Goal: Navigation & Orientation: Find specific page/section

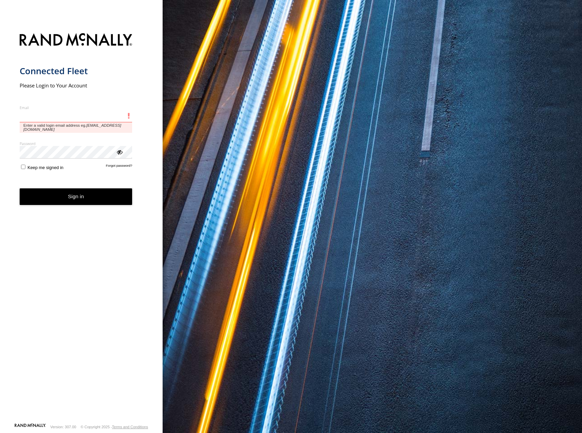
type input "**********"
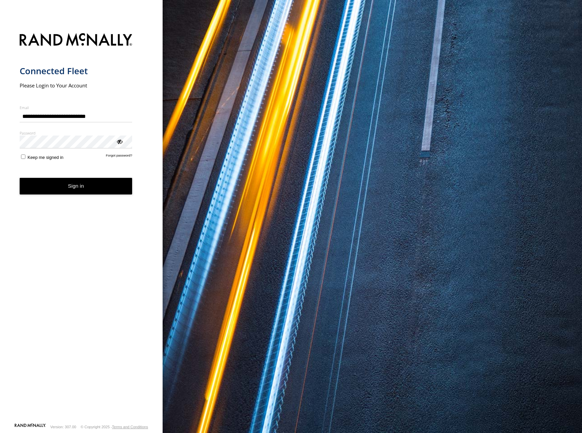
drag, startPoint x: 458, startPoint y: 155, endPoint x: 429, endPoint y: 145, distance: 30.8
click at [453, 151] on div "You are using a web browser that is not supported by this application. This web…" at bounding box center [373, 216] width 420 height 433
click at [91, 193] on button "Sign in" at bounding box center [76, 186] width 113 height 17
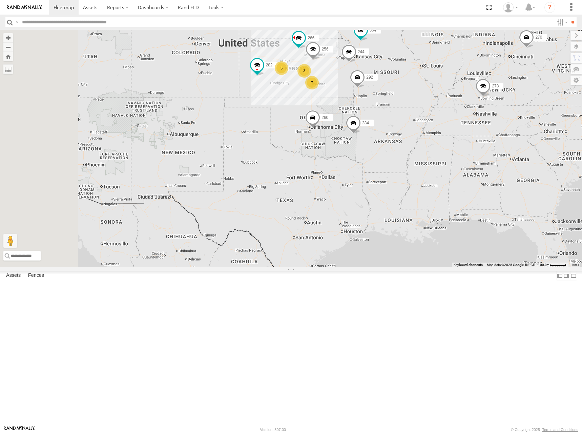
drag, startPoint x: 345, startPoint y: 152, endPoint x: 446, endPoint y: 80, distance: 124.6
click at [446, 80] on div "5 7 244 270 3 292 256 232 304 284 282 266 278 260" at bounding box center [291, 149] width 582 height 238
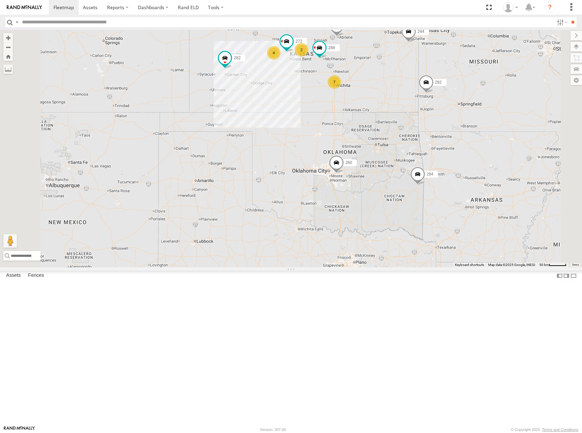
click at [460, 133] on div "244 270 292 256 232 304 284 282 266 278 260 288 272 4 7 2" at bounding box center [291, 149] width 582 height 238
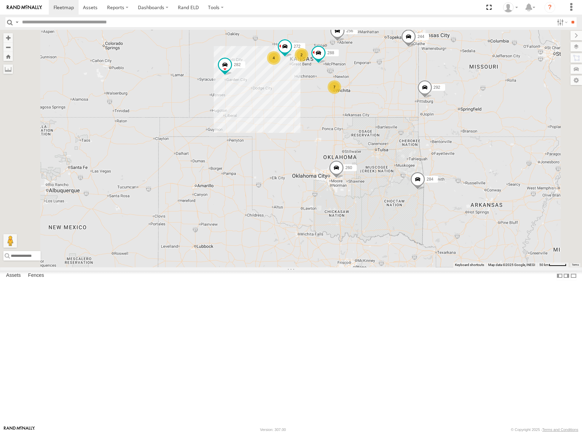
drag, startPoint x: 458, startPoint y: 141, endPoint x: 458, endPoint y: 147, distance: 6.4
click at [458, 147] on div "244 270 292 256 232 304 284 282 266 278 260 288 272 4 7 2" at bounding box center [291, 149] width 582 height 238
drag, startPoint x: 455, startPoint y: 92, endPoint x: 450, endPoint y: 96, distance: 6.5
click at [450, 96] on div "244 270 292 256 232 304 284 282 266 278 260 288 272 4 7 2" at bounding box center [291, 149] width 582 height 238
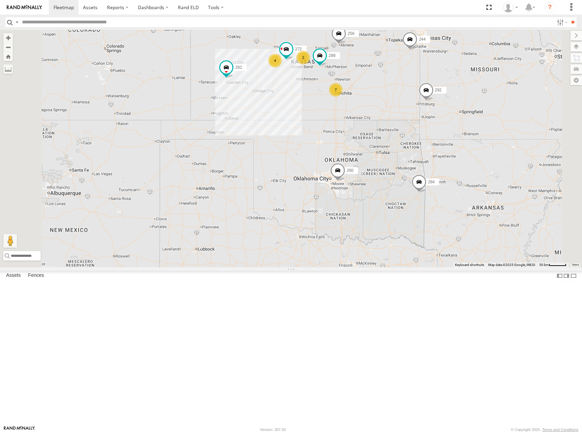
drag, startPoint x: 455, startPoint y: 98, endPoint x: 464, endPoint y: 93, distance: 9.6
click at [464, 93] on div "244 270 292 256 232 304 284 282 266 278 260 288 272 4 7 2" at bounding box center [291, 149] width 582 height 238
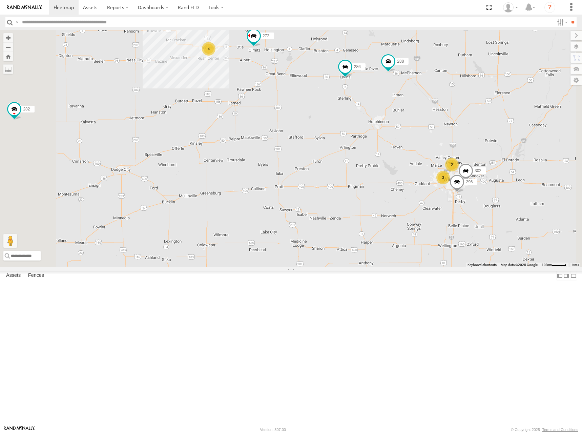
drag, startPoint x: 382, startPoint y: 133, endPoint x: 379, endPoint y: 141, distance: 8.1
click at [379, 141] on div "244 270 292 256 232 304 284 282 266 278 260 288 272 294 286 4 2 3 296 302" at bounding box center [291, 149] width 582 height 238
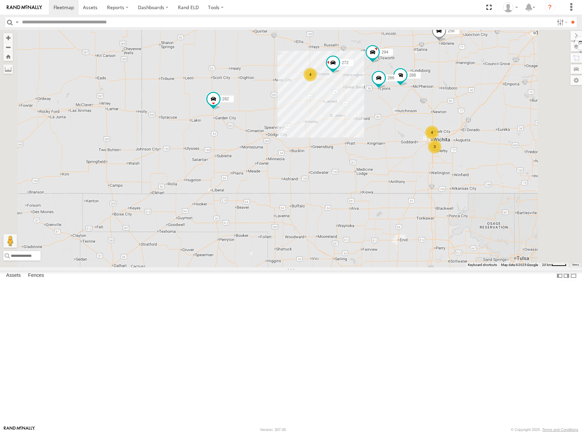
drag, startPoint x: 517, startPoint y: 173, endPoint x: 494, endPoint y: 175, distance: 23.8
click at [494, 175] on div "244 270 292 256 232 304 284 282 266 278 260 288 272 294 286 4 4 3" at bounding box center [291, 149] width 582 height 238
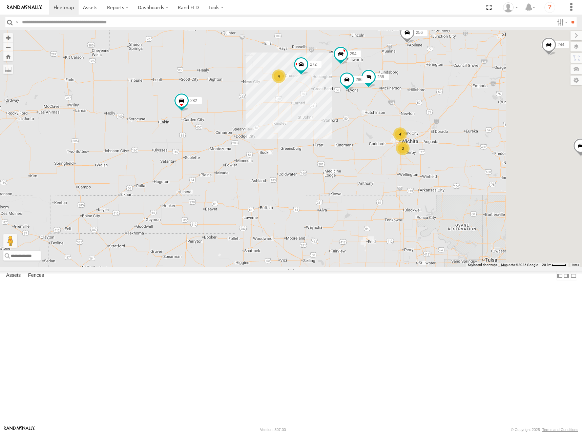
drag, startPoint x: 504, startPoint y: 155, endPoint x: 476, endPoint y: 170, distance: 31.8
click at [477, 168] on div "244 270 292 256 232 304 284 282 266 278 260 288 272 294 286 4 4 3" at bounding box center [291, 149] width 582 height 238
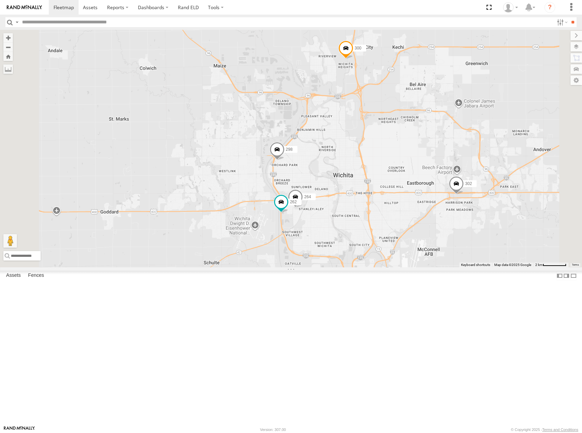
drag, startPoint x: 415, startPoint y: 266, endPoint x: 418, endPoint y: 221, distance: 45.2
click at [418, 221] on div "244 270 292 256 232 304 284 282 266 278 260 288 272 294 286 296 302 300 298 280…" at bounding box center [291, 149] width 582 height 238
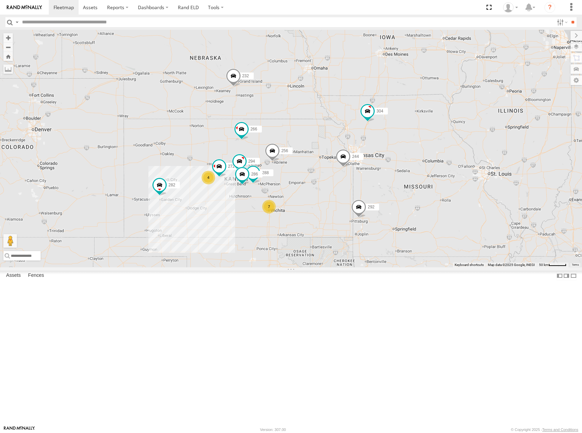
drag, startPoint x: 468, startPoint y: 174, endPoint x: 415, endPoint y: 185, distance: 53.3
click at [415, 185] on div "244 270 292 256 232 304 284 282 266 278 260 288 272 294 286 4 7" at bounding box center [291, 149] width 582 height 238
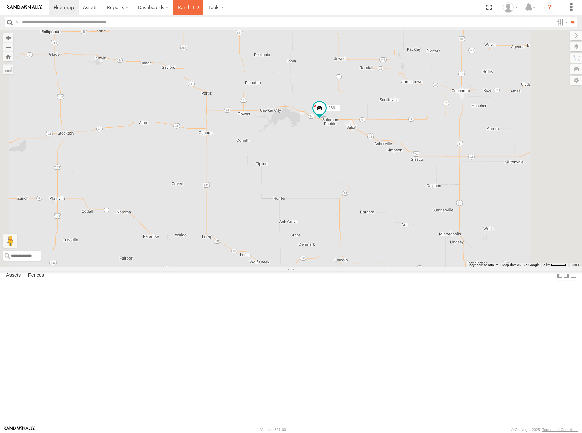
click at [185, 8] on link "Rand ELD" at bounding box center [188, 7] width 30 height 15
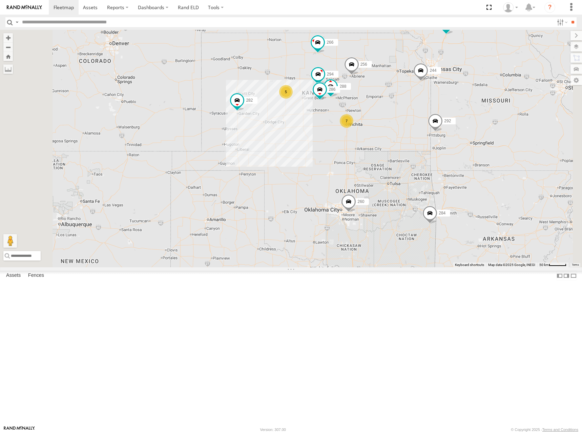
drag, startPoint x: 463, startPoint y: 124, endPoint x: 464, endPoint y: 114, distance: 9.5
click at [463, 118] on div "266 5 7 244 288 292 256 232 304 284 282 294 286 260" at bounding box center [291, 149] width 582 height 238
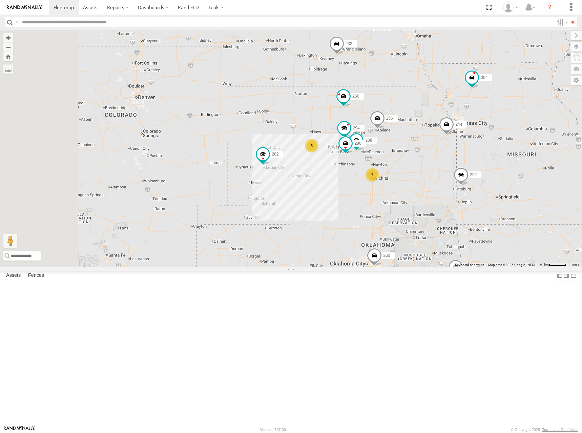
drag, startPoint x: 410, startPoint y: 72, endPoint x: 438, endPoint y: 138, distance: 71.7
click at [438, 138] on div "266 5 7 244 288 292 256 232 304 284 282 294 286 260" at bounding box center [291, 149] width 582 height 238
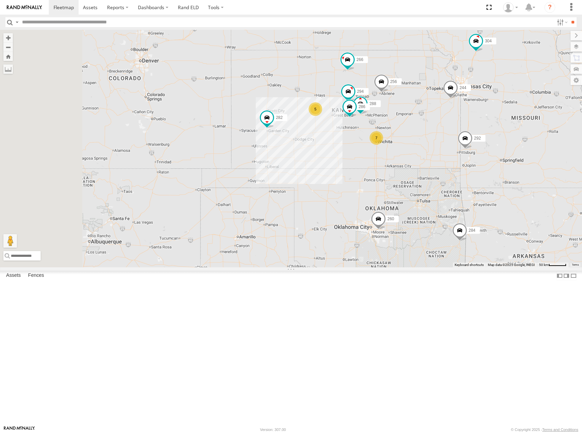
drag, startPoint x: 457, startPoint y: 169, endPoint x: 462, endPoint y: 130, distance: 38.5
click at [462, 130] on div "266 5 7 244 288 292 256 232 304 284 282 294 286 260" at bounding box center [291, 149] width 582 height 238
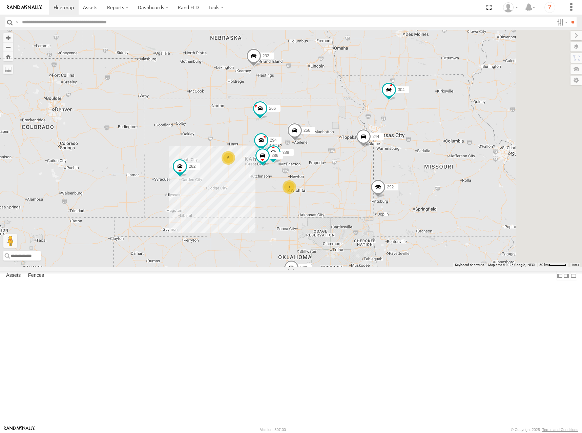
drag, startPoint x: 515, startPoint y: 100, endPoint x: 425, endPoint y: 152, distance: 104.2
click at [425, 152] on div "266 5 7 244 288 292 256 232 304 284 282 294 286 260" at bounding box center [291, 149] width 582 height 238
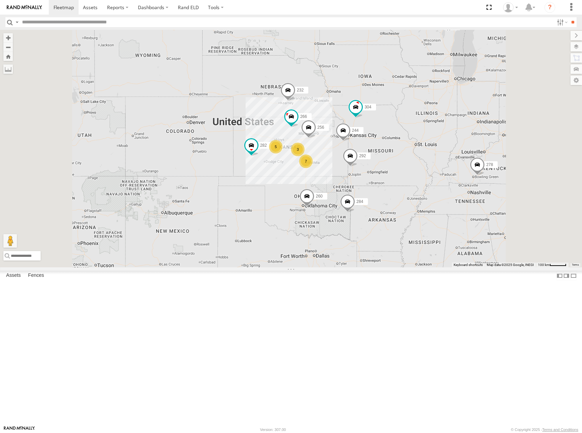
drag, startPoint x: 442, startPoint y: 132, endPoint x: 435, endPoint y: 159, distance: 27.8
click at [435, 159] on div "266 244 292 256 232 304 284 282 260 5 7 3 278" at bounding box center [291, 149] width 582 height 238
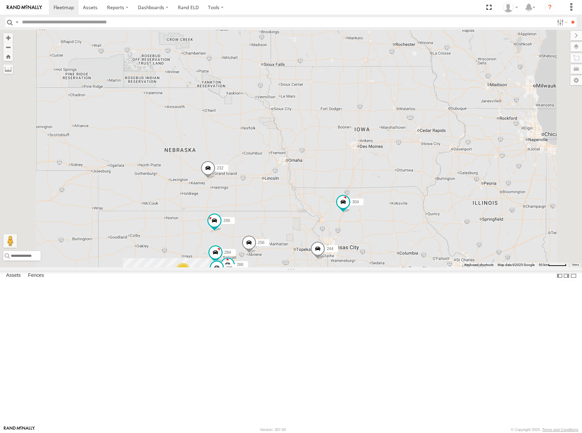
drag, startPoint x: 468, startPoint y: 117, endPoint x: 465, endPoint y: 150, distance: 34.1
click at [465, 150] on div "266 244 292 256 232 304 284 282 260 278 5 7 288 294 286" at bounding box center [291, 149] width 582 height 238
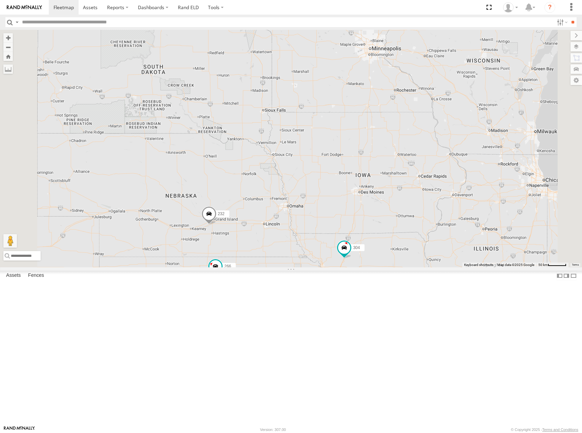
drag, startPoint x: 462, startPoint y: 107, endPoint x: 464, endPoint y: 146, distance: 39.0
click at [464, 146] on div "266 244 292 256 232 304 284 282 260 278 5 7 288 294 286" at bounding box center [291, 149] width 582 height 238
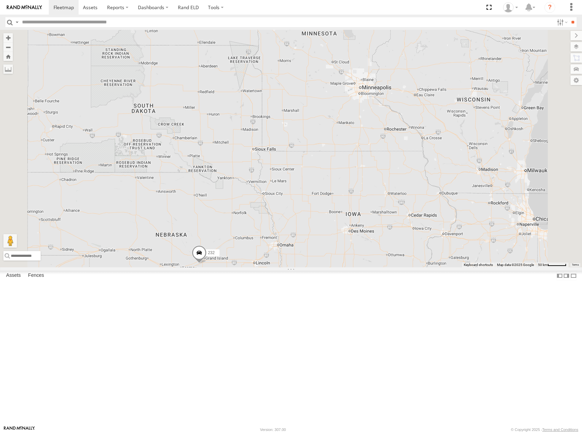
drag, startPoint x: 502, startPoint y: 41, endPoint x: 492, endPoint y: 82, distance: 41.9
click at [492, 82] on div "266 244 292 256 232 304 284 282 260 278 5 7 288 294 286" at bounding box center [291, 149] width 582 height 238
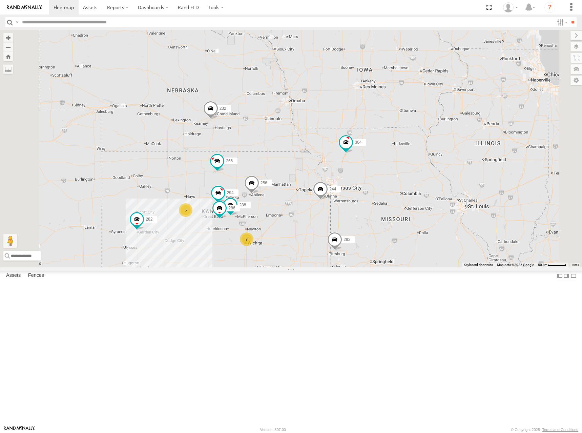
drag, startPoint x: 383, startPoint y: 271, endPoint x: 402, endPoint y: 125, distance: 147.2
click at [402, 125] on div "266 244 292 256 232 304 284 282 260 278 5 7 288 294 286" at bounding box center [291, 149] width 582 height 238
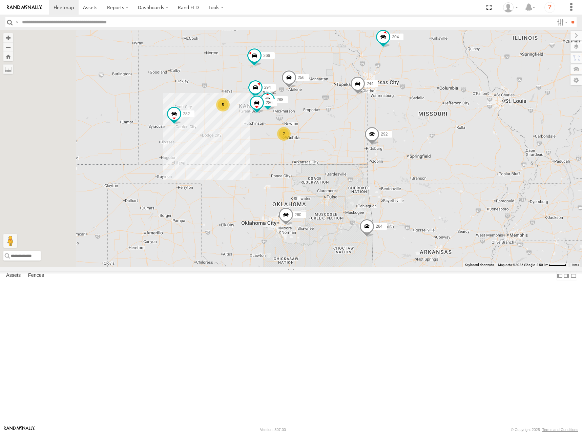
drag, startPoint x: 375, startPoint y: 219, endPoint x: 405, endPoint y: 147, distance: 77.5
click at [405, 147] on div "266 244 292 256 232 304 284 282 260 278 5 7 288 294 286" at bounding box center [291, 149] width 582 height 238
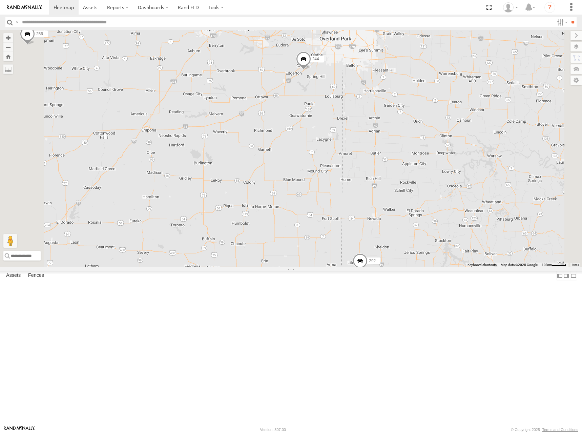
drag, startPoint x: 412, startPoint y: 166, endPoint x: 439, endPoint y: 196, distance: 40.6
click at [439, 196] on div "266 244 292 256 232 304 284 282 260 278 288 294 286" at bounding box center [291, 149] width 582 height 238
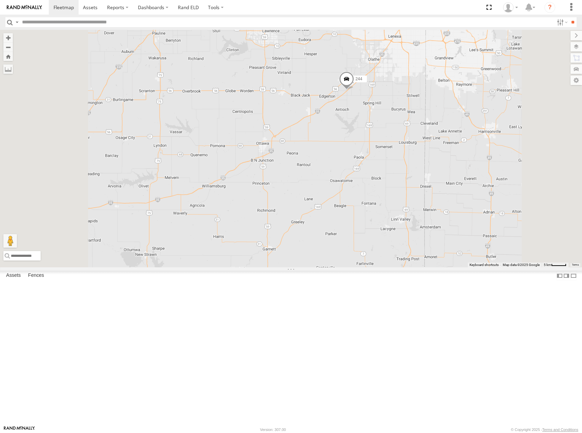
drag, startPoint x: 412, startPoint y: 185, endPoint x: 440, endPoint y: 180, distance: 28.2
click at [440, 180] on div "266 244 292 256 232 304 284 282 260 278 288 294 286" at bounding box center [291, 149] width 582 height 238
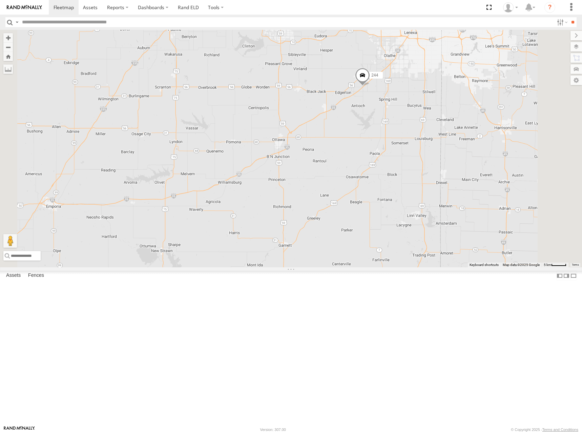
click at [370, 86] on span at bounding box center [362, 76] width 15 height 18
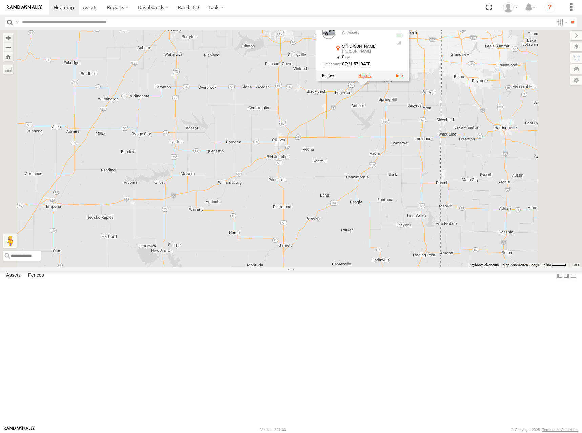
click at [372, 78] on label at bounding box center [365, 75] width 13 height 5
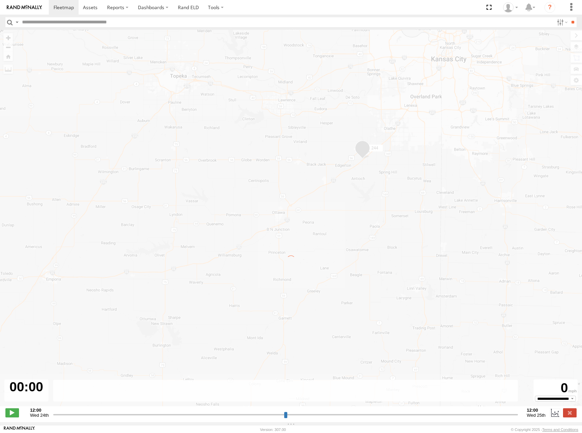
type input "**********"
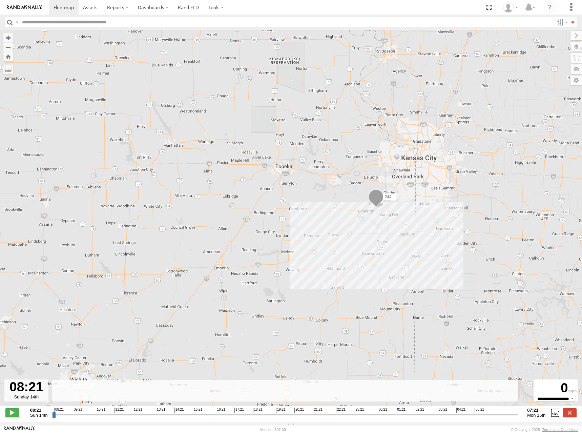
drag, startPoint x: 308, startPoint y: 228, endPoint x: 331, endPoint y: 197, distance: 38.2
click at [331, 197] on div "244" at bounding box center [291, 222] width 582 height 384
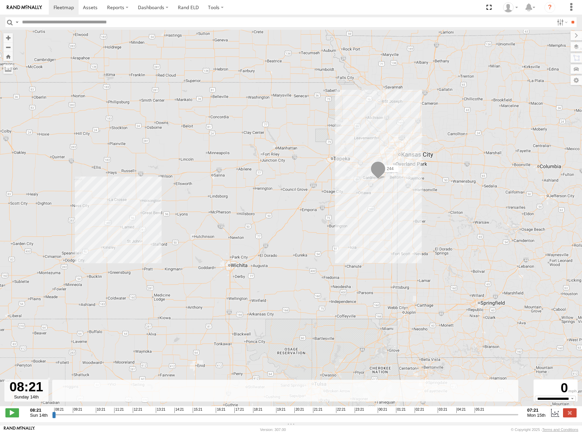
drag, startPoint x: 314, startPoint y: 193, endPoint x: 332, endPoint y: 176, distance: 24.9
click at [332, 176] on div "244" at bounding box center [291, 222] width 582 height 384
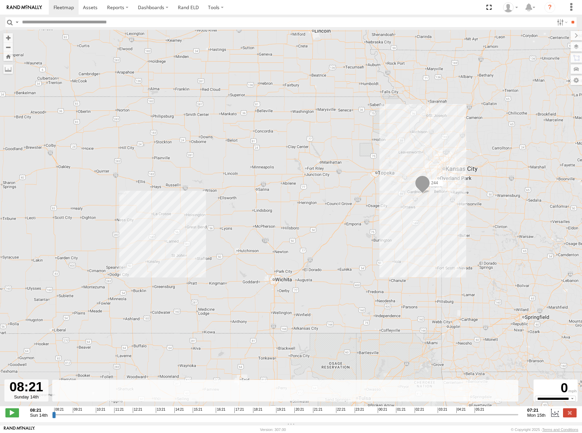
drag, startPoint x: 332, startPoint y: 176, endPoint x: 377, endPoint y: 190, distance: 47.3
click at [377, 190] on div "244" at bounding box center [291, 222] width 582 height 384
drag, startPoint x: 374, startPoint y: 193, endPoint x: 385, endPoint y: 191, distance: 10.7
click at [385, 191] on div "244" at bounding box center [291, 222] width 582 height 384
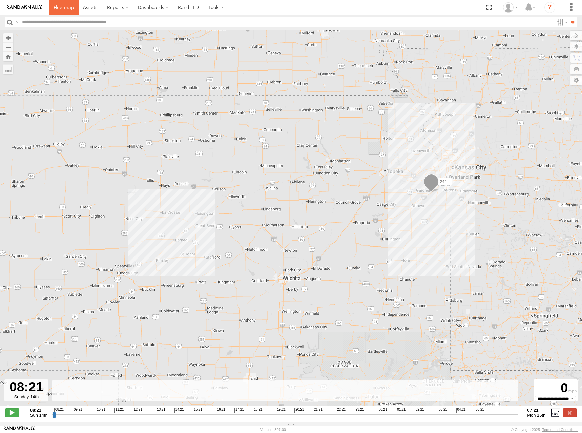
click at [66, 4] on link at bounding box center [64, 7] width 30 height 15
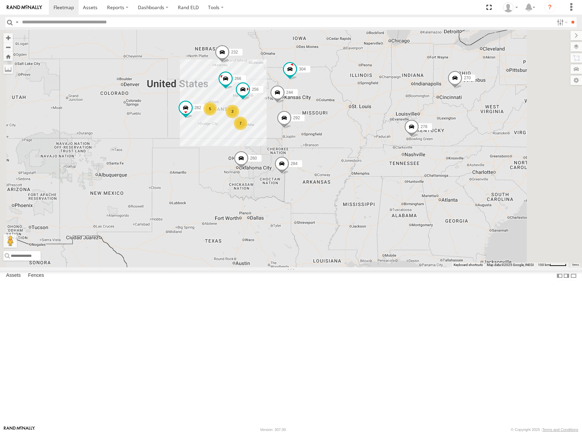
drag, startPoint x: 320, startPoint y: 223, endPoint x: 350, endPoint y: 191, distance: 44.1
click at [350, 191] on div "5 7 244 270 3 292 256 232 304 284 282 266 278 260" at bounding box center [291, 149] width 582 height 238
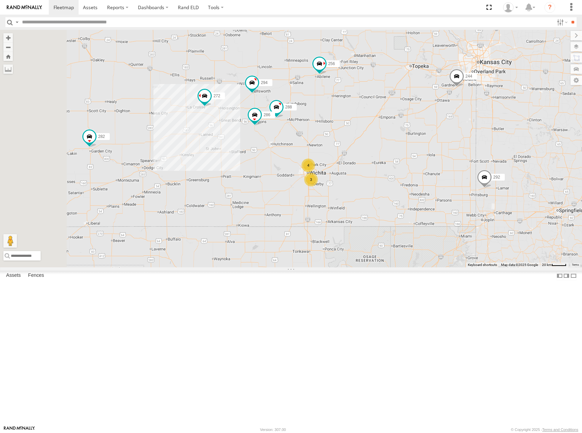
drag, startPoint x: 330, startPoint y: 184, endPoint x: 457, endPoint y: 190, distance: 127.2
click at [457, 190] on div "244 270 292 256 232 304 284 282 266 278 260 4 288 272 3 294 286" at bounding box center [291, 149] width 582 height 238
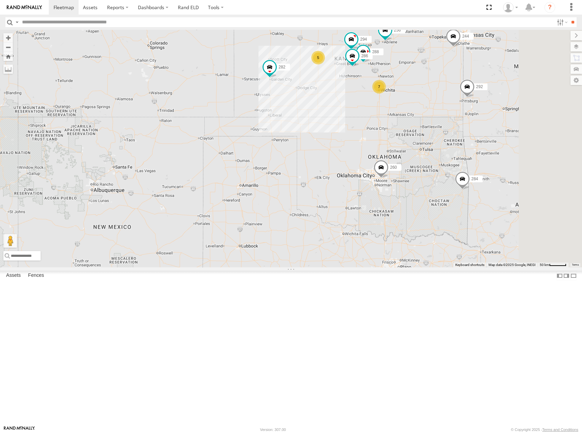
drag, startPoint x: 483, startPoint y: 67, endPoint x: 472, endPoint y: 82, distance: 17.9
click at [472, 82] on div "244 270 292 256 232 304 284 282 266 278 260 288 294 286 5 7" at bounding box center [291, 149] width 582 height 238
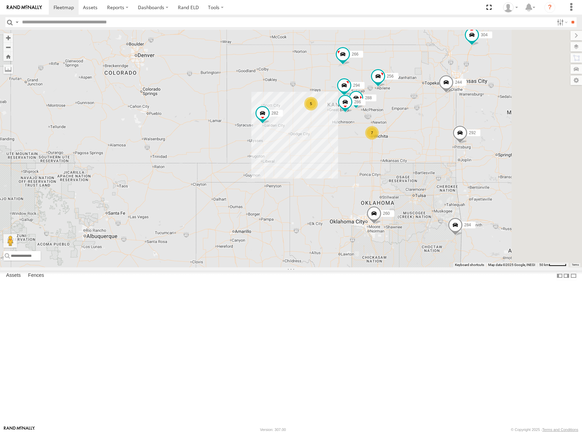
drag, startPoint x: 495, startPoint y: 72, endPoint x: 496, endPoint y: 109, distance: 37.3
click at [496, 109] on div "244 270 292 256 232 304 284 282 266 278 260 288 294 286 5 7" at bounding box center [291, 149] width 582 height 238
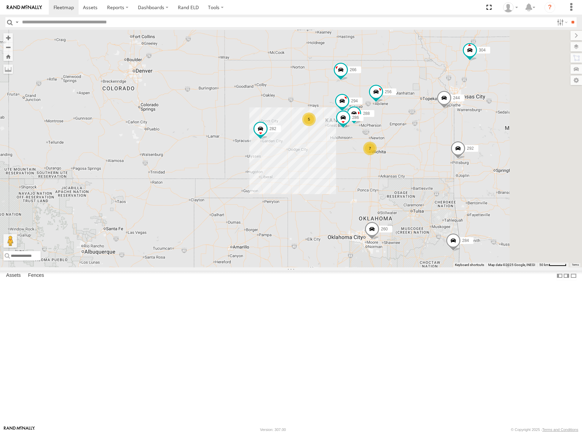
drag, startPoint x: 454, startPoint y: 104, endPoint x: 452, endPoint y: 120, distance: 16.4
click at [452, 120] on div "244 270 292 256 232 304 284 282 266 278 260 288 294 286 5 7" at bounding box center [291, 149] width 582 height 238
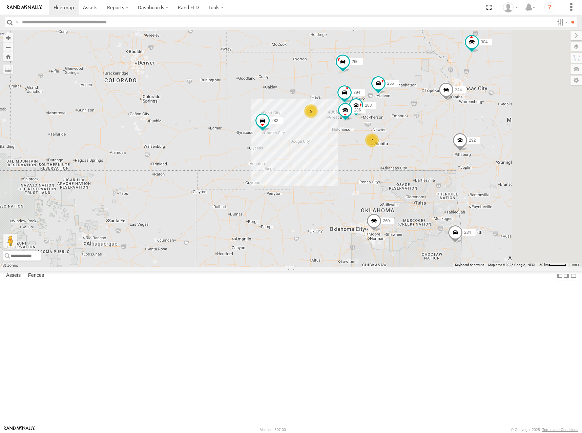
drag, startPoint x: 434, startPoint y: 211, endPoint x: 442, endPoint y: 186, distance: 25.7
click at [442, 186] on div "244 270 292 256 232 304 284 282 266 278 260 288 294 286 5 7" at bounding box center [291, 149] width 582 height 238
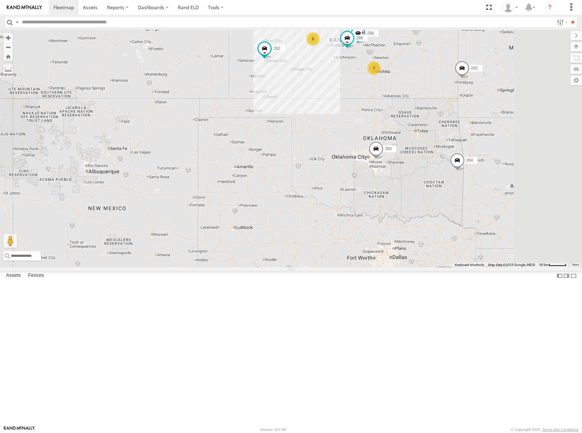
drag, startPoint x: 503, startPoint y: 229, endPoint x: 495, endPoint y: 152, distance: 76.9
click at [495, 152] on div "244 270 292 256 232 304 284 282 266 278 260 288 294 286 5 7" at bounding box center [291, 149] width 582 height 238
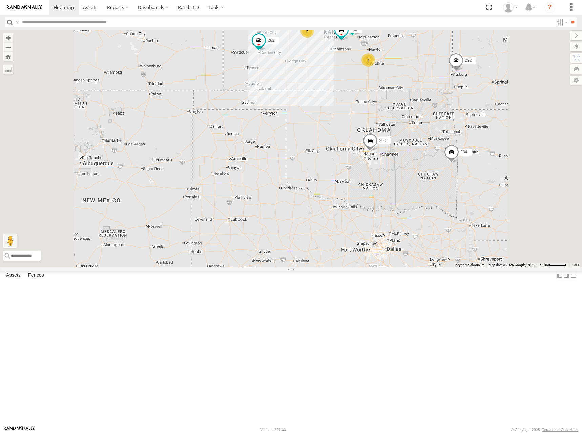
drag, startPoint x: 494, startPoint y: 132, endPoint x: 495, endPoint y: 148, distance: 16.0
click at [491, 148] on div "244 270 292 256 232 304 284 282 266 278 260 5 7 288 294 286" at bounding box center [291, 149] width 582 height 238
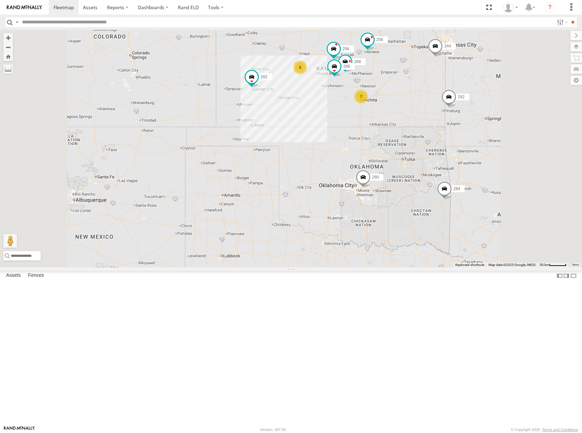
drag, startPoint x: 463, startPoint y: 51, endPoint x: 457, endPoint y: 81, distance: 30.7
click at [457, 81] on div "244 270 292 256 232 304 284 282 266 278 260 5 7 288 294 286" at bounding box center [291, 149] width 582 height 238
drag, startPoint x: 475, startPoint y: 94, endPoint x: 471, endPoint y: 97, distance: 4.7
click at [471, 96] on div "244 270 292 256 232 304 284 282 266 278 260 5 7 288 294 286" at bounding box center [291, 149] width 582 height 238
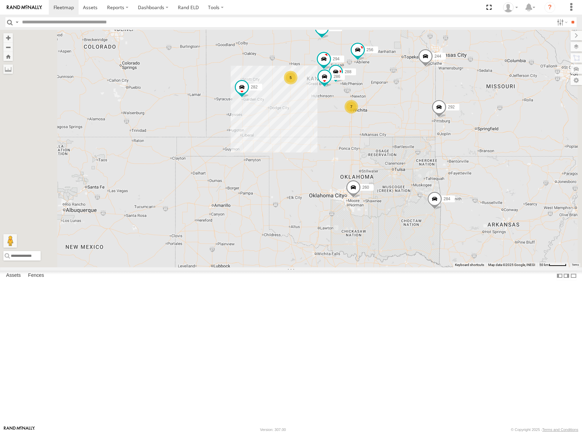
drag, startPoint x: 450, startPoint y: 96, endPoint x: 448, endPoint y: 107, distance: 12.0
click at [448, 107] on div "244 270 292 256 232 304 284 282 266 278 260 5 7 288 294 286" at bounding box center [291, 149] width 582 height 238
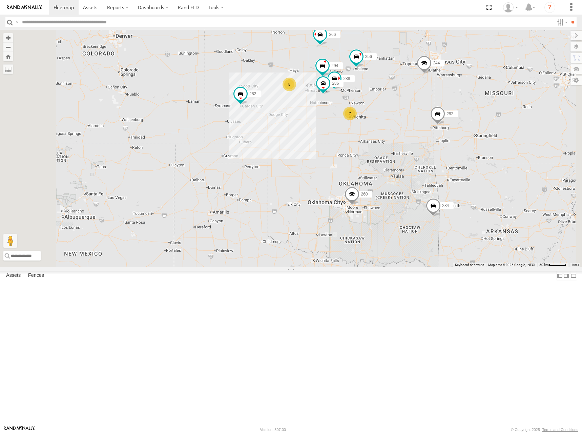
click at [450, 101] on div "244 270 292 256 232 304 284 282 266 278 260 5 7 288 294 286" at bounding box center [291, 149] width 582 height 238
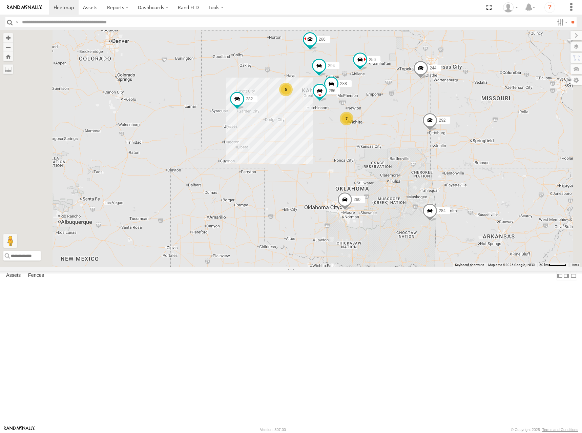
click at [469, 110] on div "244 288 292 256 232 304 284 282 266 294 286 260 5 7" at bounding box center [291, 149] width 582 height 238
drag, startPoint x: 448, startPoint y: 104, endPoint x: 448, endPoint y: 109, distance: 5.4
click at [448, 109] on div "244 288 292 256 232 304 284 282 266 294 286 260 5 7" at bounding box center [291, 149] width 582 height 238
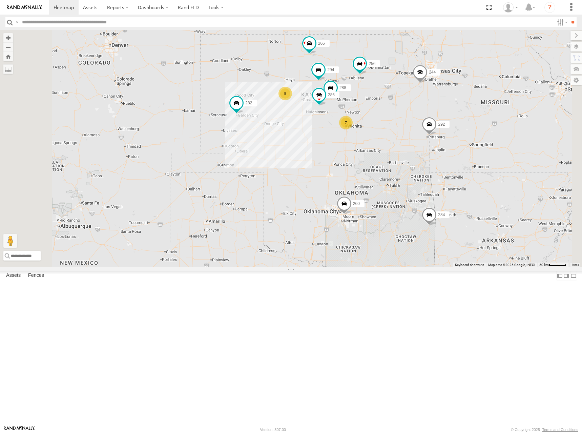
drag, startPoint x: 450, startPoint y: 106, endPoint x: 450, endPoint y: 111, distance: 5.1
click at [450, 111] on div "244 288 292 256 232 304 284 282 266 294 286 260 5 7" at bounding box center [291, 149] width 582 height 238
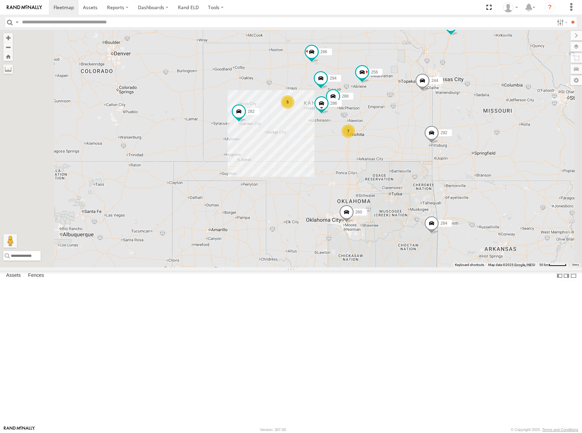
drag, startPoint x: 475, startPoint y: 120, endPoint x: 470, endPoint y: 111, distance: 10.3
click at [470, 111] on div "244 288 292 256 232 304 284 282 266 294 286 260 5 7" at bounding box center [291, 149] width 582 height 238
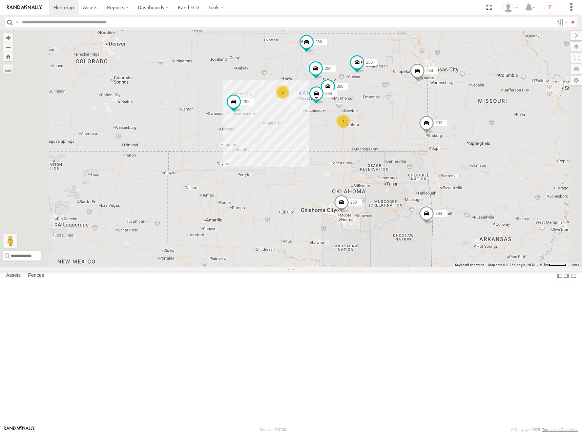
drag, startPoint x: 439, startPoint y: 105, endPoint x: 442, endPoint y: 102, distance: 4.6
click at [442, 102] on div "244 288 292 256 232 304 284 282 266 294 286 260 5 7" at bounding box center [291, 149] width 582 height 238
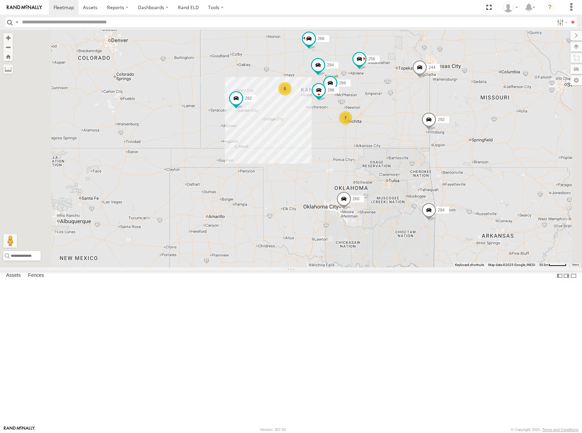
click at [467, 108] on div "244 288 292 256 232 304 284 282 266 294 286 260 5 7" at bounding box center [291, 149] width 582 height 238
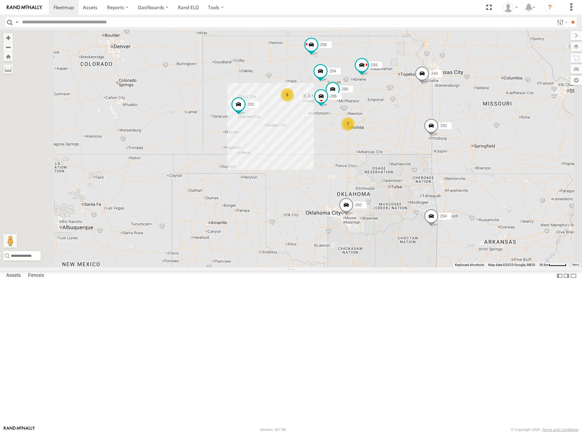
click at [426, 102] on div "244 288 292 256 232 304 284 282 266 294 286 260 5 7" at bounding box center [291, 149] width 582 height 238
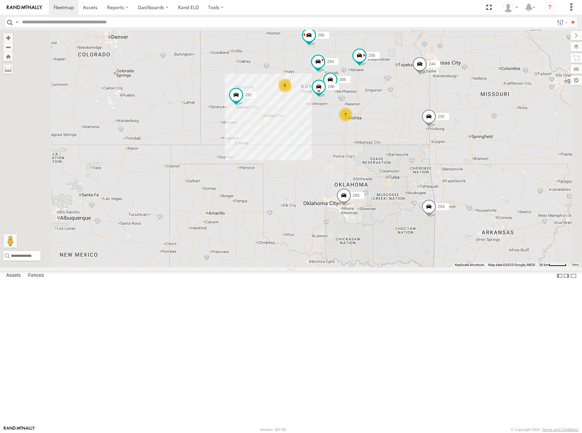
drag, startPoint x: 439, startPoint y: 119, endPoint x: 437, endPoint y: 108, distance: 10.4
click at [437, 108] on div "244 288 292 256 232 304 284 282 266 294 286 260 5 7" at bounding box center [291, 149] width 582 height 238
drag, startPoint x: 467, startPoint y: 87, endPoint x: 472, endPoint y: 83, distance: 6.2
click at [466, 89] on div "244 288 292 256 232 304 284 282 266 294 286 260 5 7" at bounding box center [291, 149] width 582 height 238
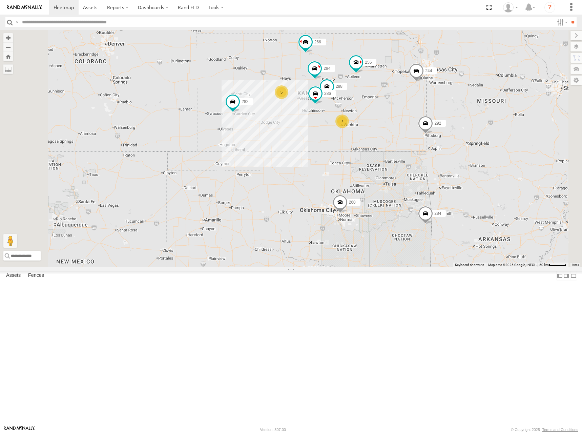
click at [453, 86] on div "244 288 292 256 232 304 284 282 266 294 286 260 5 7" at bounding box center [291, 149] width 582 height 238
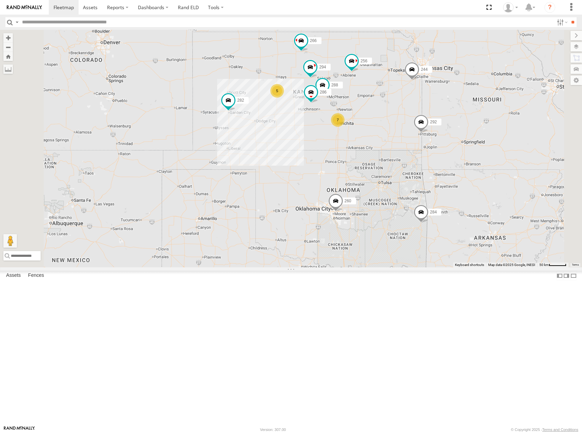
drag, startPoint x: 442, startPoint y: 115, endPoint x: 435, endPoint y: 112, distance: 6.7
click at [435, 112] on div "244 288 292 256 232 304 284 282 266 294 286 260 5 7" at bounding box center [291, 149] width 582 height 238
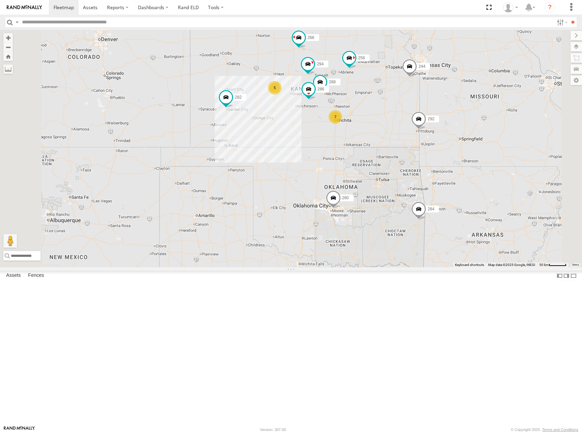
click at [423, 99] on div "244 288 292 256 232 304 284 282 266 294 286 260 5 7" at bounding box center [291, 149] width 582 height 238
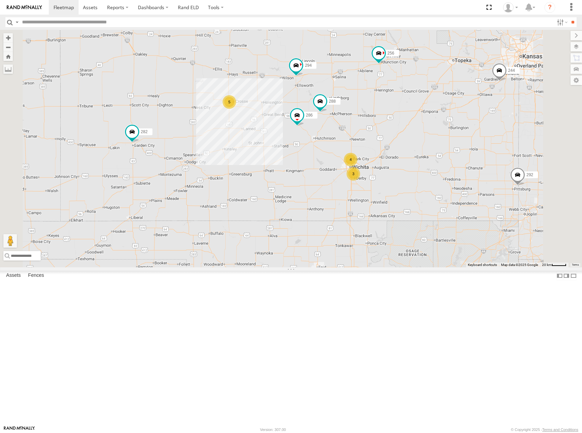
drag, startPoint x: 442, startPoint y: 78, endPoint x: 443, endPoint y: 86, distance: 8.2
click at [443, 86] on div "244 288 292 256 232 304 284 282 266 294 286 260 5 4 3" at bounding box center [291, 149] width 582 height 238
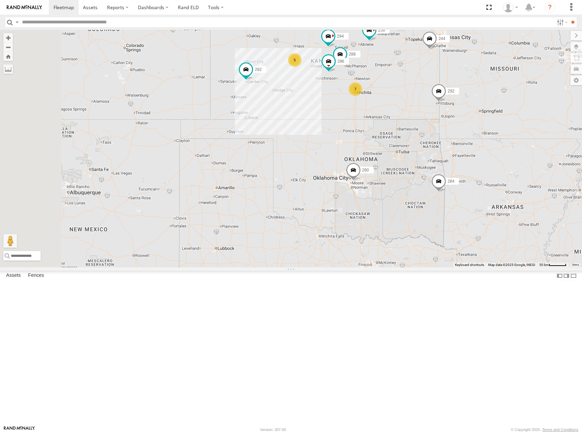
click at [447, 91] on div "244 288 292 256 232 304 284 282 266 294 286 260 5 7" at bounding box center [291, 149] width 582 height 238
click at [448, 84] on div "244 288 292 256 232 304 284 282 266 294 286 260 5 7" at bounding box center [291, 149] width 582 height 238
click at [452, 83] on div "244 288 292 256 232 304 284 282 266 294 286 260 5 7" at bounding box center [291, 149] width 582 height 238
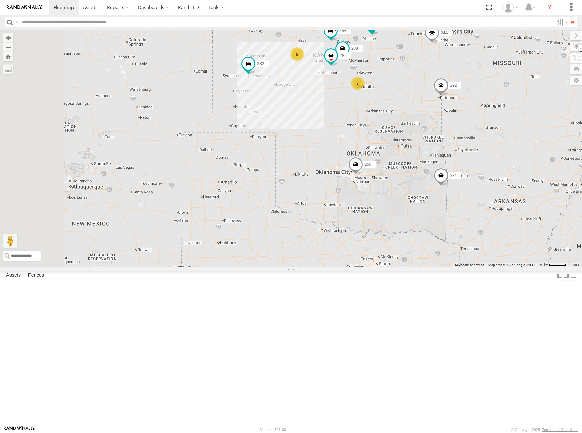
drag, startPoint x: 489, startPoint y: 94, endPoint x: 490, endPoint y: 91, distance: 3.5
click at [490, 91] on div "244 288 292 256 232 304 284 282 266 294 286 260 5 7" at bounding box center [291, 149] width 582 height 238
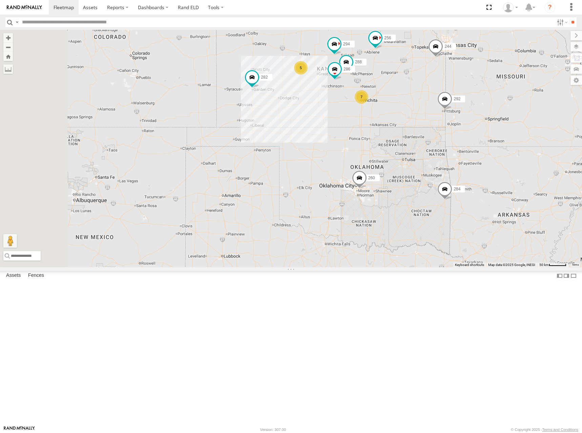
drag, startPoint x: 484, startPoint y: 87, endPoint x: 486, endPoint y: 102, distance: 15.0
click at [486, 102] on div "244 288 292 256 232 304 284 282 266 294 286 260 5 7" at bounding box center [291, 149] width 582 height 238
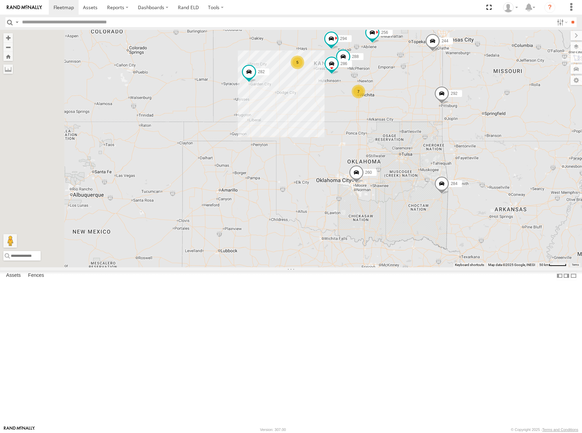
drag, startPoint x: 486, startPoint y: 102, endPoint x: 484, endPoint y: 95, distance: 7.2
click at [484, 95] on div "244 288 292 256 232 304 284 282 266 294 286 260 5 7" at bounding box center [291, 149] width 582 height 238
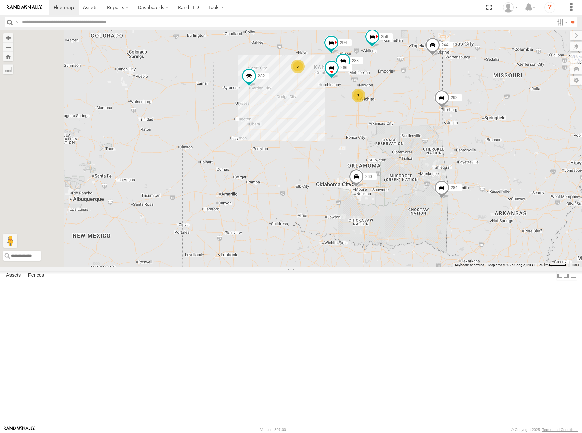
drag, startPoint x: 471, startPoint y: 77, endPoint x: 473, endPoint y: 86, distance: 9.6
click at [473, 86] on div "244 288 292 256 232 304 284 282 266 294 286 260 5 7" at bounding box center [291, 149] width 582 height 238
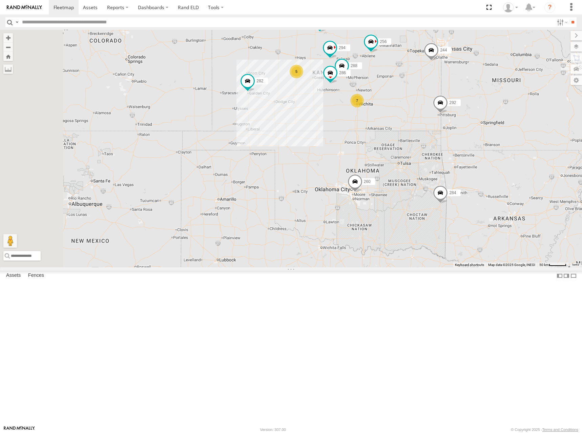
drag, startPoint x: 476, startPoint y: 90, endPoint x: 473, endPoint y: 95, distance: 6.1
click at [474, 96] on div "244 288 292 256 232 304 284 282 266 294 286 260 5 7" at bounding box center [291, 149] width 582 height 238
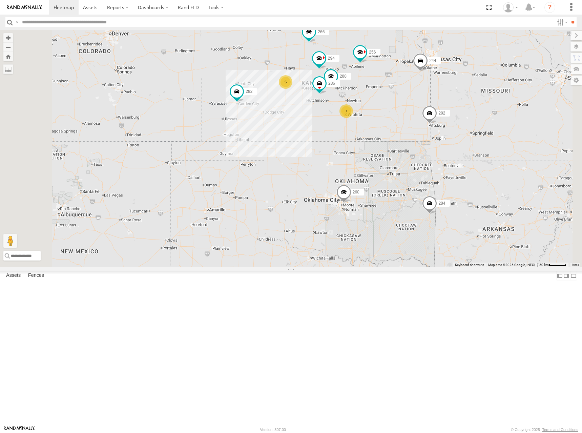
drag, startPoint x: 473, startPoint y: 96, endPoint x: 463, endPoint y: 106, distance: 13.9
click at [463, 106] on div "244 288 292 256 232 304 284 282 266 294 286 260 5 7" at bounding box center [291, 149] width 582 height 238
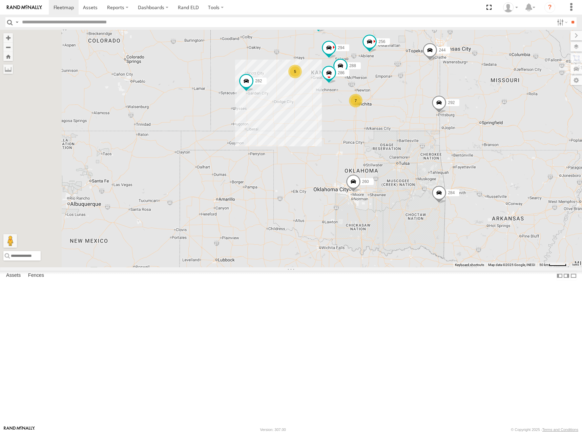
drag, startPoint x: 463, startPoint y: 105, endPoint x: 473, endPoint y: 94, distance: 15.1
click at [473, 94] on div "244 288 292 256 232 304 284 282 266 294 286 260 5 7" at bounding box center [291, 149] width 582 height 238
click at [470, 98] on div "244 288 292 256 232 304 284 282 266 294 286 260 5 7" at bounding box center [291, 149] width 582 height 238
drag, startPoint x: 470, startPoint y: 103, endPoint x: 471, endPoint y: 97, distance: 5.8
click at [471, 97] on div "244 288 292 256 232 304 284 282 266 294 286 260 5 7" at bounding box center [291, 149] width 582 height 238
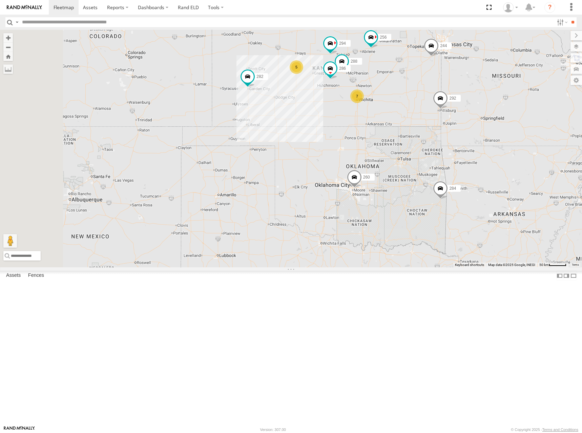
click at [473, 96] on div "244 288 292 256 232 304 284 282 266 294 286 260 5 7" at bounding box center [291, 149] width 582 height 238
drag, startPoint x: 475, startPoint y: 96, endPoint x: 473, endPoint y: 100, distance: 4.1
click at [473, 100] on div "244 288 292 256 232 304 284 282 266 294 286 260 5 7" at bounding box center [291, 149] width 582 height 238
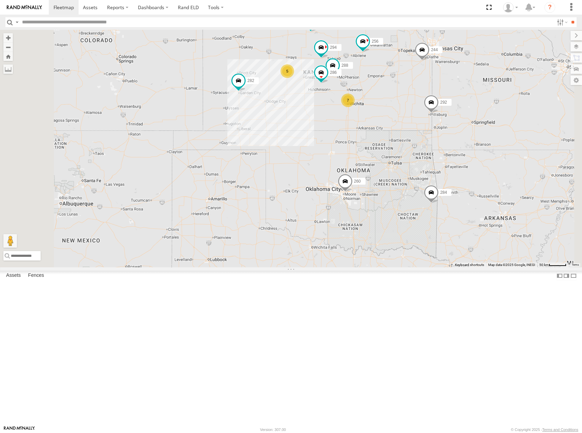
drag, startPoint x: 473, startPoint y: 101, endPoint x: 466, endPoint y: 102, distance: 7.5
click at [466, 102] on div "244 288 292 256 232 304 284 282 266 294 286 260 5 7" at bounding box center [291, 149] width 582 height 238
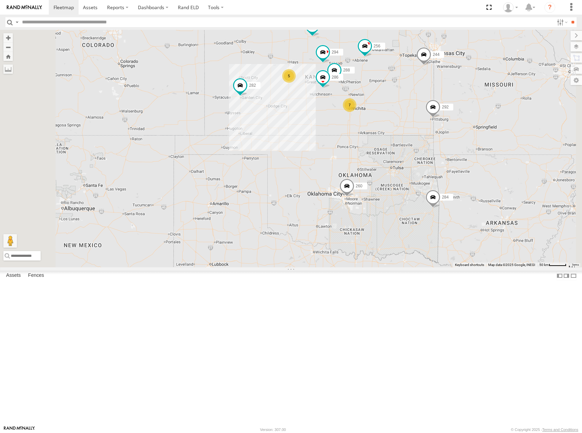
drag, startPoint x: 466, startPoint y: 102, endPoint x: 467, endPoint y: 107, distance: 6.0
click at [467, 107] on div "244 288 292 256 232 304 284 282 266 294 286 260 5 7" at bounding box center [291, 149] width 582 height 238
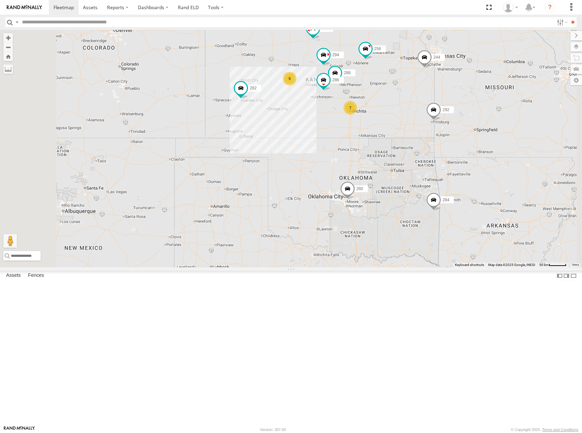
click at [469, 110] on div "244 288 292 256 232 304 284 282 266 294 286 260 5 7" at bounding box center [291, 149] width 582 height 238
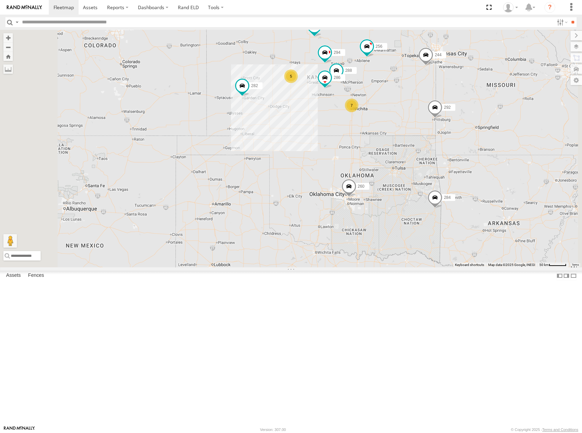
drag, startPoint x: 471, startPoint y: 108, endPoint x: 472, endPoint y: 105, distance: 3.5
click at [472, 105] on div "244 288 292 256 232 304 284 282 266 294 286 260 5 7" at bounding box center [291, 149] width 582 height 238
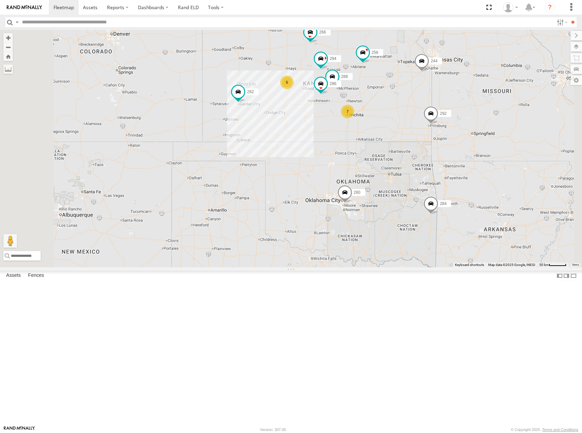
drag, startPoint x: 477, startPoint y: 117, endPoint x: 473, endPoint y: 123, distance: 6.8
click at [473, 123] on div "244 288 292 256 232 304 284 282 266 294 286 260 5 7" at bounding box center [291, 149] width 582 height 238
click at [472, 120] on div "244 288 292 256 232 304 284 282 266 294 286 260 5 7" at bounding box center [291, 149] width 582 height 238
click at [472, 115] on div "244 288 292 256 232 304 284 282 266 294 286 260 5 7" at bounding box center [291, 149] width 582 height 238
click at [473, 113] on div "244 288 292 256 232 304 284 282 266 294 286 260 5 7" at bounding box center [291, 149] width 582 height 238
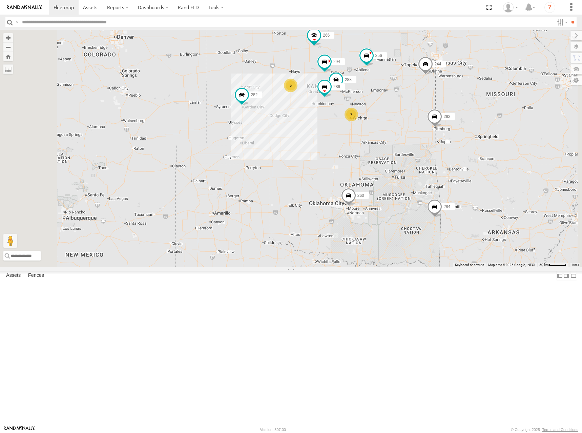
drag, startPoint x: 482, startPoint y: 111, endPoint x: 484, endPoint y: 120, distance: 8.6
click at [484, 120] on div "244 288 292 256 232 304 284 282 266 294 286 260 5 7" at bounding box center [291, 149] width 582 height 238
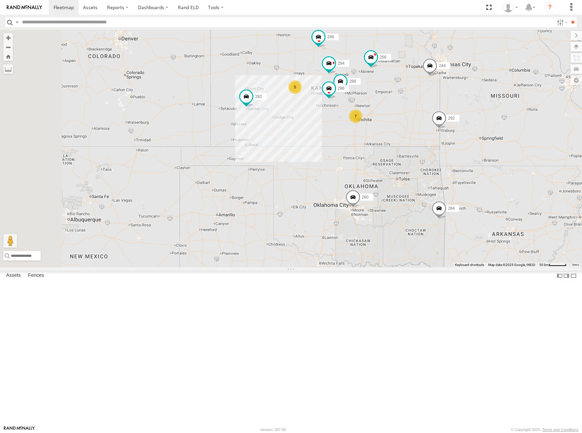
drag, startPoint x: 483, startPoint y: 119, endPoint x: 488, endPoint y: 119, distance: 5.1
click at [488, 119] on div "244 288 292 256 232 304 284 282 266 294 286 260 5 7" at bounding box center [291, 149] width 582 height 238
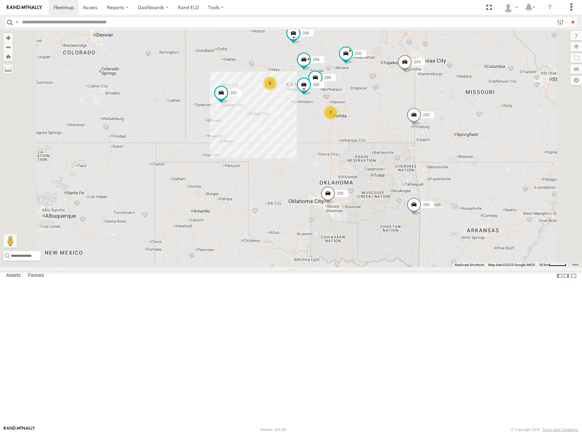
drag, startPoint x: 487, startPoint y: 119, endPoint x: 462, endPoint y: 114, distance: 25.5
click at [462, 114] on div "244 288 292 256 232 304 284 282 266 294 286 260 5 7" at bounding box center [291, 149] width 582 height 238
click at [457, 117] on div "244 288 292 256 232 304 284 282 266 294 286 260 5 7" at bounding box center [291, 149] width 582 height 238
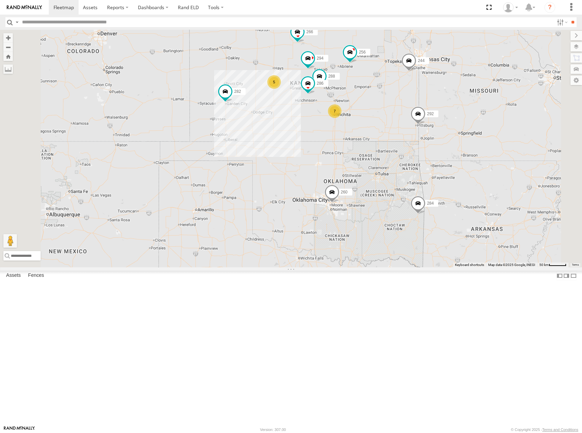
drag, startPoint x: 482, startPoint y: 111, endPoint x: 486, endPoint y: 110, distance: 4.5
click at [486, 110] on div "244 288 292 256 232 304 284 282 266 294 286 260 5 7" at bounding box center [291, 149] width 582 height 238
click at [473, 111] on div "244 288 292 256 232 304 284 282 266 294 286 260 5 7" at bounding box center [291, 149] width 582 height 238
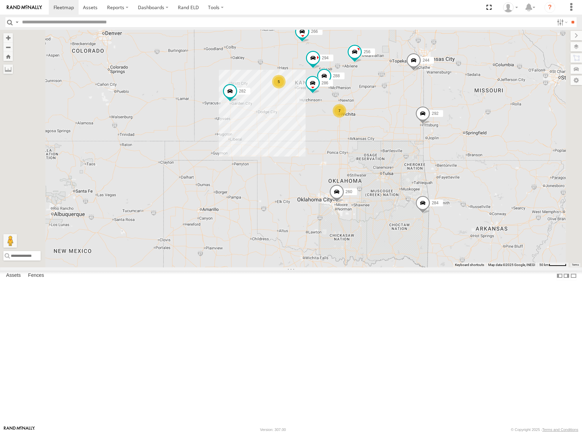
drag, startPoint x: 469, startPoint y: 115, endPoint x: 474, endPoint y: 113, distance: 5.6
click at [474, 113] on div "244 288 292 256 232 304 284 282 266 294 286 260 5 7" at bounding box center [291, 149] width 582 height 238
drag, startPoint x: 473, startPoint y: 111, endPoint x: 469, endPoint y: 113, distance: 3.5
click at [469, 113] on div "244 288 292 256 232 304 284 282 266 294 286 260 5 7" at bounding box center [291, 149] width 582 height 238
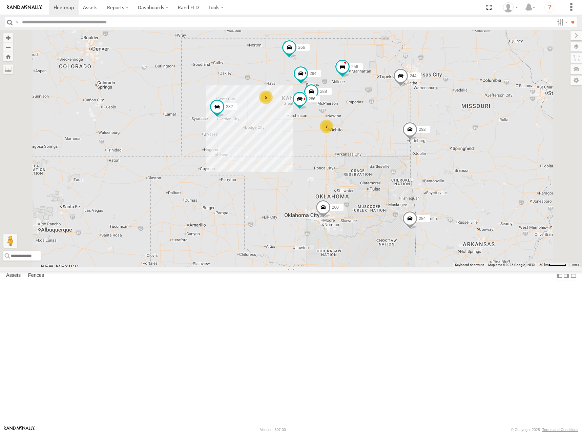
click at [420, 122] on div "244 288 292 256 232 304 284 282 266 294 286 260 5 7" at bounding box center [291, 149] width 582 height 238
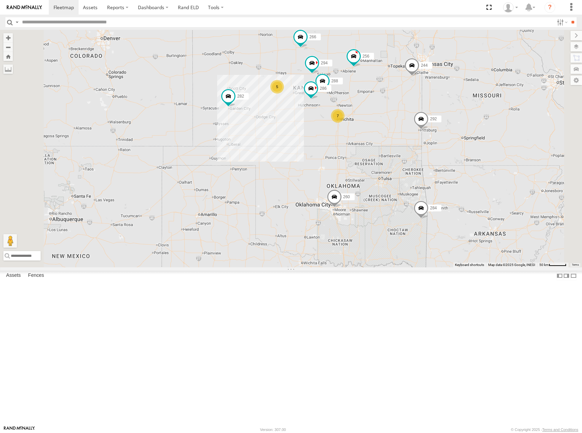
click at [398, 187] on div "244 288 292 256 232 304 284 282 266 294 286 260 5 7" at bounding box center [291, 149] width 582 height 238
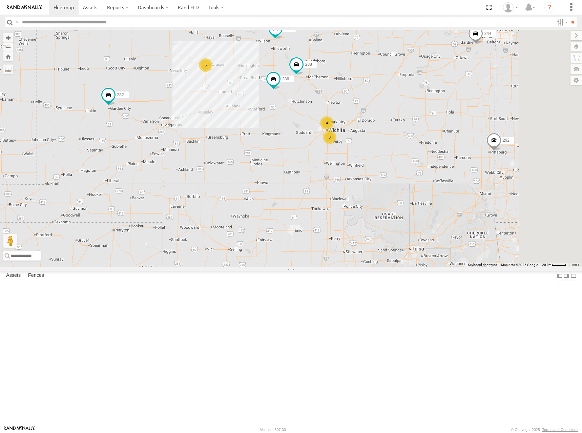
click at [437, 172] on div "244 288 292 256 232 304 284 282 266 294 286 260 5 4 3" at bounding box center [291, 149] width 582 height 238
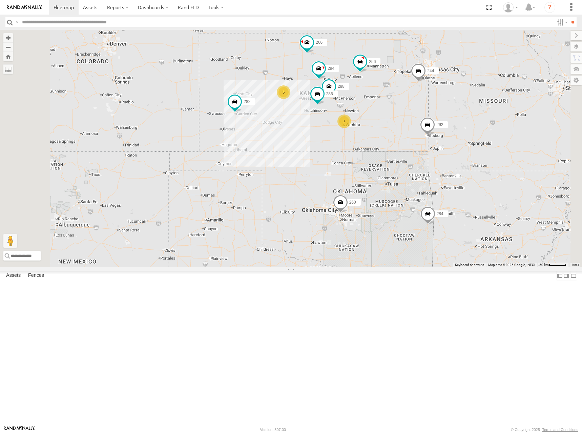
drag, startPoint x: 458, startPoint y: 109, endPoint x: 461, endPoint y: 118, distance: 8.6
click at [461, 118] on div "244 288 292 256 232 304 284 282 266 294 286 260 5 7" at bounding box center [291, 149] width 582 height 238
click at [454, 181] on div "244 288 292 256 232 304 284 282 266 294 286 260 5 7" at bounding box center [291, 149] width 582 height 238
click at [489, 115] on div "244 288 292 256 232 304 284 282 266 294 286 260 5 7" at bounding box center [291, 149] width 582 height 238
drag, startPoint x: 439, startPoint y: 109, endPoint x: 440, endPoint y: 103, distance: 6.2
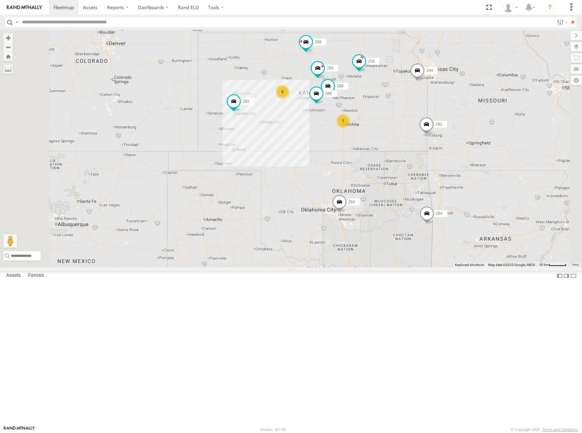
click at [440, 103] on div "244 288 292 256 232 304 284 282 266 294 286 260 5 7" at bounding box center [291, 149] width 582 height 238
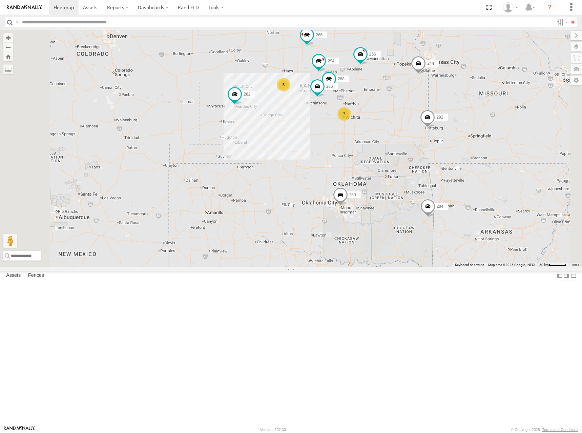
drag, startPoint x: 476, startPoint y: 160, endPoint x: 479, endPoint y: 151, distance: 8.9
click at [479, 152] on div "244 288 292 256 232 304 284 282 266 294 286 260 5 7" at bounding box center [291, 149] width 582 height 238
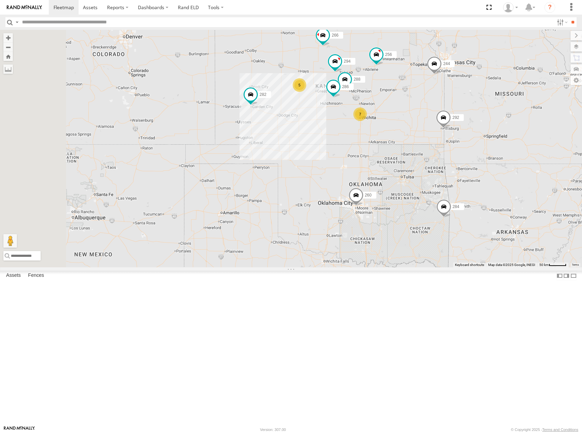
drag, startPoint x: 474, startPoint y: 161, endPoint x: 487, endPoint y: 172, distance: 17.1
click at [487, 172] on div "244 288 292 256 232 304 284 282 266 294 286 260 5 7" at bounding box center [291, 149] width 582 height 238
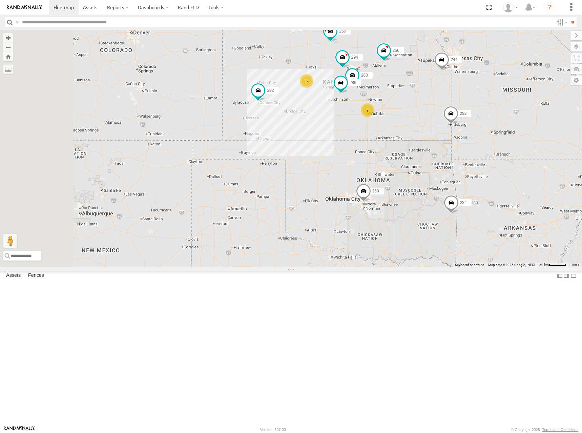
drag, startPoint x: 464, startPoint y: 164, endPoint x: 473, endPoint y: 159, distance: 9.9
click at [473, 159] on div "244 288 292 256 232 304 284 282 266 294 286 260 5 7" at bounding box center [291, 149] width 582 height 238
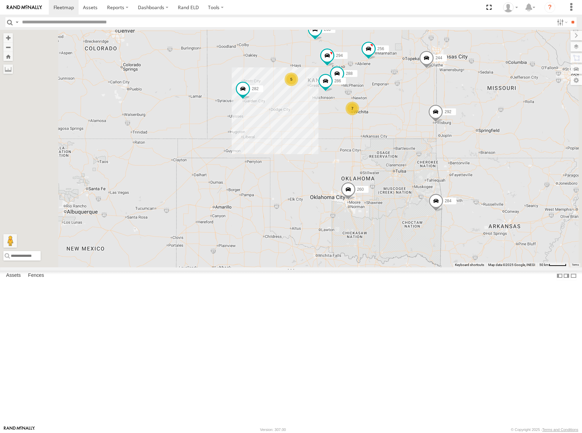
drag, startPoint x: 490, startPoint y: 157, endPoint x: 488, endPoint y: 144, distance: 13.0
click at [471, 155] on div "244 288 292 256 232 304 284 282 266 294 286 260 5 7" at bounding box center [291, 149] width 582 height 238
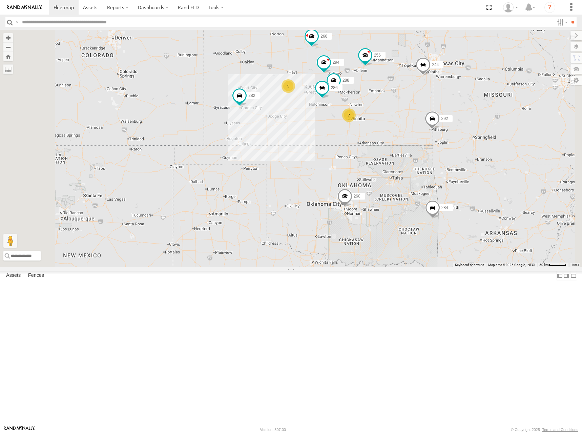
click at [502, 167] on div "244 288 292 256 232 304 284 282 266 294 286 260 5 7" at bounding box center [291, 149] width 582 height 238
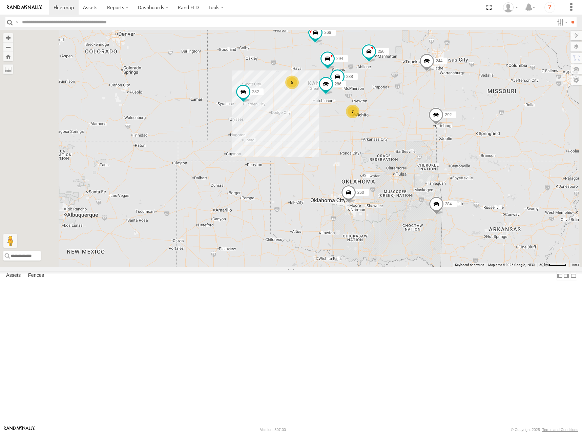
drag, startPoint x: 496, startPoint y: 113, endPoint x: 501, endPoint y: 107, distance: 8.2
click at [501, 107] on div "244 288 292 256 232 304 284 282 266 294 286 260 5 7" at bounding box center [291, 149] width 582 height 238
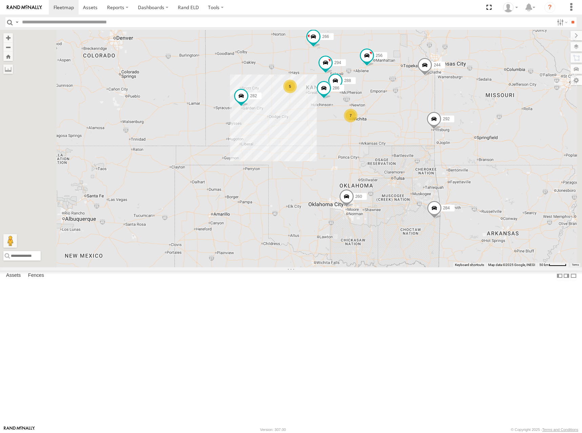
drag, startPoint x: 465, startPoint y: 100, endPoint x: 455, endPoint y: 109, distance: 13.0
click at [455, 109] on div "244 288 292 256 232 304 284 282 266 294 286 260 5 7" at bounding box center [291, 149] width 582 height 238
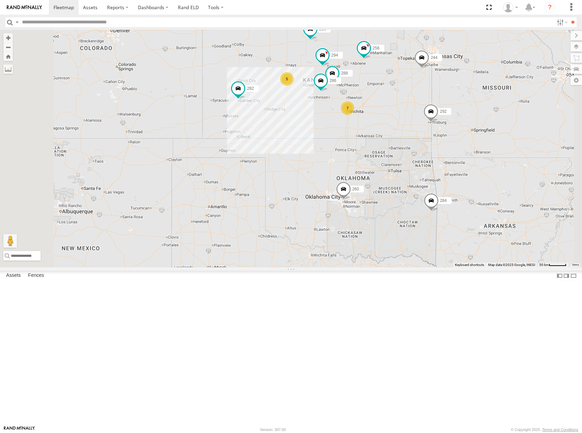
drag, startPoint x: 461, startPoint y: 109, endPoint x: 459, endPoint y: 100, distance: 9.3
click at [459, 100] on div "244 288 292 256 232 304 284 282 266 294 286 260 5 7" at bounding box center [291, 149] width 582 height 238
drag, startPoint x: 474, startPoint y: 94, endPoint x: 474, endPoint y: 88, distance: 5.8
click at [474, 88] on div "244 288 292 256 232 304 284 282 266 294 286 260 5 7" at bounding box center [291, 149] width 582 height 238
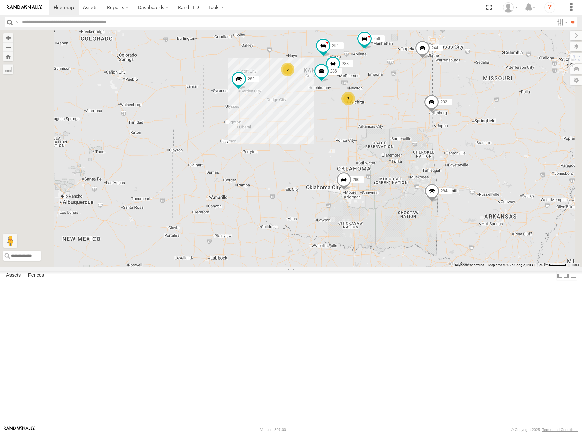
drag, startPoint x: 349, startPoint y: 132, endPoint x: 352, endPoint y: 127, distance: 5.6
click at [352, 127] on div "244 288 292 256 232 304 284 282 266 294 286 260 5 7" at bounding box center [291, 149] width 582 height 238
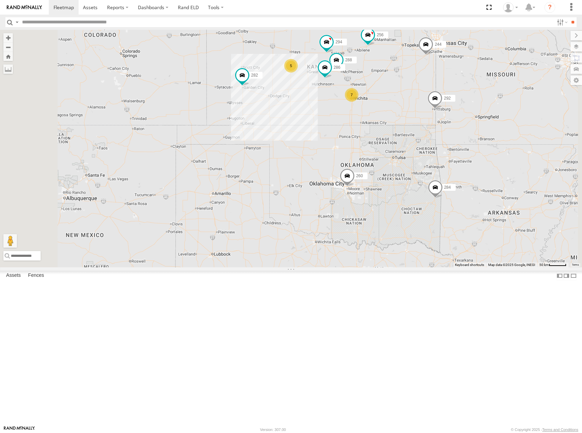
click at [343, 129] on div "244 288 292 256 232 304 284 282 266 294 286 260 5 7" at bounding box center [291, 149] width 582 height 238
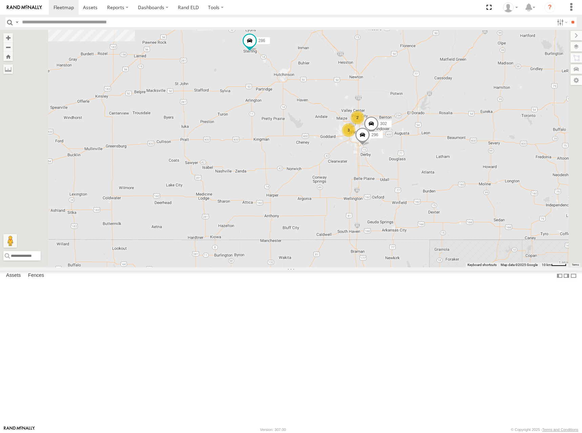
drag, startPoint x: 497, startPoint y: 189, endPoint x: 485, endPoint y: 157, distance: 35.1
click at [485, 157] on div "244 288 292 256 232 304 284 282 266 294 286 260 296 302 5 2 3" at bounding box center [291, 149] width 582 height 238
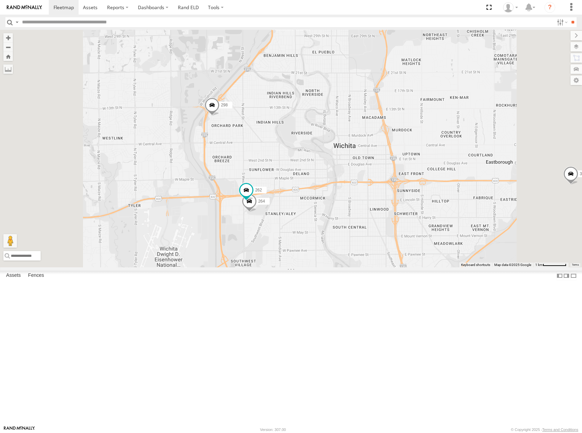
drag, startPoint x: 387, startPoint y: 207, endPoint x: 397, endPoint y: 197, distance: 14.9
click at [397, 197] on div "244 288 292 256 232 304 284 282 266 294 286 260 296 302 300 298 280 262 264" at bounding box center [291, 149] width 582 height 238
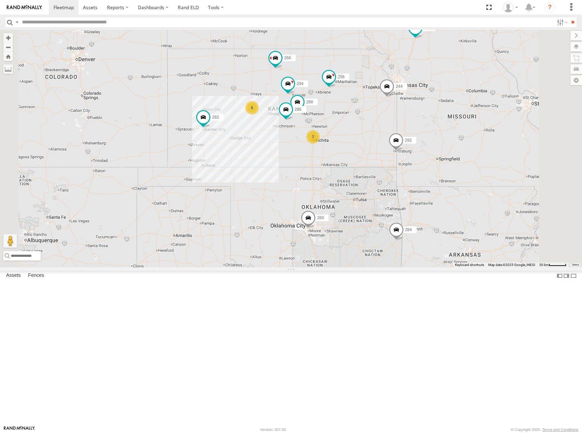
drag, startPoint x: 376, startPoint y: 139, endPoint x: 411, endPoint y: 146, distance: 36.0
click at [401, 139] on div "244 288 292 256 232 304 284 282 266 294 286 260 5 7" at bounding box center [291, 149] width 582 height 238
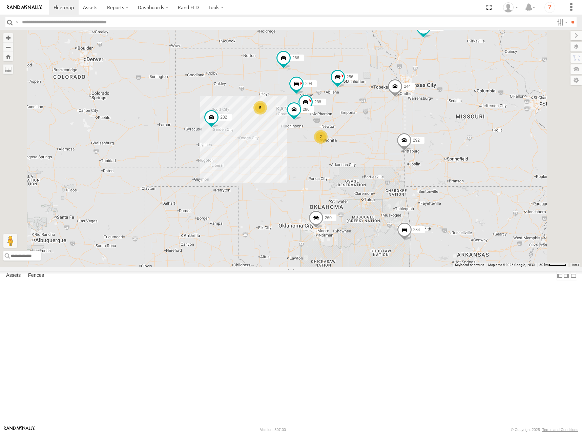
drag, startPoint x: 422, startPoint y: 131, endPoint x: 423, endPoint y: 136, distance: 4.1
click at [423, 136] on div "244 288 292 256 232 304 284 282 266 294 286 260 5 7" at bounding box center [291, 149] width 582 height 238
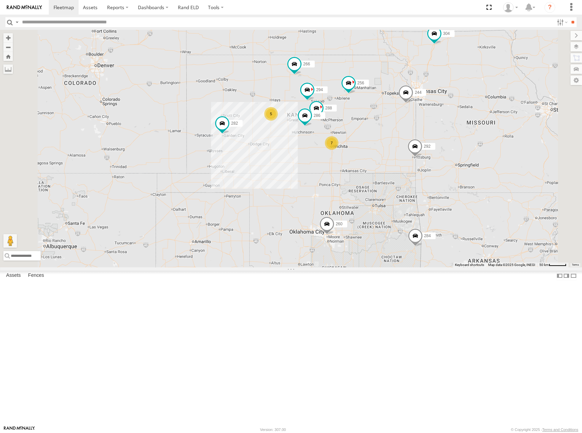
drag, startPoint x: 436, startPoint y: 139, endPoint x: 448, endPoint y: 145, distance: 13.0
click at [448, 145] on div "244 288 292 256 232 304 284 282 266 294 286 260 5 7" at bounding box center [291, 149] width 582 height 238
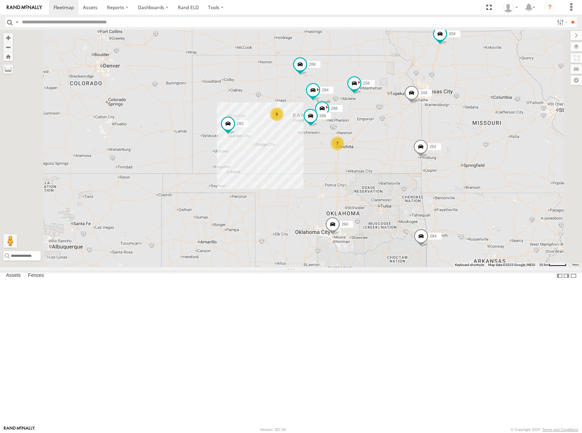
drag, startPoint x: 444, startPoint y: 153, endPoint x: 444, endPoint y: 146, distance: 6.8
click at [444, 146] on div "244 288 292 256 232 304 284 282 266 294 286 260 5 7" at bounding box center [291, 149] width 582 height 238
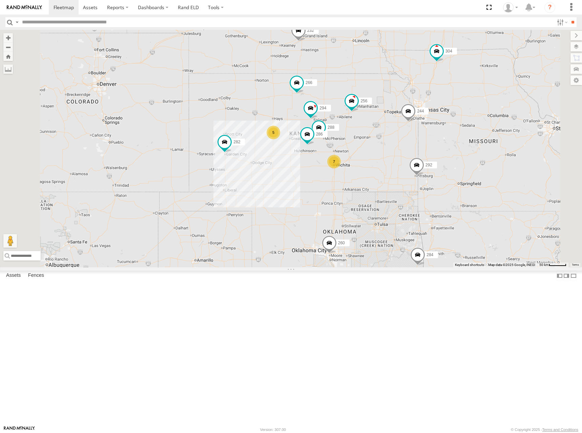
drag, startPoint x: 474, startPoint y: 131, endPoint x: 470, endPoint y: 158, distance: 26.9
click at [470, 158] on div "244 288 292 256 232 304 284 282 266 294 286 260 5 7" at bounding box center [291, 149] width 582 height 238
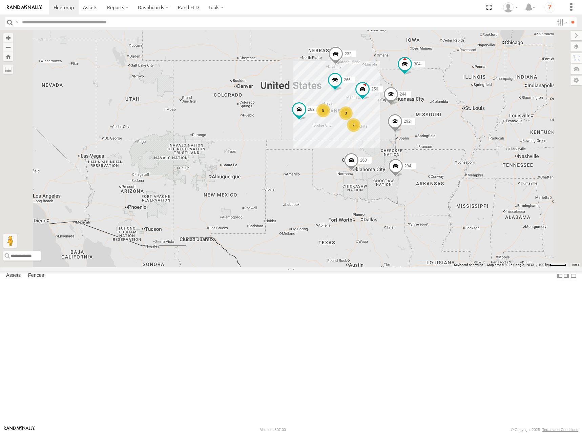
drag, startPoint x: 446, startPoint y: 138, endPoint x: 442, endPoint y: 137, distance: 4.5
click at [442, 137] on div "244 292 256 232 304 284 282 266 260 5 7 3" at bounding box center [291, 149] width 582 height 238
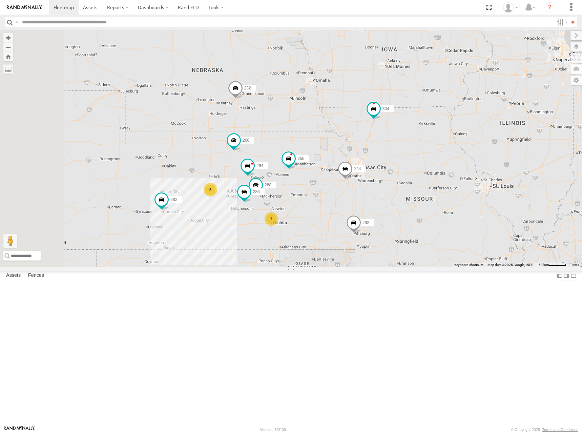
drag, startPoint x: 413, startPoint y: 113, endPoint x: 415, endPoint y: 108, distance: 5.0
click at [415, 108] on div "244 292 256 232 304 284 282 266 260 5 7 288 294 286" at bounding box center [291, 149] width 582 height 238
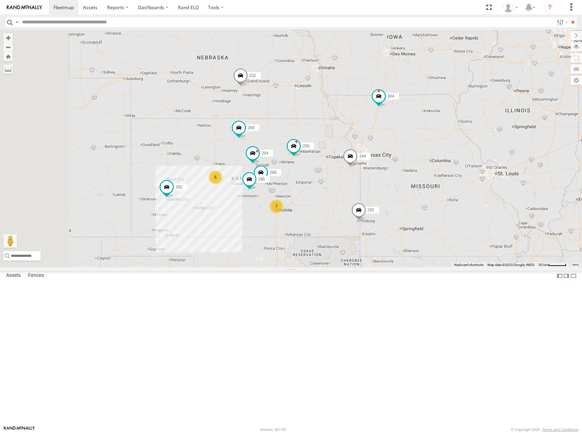
drag, startPoint x: 411, startPoint y: 197, endPoint x: 414, endPoint y: 184, distance: 13.6
click at [414, 184] on div "244 292 256 232 304 284 282 266 260 5 7 288 294 286" at bounding box center [291, 149] width 582 height 238
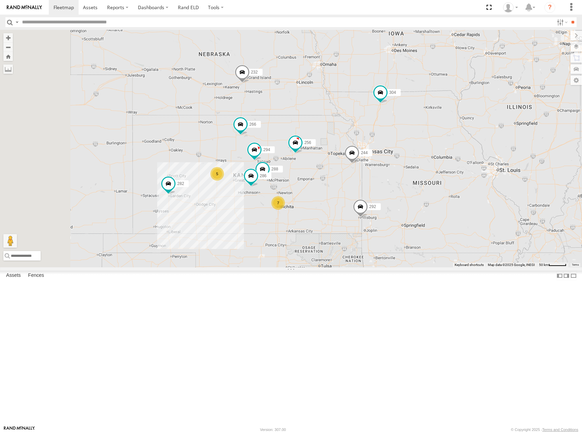
drag, startPoint x: 410, startPoint y: 226, endPoint x: 433, endPoint y: 181, distance: 51.2
click at [417, 206] on div "244 292 256 232 304 284 282 266 260 5 7 288 294 286" at bounding box center [291, 149] width 582 height 238
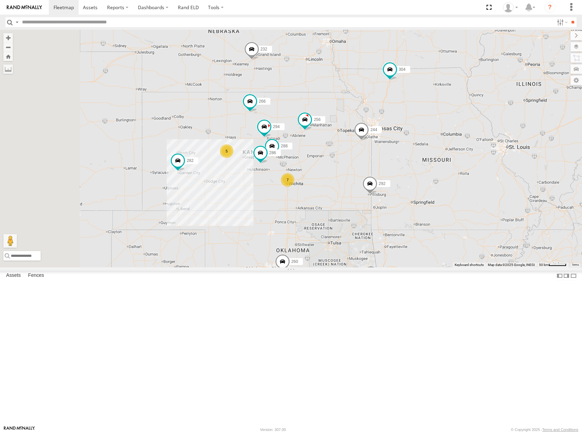
drag, startPoint x: 396, startPoint y: 170, endPoint x: 399, endPoint y: 154, distance: 16.5
click at [399, 167] on div "244 292 256 232 304 284 282 266 260 5 7 288 294 286" at bounding box center [291, 149] width 582 height 238
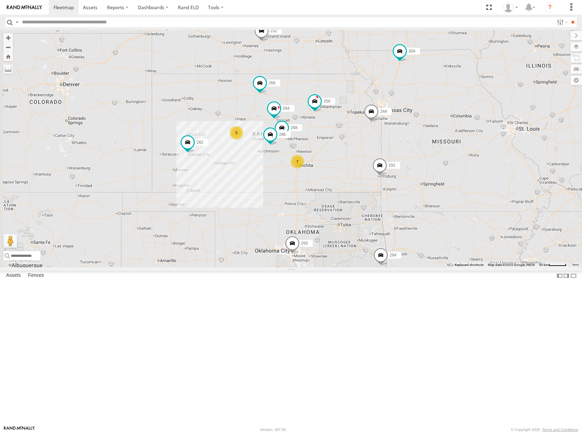
drag, startPoint x: 414, startPoint y: 177, endPoint x: 425, endPoint y: 156, distance: 23.5
click at [425, 156] on div "244 292 256 232 304 284 282 266 260 5 7 288 294 286" at bounding box center [291, 149] width 582 height 238
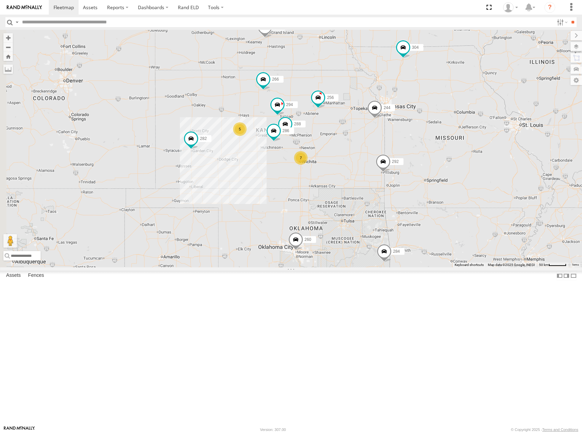
drag, startPoint x: 408, startPoint y: 218, endPoint x: 416, endPoint y: 208, distance: 13.0
click at [416, 208] on div "244 292 256 232 304 284 282 266 260 5 7 288 294 286" at bounding box center [291, 149] width 582 height 238
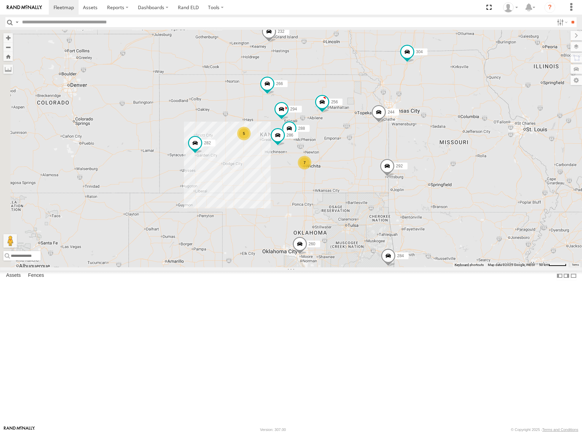
drag, startPoint x: 397, startPoint y: 142, endPoint x: 397, endPoint y: 153, distance: 11.2
click at [397, 153] on div "244 292 256 232 304 284 282 266 260 5 7 288 294 286" at bounding box center [291, 149] width 582 height 238
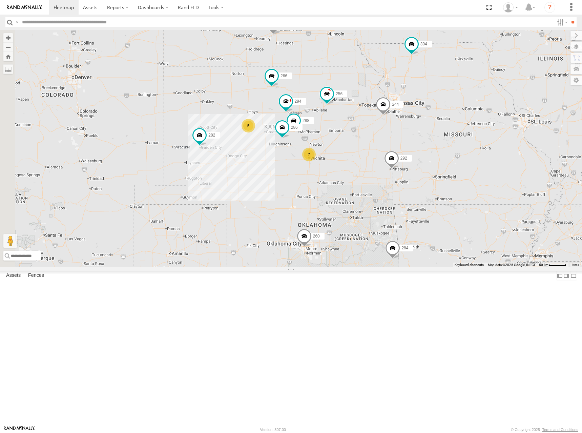
drag, startPoint x: 412, startPoint y: 156, endPoint x: 417, endPoint y: 148, distance: 9.4
click at [417, 148] on div "244 292 256 232 304 284 282 266 260 5 7 288 294 286" at bounding box center [291, 149] width 582 height 238
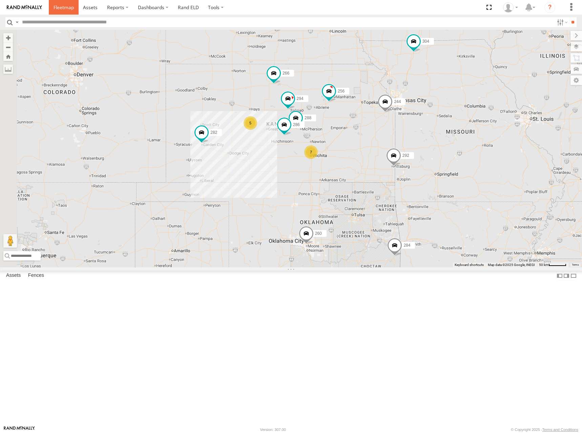
click at [64, 6] on span at bounding box center [64, 7] width 20 height 6
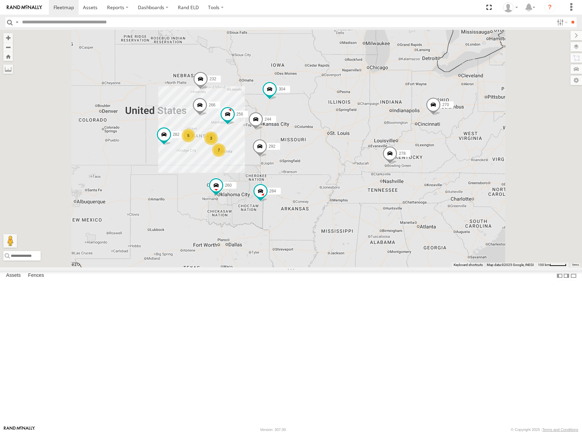
drag, startPoint x: 324, startPoint y: 233, endPoint x: 372, endPoint y: 222, distance: 49.6
click at [372, 222] on div "304 5 7 244 270 3 292 256 232 284 282 266 278 260" at bounding box center [291, 149] width 582 height 238
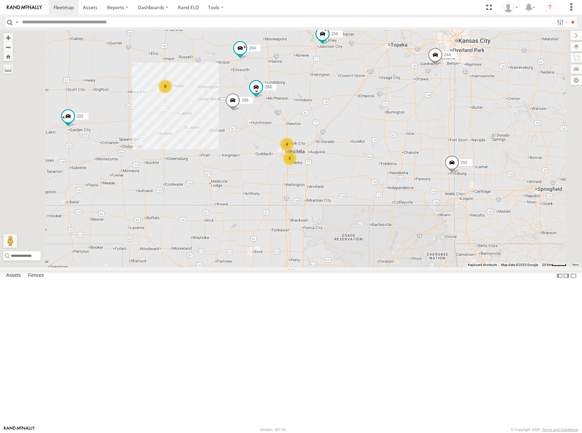
drag, startPoint x: 379, startPoint y: 175, endPoint x: 419, endPoint y: 176, distance: 40.3
click at [419, 176] on div "304 244 270 292 256 232 284 282 266 278 260 288 294 286 5 4 3" at bounding box center [291, 149] width 582 height 238
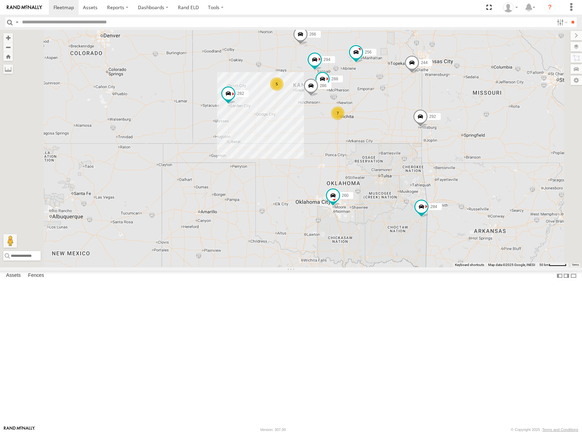
drag, startPoint x: 491, startPoint y: 149, endPoint x: 475, endPoint y: 149, distance: 15.6
click at [476, 149] on div "304 244 270 292 256 232 284 282 266 278 260 288 294 286 5 7" at bounding box center [291, 149] width 582 height 238
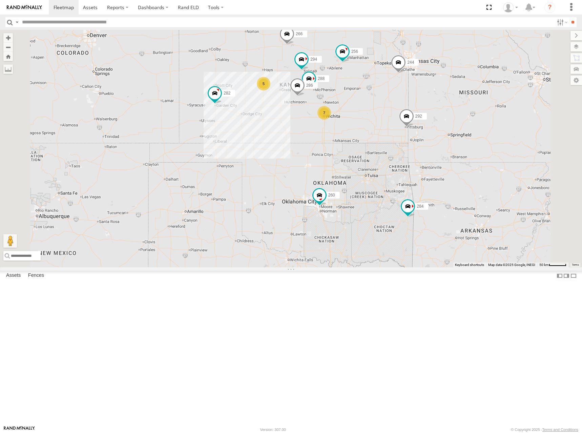
drag, startPoint x: 454, startPoint y: 173, endPoint x: 426, endPoint y: 176, distance: 27.6
click at [426, 176] on div "304 244 270 292 256 232 284 282 266 278 260 288 294 286 5 7" at bounding box center [291, 149] width 582 height 238
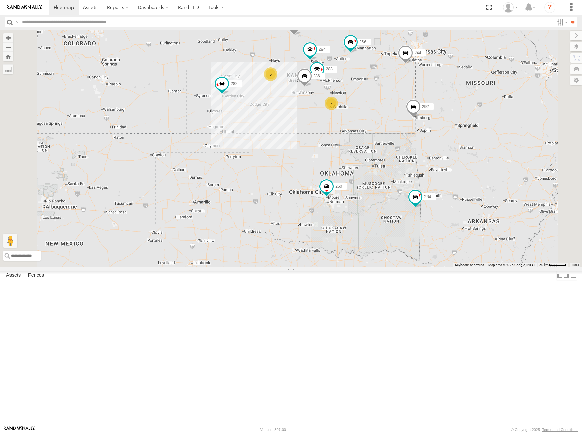
drag, startPoint x: 450, startPoint y: 163, endPoint x: 449, endPoint y: 169, distance: 6.1
click at [449, 169] on div "304 244 270 292 256 232 284 282 266 278 260 5 7 288 294 286" at bounding box center [291, 149] width 582 height 238
drag, startPoint x: 439, startPoint y: 213, endPoint x: 439, endPoint y: 201, distance: 12.2
click at [439, 201] on div "304 244 270 292 256 232 284 282 266 278 260 5 7 288 294 286" at bounding box center [291, 149] width 582 height 238
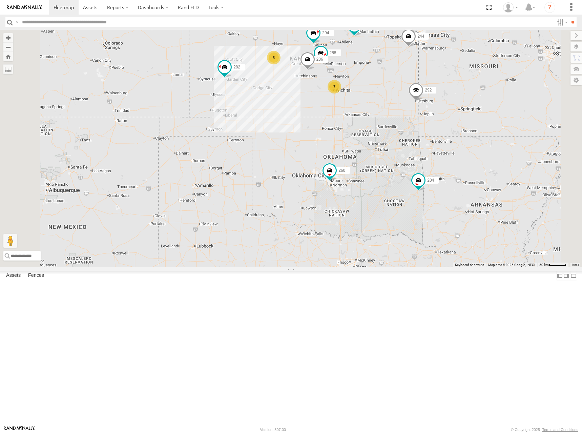
drag, startPoint x: 449, startPoint y: 228, endPoint x: 451, endPoint y: 215, distance: 13.0
click at [451, 215] on div "304 244 270 292 256 232 284 282 266 278 260 5 7 288 294 286" at bounding box center [291, 149] width 582 height 238
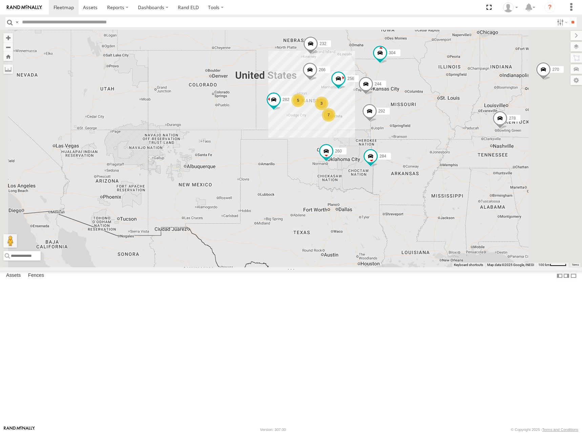
click at [440, 138] on div "304 244 270 292 256 232 284 282 266 278 260 5 7 3" at bounding box center [291, 149] width 582 height 238
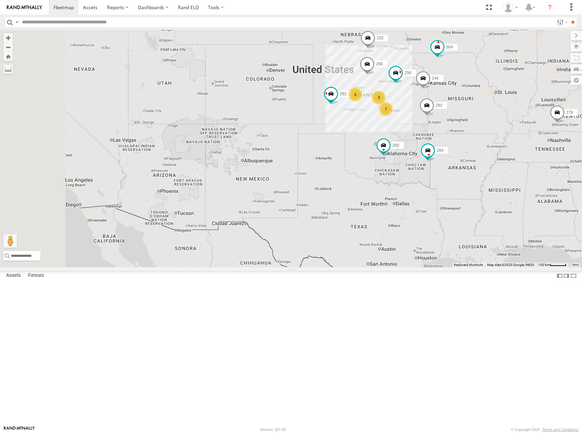
drag, startPoint x: 426, startPoint y: 147, endPoint x: 486, endPoint y: 142, distance: 59.9
click at [486, 142] on div "304 244 270 292 256 232 284 282 266 278 260 5 7 3" at bounding box center [291, 149] width 582 height 238
drag, startPoint x: 492, startPoint y: 133, endPoint x: 489, endPoint y: 138, distance: 5.8
click at [489, 138] on div "304 244 270 292 256 232 284 282 266 278 260 5 7 3" at bounding box center [291, 149] width 582 height 238
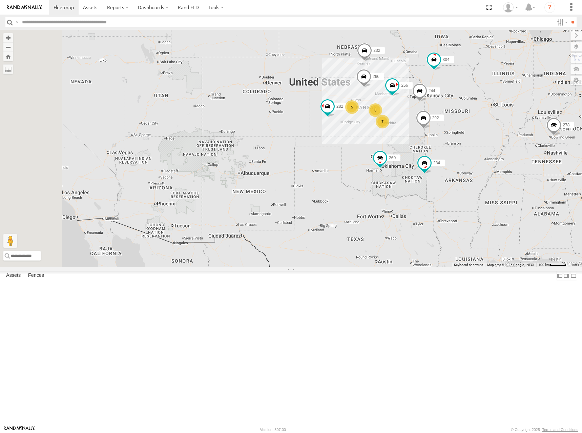
click at [492, 195] on div "304 244 270 292 256 232 284 282 266 278 260 5 7 3" at bounding box center [291, 149] width 582 height 238
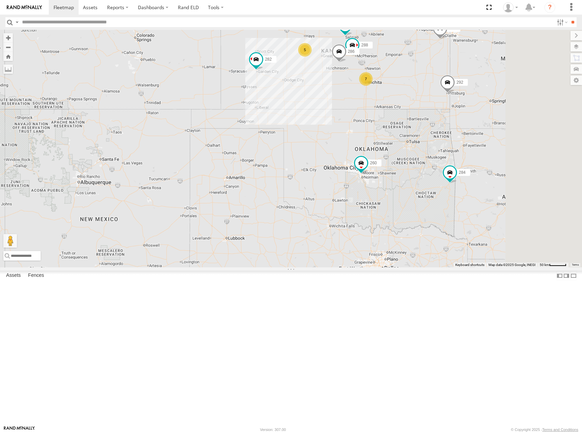
drag, startPoint x: 517, startPoint y: 138, endPoint x: 436, endPoint y: 203, distance: 103.7
click at [436, 203] on div "304 244 270 292 256 232 284 282 266 278 260 288 294 286 5 7" at bounding box center [291, 149] width 582 height 238
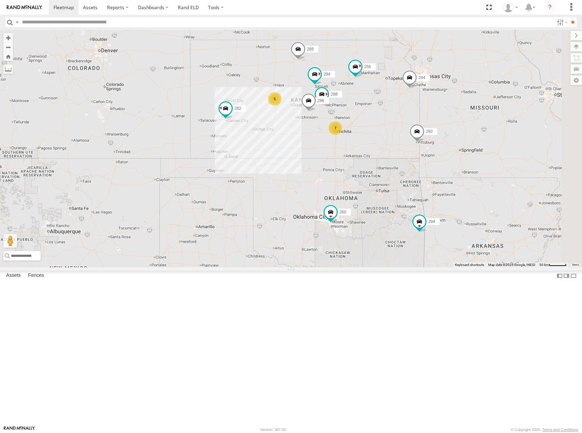
drag, startPoint x: 393, startPoint y: 124, endPoint x: 431, endPoint y: 127, distance: 37.4
click at [431, 127] on div "304 244 270 292 256 232 284 282 266 278 260 288 294 286 5 7" at bounding box center [291, 149] width 582 height 238
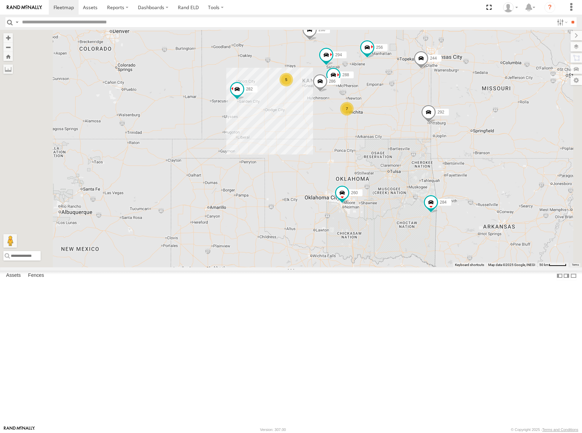
drag, startPoint x: 440, startPoint y: 156, endPoint x: 456, endPoint y: 160, distance: 17.6
click at [449, 161] on div "304 244 270 292 256 232 284 282 266 278 260 288 294 286 5 7" at bounding box center [291, 149] width 582 height 238
click at [460, 185] on div "304 244 270 292 256 232 284 282 266 278 260 288 294 286 5 7" at bounding box center [291, 149] width 582 height 238
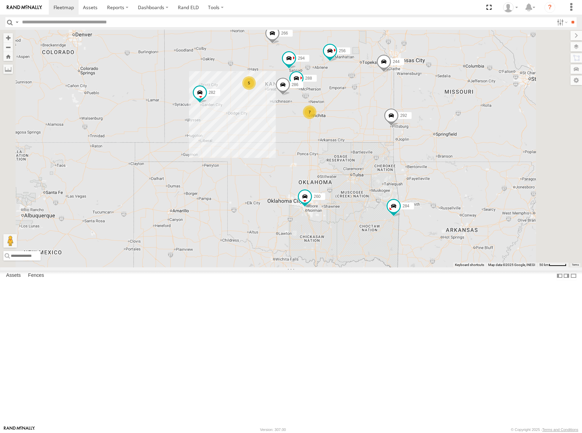
drag, startPoint x: 455, startPoint y: 99, endPoint x: 416, endPoint y: 100, distance: 39.3
click at [416, 100] on div "304 244 270 292 256 232 284 282 266 278 260 288 294 286 5 7" at bounding box center [291, 149] width 582 height 238
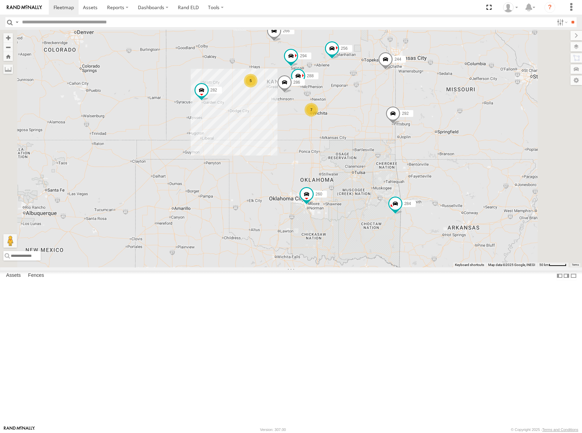
drag, startPoint x: 441, startPoint y: 88, endPoint x: 457, endPoint y: 82, distance: 17.7
click at [457, 82] on div "304 244 270 292 256 232 284 282 266 278 260 288 294 286 5 7" at bounding box center [291, 149] width 582 height 238
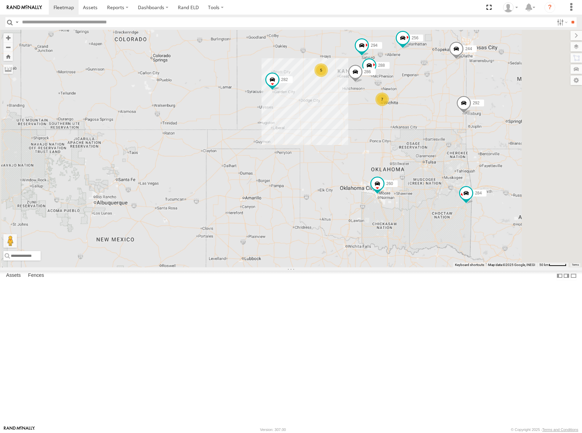
drag, startPoint x: 487, startPoint y: 145, endPoint x: 471, endPoint y: 151, distance: 16.6
click at [471, 151] on div "304 244 270 292 256 232 284 282 266 278 260 288 294 286 5 7" at bounding box center [291, 149] width 582 height 238
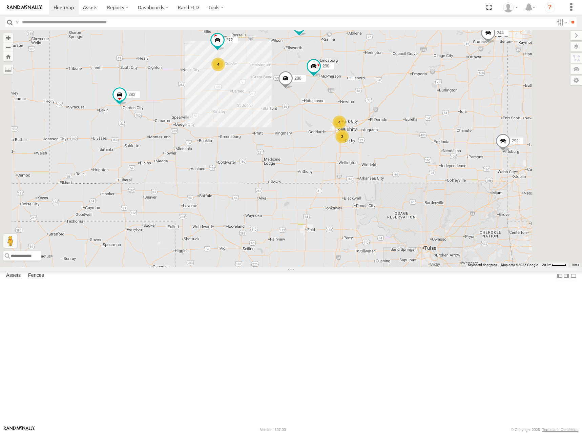
click at [435, 175] on div "304 244 270 292 256 232 284 282 266 278 260 288 294 286 4 4 272 3" at bounding box center [291, 149] width 582 height 238
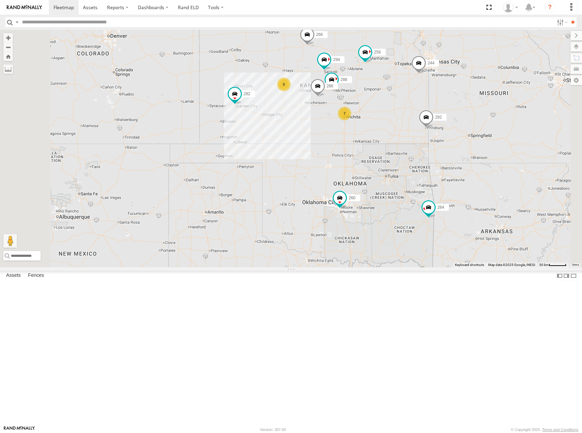
drag, startPoint x: 447, startPoint y: 171, endPoint x: 445, endPoint y: 178, distance: 7.4
click at [445, 178] on div "304 244 270 292 256 232 284 282 266 278 260 288 294 286 5 7" at bounding box center [291, 149] width 582 height 238
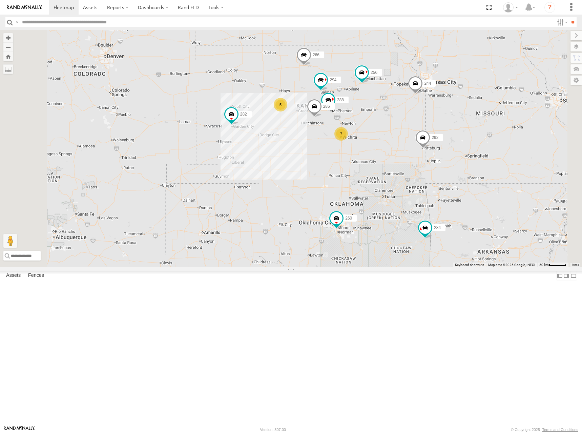
drag, startPoint x: 439, startPoint y: 116, endPoint x: 439, endPoint y: 127, distance: 11.2
click at [439, 127] on div "304 244 270 292 256 232 284 282 266 278 260 288 294 286 5 7" at bounding box center [291, 149] width 582 height 238
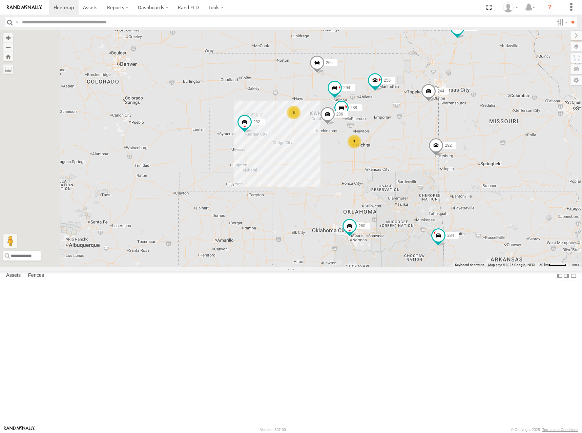
drag, startPoint x: 444, startPoint y: 140, endPoint x: 457, endPoint y: 148, distance: 15.2
click at [457, 148] on div "304 244 270 292 256 232 284 282 266 278 260 288 294 286 5 7" at bounding box center [291, 149] width 582 height 238
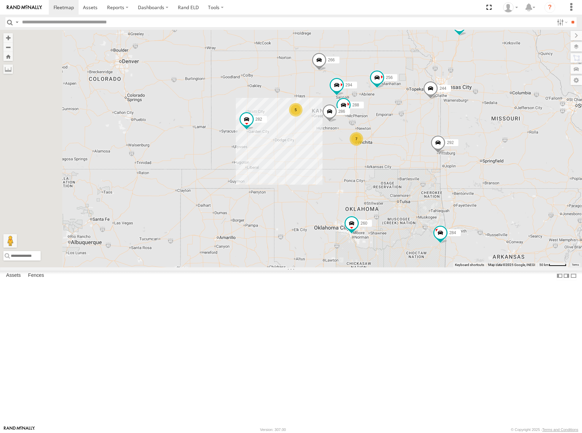
drag, startPoint x: 445, startPoint y: 140, endPoint x: 447, endPoint y: 136, distance: 4.0
click at [447, 136] on div "304 244 270 292 256 232 284 282 266 278 260 288 294 286 5 7" at bounding box center [291, 149] width 582 height 238
click at [448, 133] on div "304 244 270 292 256 232 284 282 266 278 260 288 294 286 5 7" at bounding box center [291, 149] width 582 height 238
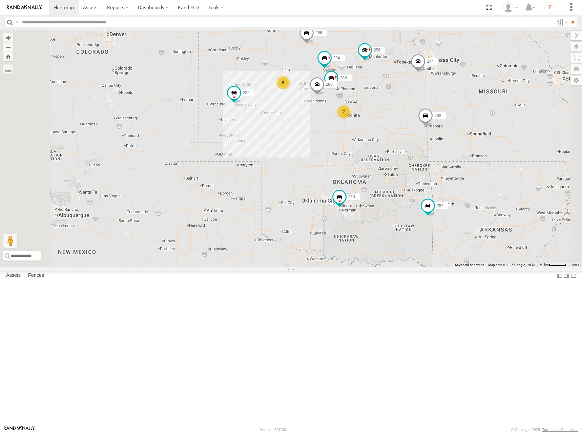
drag, startPoint x: 469, startPoint y: 132, endPoint x: 456, endPoint y: 106, distance: 28.8
click at [456, 106] on div "244 288 292 256 232 304 284 282 266 294 286 260 5 7" at bounding box center [291, 149] width 582 height 238
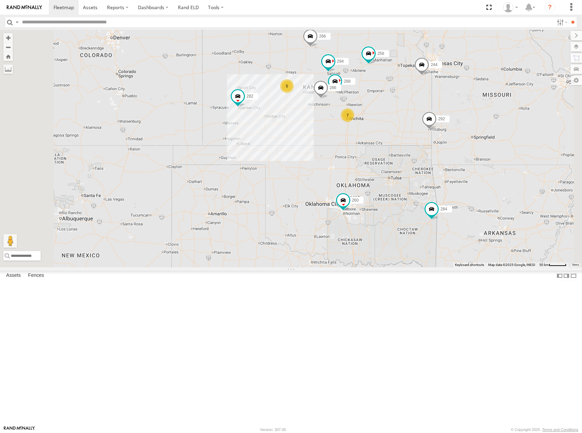
drag, startPoint x: 444, startPoint y: 106, endPoint x: 449, endPoint y: 113, distance: 8.0
click at [449, 113] on div "244 288 292 256 232 304 284 282 266 294 286 260 5 7" at bounding box center [291, 149] width 582 height 238
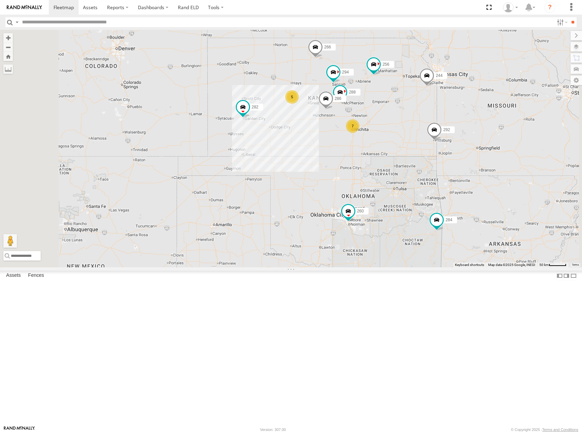
drag, startPoint x: 445, startPoint y: 114, endPoint x: 445, endPoint y: 118, distance: 3.7
click at [445, 118] on div "244 288 292 256 232 304 284 282 266 294 286 260 5 7" at bounding box center [291, 149] width 582 height 238
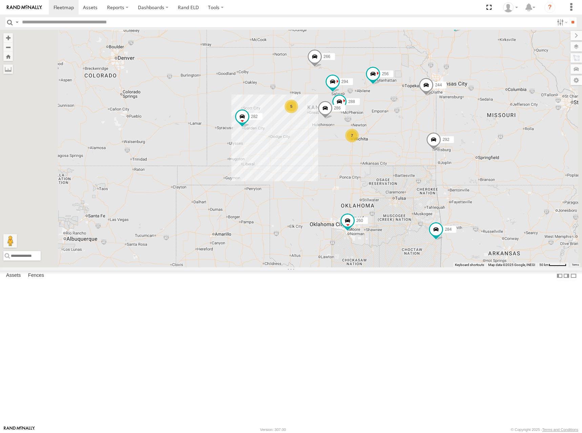
drag, startPoint x: 464, startPoint y: 112, endPoint x: 463, endPoint y: 121, distance: 8.8
click at [463, 121] on div "244 288 292 256 232 304 284 282 266 294 286 260 5 7" at bounding box center [291, 149] width 582 height 238
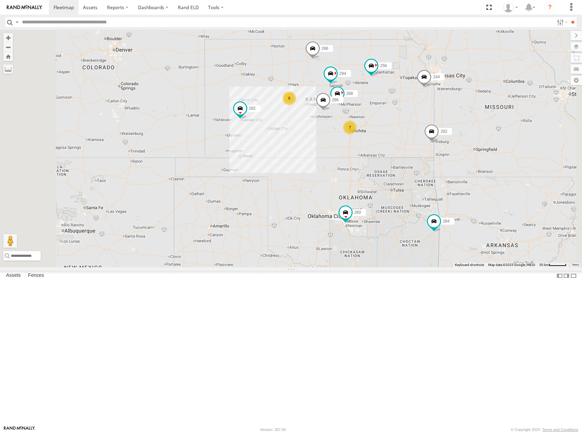
click at [455, 119] on div "244 288 292 256 232 304 284 282 266 294 286 260 5 7" at bounding box center [291, 149] width 582 height 238
drag, startPoint x: 431, startPoint y: 113, endPoint x: 437, endPoint y: 140, distance: 27.7
click at [437, 140] on div "244 288 292 256 232 304 284 282 266 294 286 260 5 7" at bounding box center [291, 149] width 582 height 238
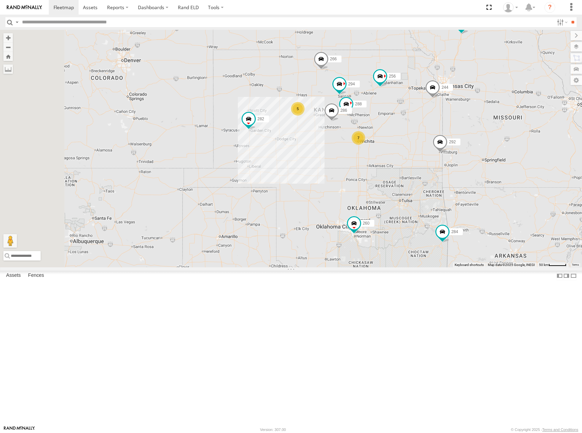
drag, startPoint x: 464, startPoint y: 144, endPoint x: 468, endPoint y: 132, distance: 12.9
click at [468, 132] on div "244 288 292 256 232 304 284 282 266 294 286 260 5 7" at bounding box center [291, 149] width 582 height 238
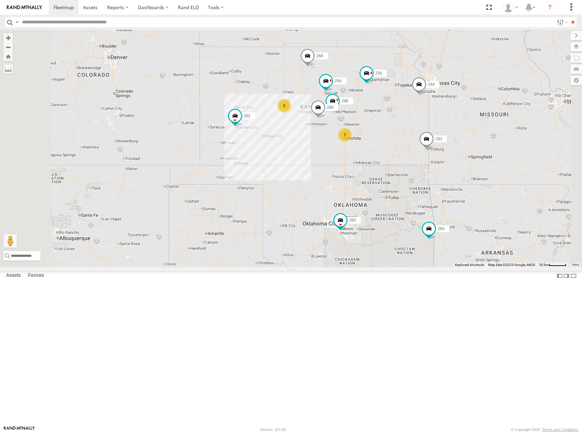
click at [468, 129] on div "244 288 292 256 232 304 284 282 266 294 286 260 5 7" at bounding box center [291, 149] width 582 height 238
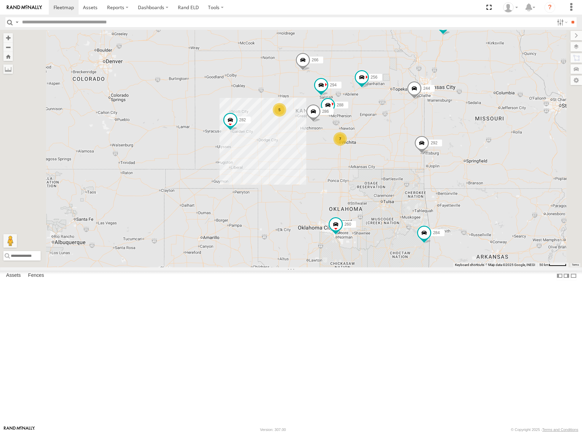
drag, startPoint x: 420, startPoint y: 130, endPoint x: 432, endPoint y: 137, distance: 14.3
click at [432, 137] on div "244 288 292 256 232 304 284 282 266 294 286 260 5 7" at bounding box center [291, 149] width 582 height 238
click at [433, 137] on div "244 288 292 256 232 304 284 282 266 294 286 260 5 7" at bounding box center [291, 149] width 582 height 238
click at [455, 193] on div "244 288 292 256 232 304 284 282 266 294 286 260 5 7" at bounding box center [291, 149] width 582 height 238
click at [459, 127] on div "244 288 292 256 232 304 284 282 266 294 286 260 5 7" at bounding box center [291, 149] width 582 height 238
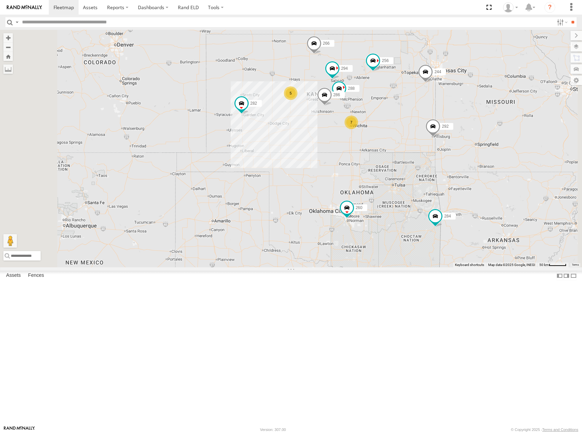
drag, startPoint x: 447, startPoint y: 217, endPoint x: 451, endPoint y: 211, distance: 7.1
click at [451, 211] on div "244 288 292 256 232 304 284 282 266 294 286 260 5 7" at bounding box center [291, 149] width 582 height 238
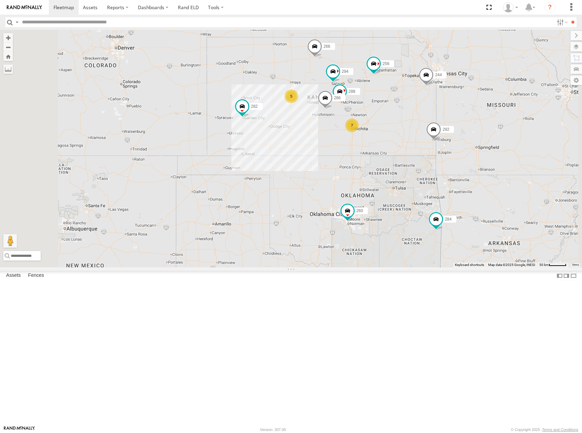
drag, startPoint x: 466, startPoint y: 181, endPoint x: 467, endPoint y: 185, distance: 4.5
click at [467, 185] on div "244 288 292 256 232 304 284 282 266 294 286 260 5 7" at bounding box center [291, 149] width 582 height 238
click at [471, 126] on div "244 288 292 256 232 304 284 282 266 294 286 260 5 7" at bounding box center [291, 149] width 582 height 238
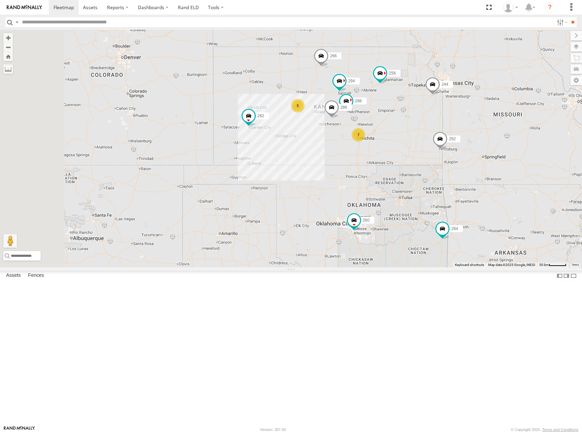
drag, startPoint x: 449, startPoint y: 128, endPoint x: 456, endPoint y: 134, distance: 9.4
click at [456, 134] on div "244 288 292 256 232 304 284 282 266 294 286 260 5 7" at bounding box center [291, 149] width 582 height 238
click at [476, 126] on div "244 288 292 256 232 304 284 282 266 294 286 260 5 7" at bounding box center [291, 149] width 582 height 238
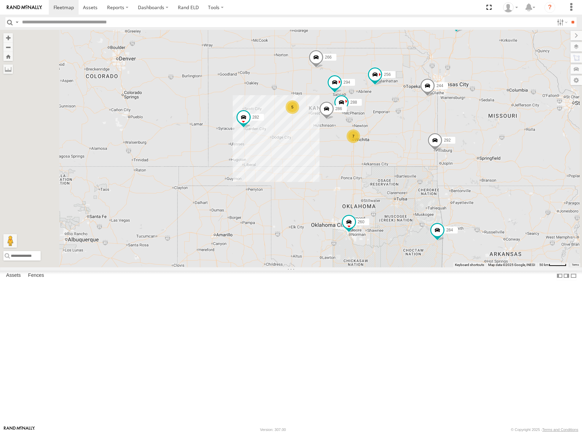
click at [460, 128] on div "244 288 292 256 232 304 284 282 266 294 286 260 5 7" at bounding box center [291, 149] width 582 height 238
click at [445, 118] on div "244 288 292 256 232 304 284 282 266 294 286 260 5 7" at bounding box center [291, 149] width 582 height 238
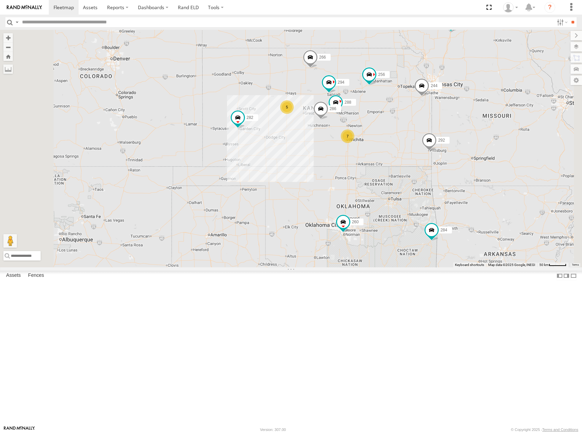
click at [451, 124] on div "244 288 292 256 232 304 284 282 266 294 286 260 5 7" at bounding box center [291, 149] width 582 height 238
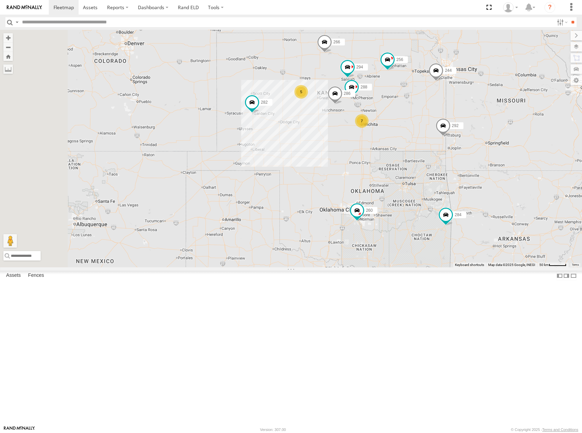
drag, startPoint x: 437, startPoint y: 115, endPoint x: 455, endPoint y: 100, distance: 23.3
click at [455, 100] on div "244 288 292 256 232 304 284 282 266 294 286 260 5 7" at bounding box center [291, 149] width 582 height 238
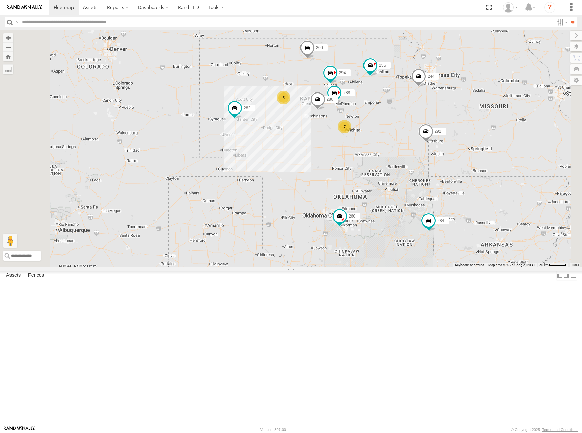
drag, startPoint x: 463, startPoint y: 98, endPoint x: 443, endPoint y: 104, distance: 21.3
click at [443, 104] on div "244 288 292 256 232 304 284 282 266 294 286 260 5 7" at bounding box center [291, 149] width 582 height 238
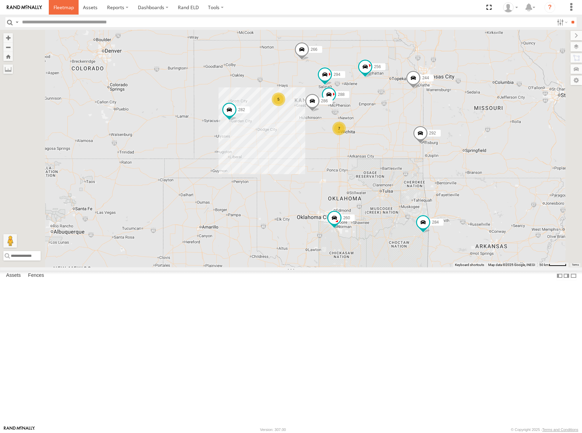
click at [70, 9] on span at bounding box center [64, 7] width 20 height 6
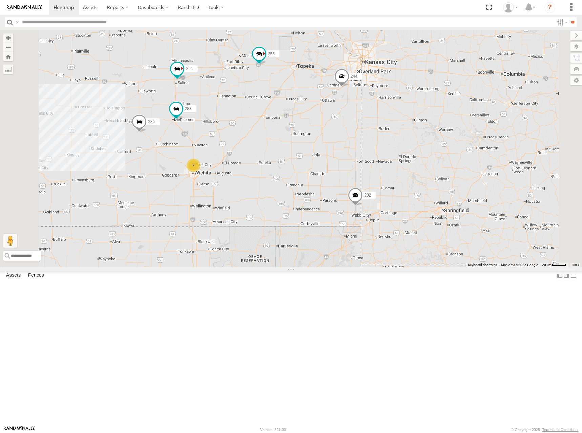
drag, startPoint x: 328, startPoint y: 212, endPoint x: 359, endPoint y: 200, distance: 33.0
click at [359, 200] on div "244 270 292 256 232 304 284 282 266 278 260 7 288 294 286" at bounding box center [291, 149] width 582 height 238
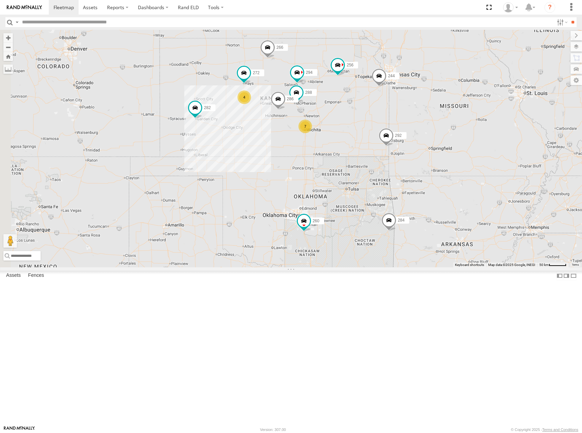
drag, startPoint x: 352, startPoint y: 192, endPoint x: 405, endPoint y: 181, distance: 53.6
click at [405, 181] on div "244 270 292 256 232 304 284 282 266 278 260 288 294 286 272 4 7" at bounding box center [291, 149] width 582 height 238
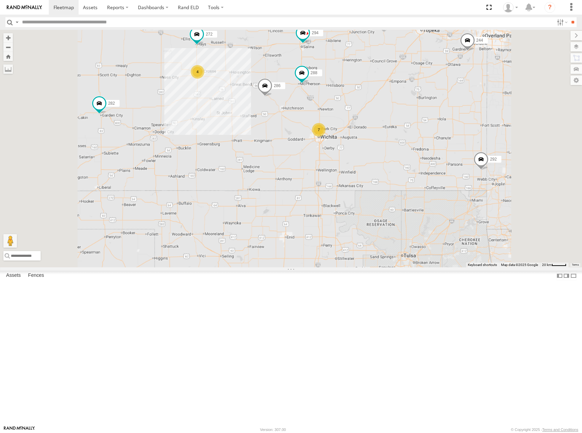
drag, startPoint x: 397, startPoint y: 173, endPoint x: 444, endPoint y: 166, distance: 47.3
click at [444, 166] on div "244 270 292 256 232 304 284 282 266 278 260 288 294 286 272 4 7" at bounding box center [291, 149] width 582 height 238
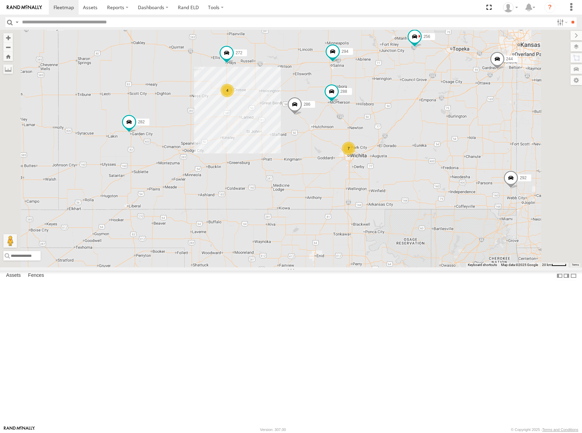
drag, startPoint x: 384, startPoint y: 113, endPoint x: 400, endPoint y: 103, distance: 18.8
click at [399, 103] on div "244 270 292 256 232 304 284 282 266 278 260 288 294 286 272 4 7" at bounding box center [291, 149] width 582 height 238
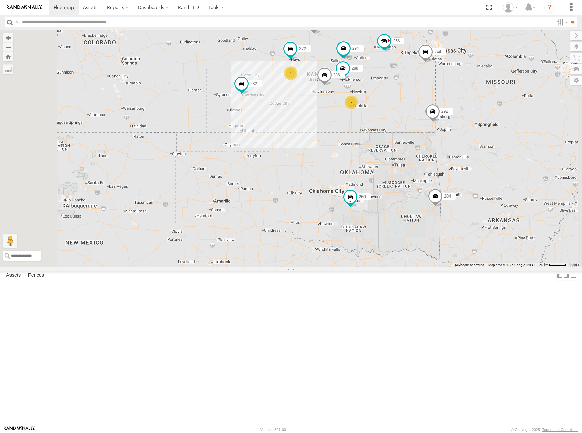
drag, startPoint x: 424, startPoint y: 74, endPoint x: 432, endPoint y: 93, distance: 20.4
click at [432, 93] on div "244 270 292 256 232 304 284 282 266 278 260 288 294 286 272 4 7" at bounding box center [291, 149] width 582 height 238
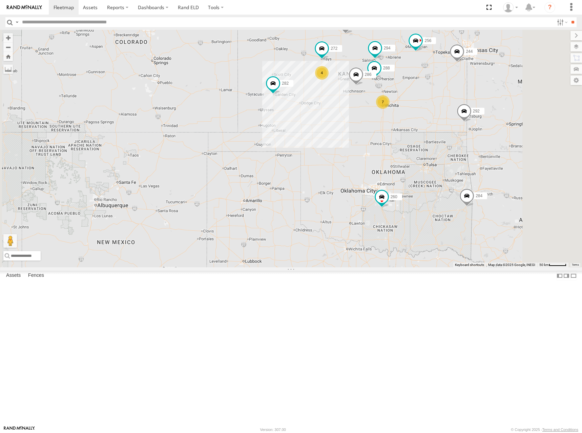
drag, startPoint x: 502, startPoint y: 93, endPoint x: 495, endPoint y: 97, distance: 8.1
click at [495, 97] on div "244 270 292 256 232 304 284 282 266 278 260 288 294 286 272 4 7" at bounding box center [291, 149] width 582 height 238
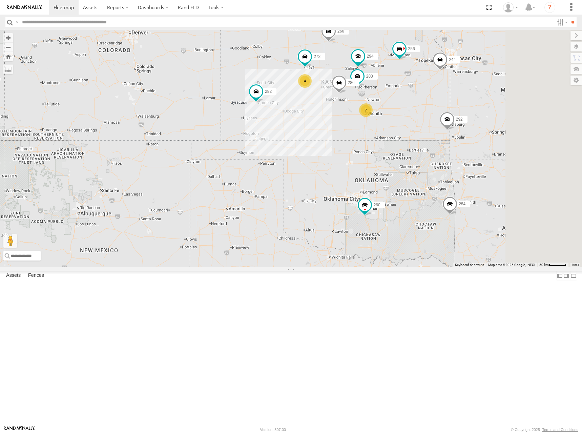
drag, startPoint x: 486, startPoint y: 101, endPoint x: 474, endPoint y: 105, distance: 12.9
click at [474, 105] on div "244 270 292 256 232 304 284 282 266 278 260 288 294 286 272 4 7" at bounding box center [291, 149] width 582 height 238
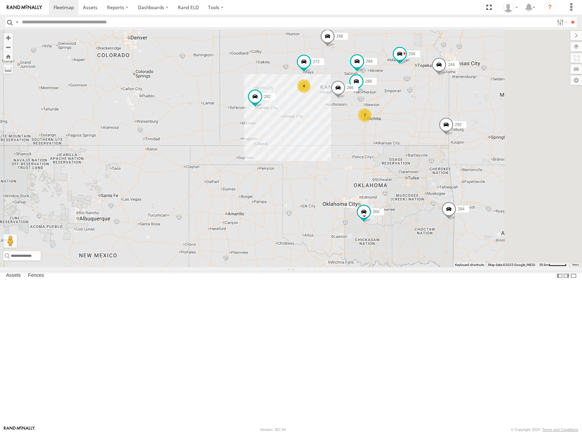
drag, startPoint x: 475, startPoint y: 90, endPoint x: 476, endPoint y: 99, distance: 8.5
click at [476, 99] on div "244 270 292 256 232 304 284 282 266 278 260 288 294 286 272 4 7" at bounding box center [291, 149] width 582 height 238
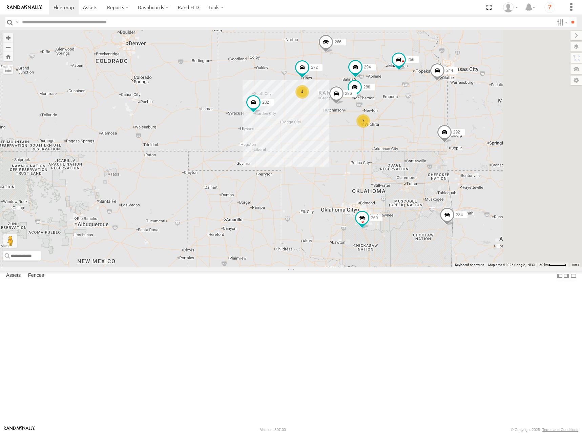
click at [454, 105] on div "244 270 292 256 232 304 284 282 266 278 260 288 294 286 272 4 7" at bounding box center [291, 149] width 582 height 238
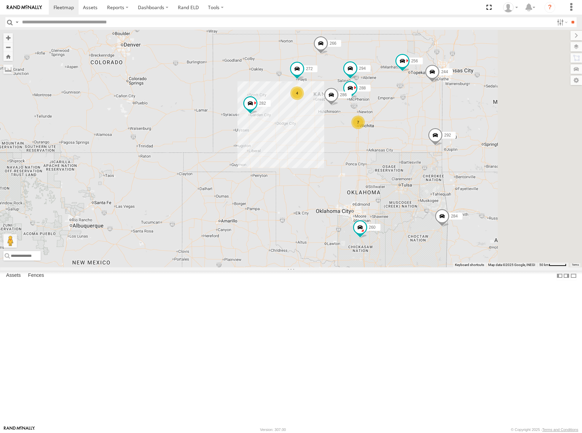
drag, startPoint x: 465, startPoint y: 127, endPoint x: 456, endPoint y: 130, distance: 9.0
click at [456, 130] on div "244 288 292 272 256 232 304 284 282 266 294 286 260 4 7" at bounding box center [291, 149] width 582 height 238
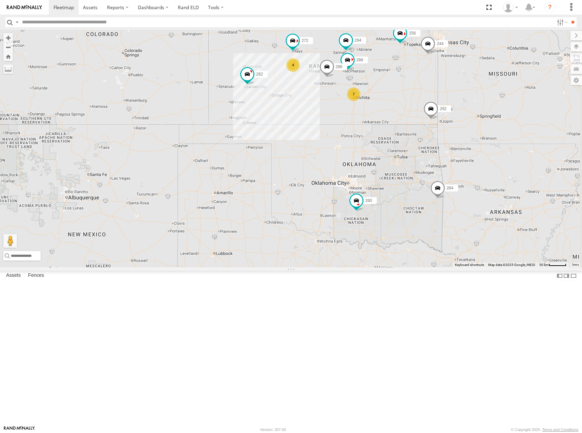
drag, startPoint x: 449, startPoint y: 136, endPoint x: 447, endPoint y: 102, distance: 33.3
click at [447, 102] on div "244 288 292 272 256 232 304 284 282 266 294 286 260 4 7" at bounding box center [291, 149] width 582 height 238
drag, startPoint x: 444, startPoint y: 111, endPoint x: 442, endPoint y: 116, distance: 4.9
click at [442, 116] on div "244 288 292 272 256 232 304 284 282 266 294 286 260 4 7" at bounding box center [291, 149] width 582 height 238
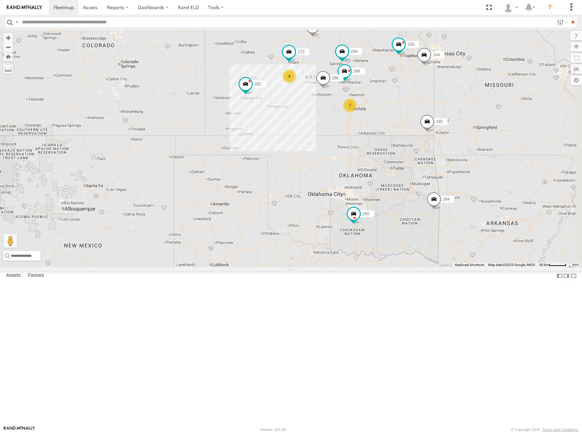
drag, startPoint x: 452, startPoint y: 87, endPoint x: 450, endPoint y: 94, distance: 7.4
click at [450, 94] on div "244 288 292 272 256 232 304 284 282 266 294 286 260 4 7" at bounding box center [291, 149] width 582 height 238
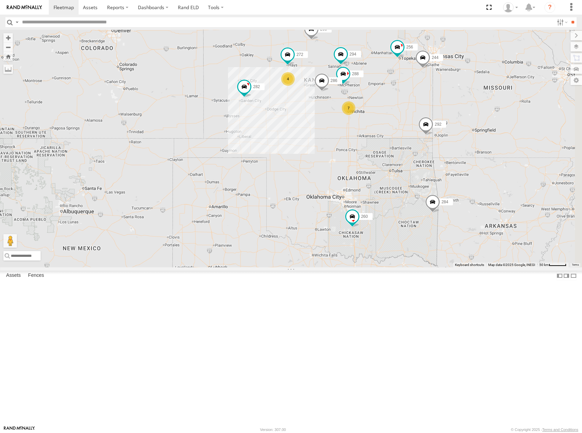
click at [433, 103] on div "244 288 292 272 256 232 304 284 282 266 294 286 260 4 7" at bounding box center [291, 149] width 582 height 238
click at [435, 97] on div "244 288 292 272 256 232 304 284 282 266 294 286 260 4 7" at bounding box center [291, 149] width 582 height 238
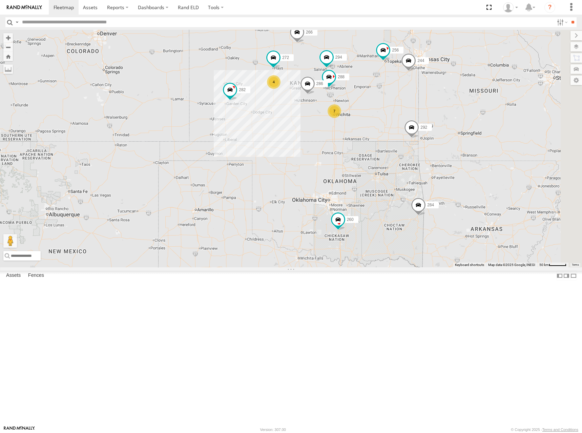
click at [427, 94] on div "244 288 292 272 256 232 304 284 282 266 294 286 260 4 7" at bounding box center [291, 149] width 582 height 238
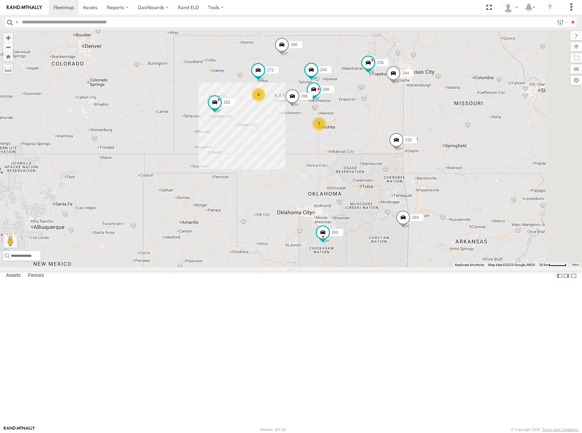
drag, startPoint x: 426, startPoint y: 108, endPoint x: 409, endPoint y: 123, distance: 22.4
click at [409, 123] on div "244 288 292 272 256 232 304 284 282 266 294 286 260 4 7" at bounding box center [291, 149] width 582 height 238
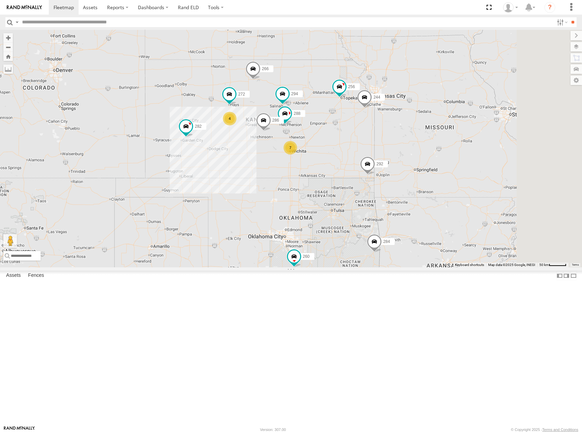
drag, startPoint x: 426, startPoint y: 117, endPoint x: 398, endPoint y: 142, distance: 37.5
click at [398, 142] on div "244 288 292 272 256 232 304 284 282 266 294 286 260 4 7" at bounding box center [291, 149] width 582 height 238
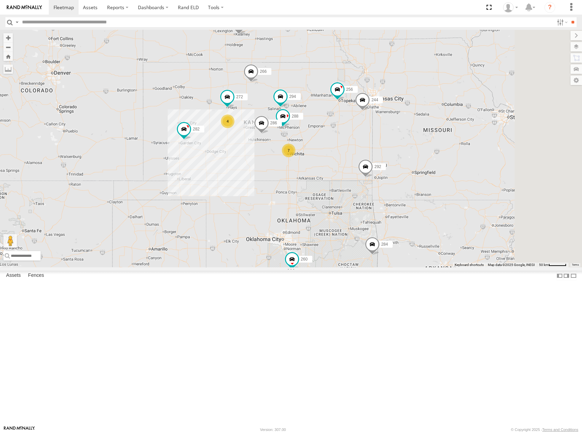
drag, startPoint x: 457, startPoint y: 145, endPoint x: 466, endPoint y: 148, distance: 9.8
click at [466, 148] on div "244 288 292 272 256 232 304 284 282 266 294 286 260 4 7" at bounding box center [291, 149] width 582 height 238
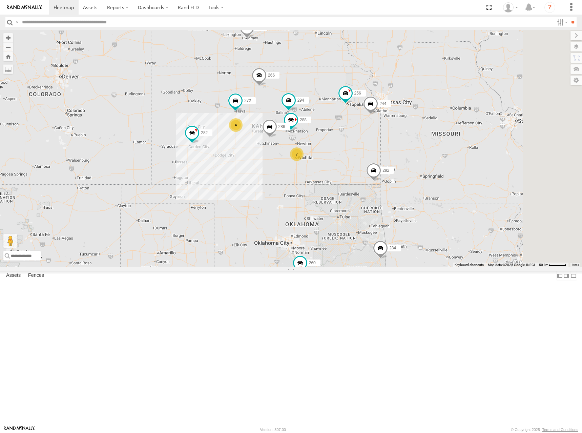
drag, startPoint x: 433, startPoint y: 148, endPoint x: 441, endPoint y: 153, distance: 9.5
click at [441, 153] on div "244 288 292 272 256 232 304 284 282 266 294 286 260 4 7" at bounding box center [291, 149] width 582 height 238
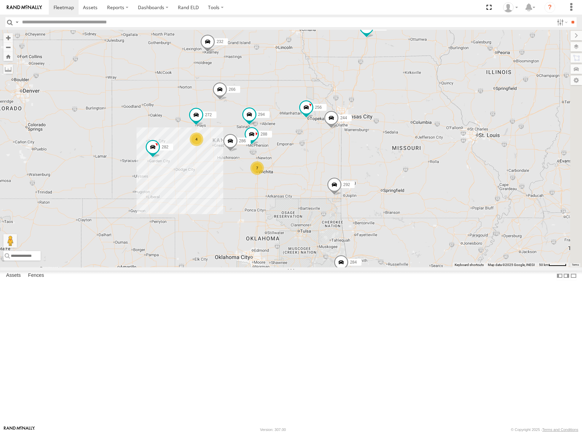
drag, startPoint x: 454, startPoint y: 152, endPoint x: 424, endPoint y: 156, distance: 29.8
click at [424, 156] on div "244 288 292 272 256 232 304 284 282 266 294 286 260 4 7" at bounding box center [291, 149] width 582 height 238
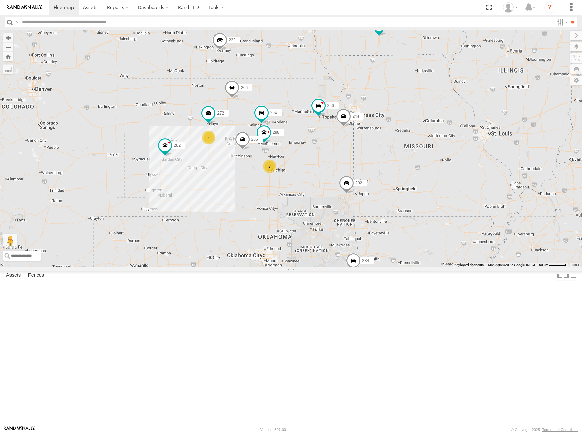
drag, startPoint x: 484, startPoint y: 150, endPoint x: 508, endPoint y: 146, distance: 24.8
click at [508, 146] on div "244 288 292 272 256 232 304 284 282 266 294 286 260 4 7" at bounding box center [291, 149] width 582 height 238
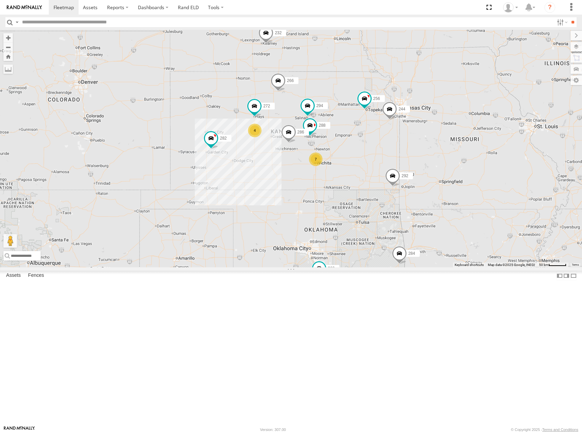
drag, startPoint x: 396, startPoint y: 148, endPoint x: 437, endPoint y: 142, distance: 41.5
click at [437, 142] on div "244 288 292 272 256 232 304 284 282 266 294 286 260 4 7" at bounding box center [291, 149] width 582 height 238
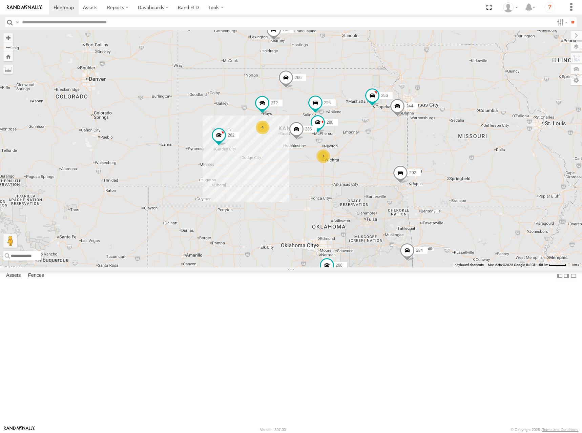
drag, startPoint x: 458, startPoint y: 147, endPoint x: 456, endPoint y: 140, distance: 7.1
click at [456, 140] on div "244 288 292 272 256 232 304 284 282 266 294 286 260 4 7" at bounding box center [291, 149] width 582 height 238
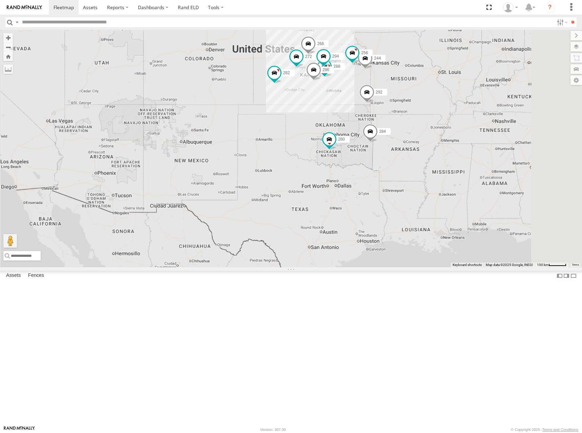
drag, startPoint x: 437, startPoint y: 117, endPoint x: 432, endPoint y: 124, distance: 8.7
click at [432, 124] on div "244 288 292 272 256 232 304 284 282 266 294 286 260" at bounding box center [291, 149] width 582 height 238
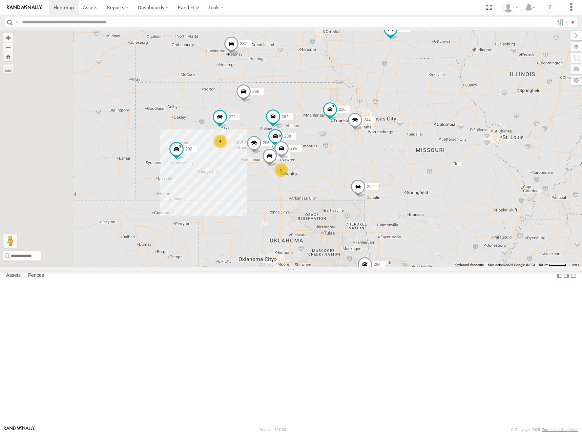
drag, startPoint x: 410, startPoint y: 99, endPoint x: 426, endPoint y: 103, distance: 16.7
click at [426, 103] on div "244 292 256 232 304 284 282 266 286 260 278 4 5 262 288 272 296 294" at bounding box center [291, 149] width 582 height 238
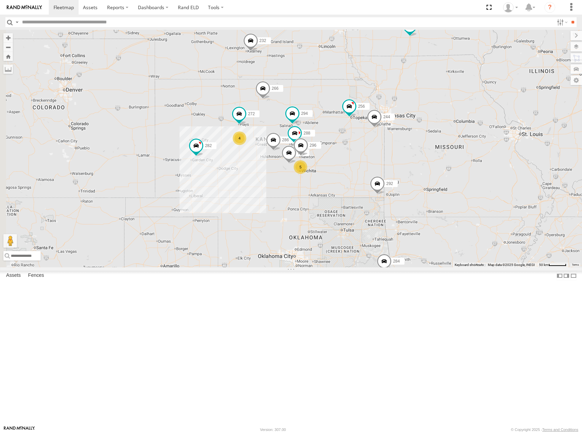
drag, startPoint x: 414, startPoint y: 105, endPoint x: 450, endPoint y: 99, distance: 36.4
click at [439, 101] on div "244 292 256 232 304 284 282 266 286 260 278 4 5 262 288 272 296 294" at bounding box center [291, 149] width 582 height 238
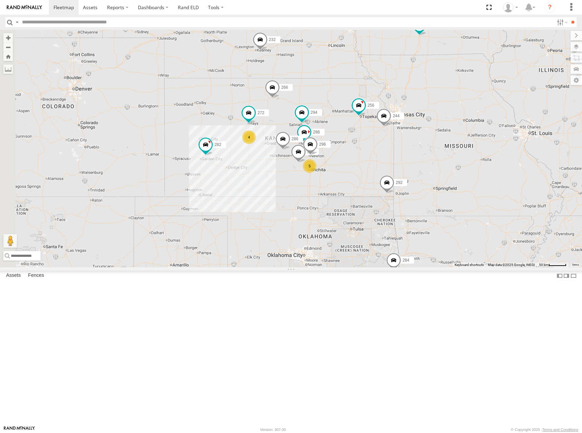
drag, startPoint x: 438, startPoint y: 106, endPoint x: 440, endPoint y: 109, distance: 3.8
click at [440, 109] on div "244 262 288 292 272 256 232 296 304 284 282 266 294 286 260 4 5" at bounding box center [291, 149] width 582 height 238
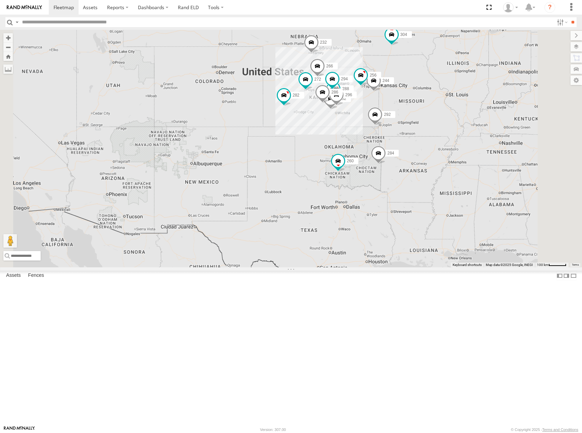
drag, startPoint x: 440, startPoint y: 113, endPoint x: 444, endPoint y: 125, distance: 12.5
click at [444, 125] on div "244 262 288 292 272 256 232 296 304 284 282 266 294 286 260" at bounding box center [291, 149] width 582 height 238
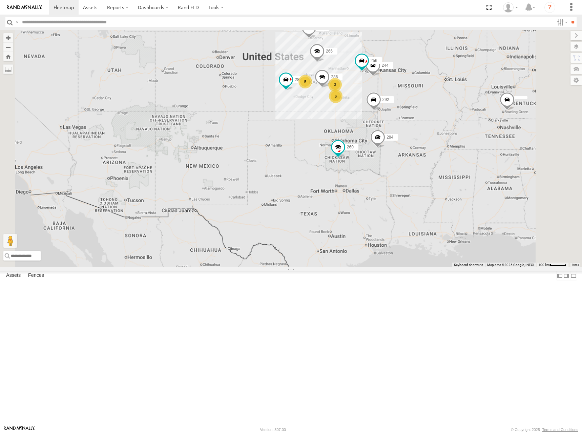
drag, startPoint x: 455, startPoint y: 133, endPoint x: 456, endPoint y: 101, distance: 31.9
click at [456, 101] on div "244 292 256 232 304 284 282 266 286 260 5 6 3" at bounding box center [291, 149] width 582 height 238
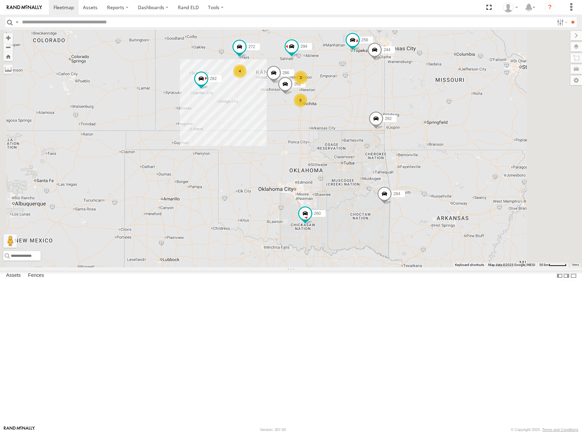
drag, startPoint x: 405, startPoint y: 94, endPoint x: 407, endPoint y: 106, distance: 12.7
click at [407, 106] on div "244 292 256 232 304 284 282 266 286 260 4 5 262 2 272 294" at bounding box center [291, 149] width 582 height 238
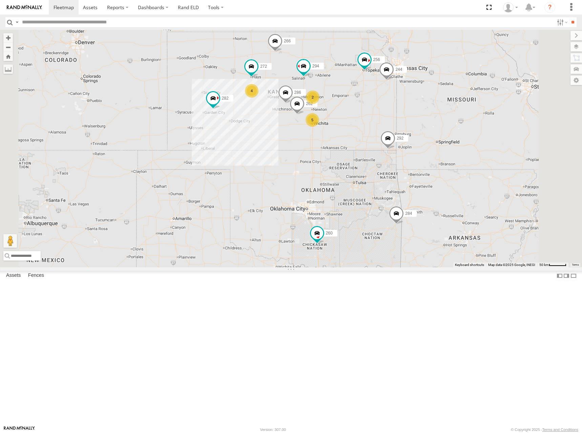
drag, startPoint x: 390, startPoint y: 104, endPoint x: 403, endPoint y: 121, distance: 21.4
click at [403, 121] on div "244 292 256 232 304 284 282 266 286 260 4 5 262 2 272 294" at bounding box center [291, 149] width 582 height 238
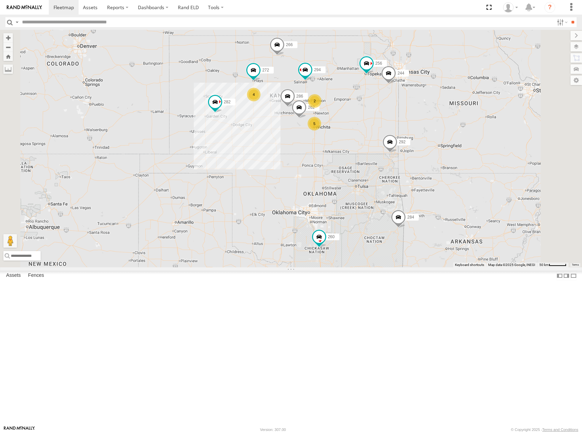
drag, startPoint x: 408, startPoint y: 120, endPoint x: 410, endPoint y: 125, distance: 5.2
click at [410, 125] on div "244 292 256 232 304 284 282 266 286 260 4 5 262 2 272 294" at bounding box center [291, 149] width 582 height 238
click at [428, 127] on div "244 292 256 232 304 284 282 266 286 260 4 5 262 2 272 294" at bounding box center [291, 149] width 582 height 238
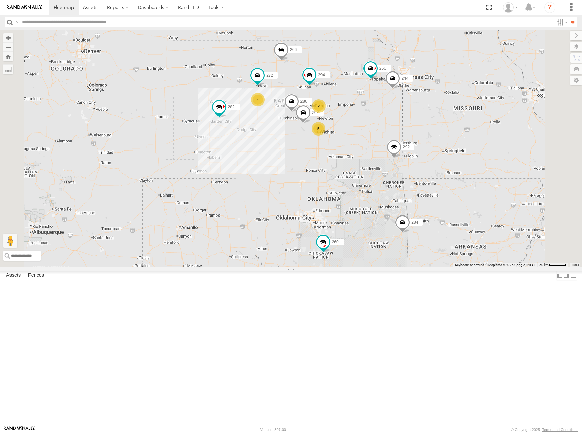
drag, startPoint x: 416, startPoint y: 119, endPoint x: 420, endPoint y: 125, distance: 7.8
click at [420, 125] on div "244 292 256 232 304 284 282 266 286 260 4 5 262 2 272 294" at bounding box center [291, 149] width 582 height 238
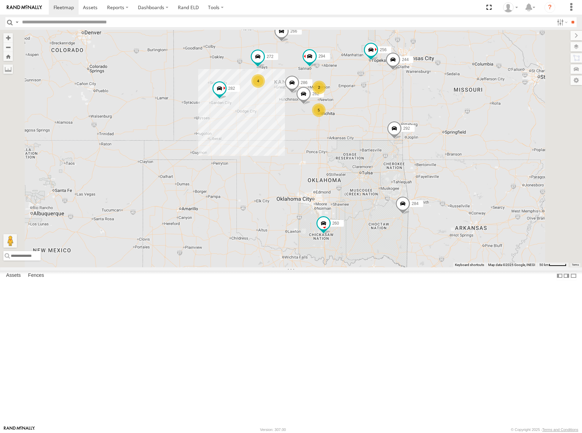
drag, startPoint x: 449, startPoint y: 192, endPoint x: 450, endPoint y: 173, distance: 19.3
click at [450, 173] on div "244 292 256 232 304 284 282 266 286 260 4 5 262 2 272 294" at bounding box center [291, 149] width 582 height 238
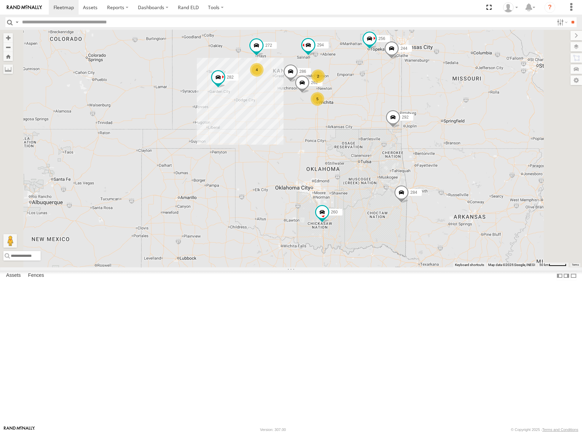
drag, startPoint x: 439, startPoint y: 123, endPoint x: 437, endPoint y: 114, distance: 9.6
click at [437, 114] on div "244 292 256 232 304 284 282 266 286 260 262 272 294 4 5 2" at bounding box center [291, 149] width 582 height 238
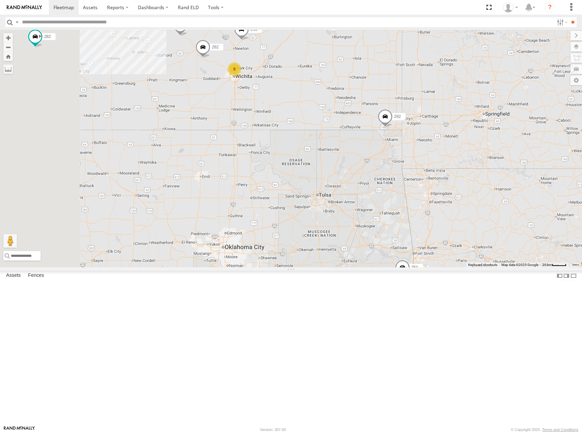
drag, startPoint x: 407, startPoint y: 151, endPoint x: 430, endPoint y: 169, distance: 29.6
click at [430, 169] on div "244 292 256 232 304 284 282 266 286 260 262 272 294 4 5 288 296" at bounding box center [291, 149] width 582 height 238
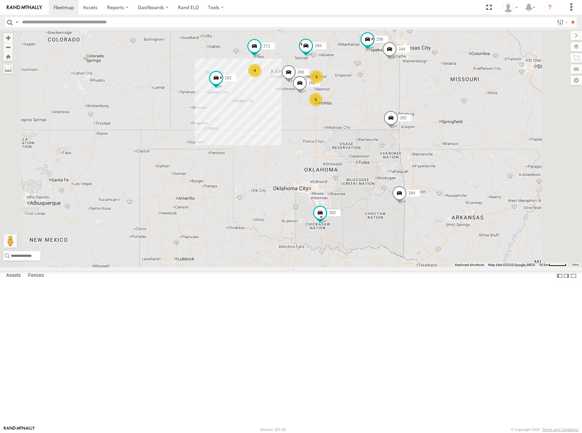
drag, startPoint x: 396, startPoint y: 91, endPoint x: 424, endPoint y: 114, distance: 35.9
click at [424, 114] on div "244 292 256 232 304 284 282 266 286 260 262 272 294 4 5 2" at bounding box center [291, 149] width 582 height 238
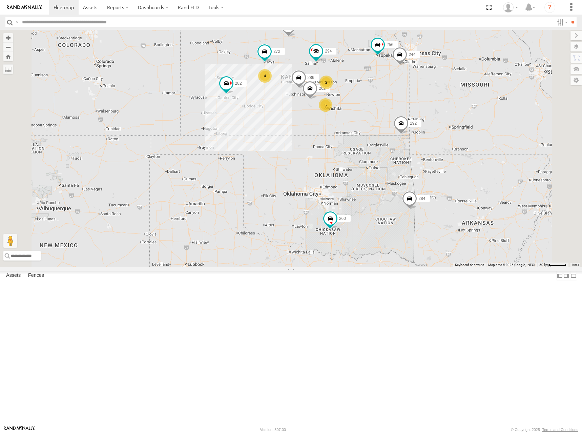
drag, startPoint x: 418, startPoint y: 114, endPoint x: 425, endPoint y: 113, distance: 6.9
click at [425, 113] on div "244 292 256 232 304 284 282 266 286 260 262 272 294 4 5 2" at bounding box center [291, 149] width 582 height 238
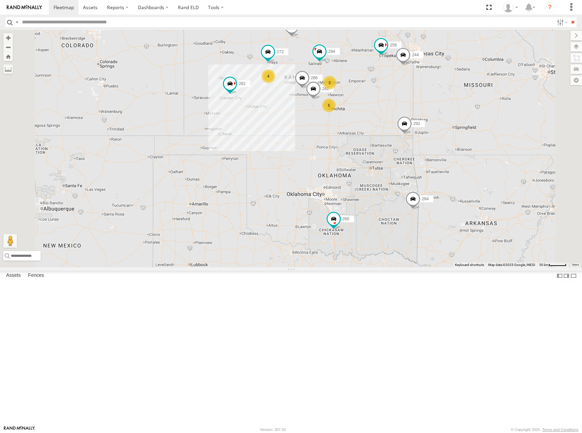
click at [432, 108] on div "244 292 256 232 304 284 282 266 286 260 262 272 294 4 5 2" at bounding box center [291, 149] width 582 height 238
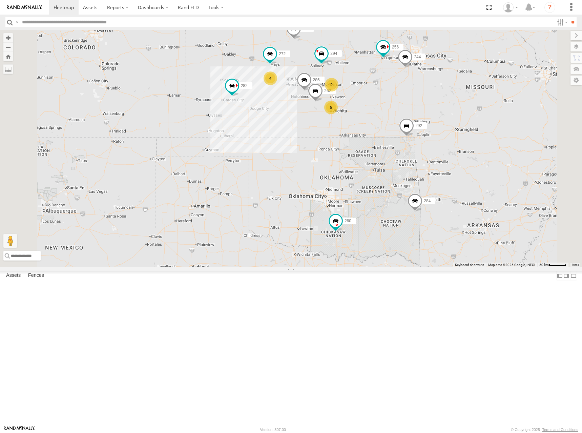
drag, startPoint x: 472, startPoint y: 101, endPoint x: 477, endPoint y: 105, distance: 7.5
click at [476, 104] on div "244 292 256 232 304 284 282 266 286 260 262 272 294 4 5 2" at bounding box center [291, 149] width 582 height 238
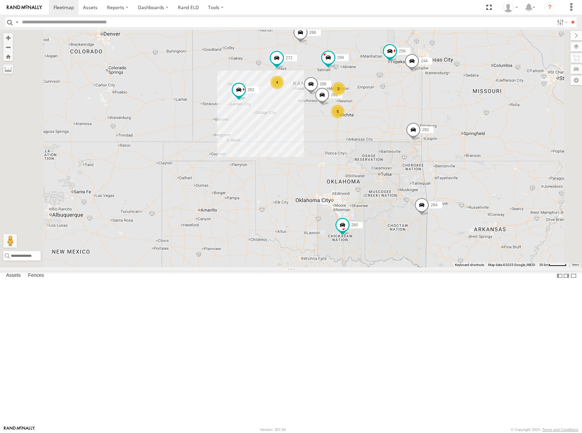
drag, startPoint x: 455, startPoint y: 115, endPoint x: 502, endPoint y: 94, distance: 50.8
click at [456, 116] on div "244 292 256 232 304 284 282 266 286 260 262 272 294 4 5 2" at bounding box center [291, 149] width 582 height 238
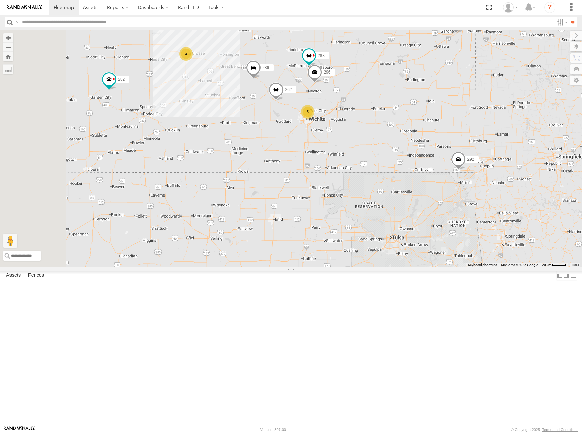
drag, startPoint x: 439, startPoint y: 167, endPoint x: 455, endPoint y: 166, distance: 16.6
click at [455, 166] on div "244 292 256 232 304 284 282 266 286 260 262 272 294 4 5 288 296" at bounding box center [291, 149] width 582 height 238
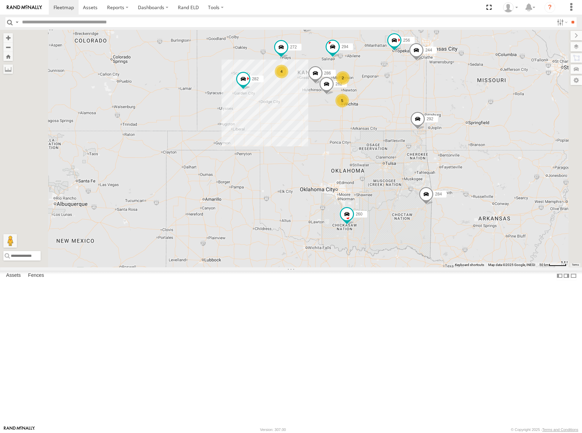
drag, startPoint x: 445, startPoint y: 105, endPoint x: 448, endPoint y: 114, distance: 8.8
click at [448, 114] on div "244 292 256 232 304 284 282 266 286 260 262 272 294 4 5 2" at bounding box center [291, 149] width 582 height 238
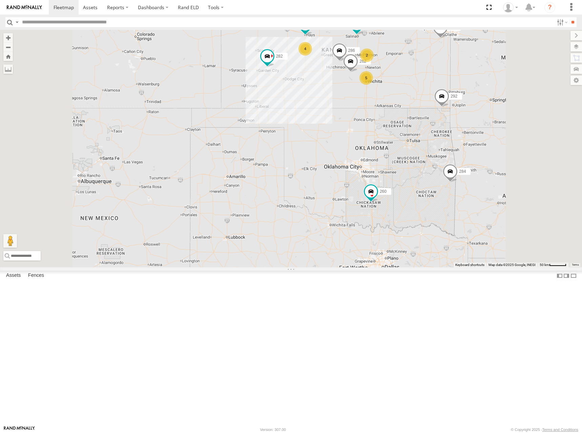
drag, startPoint x: 485, startPoint y: 86, endPoint x: 474, endPoint y: 104, distance: 21.4
click at [474, 104] on div "244 292 256 232 304 284 282 266 286 260 262 272 294 4 5 2" at bounding box center [291, 149] width 582 height 238
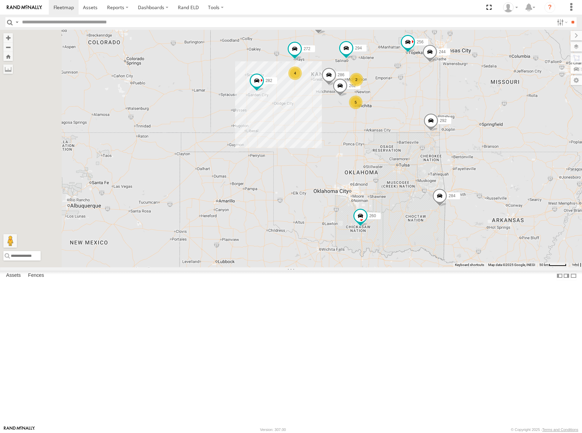
drag, startPoint x: 466, startPoint y: 94, endPoint x: 468, endPoint y: 100, distance: 6.6
click at [468, 100] on div "244 292 256 232 304 284 282 266 286 260 262 272 294 4 5 2" at bounding box center [291, 149] width 582 height 238
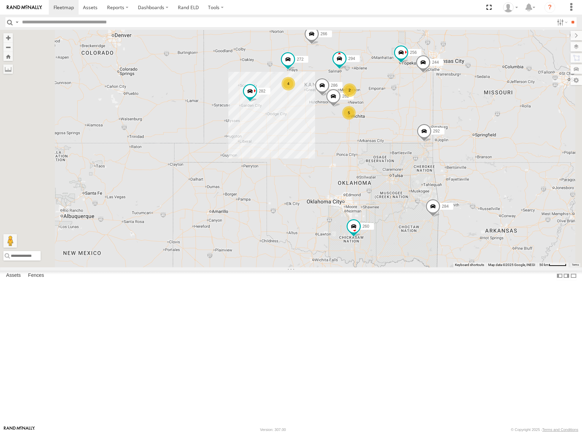
drag, startPoint x: 465, startPoint y: 91, endPoint x: 457, endPoint y: 99, distance: 11.3
click at [457, 99] on div "244 292 256 232 304 284 282 266 286 260 262 272 294 4 5 2" at bounding box center [291, 149] width 582 height 238
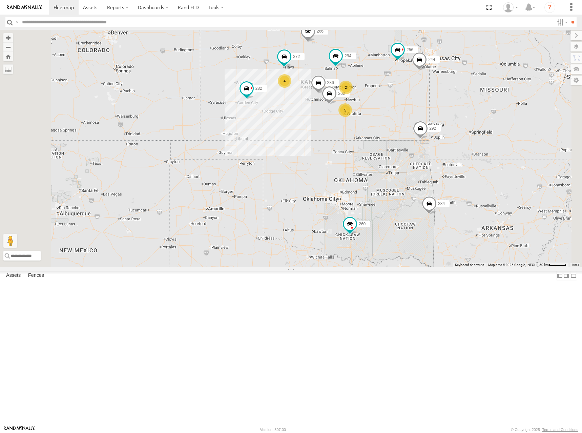
click at [474, 114] on div "244 292 256 232 304 284 282 266 286 260 262 272 294 4 5 2" at bounding box center [291, 149] width 582 height 238
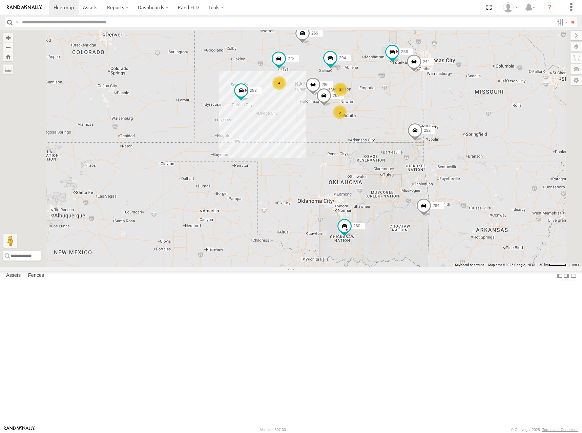
drag, startPoint x: 447, startPoint y: 100, endPoint x: 443, endPoint y: 103, distance: 5.3
click at [443, 103] on div "244 292 256 232 304 284 282 266 286 260 262 272 294 4 5 2" at bounding box center [291, 149] width 582 height 238
drag, startPoint x: 453, startPoint y: 128, endPoint x: 456, endPoint y: 122, distance: 6.7
click at [456, 122] on div "244 292 256 232 304 284 282 266 286 260 262 272 294 4 5 2" at bounding box center [291, 149] width 582 height 238
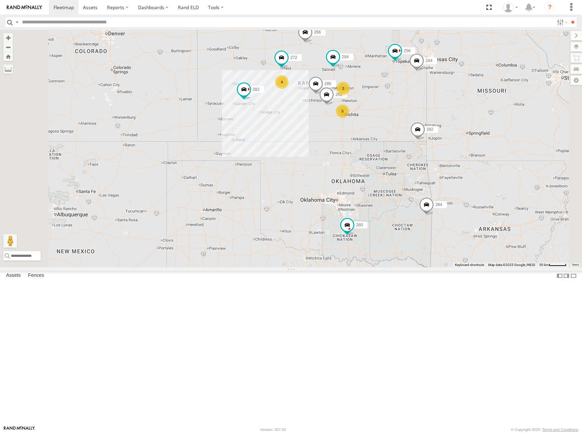
drag, startPoint x: 440, startPoint y: 104, endPoint x: 441, endPoint y: 110, distance: 5.5
click at [441, 110] on div "244 292 256 232 304 284 282 266 286 260 262 272 294 4 5 2" at bounding box center [291, 149] width 582 height 238
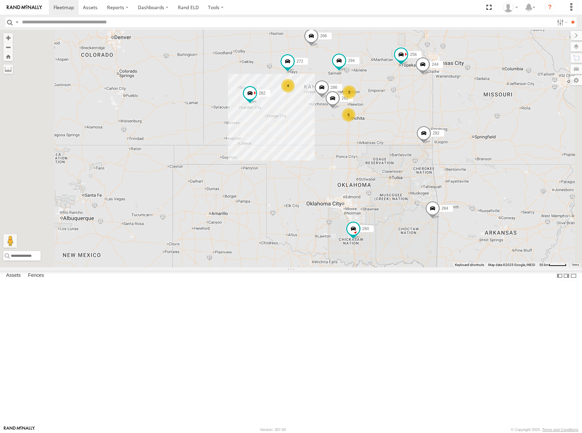
drag, startPoint x: 453, startPoint y: 140, endPoint x: 459, endPoint y: 143, distance: 7.0
click at [459, 143] on div "244 292 256 232 304 284 282 266 286 260 262 272 294 4 5 2" at bounding box center [291, 149] width 582 height 238
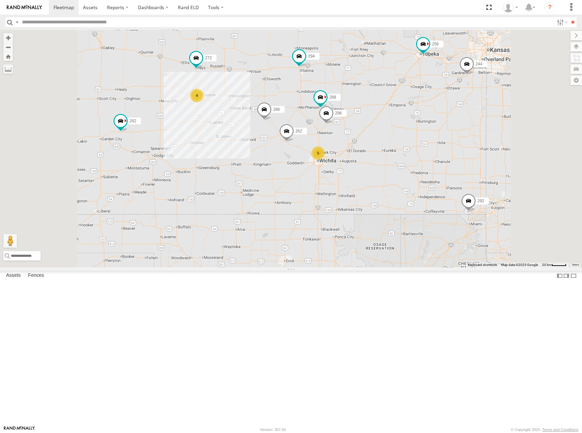
drag, startPoint x: 468, startPoint y: 156, endPoint x: 477, endPoint y: 152, distance: 9.9
click at [477, 152] on div "244 292 256 232 304 284 282 266 286 260 262 272 294 4 5 288 296" at bounding box center [291, 149] width 582 height 238
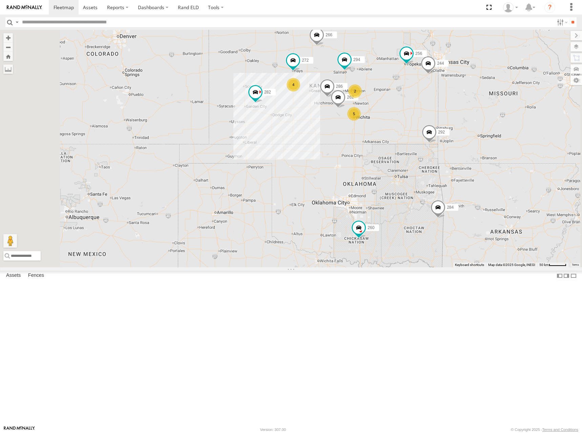
click at [469, 128] on div "244 292 256 232 304 284 282 266 286 260 262 272 294 4 5 2" at bounding box center [291, 149] width 582 height 238
click at [451, 144] on div "244 292 256 232 304 284 282 266 286 260 262 272 294 4 5 2" at bounding box center [291, 149] width 582 height 238
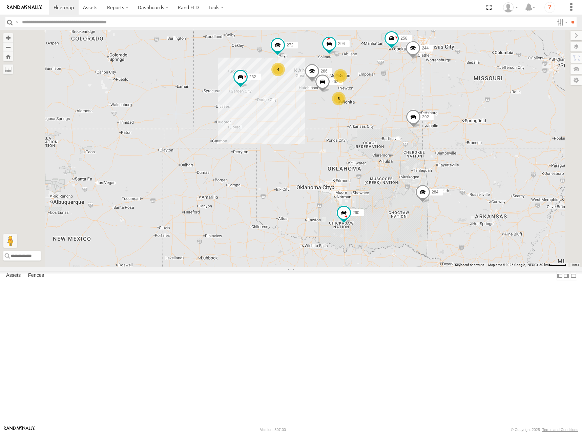
drag, startPoint x: 445, startPoint y: 96, endPoint x: 450, endPoint y: 102, distance: 7.5
click at [450, 102] on div "244 292 256 232 304 284 282 266 286 260 262 272 294 4 5 2" at bounding box center [291, 149] width 582 height 238
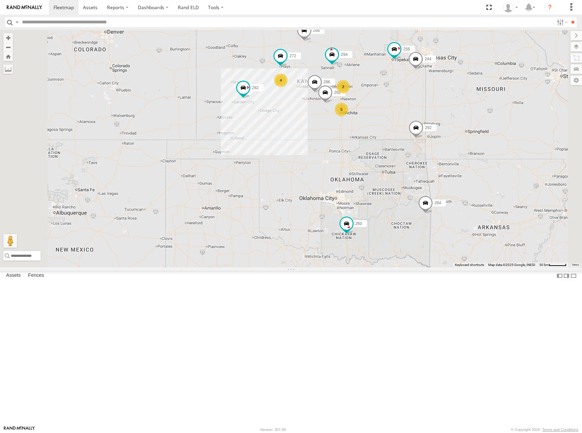
drag, startPoint x: 455, startPoint y: 109, endPoint x: 456, endPoint y: 118, distance: 8.9
click at [456, 118] on div "244 292 256 232 304 284 282 266 286 260 262 272 294 4 5 2" at bounding box center [291, 149] width 582 height 238
click at [443, 110] on div "244 292 256 232 304 284 282 266 286 260 262 272 294 4 5 2" at bounding box center [291, 149] width 582 height 238
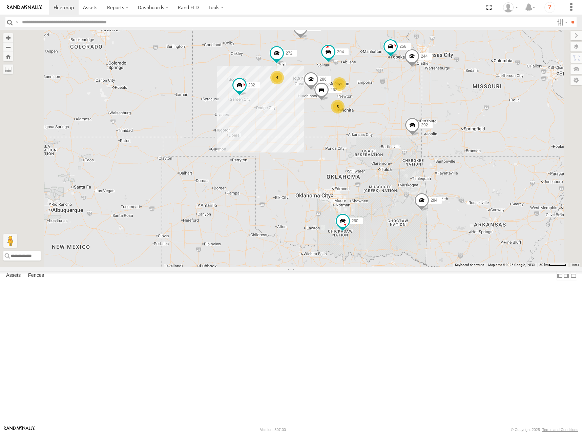
click at [442, 125] on div "244 292 256 232 304 284 282 266 286 260 262 272 294 4 5 2" at bounding box center [291, 149] width 582 height 238
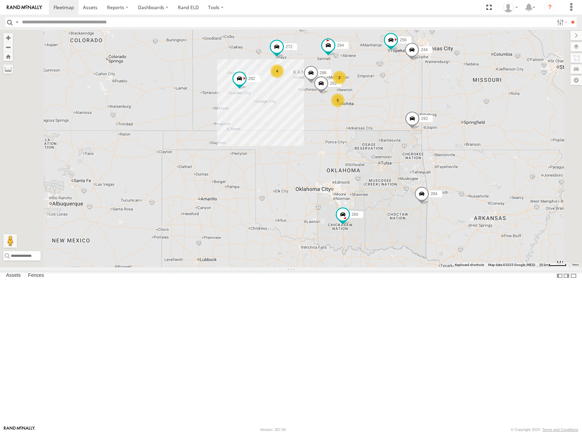
click at [455, 165] on div "244 292 256 232 304 284 282 266 286 260 262 272 294 4 5 2" at bounding box center [291, 149] width 582 height 238
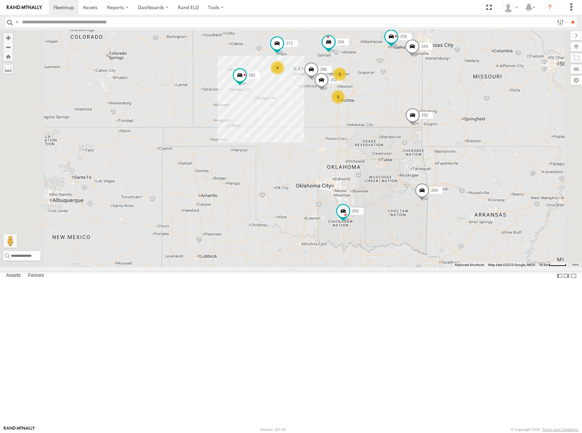
drag, startPoint x: 443, startPoint y: 103, endPoint x: 444, endPoint y: 116, distance: 12.2
click at [444, 116] on div "244 292 256 232 304 284 282 266 286 260 262 272 294 4 5 2" at bounding box center [291, 149] width 582 height 238
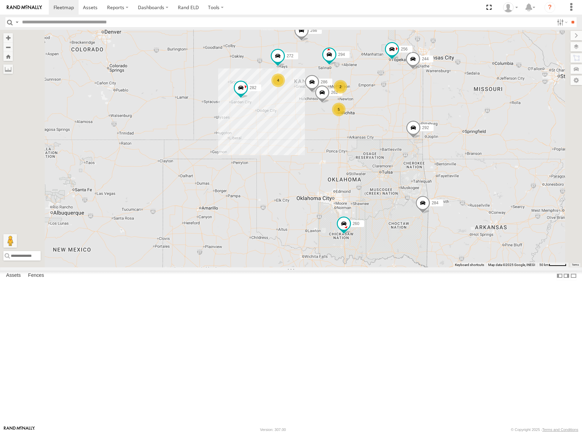
click at [453, 108] on div "244 292 256 232 304 284 282 266 286 260 262 272 294 4 5 2" at bounding box center [291, 149] width 582 height 238
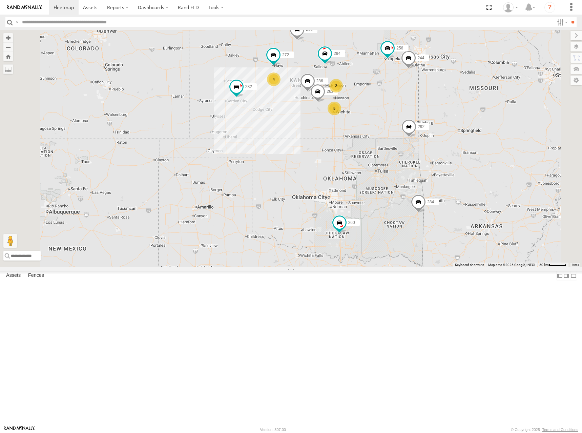
click at [443, 106] on div "244 292 256 232 304 284 282 266 286 260 262 272 294 4 5 2" at bounding box center [291, 149] width 582 height 238
click at [436, 113] on div "244 292 256 232 304 284 282 266 286 260 262 272 294 4 5 2" at bounding box center [291, 149] width 582 height 238
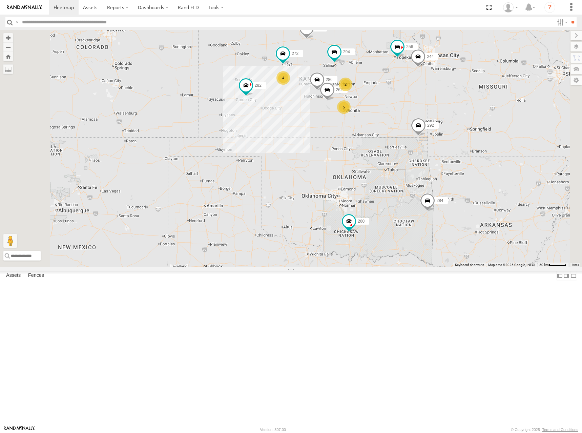
drag, startPoint x: 424, startPoint y: 111, endPoint x: 433, endPoint y: 111, distance: 9.1
click at [433, 111] on div "244 292 256 232 304 284 282 266 286 260 262 272 294 4 5 2" at bounding box center [291, 149] width 582 height 238
click at [439, 101] on div "244 292 256 232 304 284 282 266 286 260 262 272 294 4 5 2" at bounding box center [291, 149] width 582 height 238
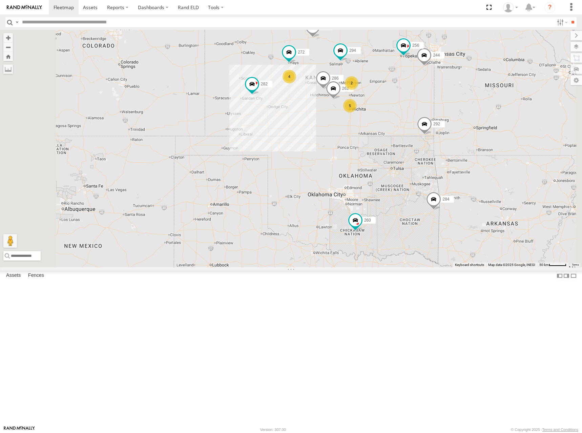
drag, startPoint x: 452, startPoint y: 114, endPoint x: 457, endPoint y: 114, distance: 5.8
click at [457, 114] on div "244 292 256 232 304 284 282 266 286 260 262 272 294 4 5 2" at bounding box center [291, 149] width 582 height 238
click at [477, 107] on div "244 292 256 232 304 284 282 266 286 260 262 272 294 4 5 2" at bounding box center [291, 149] width 582 height 238
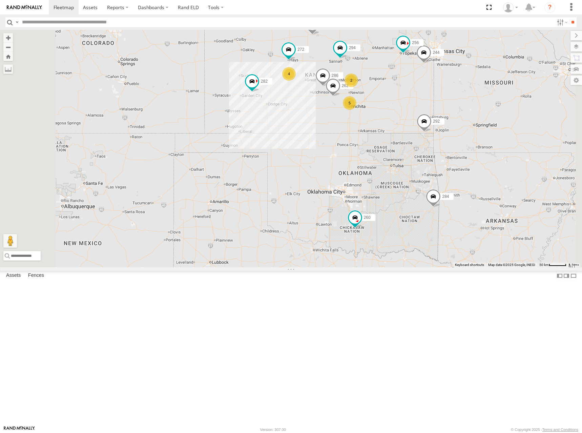
click at [455, 95] on div "244 292 256 232 304 284 282 266 286 260 262 272 294 4 5 2" at bounding box center [291, 149] width 582 height 238
drag, startPoint x: 461, startPoint y: 103, endPoint x: 457, endPoint y: 107, distance: 5.8
click at [457, 107] on div "244 292 256 232 304 284 282 266 286 260 262 272 294 4 5 2" at bounding box center [291, 149] width 582 height 238
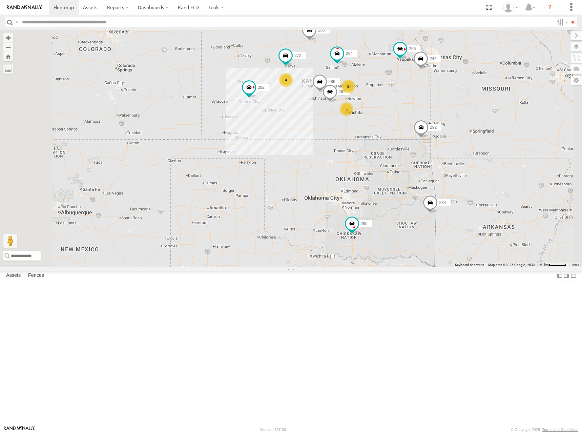
click at [469, 121] on div "244 292 256 232 304 284 282 266 286 260 262 272 294 4 5 2" at bounding box center [291, 149] width 582 height 238
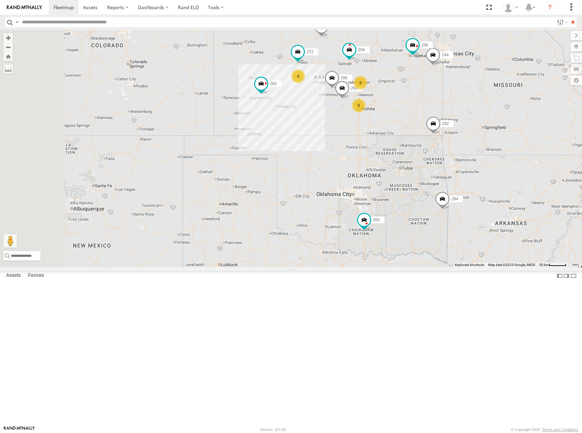
drag, startPoint x: 442, startPoint y: 106, endPoint x: 459, endPoint y: 107, distance: 17.0
click at [458, 107] on div "244 292 256 232 304 284 282 266 286 260 262 272 294 4 5 2" at bounding box center [291, 149] width 582 height 238
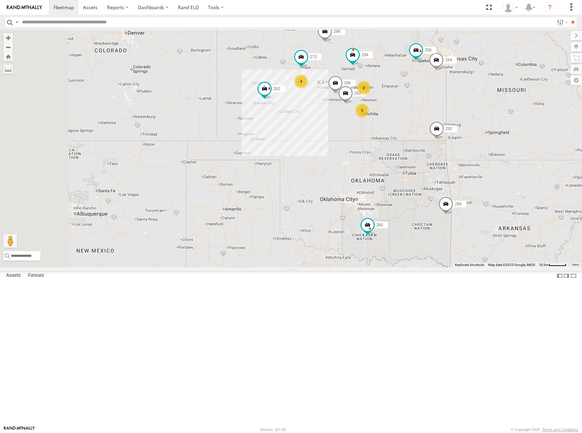
drag, startPoint x: 466, startPoint y: 111, endPoint x: 462, endPoint y: 111, distance: 3.7
click at [462, 111] on div "244 292 256 232 304 284 282 266 286 260 262 272 294 4 5 2" at bounding box center [291, 149] width 582 height 238
drag, startPoint x: 457, startPoint y: 109, endPoint x: 453, endPoint y: 114, distance: 7.0
click at [453, 114] on div "244 262 292 272 256 232 304 284 282 266 294 286 260 4 5 2" at bounding box center [291, 149] width 582 height 238
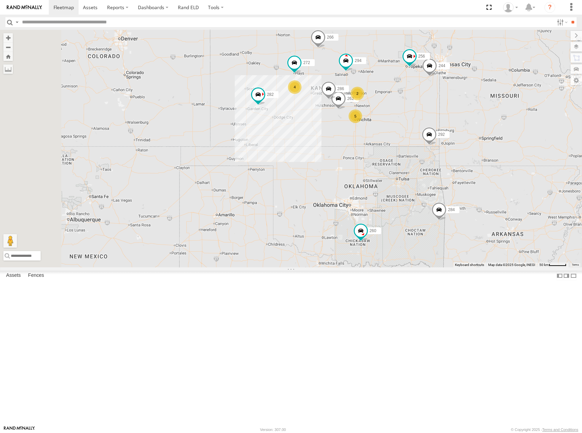
click at [454, 107] on div "244 262 292 272 256 232 304 284 282 266 294 286 260 4 5 2" at bounding box center [291, 149] width 582 height 238
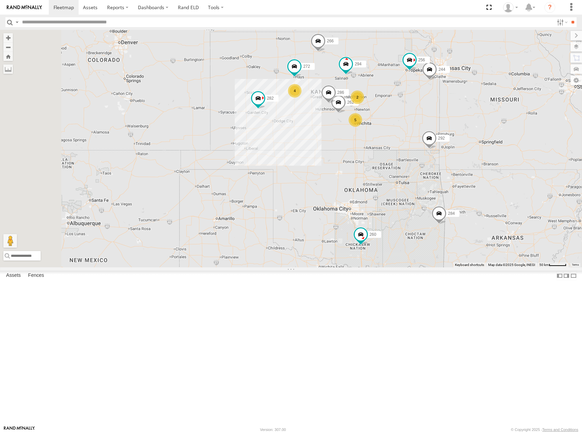
drag, startPoint x: 466, startPoint y: 108, endPoint x: 472, endPoint y: 124, distance: 17.2
click at [472, 124] on div "244 262 292 272 256 232 304 284 282 266 294 286 260 4 5 2" at bounding box center [291, 149] width 582 height 238
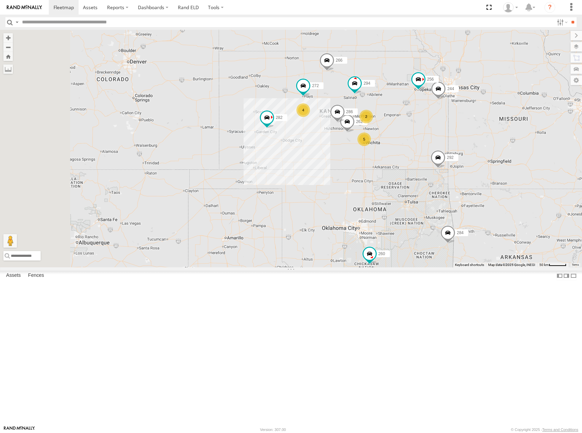
drag, startPoint x: 459, startPoint y: 127, endPoint x: 463, endPoint y: 132, distance: 6.3
click at [463, 132] on div "244 262 292 272 256 232 304 284 282 266 294 286 260 4 5 2" at bounding box center [291, 149] width 582 height 238
click at [471, 144] on div "244 262 292 272 256 232 304 284 282 266 294 286 260 4 5 2" at bounding box center [291, 149] width 582 height 238
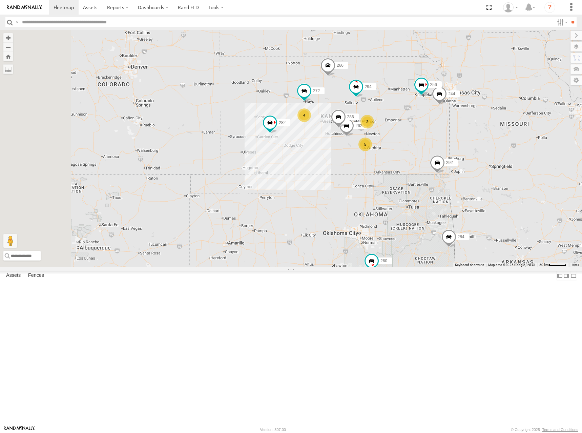
drag, startPoint x: 469, startPoint y: 129, endPoint x: 470, endPoint y: 135, distance: 5.2
click at [470, 135] on div "244 262 292 272 256 232 304 284 282 266 294 286 260 4 5 2" at bounding box center [291, 149] width 582 height 238
drag, startPoint x: 452, startPoint y: 126, endPoint x: 452, endPoint y: 120, distance: 6.1
click at [452, 120] on div "244 262 292 272 256 232 304 284 282 266 294 286 260 4 5 2" at bounding box center [291, 149] width 582 height 238
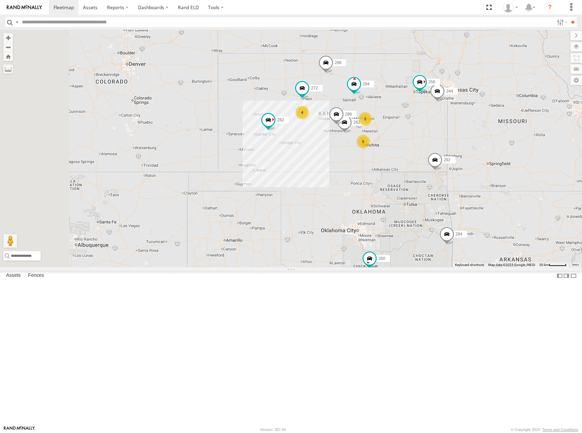
drag, startPoint x: 471, startPoint y: 150, endPoint x: 467, endPoint y: 157, distance: 7.6
click at [467, 157] on div "244 262 292 272 256 232 304 284 282 266 294 286 260 4 5 2" at bounding box center [291, 149] width 582 height 238
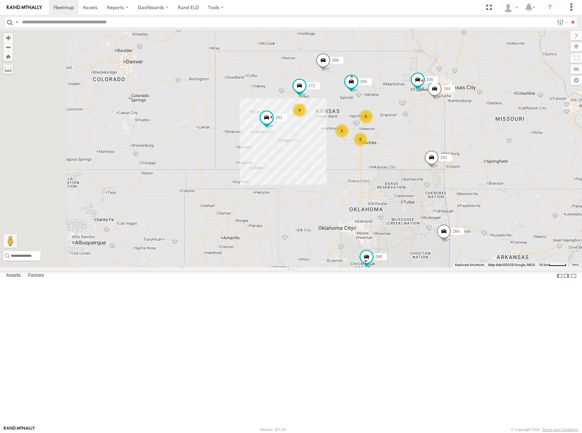
drag, startPoint x: 476, startPoint y: 137, endPoint x: 470, endPoint y: 131, distance: 8.9
click at [470, 131] on div "244 292 272 256 232 304 284 282 266 294 260 4 5 2 2" at bounding box center [291, 149] width 582 height 238
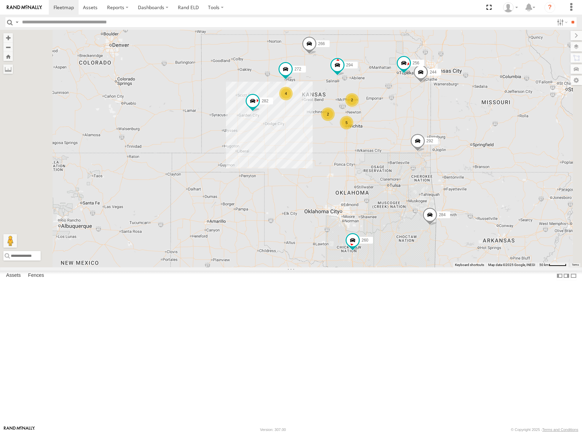
drag, startPoint x: 459, startPoint y: 117, endPoint x: 458, endPoint y: 113, distance: 4.5
click at [458, 113] on div "244 292 272 256 232 304 284 282 266 294 260 4 5 2 2" at bounding box center [291, 149] width 582 height 238
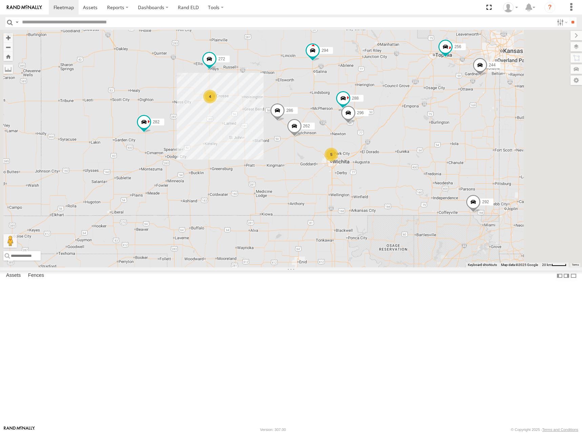
drag, startPoint x: 457, startPoint y: 161, endPoint x: 471, endPoint y: 164, distance: 14.8
click at [471, 164] on div "244 292 272 256 232 304 284 282 266 294 260 4 5 262 288 296 286" at bounding box center [291, 149] width 582 height 238
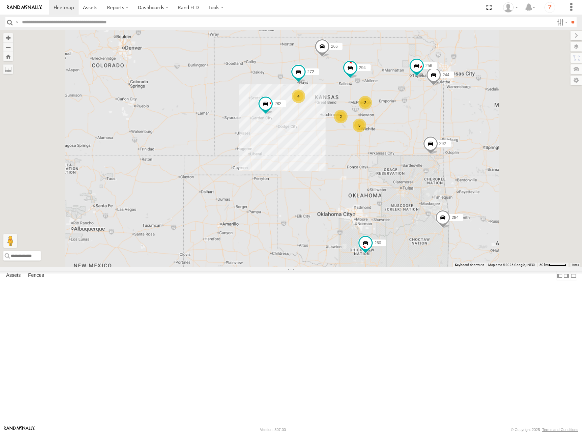
click at [466, 138] on div "244 292 272 256 232 304 284 282 266 294 260 4 5 2 2" at bounding box center [291, 149] width 582 height 238
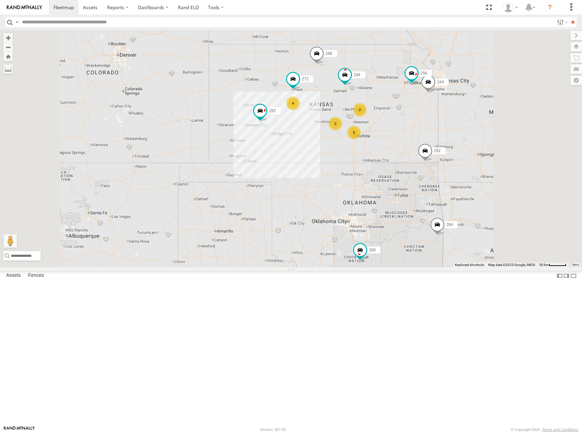
drag, startPoint x: 452, startPoint y: 139, endPoint x: 438, endPoint y: 145, distance: 15.5
click at [438, 145] on div "244 292 272 256 232 304 284 282 266 294 260 4 5 2 2" at bounding box center [291, 149] width 582 height 238
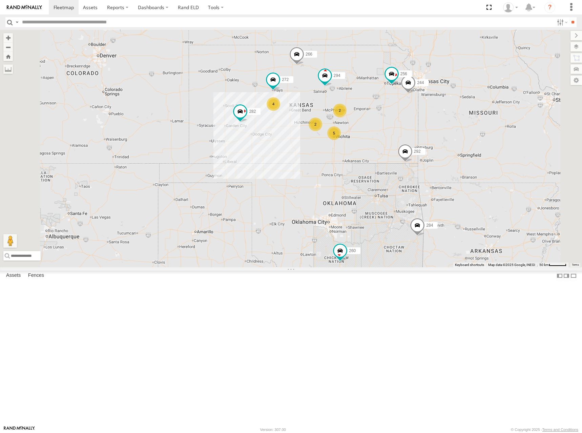
drag, startPoint x: 436, startPoint y: 144, endPoint x: 433, endPoint y: 145, distance: 3.8
click at [433, 145] on div "244 292 272 256 232 304 284 282 266 294 260 4 5 2 2" at bounding box center [291, 149] width 582 height 238
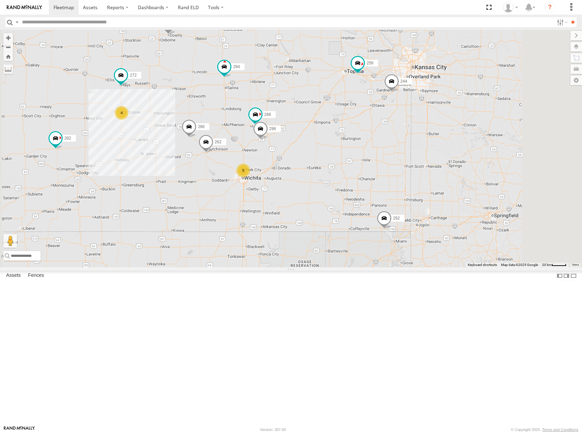
drag, startPoint x: 462, startPoint y: 208, endPoint x: 482, endPoint y: 193, distance: 24.5
click at [480, 193] on div "244 292 272 256 232 304 284 282 266 294 260 262 288 296 286 4 5" at bounding box center [291, 149] width 582 height 238
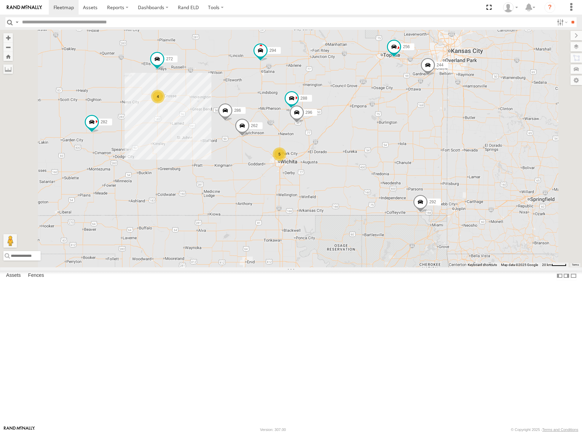
drag, startPoint x: 416, startPoint y: 188, endPoint x: 435, endPoint y: 183, distance: 20.5
click at [435, 183] on div "244 292 272 256 232 304 284 282 266 294 260 262 288 296 286 4 5" at bounding box center [291, 149] width 582 height 238
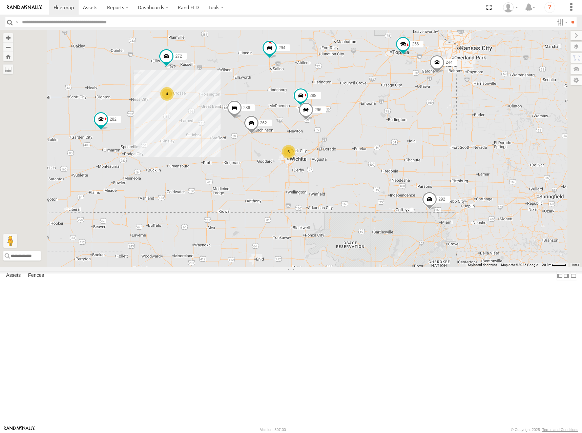
drag, startPoint x: 435, startPoint y: 183, endPoint x: 445, endPoint y: 180, distance: 10.3
click at [445, 180] on div "244 292 272 256 232 304 284 282 266 294 260 262 288 296 286 4 5" at bounding box center [291, 149] width 582 height 238
click at [445, 181] on div "244 292 272 256 232 304 284 282 266 294 260 262 288 296 286 4 5" at bounding box center [291, 149] width 582 height 238
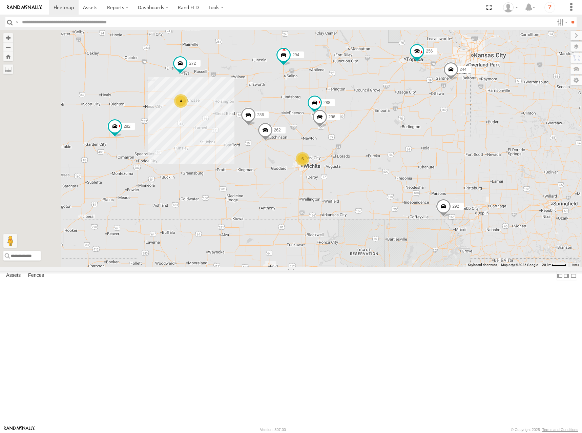
drag, startPoint x: 434, startPoint y: 175, endPoint x: 449, endPoint y: 182, distance: 16.2
click at [449, 182] on div "244 292 272 256 232 304 284 282 266 294 260 262 288 296 286 4 5" at bounding box center [291, 149] width 582 height 238
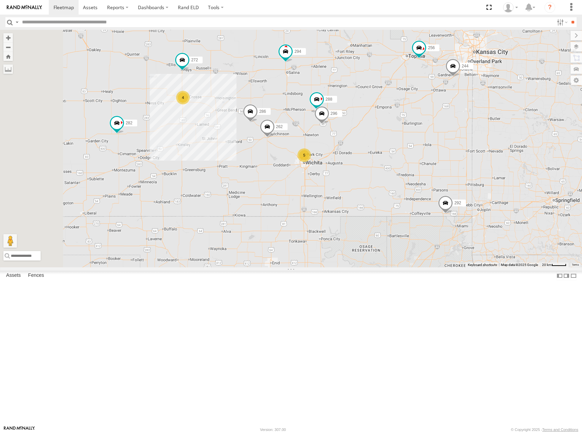
drag, startPoint x: 436, startPoint y: 168, endPoint x: 438, endPoint y: 164, distance: 4.5
click at [438, 164] on div "244 292 272 256 232 304 284 282 266 294 260 262 288 296 286 4 5" at bounding box center [291, 149] width 582 height 238
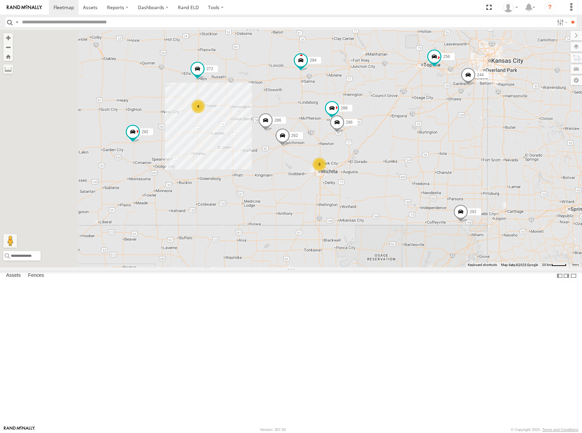
drag, startPoint x: 439, startPoint y: 161, endPoint x: 453, endPoint y: 172, distance: 18.6
click at [453, 172] on div "244 292 272 256 232 304 284 282 266 294 260 262 288 296 286 4 5" at bounding box center [291, 149] width 582 height 238
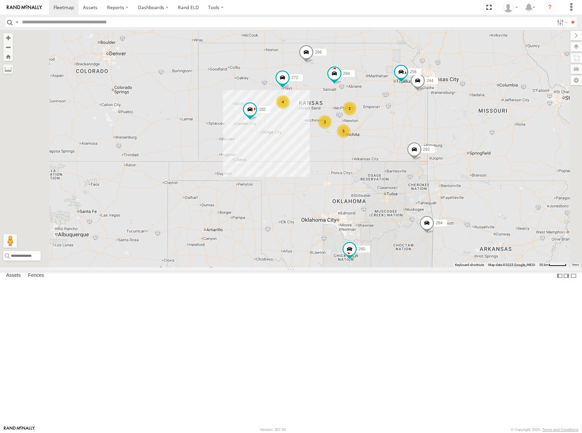
drag, startPoint x: 451, startPoint y: 147, endPoint x: 450, endPoint y: 151, distance: 3.7
click at [450, 151] on div "244 292 272 256 232 304 284 282 266 294 260 4 5 2 2" at bounding box center [291, 149] width 582 height 238
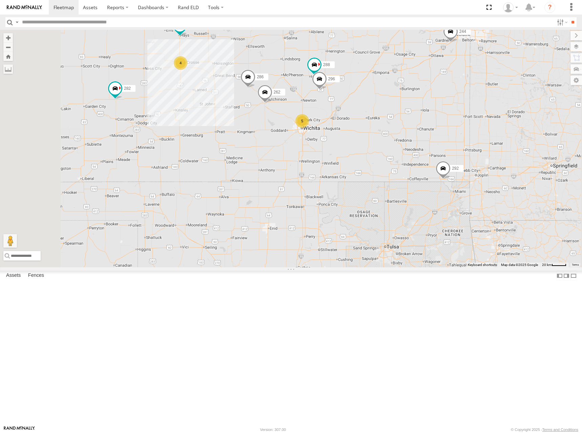
drag, startPoint x: 459, startPoint y: 213, endPoint x: 477, endPoint y: 207, distance: 19.2
click at [477, 207] on div "244 292 272 256 232 304 284 282 266 294 260 4 5 262 288 296 286" at bounding box center [291, 149] width 582 height 238
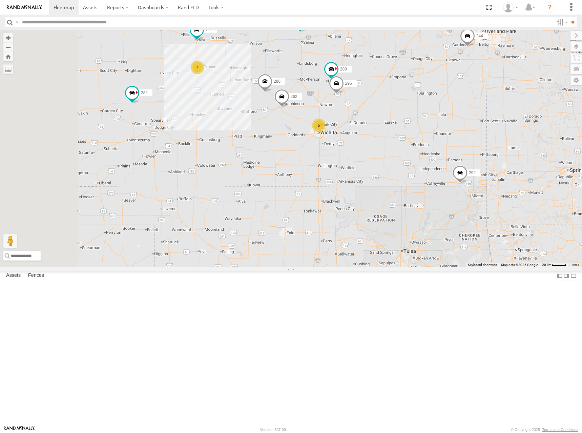
drag, startPoint x: 425, startPoint y: 201, endPoint x: 455, endPoint y: 209, distance: 31.0
click at [455, 209] on div "244 292 272 256 232 304 284 282 266 294 260 4 5 262 288 296 286" at bounding box center [291, 149] width 582 height 238
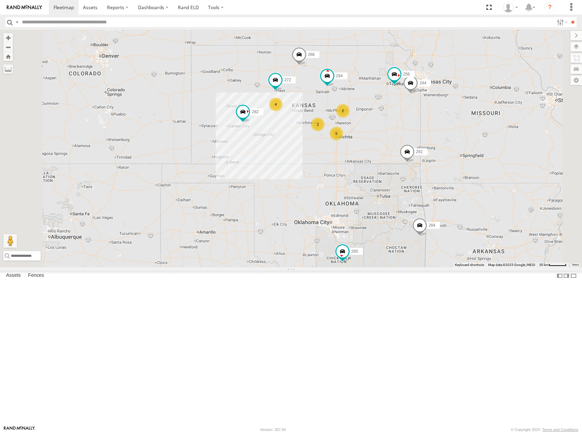
drag, startPoint x: 437, startPoint y: 197, endPoint x: 440, endPoint y: 202, distance: 5.5
click at [440, 202] on div "244 292 272 256 232 304 284 282 266 294 260 4 5 2 2" at bounding box center [291, 149] width 582 height 238
click at [440, 142] on div "244 292 272 256 232 304 284 282 266 294 260 4 5 2 2" at bounding box center [291, 149] width 582 height 238
click at [459, 131] on div "244 292 272 256 232 304 284 282 266 294 260 4 5 2 2" at bounding box center [291, 149] width 582 height 238
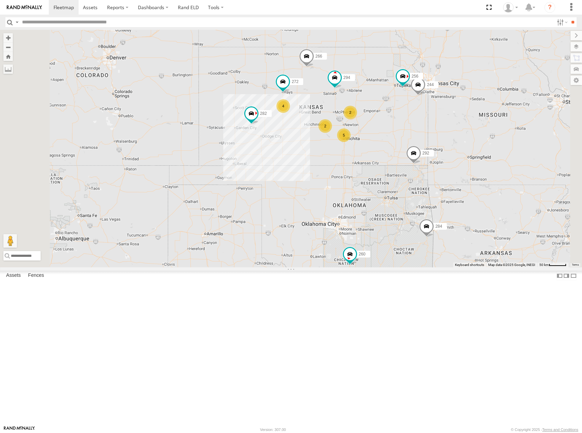
click at [454, 131] on div "244 292 272 256 232 304 284 282 266 294 260 4 5 2 2" at bounding box center [291, 149] width 582 height 238
drag, startPoint x: 456, startPoint y: 127, endPoint x: 467, endPoint y: 128, distance: 11.5
click at [467, 128] on div "244 292 272 256 232 304 284 282 266 294 260 4 5 2 2" at bounding box center [291, 149] width 582 height 238
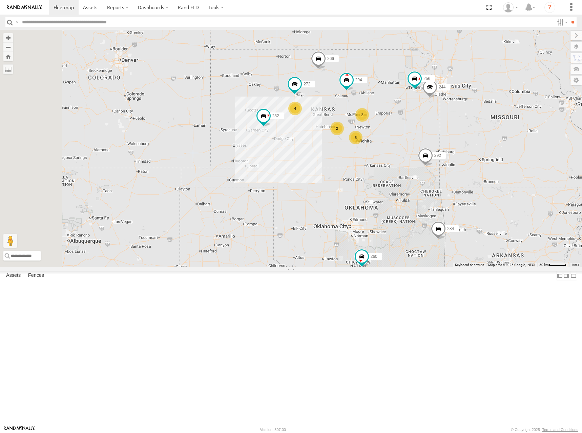
click at [471, 133] on div "244 292 272 256 232 304 284 282 266 294 260 4 5 2 2" at bounding box center [291, 149] width 582 height 238
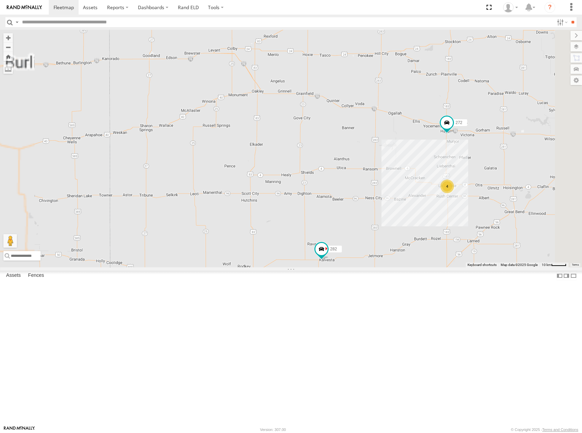
drag, startPoint x: 314, startPoint y: 155, endPoint x: 310, endPoint y: 154, distance: 3.5
click at [310, 154] on div "244 292 272 256 232 304 284 282 266 294 260 4" at bounding box center [291, 149] width 582 height 238
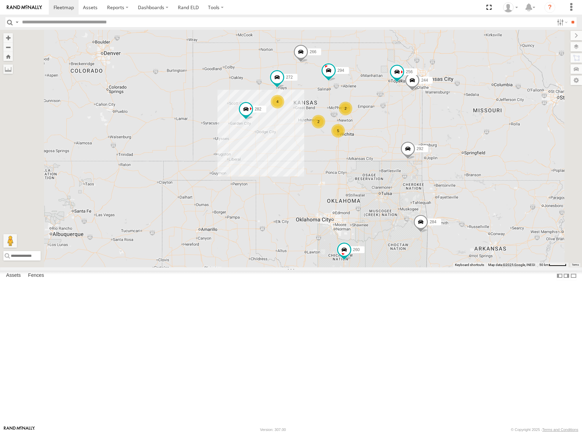
click at [463, 134] on div "244 292 272 256 232 304 284 282 266 294 260 4 5 2 2" at bounding box center [291, 149] width 582 height 238
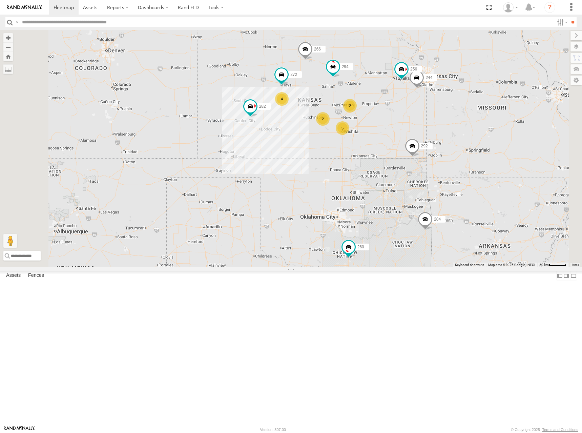
drag, startPoint x: 449, startPoint y: 140, endPoint x: 456, endPoint y: 136, distance: 7.7
click at [456, 136] on div "244 292 272 256 232 304 284 282 266 294 260 4 5 2 2" at bounding box center [291, 149] width 582 height 238
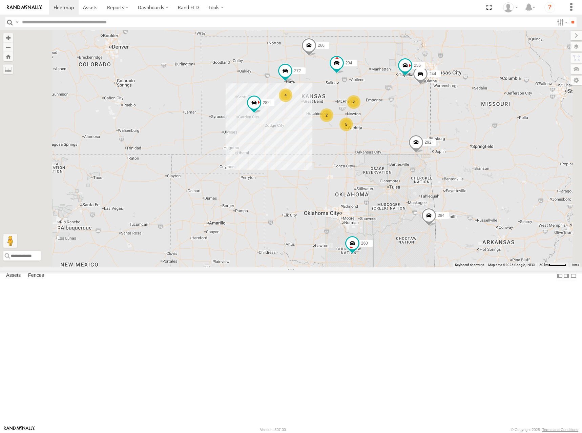
drag, startPoint x: 448, startPoint y: 158, endPoint x: 451, endPoint y: 154, distance: 5.1
click at [451, 154] on div "244 292 272 256 232 304 284 282 266 294 260 4 5 2 2" at bounding box center [291, 149] width 582 height 238
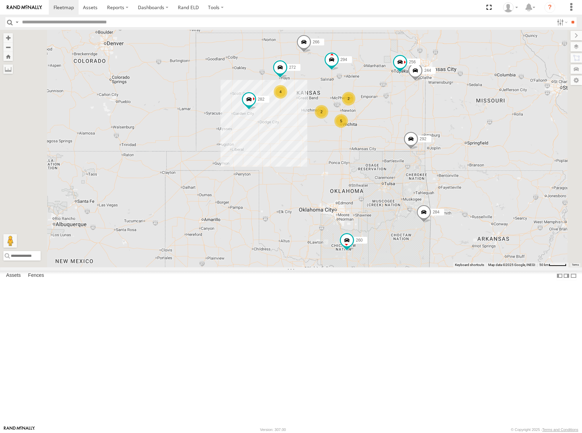
drag, startPoint x: 455, startPoint y: 136, endPoint x: 449, endPoint y: 131, distance: 8.0
click at [449, 131] on div "244 292 272 256 232 304 284 282 266 294 260 4 5 2 2" at bounding box center [291, 149] width 582 height 238
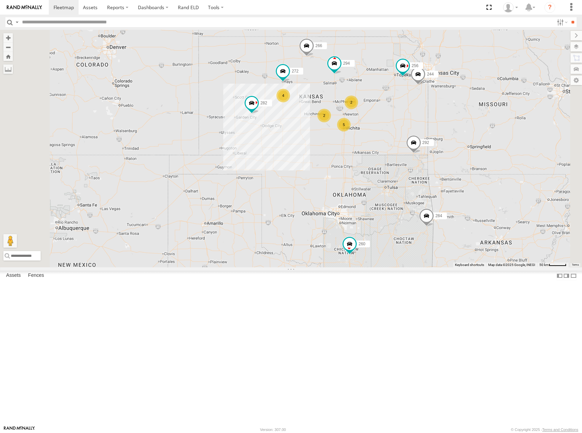
drag, startPoint x: 447, startPoint y: 128, endPoint x: 452, endPoint y: 134, distance: 8.2
click at [452, 134] on div "244 292 272 256 232 304 284 282 266 294 260 4 5 2 2" at bounding box center [291, 149] width 582 height 238
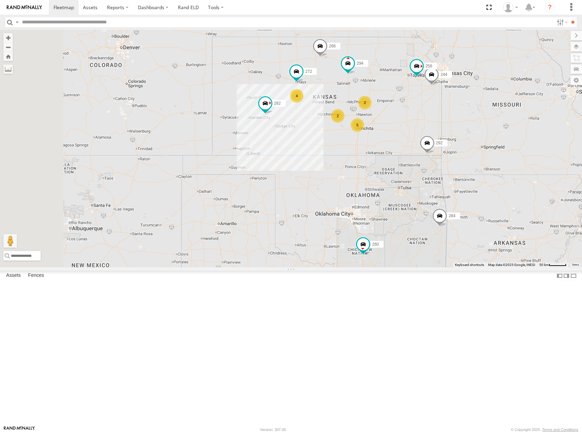
drag, startPoint x: 458, startPoint y: 127, endPoint x: 471, endPoint y: 125, distance: 13.0
click at [471, 125] on div "244 292 272 256 232 304 284 282 266 294 260 4 5 2 2" at bounding box center [291, 149] width 582 height 238
click at [472, 118] on div "244 292 272 256 232 304 284 282 266 294 260 4 5 2 2" at bounding box center [291, 149] width 582 height 238
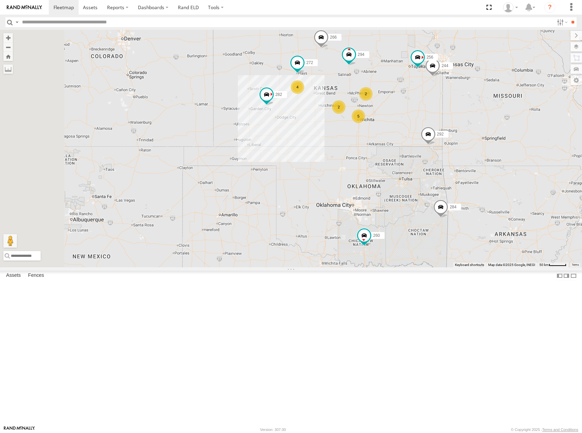
drag, startPoint x: 471, startPoint y: 118, endPoint x: 468, endPoint y: 107, distance: 11.4
click at [470, 109] on div "244 292 272 256 232 304 284 282 266 294 260 4 5 2 2" at bounding box center [291, 149] width 582 height 238
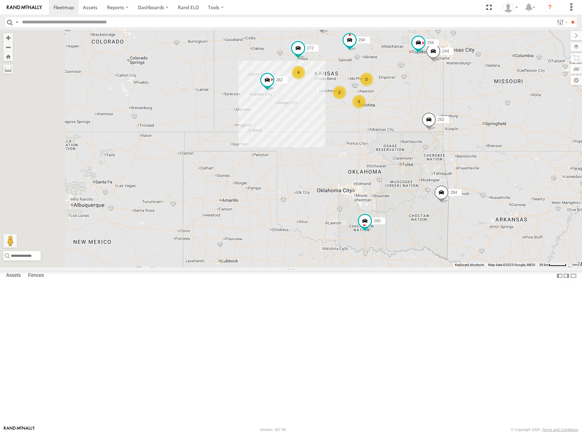
drag, startPoint x: 462, startPoint y: 111, endPoint x: 463, endPoint y: 96, distance: 14.9
click at [463, 96] on div "244 292 272 256 232 304 284 282 266 294 260 4 5 2 2" at bounding box center [291, 149] width 582 height 238
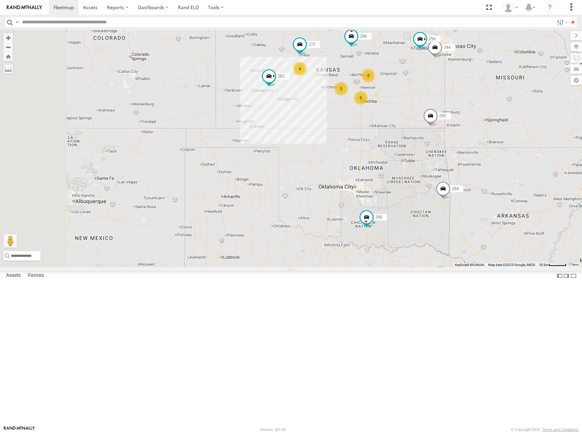
drag, startPoint x: 460, startPoint y: 95, endPoint x: 462, endPoint y: 91, distance: 4.4
click at [462, 91] on div "244 292 272 256 232 304 284 282 266 294 260 4 5 2 2" at bounding box center [291, 149] width 582 height 238
click at [473, 103] on div "244 292 272 256 232 304 284 282 266 294 260 4 5 2 2" at bounding box center [291, 149] width 582 height 238
click at [467, 104] on div "244 292 272 256 232 304 284 282 266 294 260 4 5 2 2" at bounding box center [291, 149] width 582 height 238
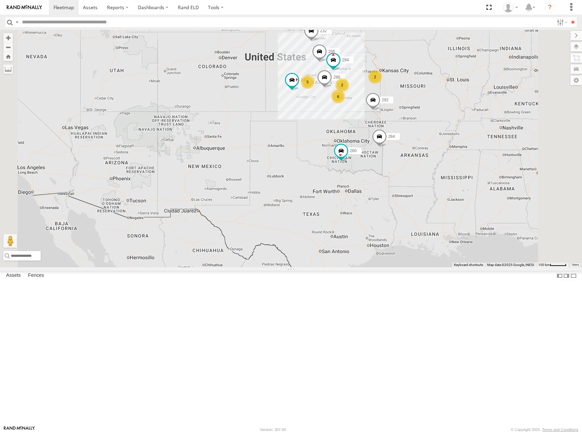
drag, startPoint x: 422, startPoint y: 86, endPoint x: 421, endPoint y: 95, distance: 9.2
click at [421, 95] on div "292 232 304 284 282 266 294 260 5 6 2 2 286" at bounding box center [291, 149] width 582 height 238
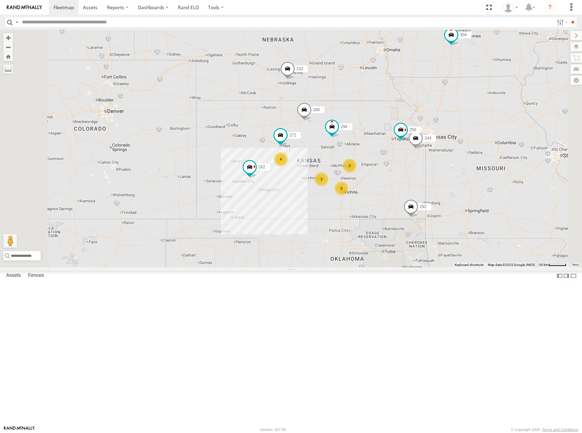
drag, startPoint x: 414, startPoint y: 99, endPoint x: 415, endPoint y: 91, distance: 7.5
click at [415, 91] on div "292 232 304 284 282 266 294 260 4 5 244 2 2 272 256" at bounding box center [291, 149] width 582 height 238
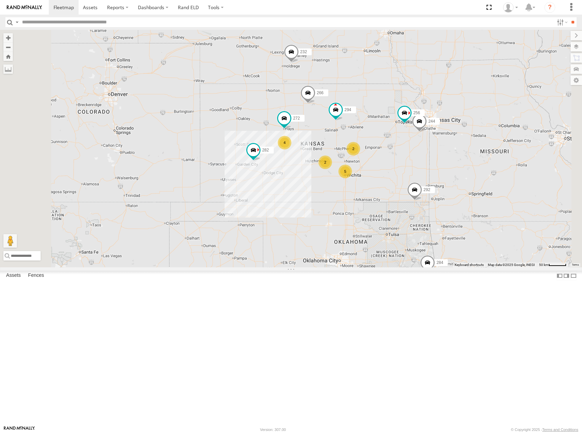
drag, startPoint x: 420, startPoint y: 131, endPoint x: 424, endPoint y: 111, distance: 19.7
click at [424, 111] on div "292 232 304 284 282 266 294 260 4 5 244 2 2 272 256" at bounding box center [291, 149] width 582 height 238
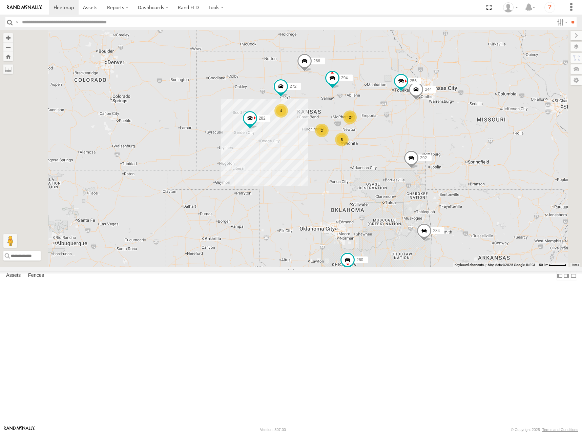
drag, startPoint x: 471, startPoint y: 220, endPoint x: 466, endPoint y: 190, distance: 30.5
click at [466, 190] on div "292 232 304 284 282 266 294 260 4 5 244 2 2 272 256" at bounding box center [291, 149] width 582 height 238
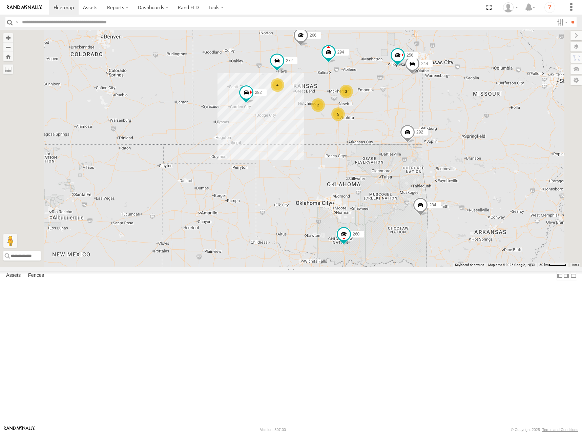
drag, startPoint x: 454, startPoint y: 180, endPoint x: 451, endPoint y: 154, distance: 25.9
click at [451, 154] on div "292 232 304 284 282 266 294 260 4 5 244 2 2 272 256" at bounding box center [291, 149] width 582 height 238
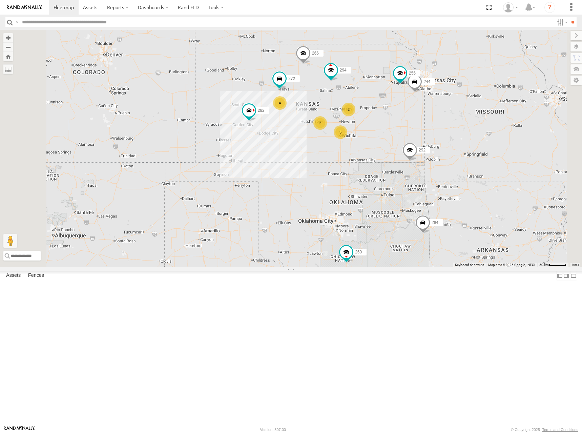
drag, startPoint x: 447, startPoint y: 122, endPoint x: 452, endPoint y: 144, distance: 23.2
click at [452, 144] on div "292 232 304 284 282 266 294 260 244 272 256 4 5 2 2" at bounding box center [291, 149] width 582 height 238
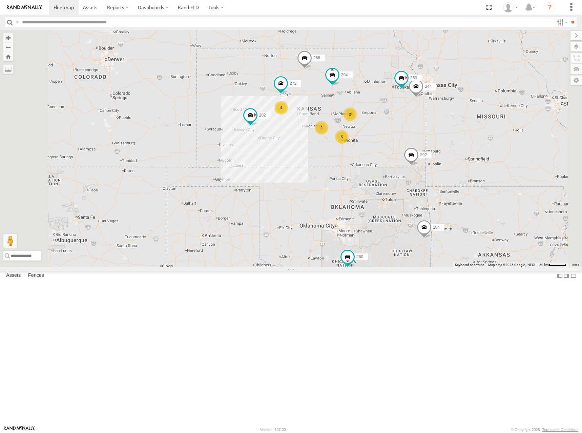
drag, startPoint x: 458, startPoint y: 183, endPoint x: 460, endPoint y: 186, distance: 3.5
click at [460, 186] on div "292 232 304 284 282 266 294 260 244 272 256 4 5 2 2" at bounding box center [291, 149] width 582 height 238
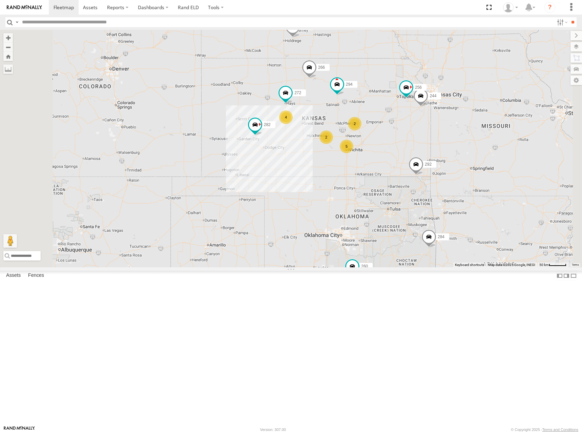
drag, startPoint x: 456, startPoint y: 182, endPoint x: 459, endPoint y: 187, distance: 5.9
click at [459, 187] on div "292 232 304 284 282 266 294 260 244 272 256 4 5 2 2" at bounding box center [291, 149] width 582 height 238
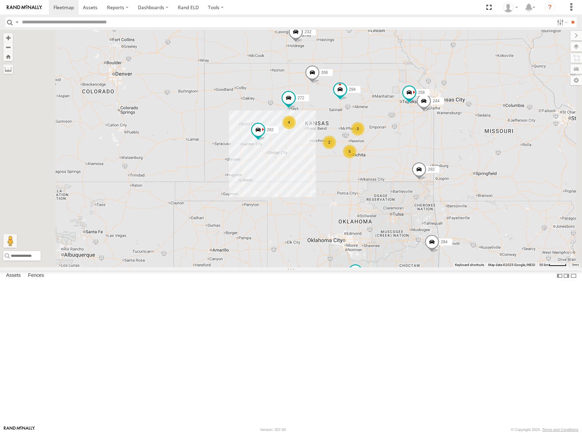
drag, startPoint x: 460, startPoint y: 183, endPoint x: 464, endPoint y: 189, distance: 6.9
click at [464, 189] on div "292 232 304 284 282 266 294 260 244 272 256 4 5 2 2" at bounding box center [291, 149] width 582 height 238
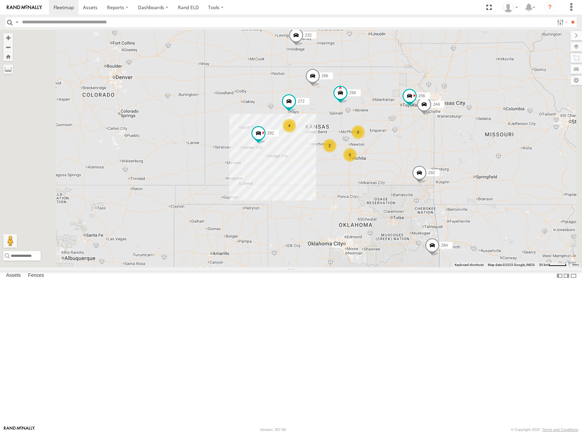
drag, startPoint x: 468, startPoint y: 163, endPoint x: 468, endPoint y: 167, distance: 4.1
click at [468, 167] on div "292 232 304 284 282 266 294 260 244 272 256 4 5 2 2" at bounding box center [291, 149] width 582 height 238
drag, startPoint x: 459, startPoint y: 184, endPoint x: 460, endPoint y: 168, distance: 15.9
click at [460, 168] on div "292 232 304 284 282 266 294 260 244 272 256 4 5 2 2" at bounding box center [291, 149] width 582 height 238
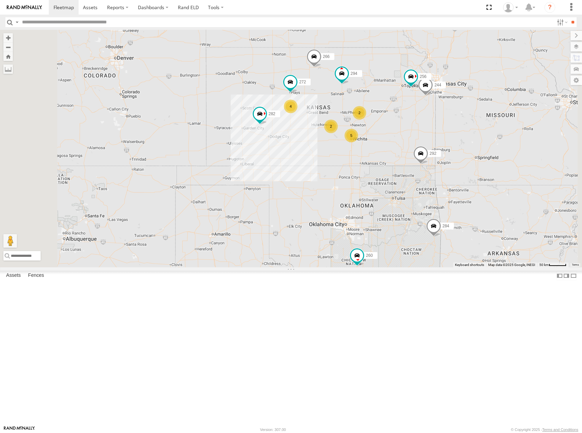
click at [456, 172] on div "292 232 304 284 282 266 294 260 244 272 256 4 5 2 2" at bounding box center [291, 149] width 582 height 238
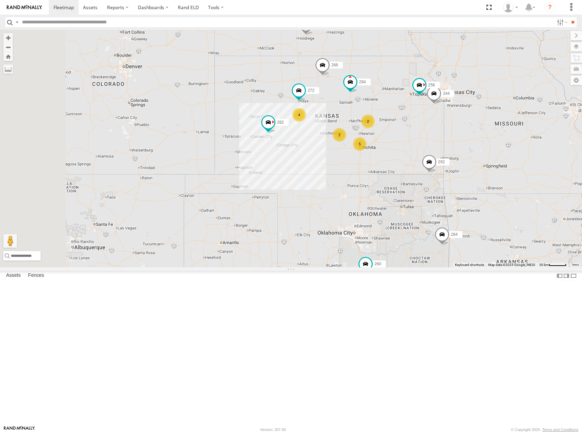
drag, startPoint x: 456, startPoint y: 138, endPoint x: 467, endPoint y: 147, distance: 13.5
click at [467, 147] on div "292 232 304 284 282 266 294 260 244 272 256 4 5 2 2" at bounding box center [291, 149] width 582 height 238
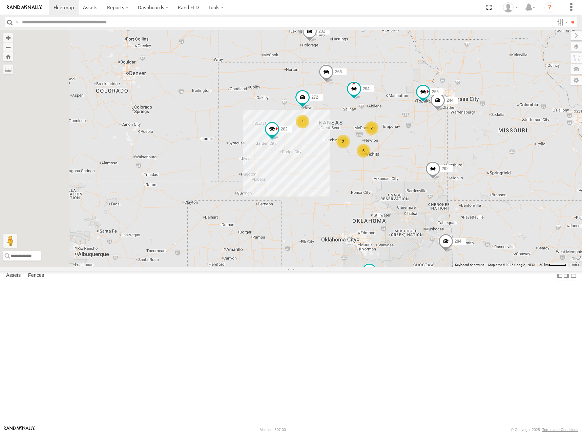
drag, startPoint x: 467, startPoint y: 147, endPoint x: 474, endPoint y: 156, distance: 11.9
click at [472, 156] on div "292 232 304 284 282 266 294 260 244 272 256 4 5 2 2" at bounding box center [291, 149] width 582 height 238
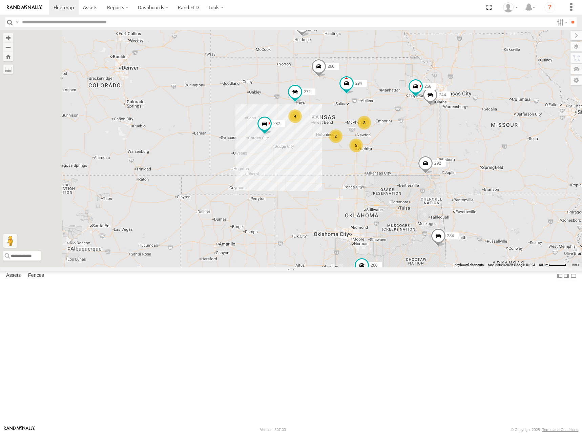
drag, startPoint x: 472, startPoint y: 160, endPoint x: 462, endPoint y: 152, distance: 12.8
click at [462, 152] on div "292 232 304 284 282 266 294 260 244 272 256 4 5 2 2" at bounding box center [291, 149] width 582 height 238
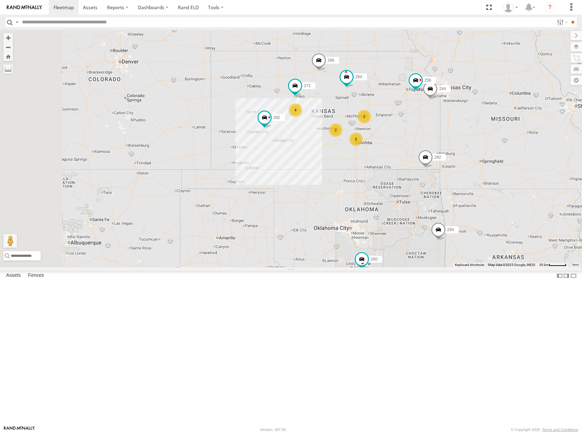
click at [459, 146] on div "292 232 304 284 282 266 294 260 244 272 256 4 5 2 2" at bounding box center [291, 149] width 582 height 238
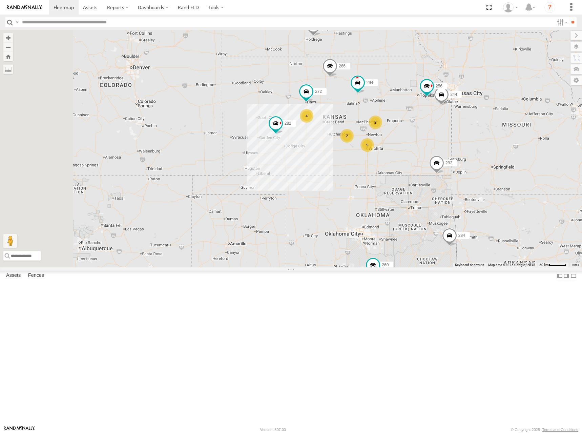
drag, startPoint x: 459, startPoint y: 146, endPoint x: 470, endPoint y: 150, distance: 12.5
click at [471, 152] on div "292 232 304 284 282 266 294 260 244 272 256 4 5 2 2" at bounding box center [291, 149] width 582 height 238
click at [472, 152] on div "292 232 304 284 282 266 294 260 244 272 256 4 5 2 2" at bounding box center [291, 149] width 582 height 238
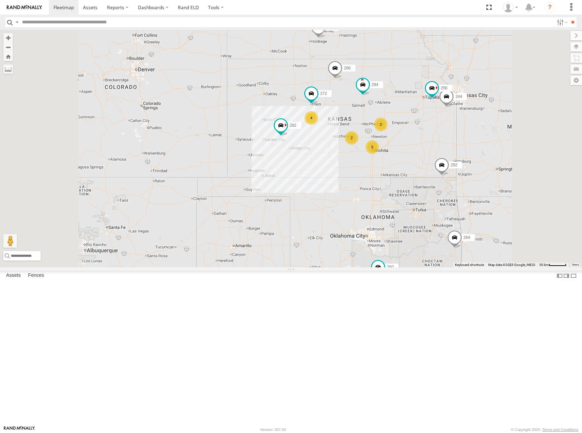
drag, startPoint x: 473, startPoint y: 118, endPoint x: 472, endPoint y: 125, distance: 6.5
click at [472, 125] on div "292 232 304 284 282 266 294 260 244 272 256 4 5 2 2" at bounding box center [291, 149] width 582 height 238
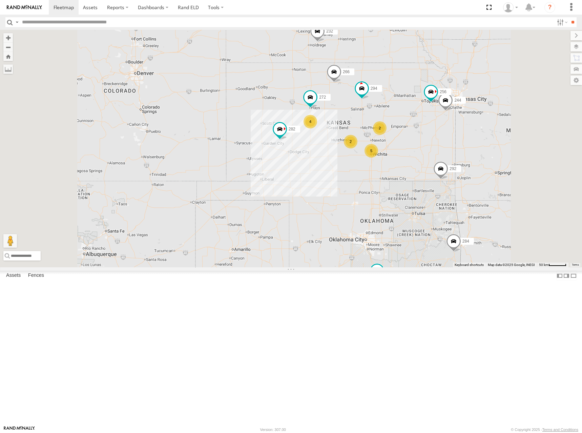
click at [463, 120] on div "292 232 304 284 282 266 294 260 244 272 256 4 5 2 2" at bounding box center [291, 149] width 582 height 238
drag, startPoint x: 467, startPoint y: 149, endPoint x: 464, endPoint y: 138, distance: 10.8
click at [464, 138] on div "292 232 304 284 282 266 294 260 244 272 256 4 5 2 2" at bounding box center [291, 149] width 582 height 238
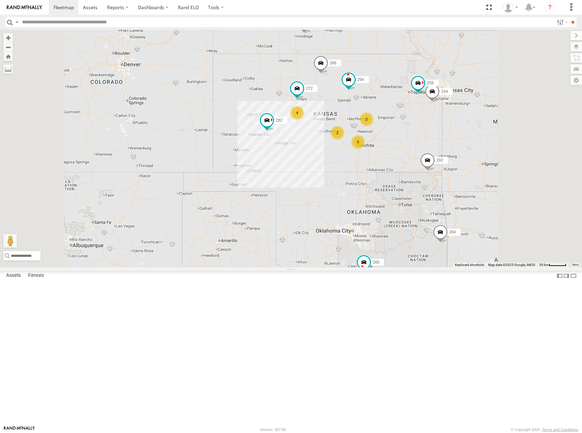
drag, startPoint x: 471, startPoint y: 128, endPoint x: 459, endPoint y: 131, distance: 12.5
click at [459, 131] on div "292 232 304 284 282 266 294 260 244 272 256 4 5 2 2" at bounding box center [291, 149] width 582 height 238
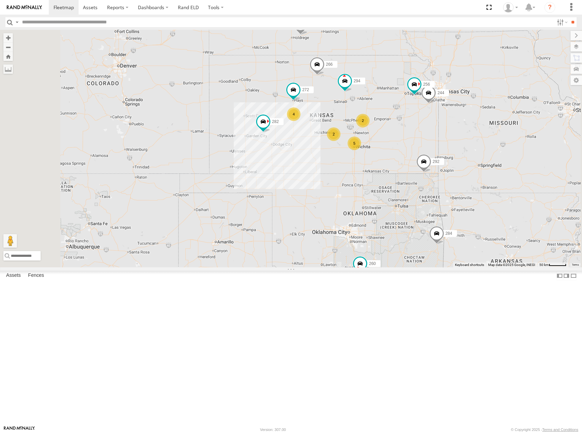
click at [470, 132] on div "292 232 304 284 282 266 294 260 244 272 256 4 5 2 2" at bounding box center [291, 149] width 582 height 238
click at [465, 135] on div "292 232 304 284 282 266 294 260 244 272 256 4 5 2 2" at bounding box center [291, 149] width 582 height 238
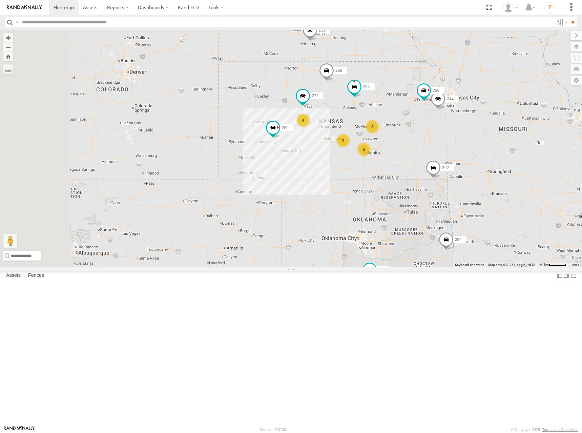
drag, startPoint x: 432, startPoint y: 134, endPoint x: 440, endPoint y: 141, distance: 11.0
click at [440, 141] on div "244 292 272 256 232 304 284 282 266 294 260 4 5 2 2" at bounding box center [291, 149] width 582 height 238
click at [467, 134] on div "244 292 272 256 232 304 284 282 266 294 260 4 5 2 2" at bounding box center [291, 149] width 582 height 238
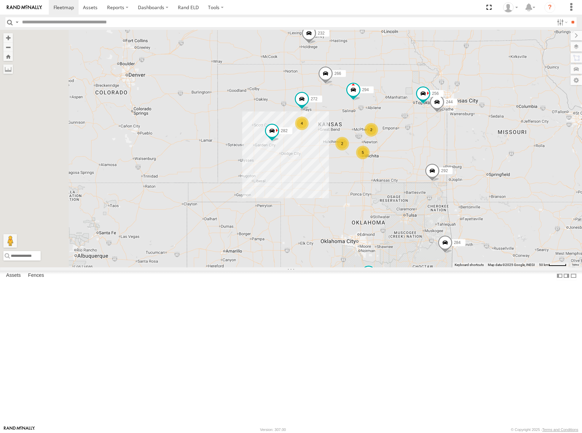
click at [462, 140] on div "244 292 272 256 232 304 284 282 266 294 260 4 5 2 2" at bounding box center [291, 149] width 582 height 238
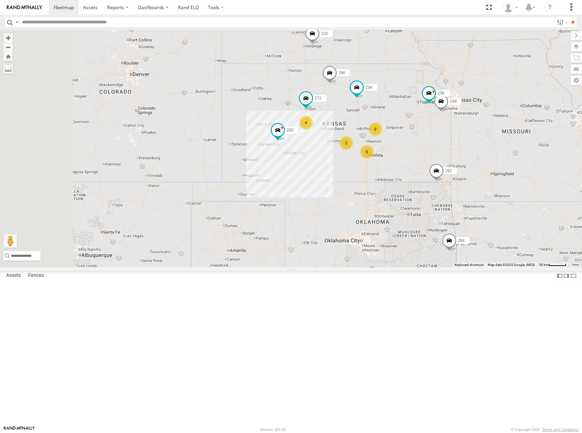
drag, startPoint x: 483, startPoint y: 178, endPoint x: 487, endPoint y: 175, distance: 5.4
click at [487, 175] on div "244 292 272 256 232 304 284 282 266 294 260 4 5 2 2" at bounding box center [291, 149] width 582 height 238
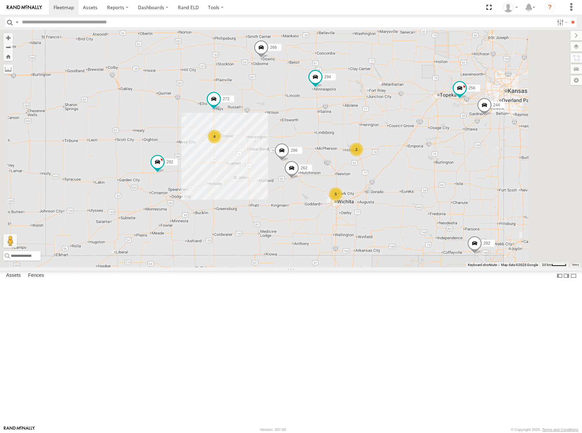
drag, startPoint x: 482, startPoint y: 185, endPoint x: 492, endPoint y: 179, distance: 11.7
click at [492, 179] on div "244 292 272 256 232 304 284 282 266 294 260 4 5 262 2 286" at bounding box center [291, 149] width 582 height 238
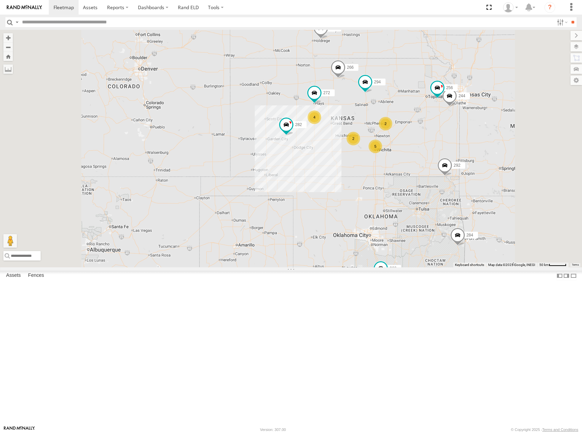
click at [487, 161] on div "244 292 272 256 232 304 284 282 266 294 260 4 5 2 2" at bounding box center [291, 149] width 582 height 238
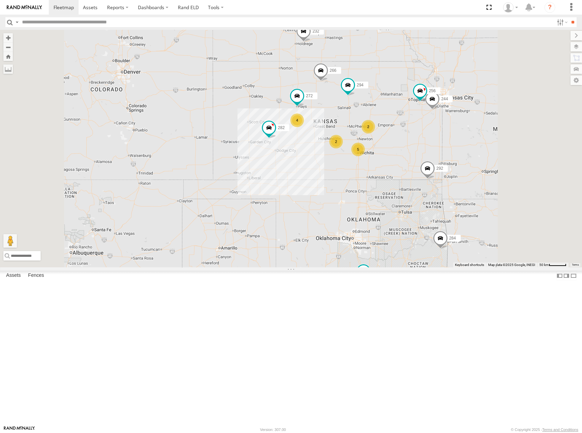
drag, startPoint x: 495, startPoint y: 134, endPoint x: 505, endPoint y: 118, distance: 19.2
click at [478, 136] on div "244 292 272 256 232 304 284 282 266 294 260 4 5 2 2" at bounding box center [291, 149] width 582 height 238
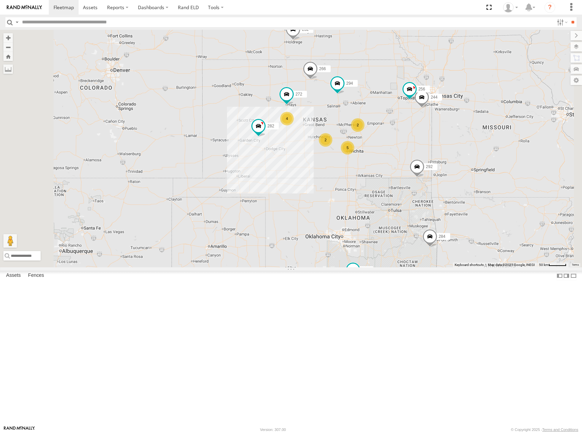
click at [477, 131] on div "244 292 272 256 232 304 284 282 266 294 260 4 5 2 2" at bounding box center [291, 149] width 582 height 238
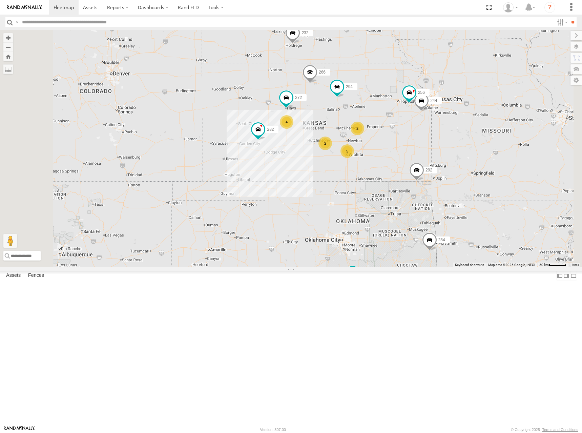
drag, startPoint x: 483, startPoint y: 138, endPoint x: 483, endPoint y: 142, distance: 4.8
click at [483, 142] on div "244 292 272 256 232 304 284 282 266 294 260 4 5 2 2" at bounding box center [291, 149] width 582 height 238
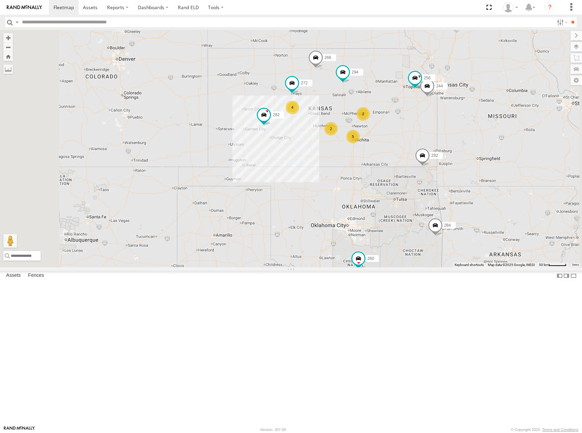
drag, startPoint x: 468, startPoint y: 147, endPoint x: 475, endPoint y: 127, distance: 21.2
click at [475, 127] on div "244 292 272 256 232 304 284 282 266 294 260 4 5 2 2" at bounding box center [291, 149] width 582 height 238
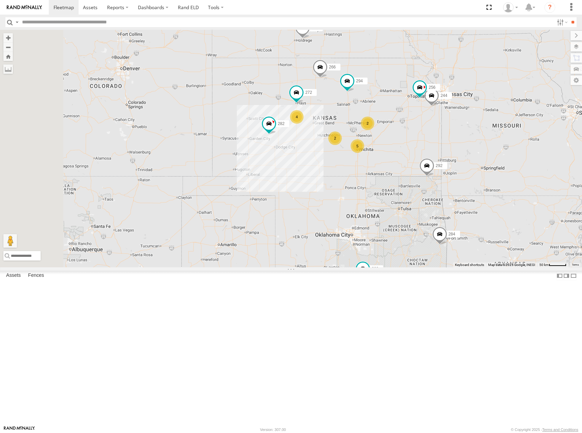
click at [476, 138] on div "244 292 272 256 232 304 284 282 266 294 260 4 5 2 2" at bounding box center [291, 149] width 582 height 238
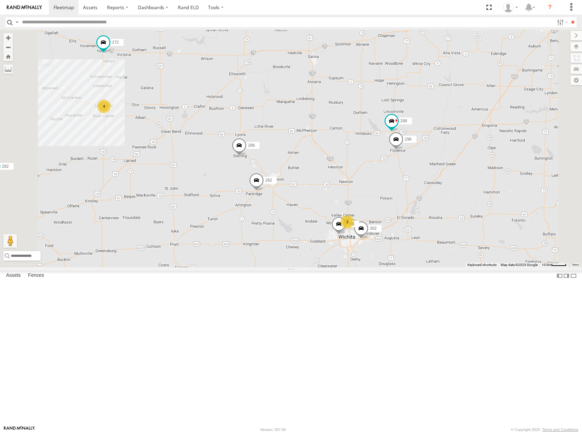
drag, startPoint x: 410, startPoint y: 165, endPoint x: 415, endPoint y: 160, distance: 6.7
click at [415, 160] on div "244 292 272 256 232 304 284 282 266 294 260 4 3 298 262 288 296 302 286" at bounding box center [291, 149] width 582 height 238
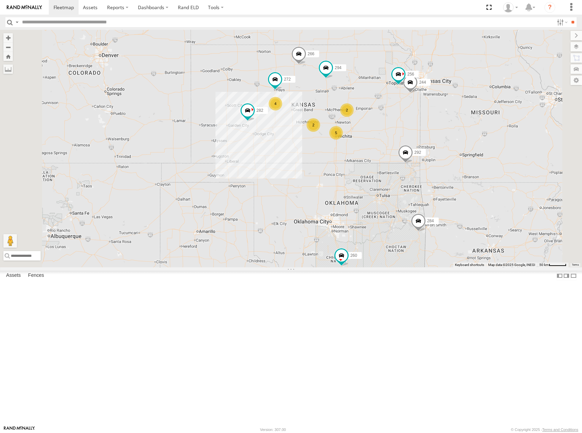
drag, startPoint x: 460, startPoint y: 120, endPoint x: 462, endPoint y: 137, distance: 16.7
click at [462, 137] on div "244 292 272 256 232 304 284 282 266 294 260 4 5 2 2" at bounding box center [291, 149] width 582 height 238
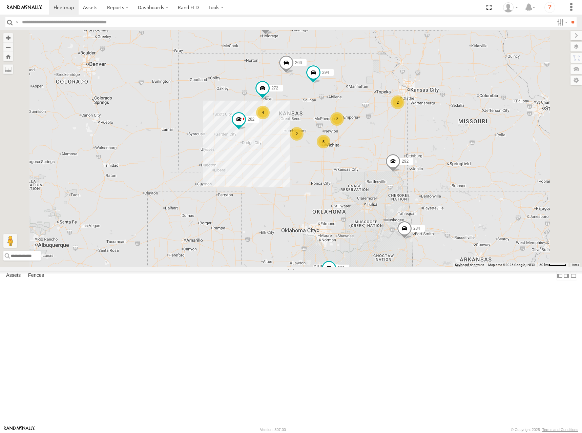
drag, startPoint x: 488, startPoint y: 134, endPoint x: 474, endPoint y: 142, distance: 16.5
click at [474, 142] on div "292 272 232 304 284 282 266 294 260 4 5 2 2 2" at bounding box center [291, 149] width 582 height 238
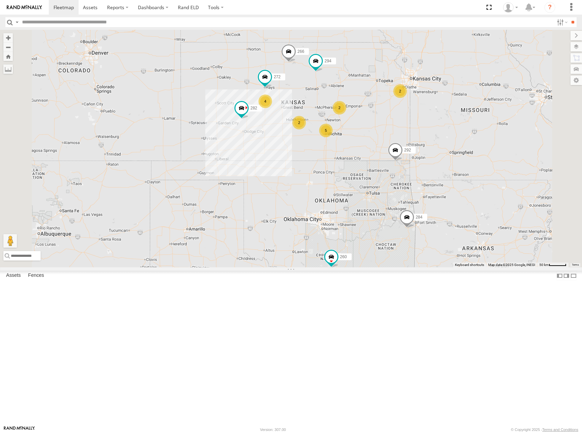
click at [425, 114] on div "292 272 232 304 284 282 266 294 260 4 5 2 2 2" at bounding box center [291, 149] width 582 height 238
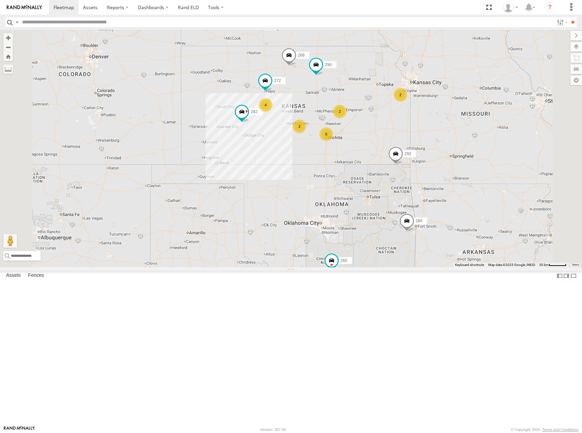
click at [416, 127] on div "292 272 232 304 284 282 266 294 260 4 5 2 2 2" at bounding box center [291, 149] width 582 height 238
drag, startPoint x: 420, startPoint y: 125, endPoint x: 420, endPoint y: 129, distance: 4.1
click at [420, 129] on div "292 272 232 304 284 282 266 294 260 4 5 2 2 2" at bounding box center [291, 149] width 582 height 238
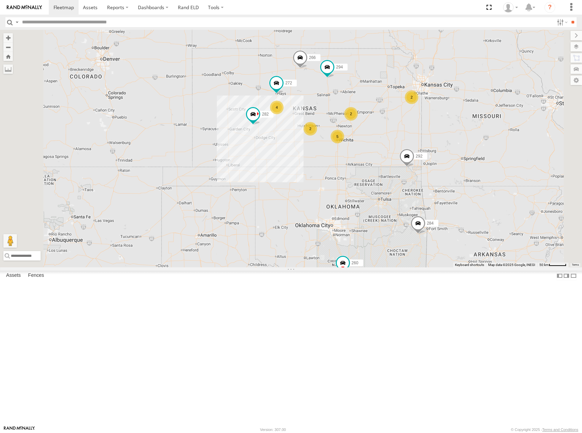
click at [438, 136] on div "292 272 232 304 284 282 266 294 260 4 5 2 2 2" at bounding box center [291, 149] width 582 height 238
drag, startPoint x: 437, startPoint y: 114, endPoint x: 435, endPoint y: 121, distance: 7.1
click at [435, 121] on div "292 272 232 304 284 282 266 294 260 4 5 2 2 2" at bounding box center [291, 149] width 582 height 238
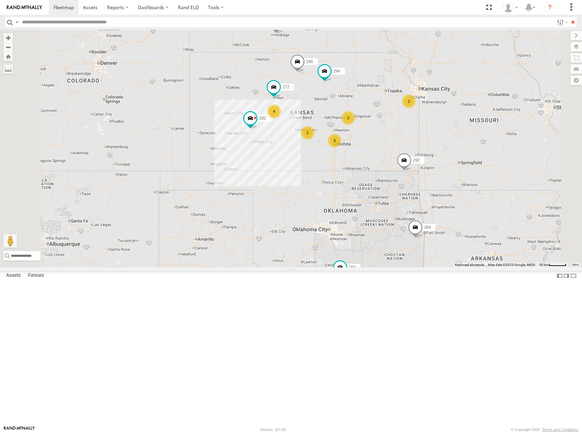
drag, startPoint x: 456, startPoint y: 135, endPoint x: 454, endPoint y: 130, distance: 5.2
click at [454, 130] on div "292 272 232 304 284 282 266 294 260 4 5 2 2 2" at bounding box center [291, 149] width 582 height 238
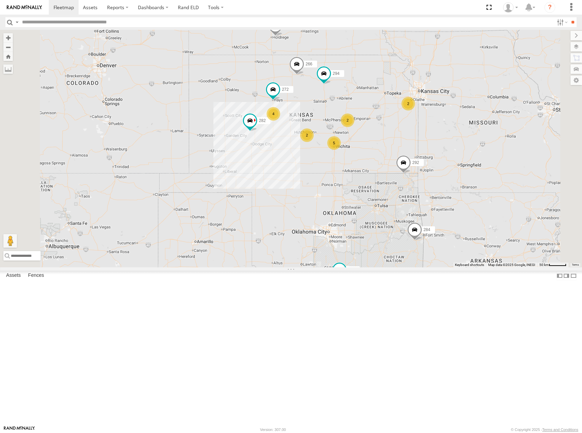
drag, startPoint x: 425, startPoint y: 115, endPoint x: 425, endPoint y: 119, distance: 4.4
click at [425, 119] on div "292 272 232 304 284 282 266 294 260 4 5 2 2 2" at bounding box center [291, 149] width 582 height 238
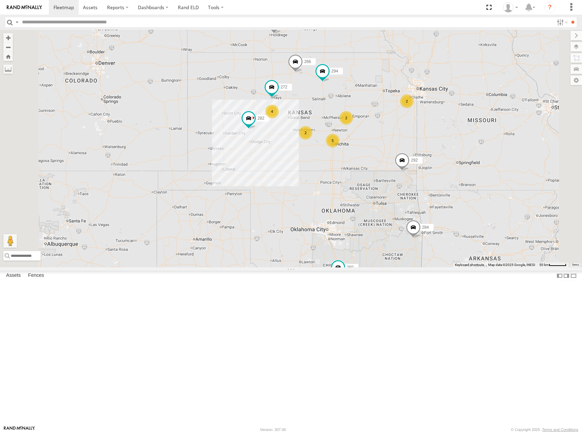
click at [480, 125] on div "292 272 232 304 284 282 266 294 260 4 5 2 2 2" at bounding box center [291, 149] width 582 height 238
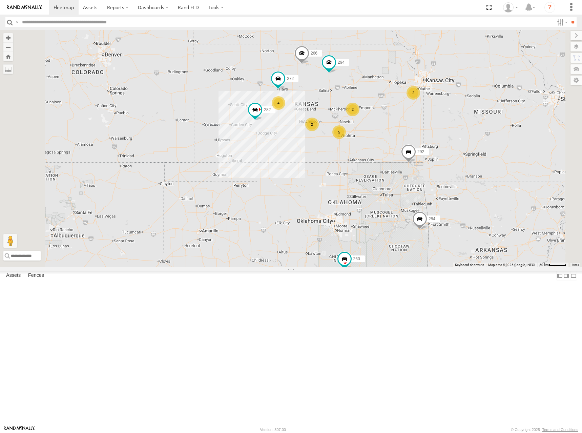
click at [424, 129] on div "292 272 232 304 284 282 266 294 260 4 5 2 2 2" at bounding box center [291, 149] width 582 height 238
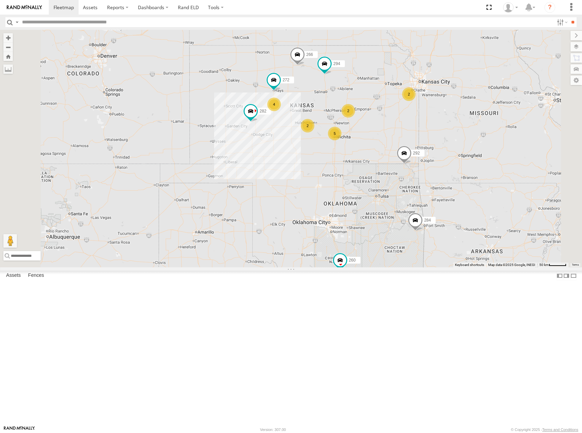
drag, startPoint x: 453, startPoint y: 124, endPoint x: 445, endPoint y: 126, distance: 8.6
click at [445, 126] on div "292 272 232 304 284 282 266 294 260 4 5 2 2 2" at bounding box center [291, 149] width 582 height 238
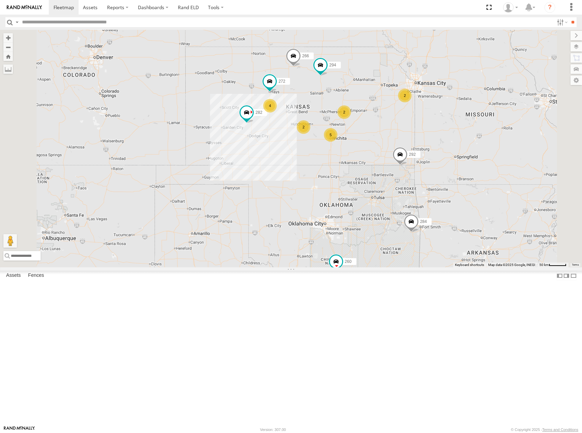
click at [432, 157] on div "292 272 232 304 284 282 266 294 260 4 5 2 2 2" at bounding box center [291, 149] width 582 height 238
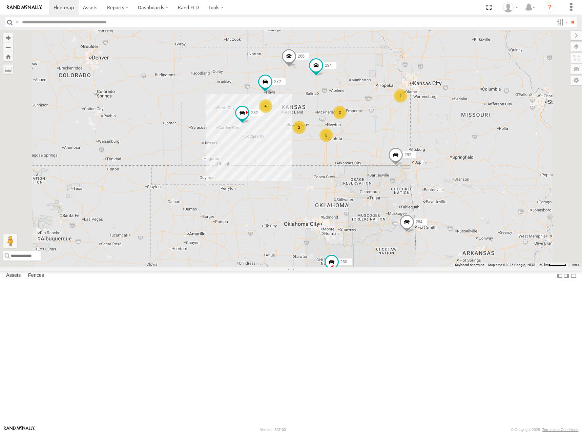
drag, startPoint x: 447, startPoint y: 134, endPoint x: 439, endPoint y: 133, distance: 8.2
click at [439, 133] on div "292 272 232 304 284 282 266 294 260 4 5 2 2 2" at bounding box center [291, 149] width 582 height 238
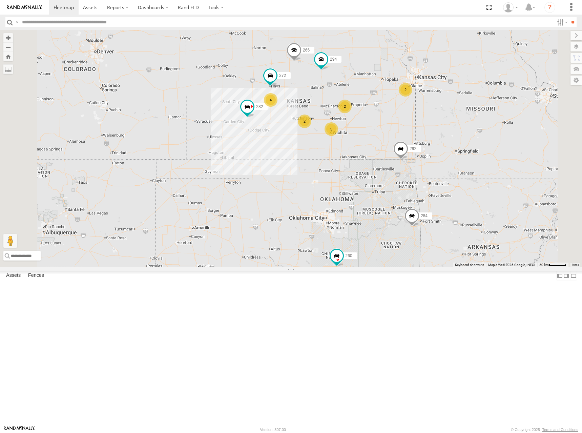
drag, startPoint x: 423, startPoint y: 136, endPoint x: 431, endPoint y: 130, distance: 10.5
click at [431, 130] on div "292 272 232 304 284 282 266 294 260 4 5 2 2 2" at bounding box center [291, 149] width 582 height 238
click at [441, 111] on div "292 272 232 304 284 282 266 294 260 4 5 2 2 2" at bounding box center [291, 149] width 582 height 238
drag, startPoint x: 446, startPoint y: 121, endPoint x: 448, endPoint y: 114, distance: 7.2
click at [448, 114] on div "292 272 232 304 284 282 266 294 260 4 5 2 2 2" at bounding box center [291, 149] width 582 height 238
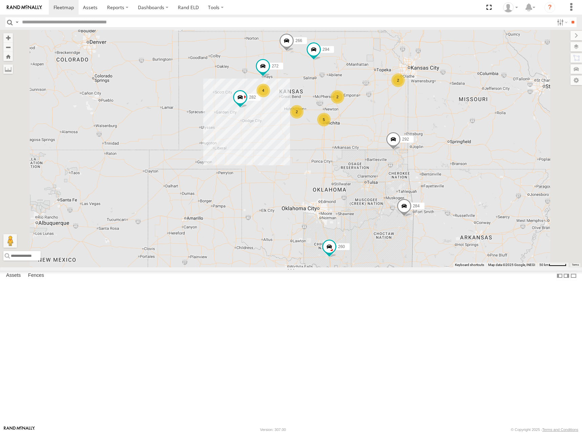
drag, startPoint x: 438, startPoint y: 147, endPoint x: 426, endPoint y: 144, distance: 12.8
click at [426, 144] on div "292 272 232 304 284 282 266 294 260 4 5 2 2 2" at bounding box center [291, 149] width 582 height 238
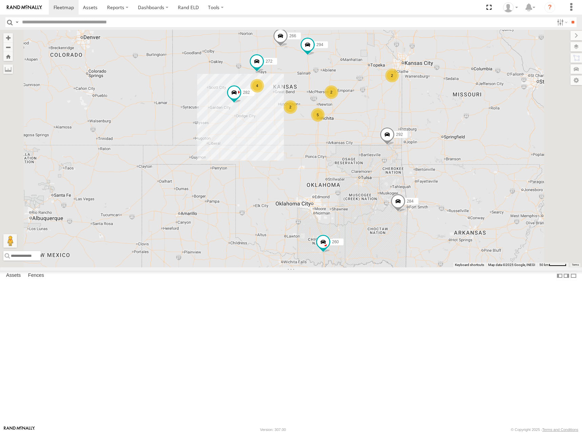
drag, startPoint x: 428, startPoint y: 122, endPoint x: 427, endPoint y: 128, distance: 5.9
click at [427, 128] on div "292 272 232 304 284 282 266 294 260 4 5 2 2 2" at bounding box center [291, 149] width 582 height 238
click at [436, 121] on div "292 272 232 304 284 282 266 294 260 4 5 2 2 2" at bounding box center [291, 149] width 582 height 238
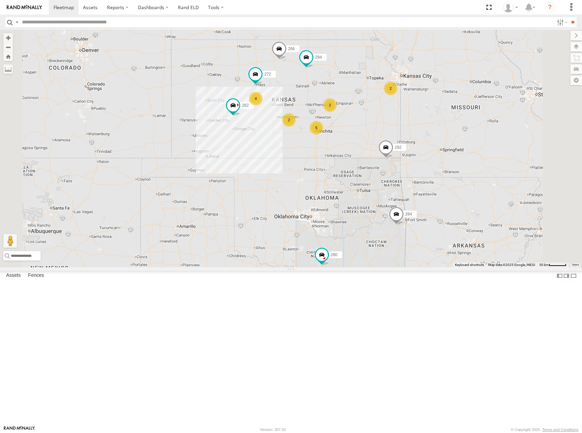
drag, startPoint x: 429, startPoint y: 132, endPoint x: 435, endPoint y: 136, distance: 6.4
click at [435, 136] on div "292 272 232 304 284 282 266 294 260 4 5 2 2 2" at bounding box center [291, 149] width 582 height 238
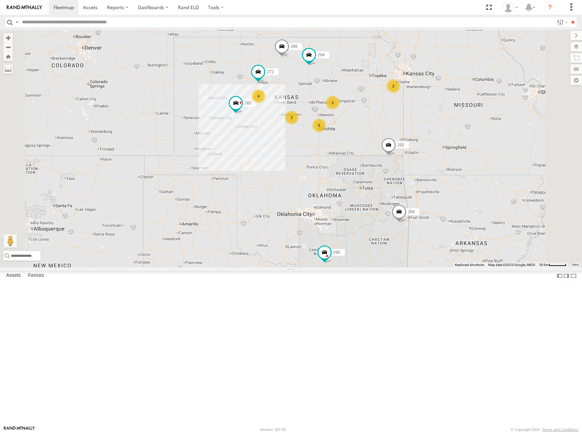
drag, startPoint x: 440, startPoint y: 139, endPoint x: 444, endPoint y: 136, distance: 4.8
click at [444, 136] on div "292 272 232 304 284 282 266 294 260 4 5 2 2 2" at bounding box center [291, 149] width 582 height 238
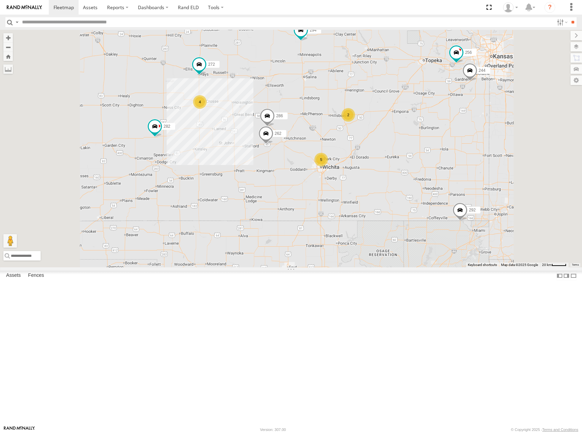
drag, startPoint x: 389, startPoint y: 169, endPoint x: 397, endPoint y: 166, distance: 9.3
click at [397, 166] on div "292 272 232 304 284 282 266 294 260 4 5 244 262 2 256 286" at bounding box center [291, 149] width 582 height 238
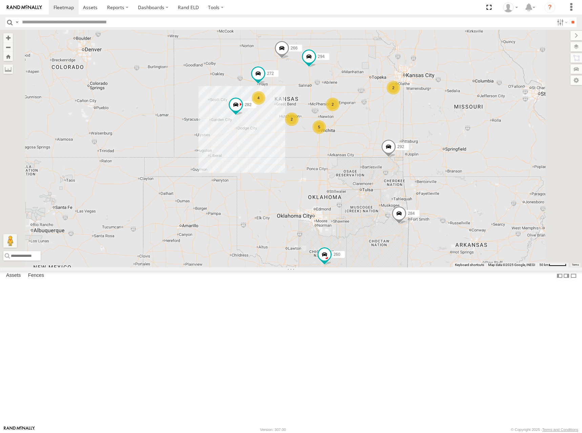
drag, startPoint x: 428, startPoint y: 149, endPoint x: 429, endPoint y: 154, distance: 5.0
click at [429, 154] on div "292 272 232 304 284 282 266 294 260 4 5 2 2 2" at bounding box center [291, 149] width 582 height 238
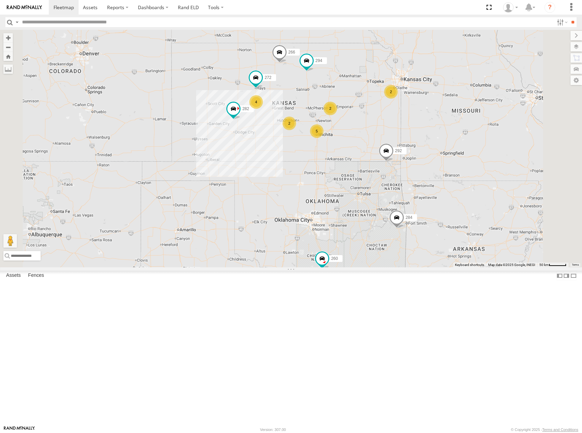
click at [440, 130] on div "292 272 232 304 284 282 266 294 260 4 5 2 2 2" at bounding box center [291, 149] width 582 height 238
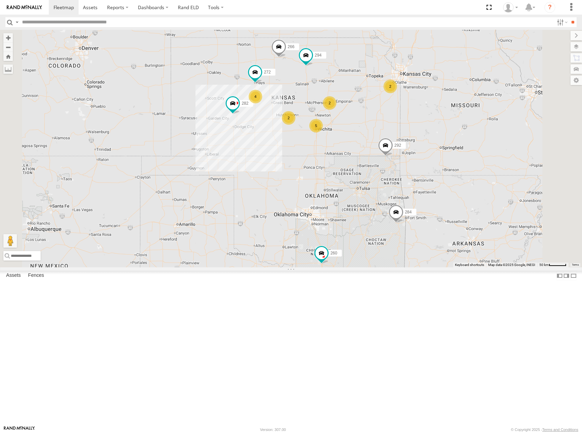
click at [417, 150] on div "292 272 232 304 284 282 266 294 260 4 5 2 2 2" at bounding box center [291, 149] width 582 height 238
click at [442, 128] on div "292 272 232 304 284 282 266 294 260 4 5 2 2 2" at bounding box center [291, 149] width 582 height 238
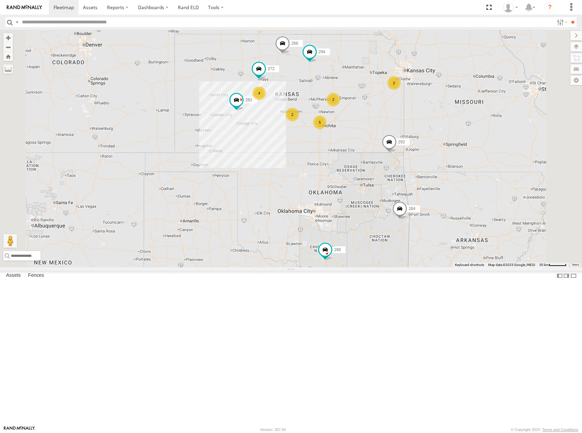
drag, startPoint x: 434, startPoint y: 130, endPoint x: 437, endPoint y: 128, distance: 4.3
click at [437, 128] on div "292 272 232 304 284 282 266 294 260 4 5 2 2 2" at bounding box center [291, 149] width 582 height 238
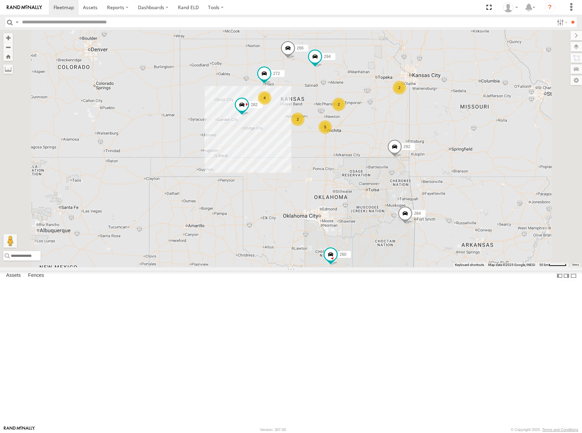
drag, startPoint x: 425, startPoint y: 127, endPoint x: 431, endPoint y: 134, distance: 8.9
click at [431, 134] on div "292 272 232 304 284 282 266 294 260 4 5 2 2 2" at bounding box center [291, 149] width 582 height 238
click at [432, 134] on div "292 272 232 304 284 282 266 294 260 4 5 2 2 2" at bounding box center [291, 149] width 582 height 238
click at [444, 143] on div "292 272 232 304 284 282 266 294 260 4 5 2 2 2" at bounding box center [291, 149] width 582 height 238
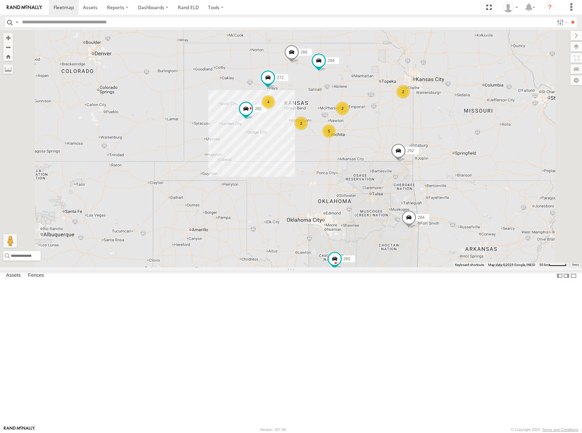
drag, startPoint x: 439, startPoint y: 133, endPoint x: 443, endPoint y: 138, distance: 5.8
click at [443, 138] on div "292 272 232 304 284 282 266 294 260 4 5 2 2 2" at bounding box center [291, 149] width 582 height 238
click at [451, 143] on div "292 272 232 304 284 282 266 294 260 4 5 2 2 2" at bounding box center [291, 149] width 582 height 238
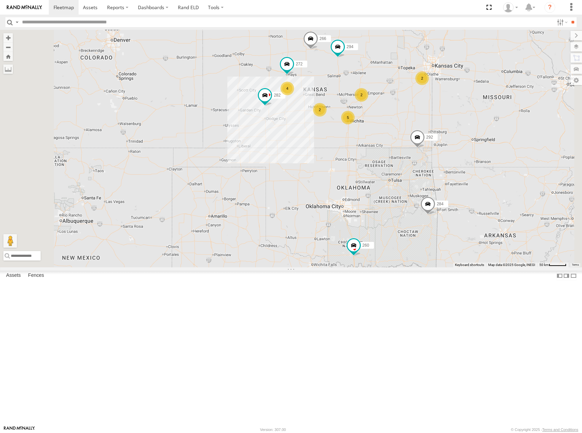
click at [443, 149] on div "292 272 232 304 284 282 266 294 260 4 5 2 2 2" at bounding box center [291, 149] width 582 height 238
click at [472, 121] on div "292 272 232 304 284 282 266 294 260 4 5 2 2 2" at bounding box center [291, 149] width 582 height 238
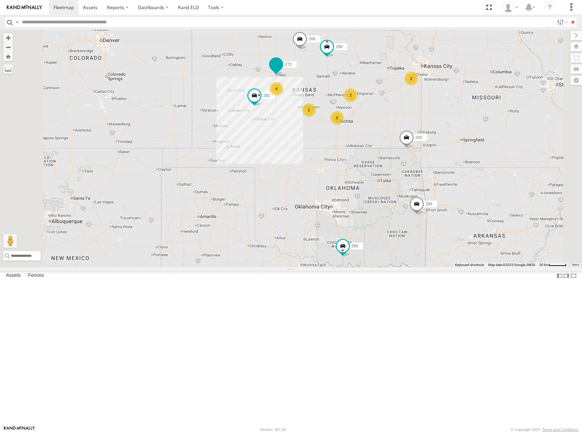
drag, startPoint x: 368, startPoint y: 142, endPoint x: 364, endPoint y: 137, distance: 6.2
click at [284, 75] on span at bounding box center [276, 66] width 15 height 18
click at [474, 102] on div "292 272 232 304 284 282 266 294 260 4 5 2 2 2 272 All Assets Old Highway 40 Byp…" at bounding box center [291, 149] width 582 height 238
click at [464, 109] on div "292 272 232 304 284 282 266 294 260 4 5 2 2 2" at bounding box center [291, 149] width 582 height 238
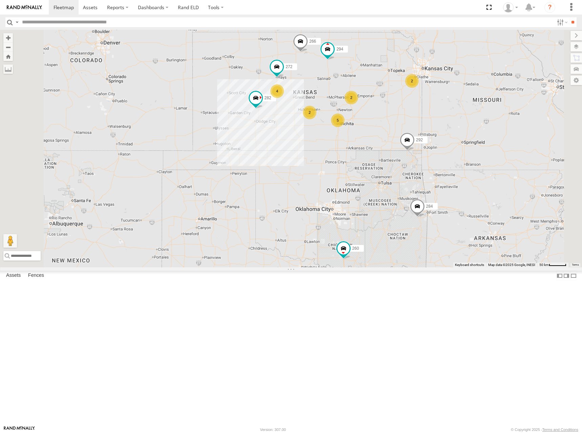
drag, startPoint x: 439, startPoint y: 115, endPoint x: 441, endPoint y: 118, distance: 4.0
click at [441, 118] on div "292 272 232 304 284 282 266 294 260 4 5 2 2 2" at bounding box center [291, 149] width 582 height 238
drag, startPoint x: 475, startPoint y: 124, endPoint x: 473, endPoint y: 117, distance: 7.6
click at [473, 117] on div "292 272 232 304 284 282 266 294 260 4 5 2 2 2" at bounding box center [291, 149] width 582 height 238
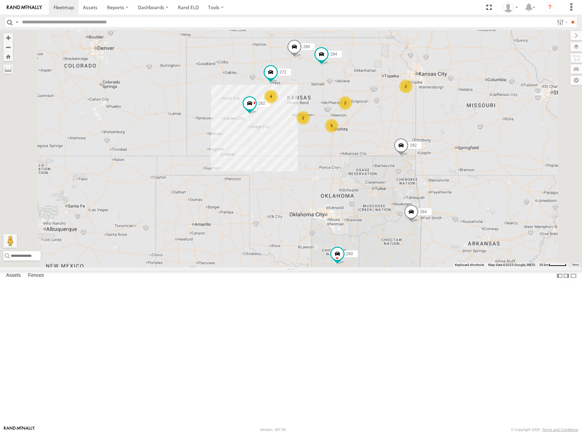
drag, startPoint x: 408, startPoint y: 131, endPoint x: 430, endPoint y: 136, distance: 22.3
click at [430, 136] on div "292 272 232 304 284 282 266 294 260 4 5 2 2 2" at bounding box center [291, 149] width 582 height 238
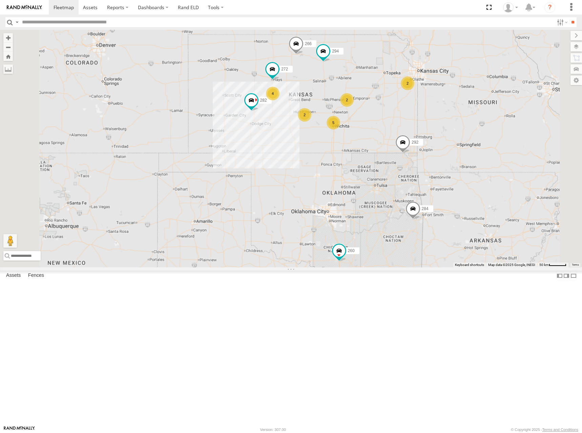
drag, startPoint x: 425, startPoint y: 157, endPoint x: 428, endPoint y: 151, distance: 5.9
click at [428, 151] on div "292 272 232 304 284 282 266 294 260 4 5 2 2 2" at bounding box center [291, 149] width 582 height 238
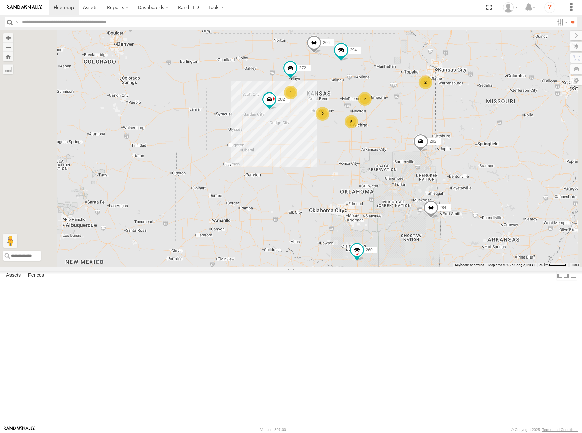
drag, startPoint x: 458, startPoint y: 161, endPoint x: 455, endPoint y: 164, distance: 4.3
click at [455, 164] on div "292 272 232 304 284 282 266 294 260 4 5 2 2 2" at bounding box center [291, 149] width 582 height 238
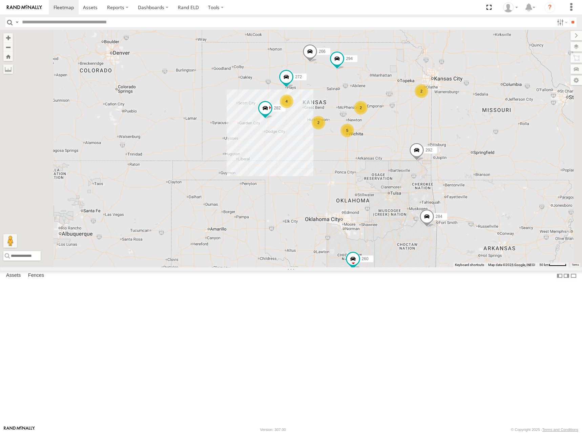
drag, startPoint x: 480, startPoint y: 108, endPoint x: 478, endPoint y: 114, distance: 6.4
click at [478, 114] on div "292 272 232 304 284 282 266 294 260 4 5 2 2 2" at bounding box center [291, 149] width 582 height 238
click at [477, 110] on div "292 272 232 304 284 282 266 294 260 4 5 2 2 2" at bounding box center [291, 149] width 582 height 238
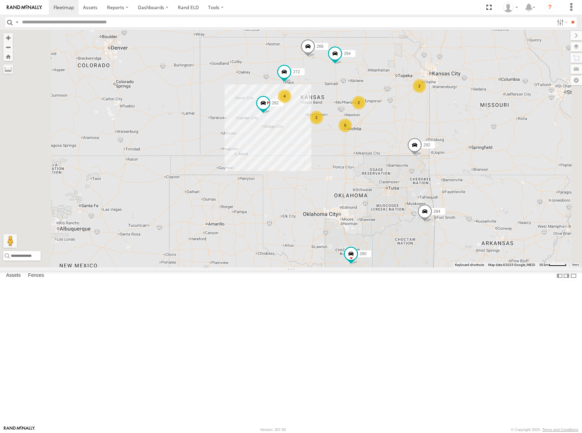
drag, startPoint x: 471, startPoint y: 120, endPoint x: 474, endPoint y: 116, distance: 5.6
click at [474, 116] on div "292 272 232 304 284 282 266 294 260 4 5 2 2 2" at bounding box center [291, 149] width 582 height 238
drag, startPoint x: 452, startPoint y: 131, endPoint x: 450, endPoint y: 137, distance: 5.9
click at [450, 137] on div "292 272 232 304 284 282 266 294 260 4 5 2 2 2" at bounding box center [291, 149] width 582 height 238
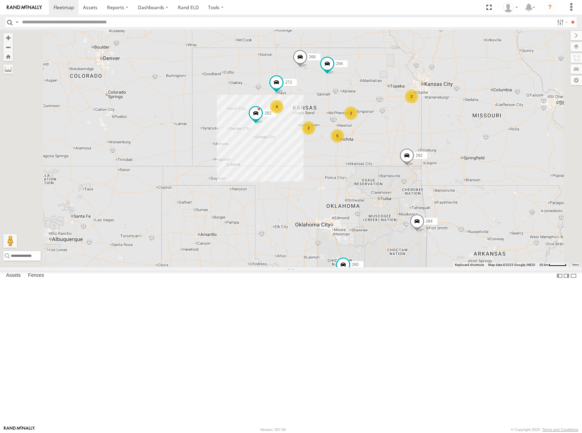
drag, startPoint x: 463, startPoint y: 142, endPoint x: 456, endPoint y: 147, distance: 7.8
click at [456, 147] on div "292 272 232 304 284 282 266 294 260 4 5 2 2 2" at bounding box center [291, 149] width 582 height 238
click at [446, 155] on div "292 272 232 304 284 282 266 294 260 4 5 2 2 2" at bounding box center [291, 149] width 582 height 238
click at [449, 148] on div "292 272 232 304 284 282 266 294 260 4 5 2 2 2" at bounding box center [291, 149] width 582 height 238
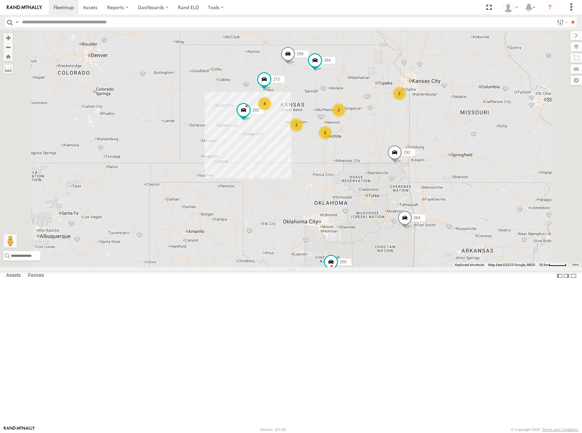
drag, startPoint x: 453, startPoint y: 148, endPoint x: 437, endPoint y: 143, distance: 16.0
click at [437, 143] on div "292 272 232 304 284 282 266 294 260 4 5 2 2 2" at bounding box center [291, 149] width 582 height 238
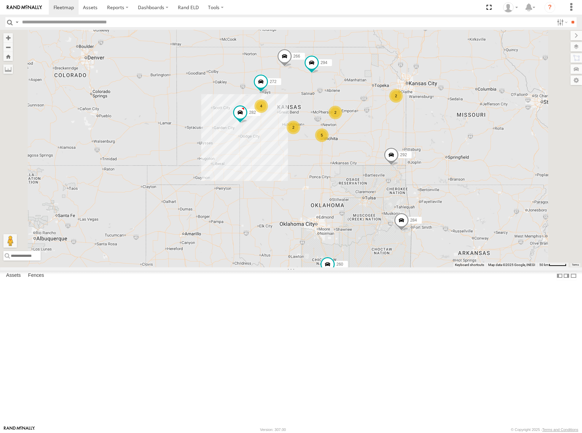
drag, startPoint x: 428, startPoint y: 133, endPoint x: 428, endPoint y: 138, distance: 5.1
click at [428, 138] on div "292 272 232 304 284 282 266 294 260 4 5 2 2 2" at bounding box center [291, 149] width 582 height 238
drag, startPoint x: 421, startPoint y: 181, endPoint x: 423, endPoint y: 178, distance: 4.0
click at [423, 178] on div "292 272 232 304 284 282 266 294 260 4 5 2 2 2" at bounding box center [291, 149] width 582 height 238
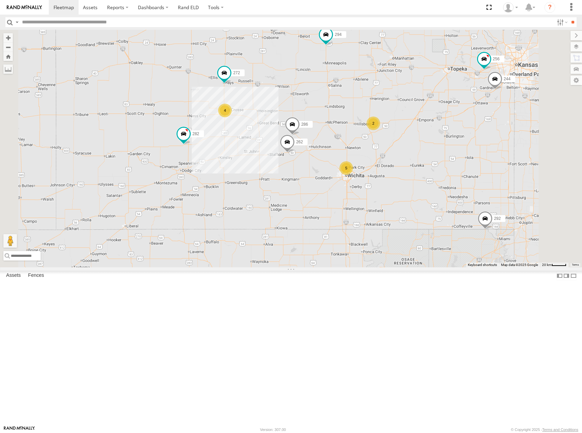
drag, startPoint x: 392, startPoint y: 176, endPoint x: 401, endPoint y: 178, distance: 9.0
click at [401, 178] on div "292 272 232 304 284 282 266 294 260 4 5 244 262 2 256 286" at bounding box center [291, 149] width 582 height 238
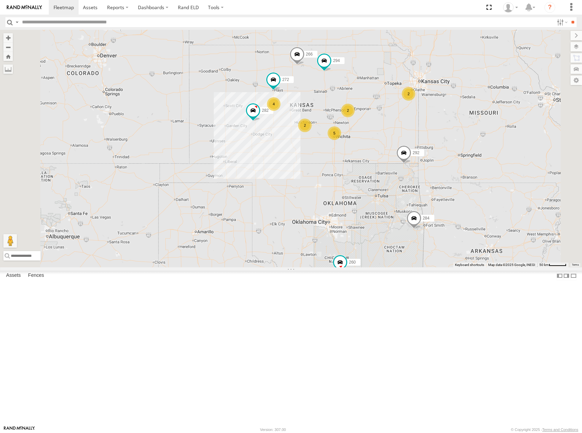
click at [450, 142] on div "292 272 232 304 284 282 266 294 260 4 5 2 2 2" at bounding box center [291, 149] width 582 height 238
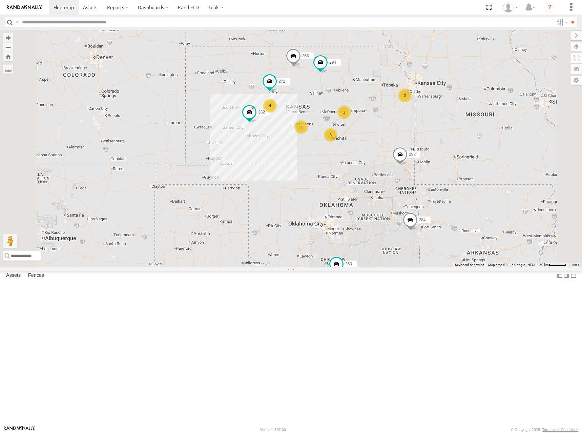
click at [439, 138] on div "292 272 232 304 284 282 266 294 260 4 5 2 2 2" at bounding box center [291, 149] width 582 height 238
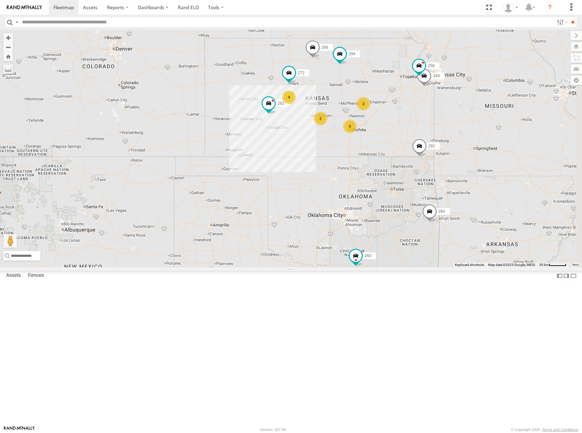
drag, startPoint x: 529, startPoint y: 109, endPoint x: 486, endPoint y: 132, distance: 49.1
click at [486, 132] on div "292 272 232 304 284 282 266 294 260 244 256 4 5 2 2" at bounding box center [291, 149] width 582 height 238
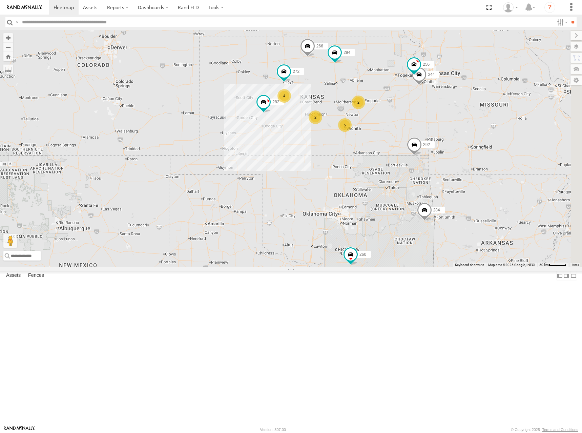
drag, startPoint x: 465, startPoint y: 148, endPoint x: 463, endPoint y: 144, distance: 5.0
click at [463, 144] on div "292 272 232 304 284 282 266 294 260 244 256 4 5 2 2" at bounding box center [291, 149] width 582 height 238
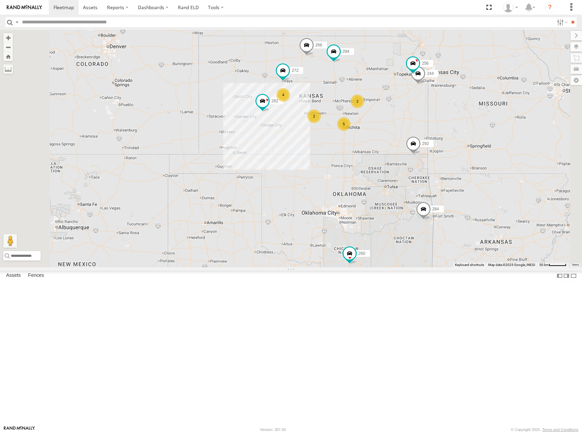
click at [464, 161] on div "292 272 232 304 284 282 266 294 260 244 256 4 5 2 2" at bounding box center [291, 149] width 582 height 238
drag, startPoint x: 450, startPoint y: 135, endPoint x: 441, endPoint y: 138, distance: 9.8
click at [441, 138] on div "292 272 232 304 284 282 266 294 260 244 256 4 5 2 2" at bounding box center [291, 149] width 582 height 238
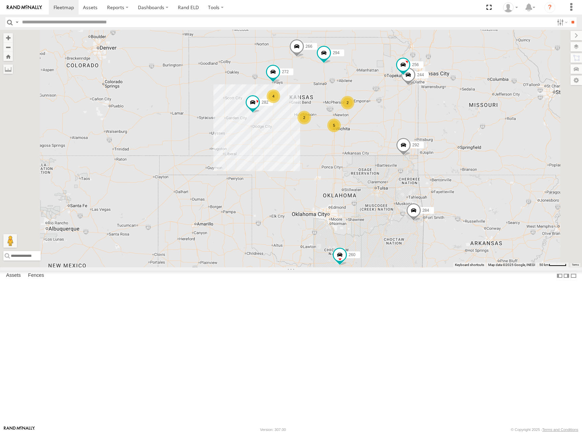
click at [439, 162] on div "292 272 232 304 284 282 266 294 260 244 256 4 5 2 2" at bounding box center [291, 149] width 582 height 238
click at [456, 157] on div "292 272 232 304 284 282 266 294 260 244 256 4 5 2 2" at bounding box center [291, 149] width 582 height 238
drag, startPoint x: 439, startPoint y: 140, endPoint x: 436, endPoint y: 137, distance: 4.1
click at [436, 137] on div "292 272 232 304 284 282 266 294 260 244 256 4 5 2 2" at bounding box center [291, 149] width 582 height 238
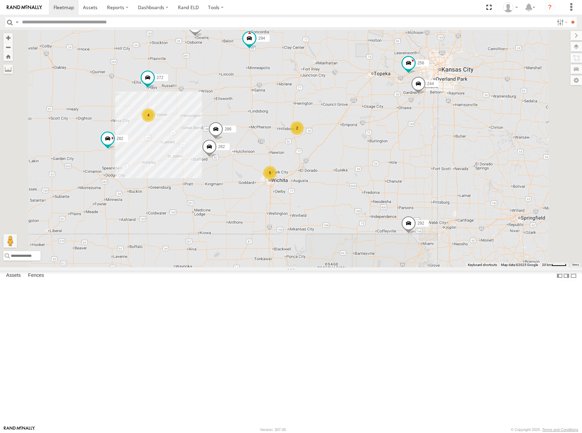
drag, startPoint x: 379, startPoint y: 183, endPoint x: 404, endPoint y: 175, distance: 26.1
click at [404, 175] on div "244 292 272 256 232 304 284 282 266 294 260 262 286 4 5 2" at bounding box center [291, 149] width 582 height 238
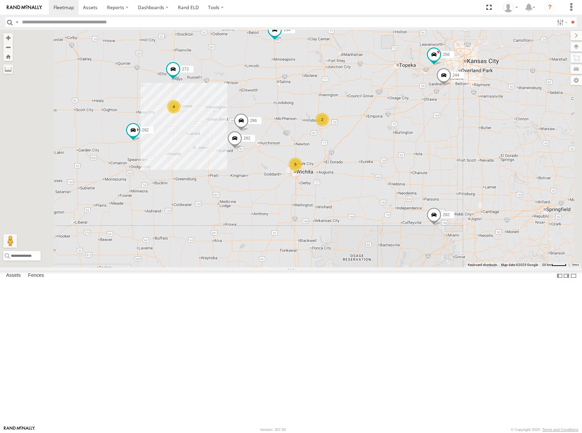
click at [423, 156] on div "244 292 272 256 232 304 284 282 266 294 260 262 286 4 5 2" at bounding box center [291, 149] width 582 height 238
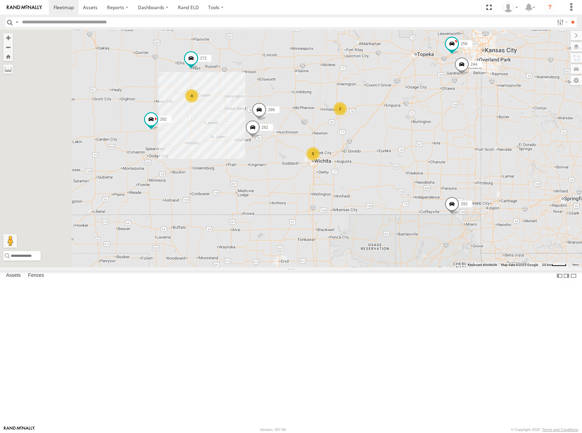
drag, startPoint x: 434, startPoint y: 137, endPoint x: 440, endPoint y: 135, distance: 5.9
click at [440, 135] on div "244 292 272 256 232 304 284 282 266 294 260 262 286 4 5 2" at bounding box center [291, 149] width 582 height 238
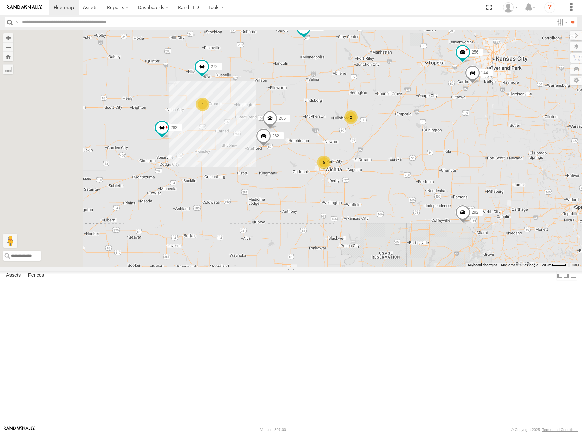
click at [458, 119] on div "244 292 272 256 232 304 284 282 266 294 260 262 286 4 5 2" at bounding box center [291, 149] width 582 height 238
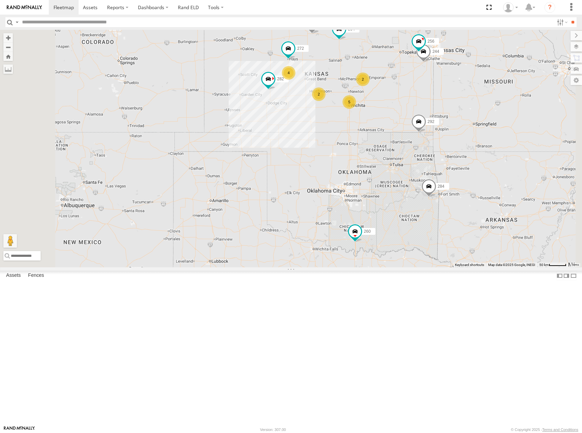
drag, startPoint x: 461, startPoint y: 114, endPoint x: 463, endPoint y: 137, distance: 23.2
click at [463, 137] on div "244 292 272 256 232 304 284 282 266 294 260 4 5 2 2" at bounding box center [291, 149] width 582 height 238
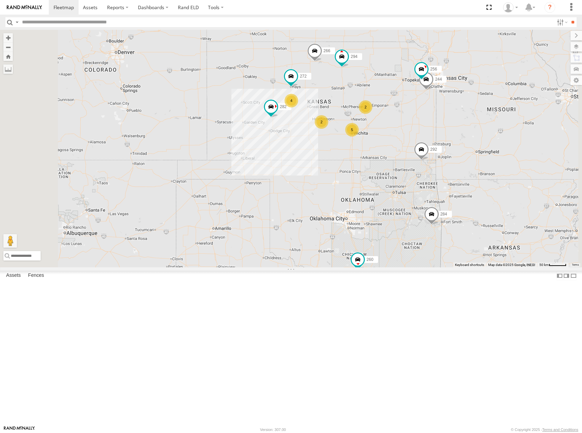
drag, startPoint x: 471, startPoint y: 170, endPoint x: 467, endPoint y: 169, distance: 4.9
click at [467, 169] on div "244 292 272 256 232 304 284 282 266 294 260 4 5 2 2" at bounding box center [291, 149] width 582 height 238
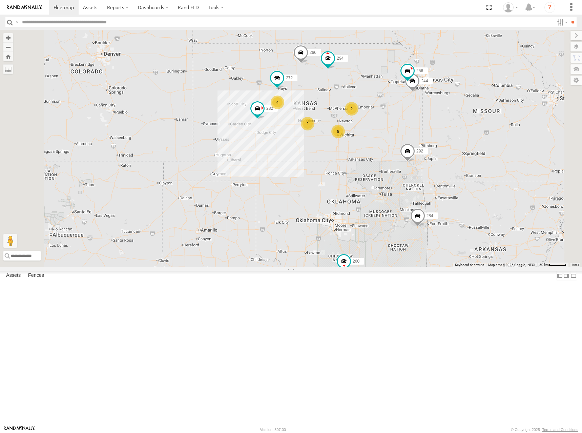
drag, startPoint x: 449, startPoint y: 147, endPoint x: 434, endPoint y: 150, distance: 15.0
click at [434, 150] on div "244 292 272 256 232 304 284 282 266 294 260 4 5 2 2" at bounding box center [291, 149] width 582 height 238
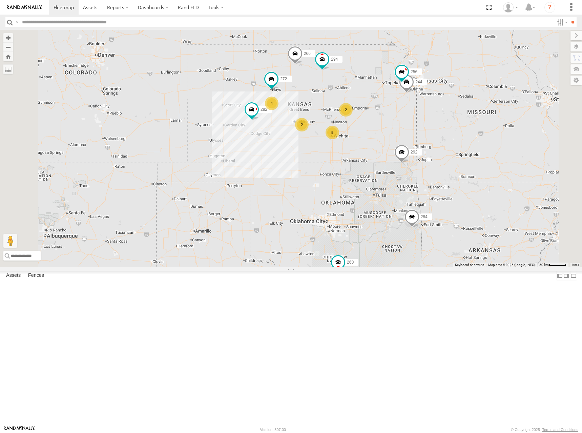
drag, startPoint x: 452, startPoint y: 161, endPoint x: 447, endPoint y: 159, distance: 5.0
click at [448, 159] on div "244 292 272 256 232 304 284 282 266 294 260 4 5 2 2" at bounding box center [291, 149] width 582 height 238
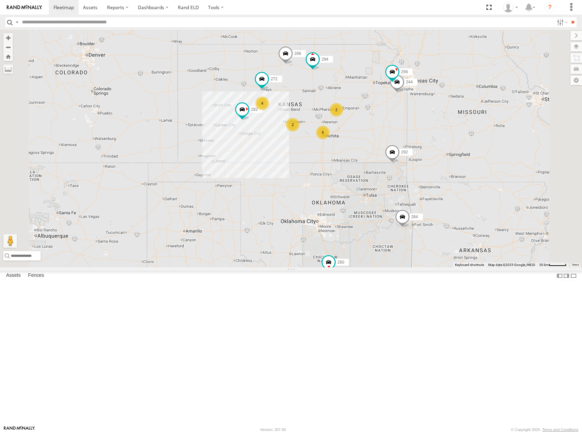
drag, startPoint x: 406, startPoint y: 166, endPoint x: 400, endPoint y: 169, distance: 7.0
click at [400, 169] on div "244 292 272 256 232 304 284 282 266 294 260 4 5 2 2" at bounding box center [291, 149] width 582 height 238
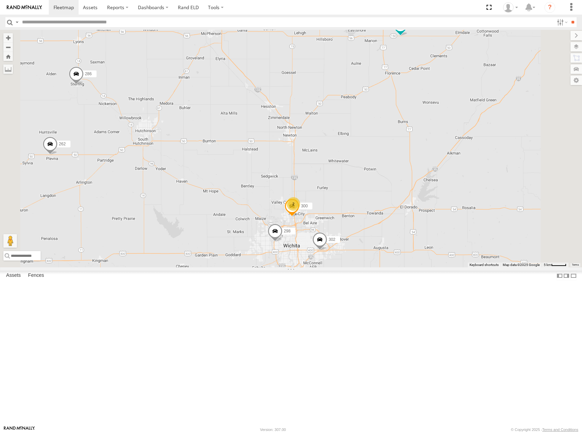
drag, startPoint x: 394, startPoint y: 247, endPoint x: 405, endPoint y: 177, distance: 70.3
click at [405, 177] on div "244 292 272 256 232 304 284 282 266 294 260 298 262 302 286 300 288 2 296" at bounding box center [291, 149] width 582 height 238
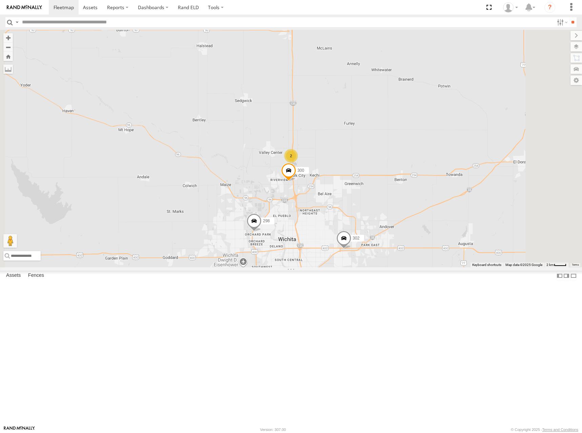
drag, startPoint x: 421, startPoint y: 207, endPoint x: 427, endPoint y: 197, distance: 11.4
click at [427, 197] on div "244 292 272 256 232 304 284 282 266 294 260 298 262 302 286 300 288 296 2" at bounding box center [291, 149] width 582 height 238
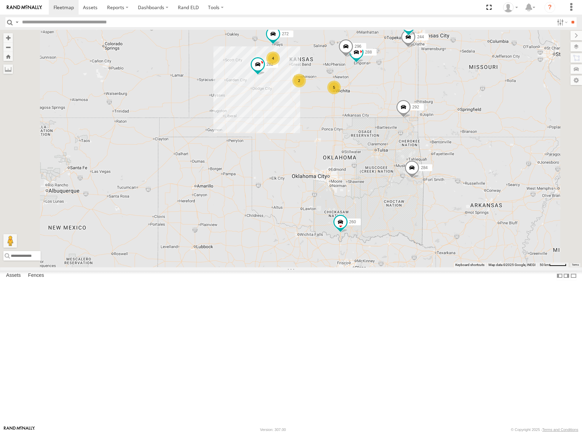
drag, startPoint x: 469, startPoint y: 67, endPoint x: 422, endPoint y: 128, distance: 76.7
click at [422, 128] on div "288 4 5 244 2 292 272 256 296 284 282 266 294 260" at bounding box center [291, 149] width 582 height 238
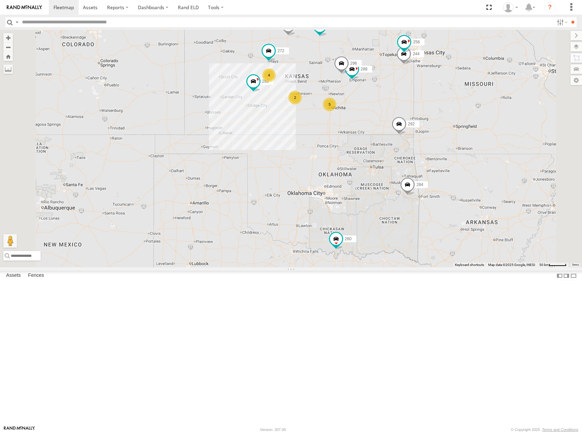
drag, startPoint x: 432, startPoint y: 106, endPoint x: 434, endPoint y: 112, distance: 6.7
click at [434, 112] on div "288 4 5 244 2 292 272 256 296 284 282 266 294 260 232" at bounding box center [291, 149] width 582 height 238
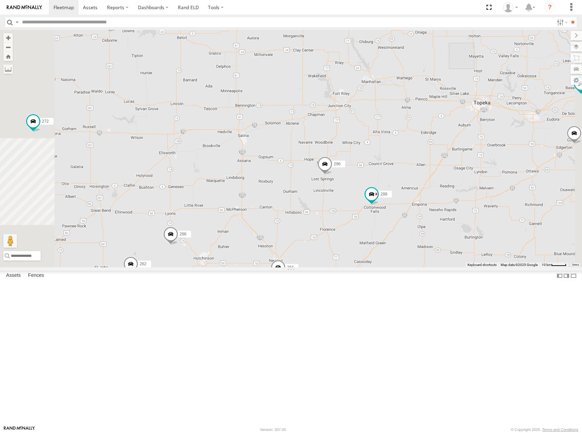
drag, startPoint x: 392, startPoint y: 125, endPoint x: 413, endPoint y: 122, distance: 21.9
click at [413, 122] on div "244 288 292 272 256 232 296 284 282 266 294 260 2 298 262 264 302 286" at bounding box center [291, 149] width 582 height 238
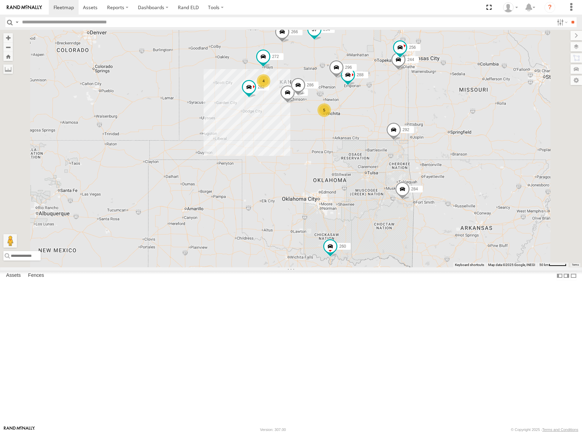
click at [406, 123] on div "244 288 292 272 256 232 296 304 284 282 266 294 260 262 286 4 5" at bounding box center [291, 149] width 582 height 238
click at [61, 7] on span at bounding box center [64, 7] width 20 height 6
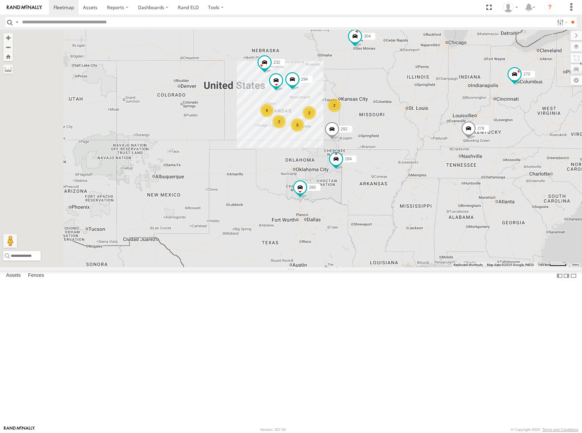
drag, startPoint x: 359, startPoint y: 186, endPoint x: 456, endPoint y: 159, distance: 100.2
click at [456, 159] on div "304 260 6 5 2 270 2 2 292 232 284 266 278 294" at bounding box center [291, 149] width 582 height 238
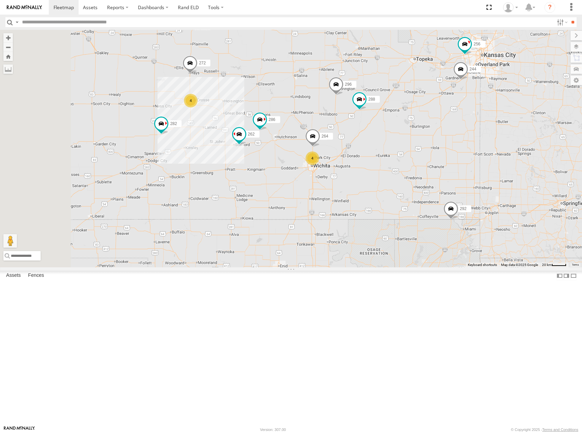
drag, startPoint x: 407, startPoint y: 174, endPoint x: 424, endPoint y: 165, distance: 19.1
click at [344, 95] on span at bounding box center [336, 86] width 15 height 18
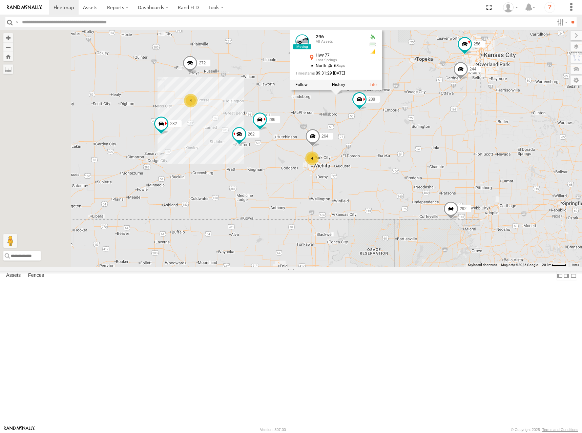
click at [473, 62] on div "304 260 270 292 232 284 266 278 294 4 4 244 262 288 272 256 296 264 282 286 296…" at bounding box center [291, 149] width 582 height 238
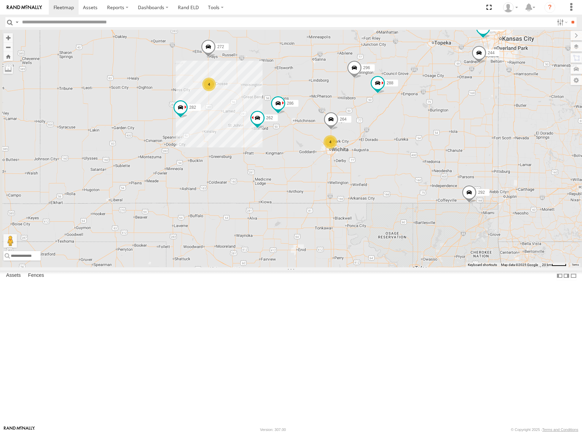
drag, startPoint x: 452, startPoint y: 113, endPoint x: 471, endPoint y: 95, distance: 25.9
click at [471, 95] on div "304 260 270 292 232 284 266 278 294 4 4 244 262 288 272 256 296 264 282 286" at bounding box center [291, 149] width 582 height 238
click at [502, 98] on div "304 260 270 292 232 284 266 278 294 4 4 244 262 288 272 256 296 264 282 286" at bounding box center [291, 149] width 582 height 238
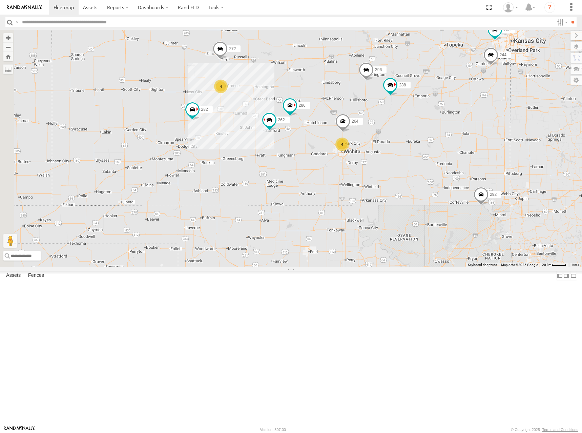
drag, startPoint x: 462, startPoint y: 137, endPoint x: 475, endPoint y: 140, distance: 13.6
click at [475, 140] on div "304 260 270 292 232 284 266 278 294 4 4 244 262 288 272 256 296 264 282 286" at bounding box center [291, 149] width 582 height 238
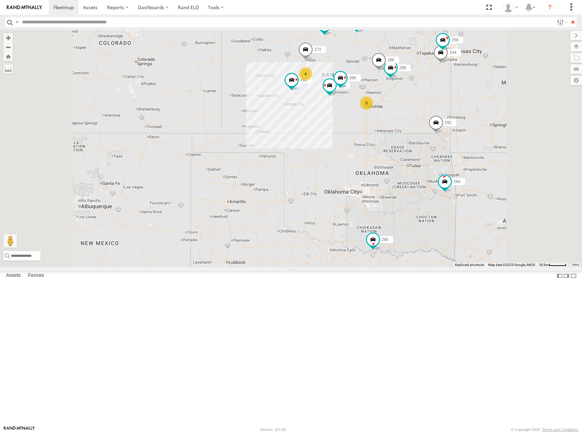
drag, startPoint x: 484, startPoint y: 100, endPoint x: 475, endPoint y: 106, distance: 11.2
click at [475, 106] on div "304 260 270 292 232 284 266 278 294 244 262 288 272 256 296 282 286 4 5" at bounding box center [291, 149] width 582 height 238
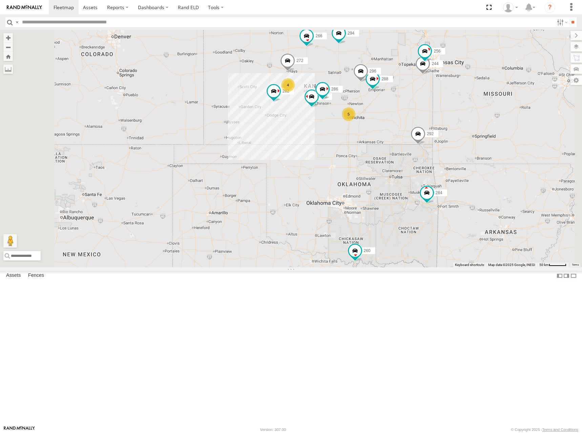
click at [487, 80] on div "304 260 270 292 232 284 266 278 294 244 262 288 272 256 296 282 286 4 5" at bounding box center [291, 149] width 582 height 238
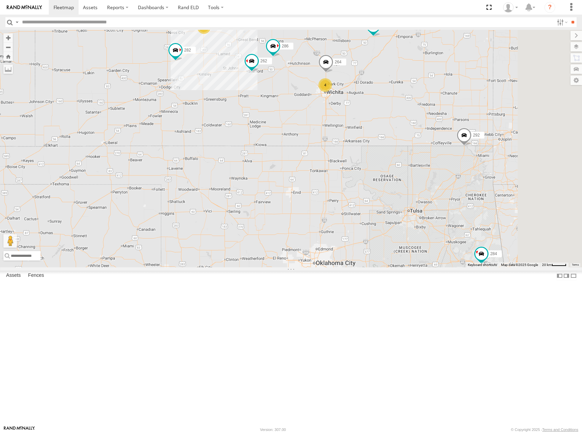
drag, startPoint x: 420, startPoint y: 193, endPoint x: 412, endPoint y: 198, distance: 9.4
click at [412, 198] on div "304 260 270 292 232 284 266 278 294 244 262 288 272 256 296 282 286 4 4 264" at bounding box center [291, 149] width 582 height 238
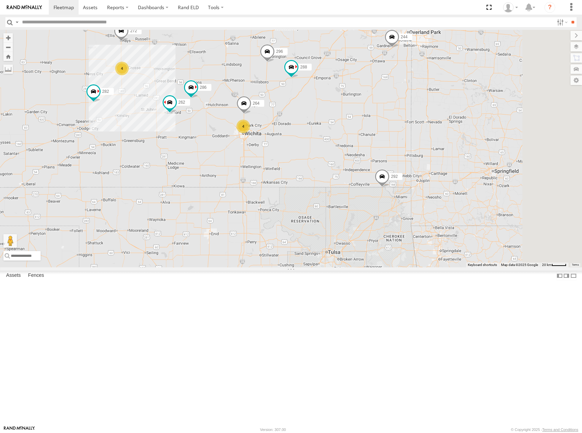
drag, startPoint x: 495, startPoint y: 160, endPoint x: 411, endPoint y: 202, distance: 93.5
click at [411, 202] on div "304 260 270 292 232 284 266 278 294 244 262 288 272 256 296 282 286 4 4 264" at bounding box center [291, 149] width 582 height 238
drag, startPoint x: 421, startPoint y: 110, endPoint x: 407, endPoint y: 111, distance: 13.3
click at [407, 111] on div "304 260 270 292 232 284 266 278 294 244 262 288 272 256 296 282 286 4 4 264" at bounding box center [291, 149] width 582 height 238
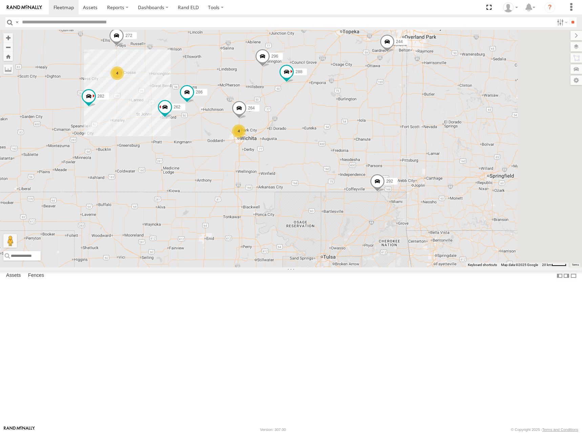
drag, startPoint x: 358, startPoint y: 80, endPoint x: 371, endPoint y: 81, distance: 13.3
click at [371, 81] on div "304 260 270 292 232 284 266 278 294 244 262 288 272 256 296 282 286 4 4 264" at bounding box center [291, 149] width 582 height 238
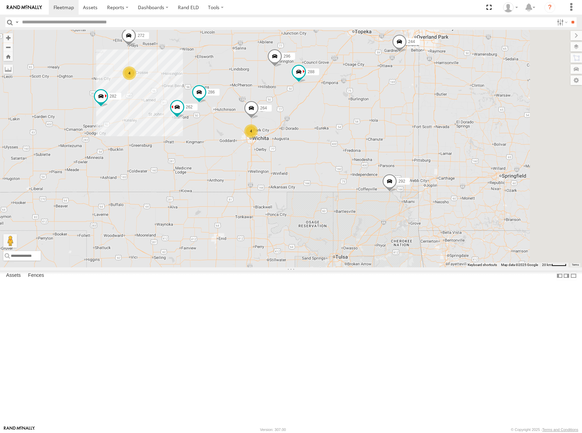
drag, startPoint x: 413, startPoint y: 76, endPoint x: 428, endPoint y: 76, distance: 14.2
click at [428, 76] on div "304 260 270 292 232 284 266 278 294 244 262 288 272 256 296 282 286 4 4 264" at bounding box center [291, 149] width 582 height 238
click at [426, 97] on div "304 260 270 292 232 284 266 278 294 244 262 288 272 256 296 282 286 4 4 264" at bounding box center [291, 149] width 582 height 238
drag, startPoint x: 427, startPoint y: 83, endPoint x: 428, endPoint y: 79, distance: 4.2
click at [428, 79] on div "304 260 270 292 232 284 266 278 294 244 262 288 272 256 296 282 286 4 4 264" at bounding box center [291, 149] width 582 height 238
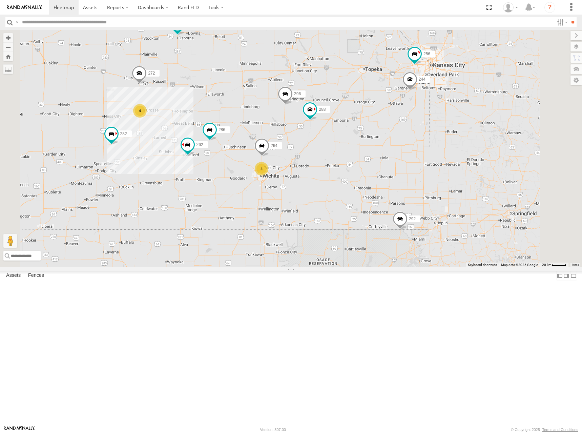
drag, startPoint x: 446, startPoint y: 74, endPoint x: 457, endPoint y: 137, distance: 64.7
click at [457, 137] on div "304 260 270 292 232 284 266 278 294 244 262 288 272 256 296 282 286 264 4 4" at bounding box center [291, 149] width 582 height 238
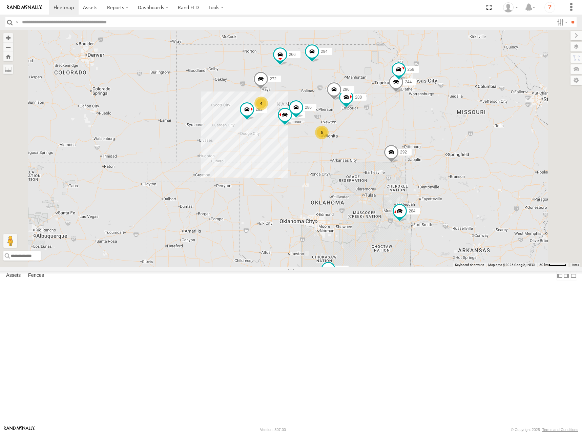
drag, startPoint x: 428, startPoint y: 139, endPoint x: 434, endPoint y: 136, distance: 6.5
click at [434, 136] on div "304 260 270 292 232 284 266 278 294 244 262 288 272 256 296 282 286 4 5" at bounding box center [291, 149] width 582 height 238
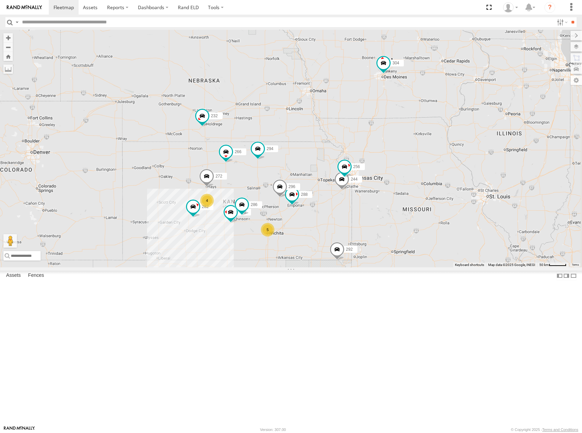
drag, startPoint x: 482, startPoint y: 72, endPoint x: 423, endPoint y: 173, distance: 116.6
click at [423, 173] on div "304 260 270 292 232 284 266 278 294 244 262 288 272 256 296 282 286 4 5" at bounding box center [291, 149] width 582 height 238
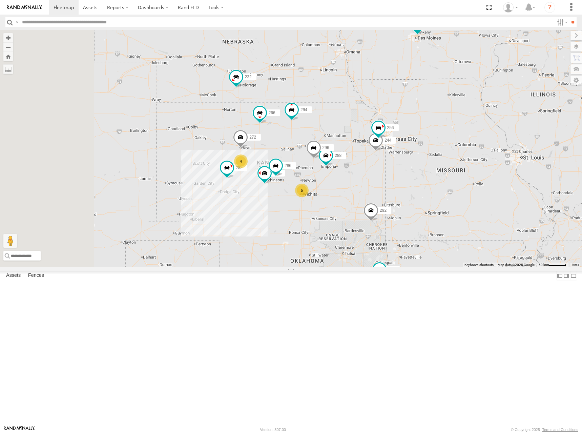
drag, startPoint x: 409, startPoint y: 149, endPoint x: 448, endPoint y: 118, distance: 50.1
click at [447, 117] on div "304 260 270 292 232 284 266 278 294 244 262 288 272 256 296 282 286 4 5" at bounding box center [291, 149] width 582 height 238
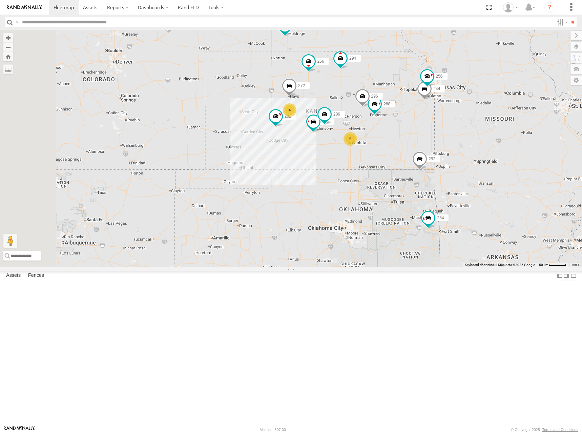
drag, startPoint x: 445, startPoint y: 171, endPoint x: 467, endPoint y: 143, distance: 36.1
click at [467, 143] on div "304 260 270 292 232 284 266 278 294 244 262 288 272 256 296 282 286 4 5" at bounding box center [291, 149] width 582 height 238
drag, startPoint x: 478, startPoint y: 134, endPoint x: 478, endPoint y: 138, distance: 4.4
click at [478, 138] on div "304 260 270 292 232 284 266 278 294 244 262 288 272 256 296 282 286 4 5" at bounding box center [291, 149] width 582 height 238
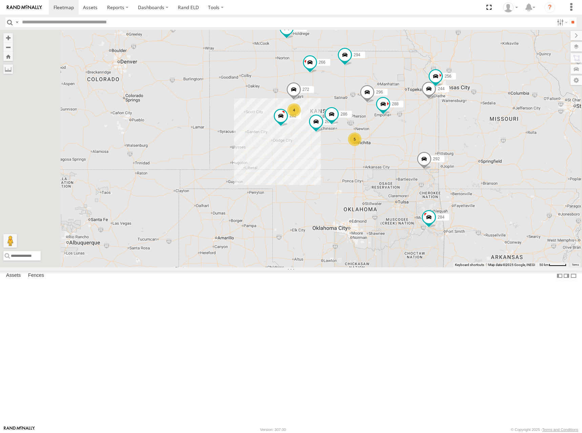
click at [424, 164] on div "244 262 288 292 272 256 232 296 304 284 282 266 294 286 260 4 5" at bounding box center [291, 149] width 582 height 238
click at [425, 165] on div "244 262 288 292 272 256 232 296 304 284 282 266 294 286 260 4 5" at bounding box center [291, 149] width 582 height 238
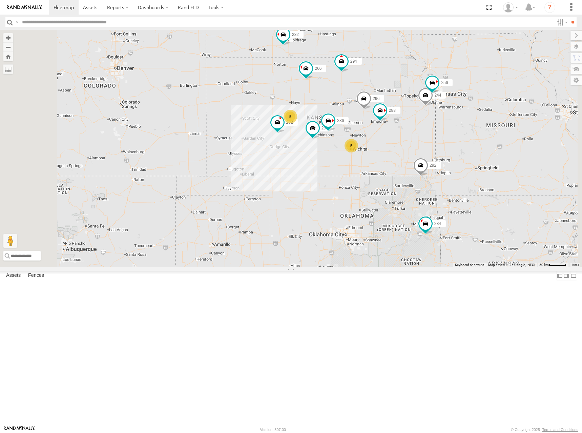
drag, startPoint x: 427, startPoint y: 162, endPoint x: 416, endPoint y: 167, distance: 12.6
click at [416, 167] on div "244 262 288 292 256 232 296 304 284 282 266 294 286 260 5 5" at bounding box center [291, 149] width 582 height 238
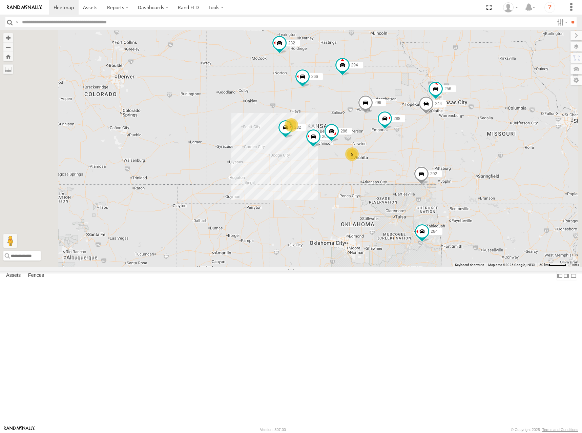
drag, startPoint x: 339, startPoint y: 132, endPoint x: 340, endPoint y: 142, distance: 9.9
click at [340, 142] on div "244 262 288 292 256 232 296 304 284 282 266 294 286 260 5 5" at bounding box center [291, 149] width 582 height 238
click at [59, 9] on span at bounding box center [64, 7] width 20 height 6
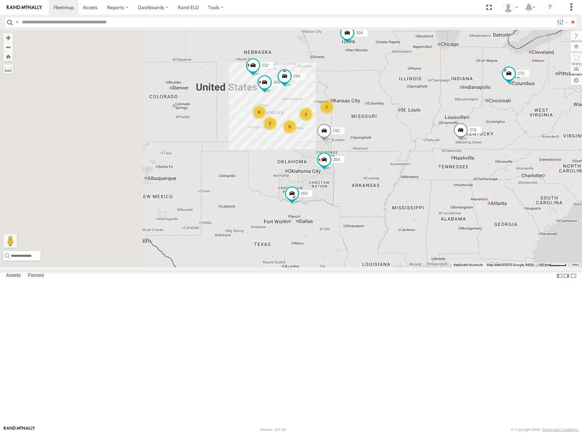
drag, startPoint x: 322, startPoint y: 184, endPoint x: 427, endPoint y: 155, distance: 109.0
click at [427, 155] on div "304 260 6 5 2 270 2 2 292 232 284 266 278 294" at bounding box center [291, 149] width 582 height 238
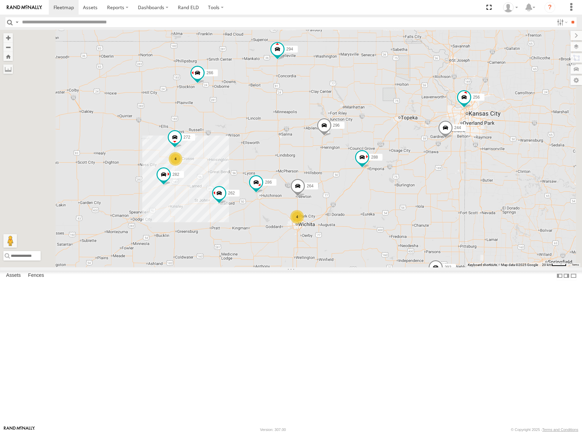
drag, startPoint x: 399, startPoint y: 174, endPoint x: 461, endPoint y: 163, distance: 63.4
click at [461, 163] on div "304 260 270 292 232 284 266 278 294 4 4 244 262 288 272 256 296 264 282 286" at bounding box center [291, 149] width 582 height 238
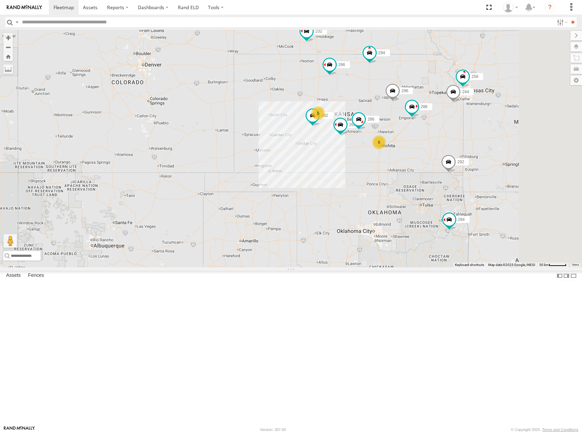
drag, startPoint x: 510, startPoint y: 127, endPoint x: 497, endPoint y: 132, distance: 14.2
click at [497, 132] on div "304 260 270 292 232 284 266 278 294 244 262 288 256 296 282 286 5 5" at bounding box center [291, 149] width 582 height 238
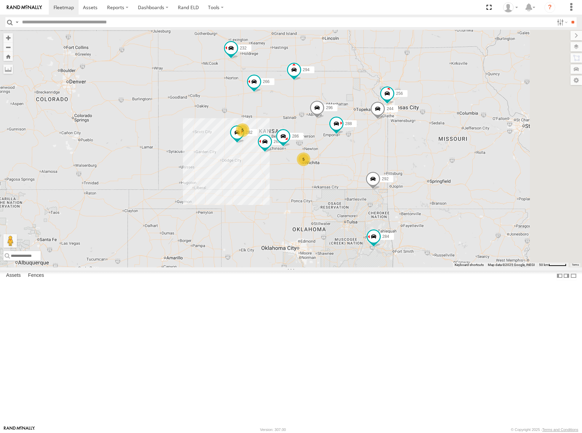
drag, startPoint x: 514, startPoint y: 106, endPoint x: 454, endPoint y: 131, distance: 65.4
click at [454, 116] on div "304 260 270 292 232 284 266 278 294 244 262 288 256 296 282 286 5 5" at bounding box center [291, 149] width 582 height 238
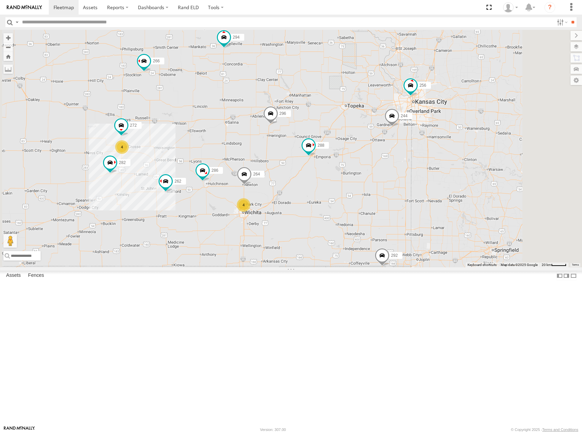
drag, startPoint x: 444, startPoint y: 155, endPoint x: 445, endPoint y: 147, distance: 7.5
click at [445, 147] on div "304 260 270 292 232 284 266 278 294 244 262 288 256 296 282 286 4 4 272 264" at bounding box center [291, 149] width 582 height 238
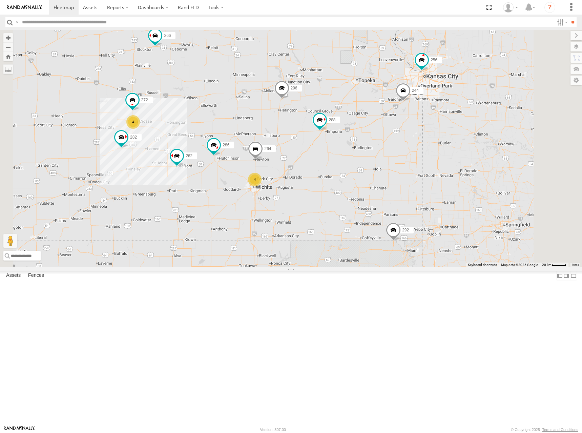
drag, startPoint x: 444, startPoint y: 176, endPoint x: 455, endPoint y: 152, distance: 26.4
click at [455, 152] on div "304 260 270 292 232 284 266 278 294 244 262 288 256 296 282 286 4 4 272 264" at bounding box center [291, 149] width 582 height 238
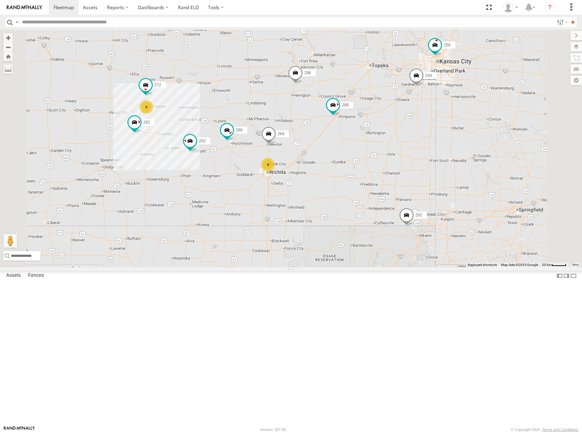
drag, startPoint x: 431, startPoint y: 171, endPoint x: 448, endPoint y: 154, distance: 23.7
click at [448, 154] on div "304 260 270 292 232 284 266 278 294 244 262 288 256 296 282 286 4 4 272 264" at bounding box center [291, 149] width 582 height 238
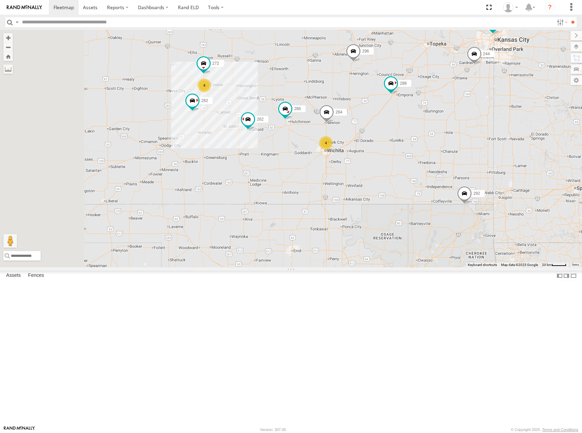
drag, startPoint x: 378, startPoint y: 189, endPoint x: 431, endPoint y: 172, distance: 56.2
click at [431, 172] on div "304 260 270 292 232 284 266 278 294 244 262 288 256 296 282 286 4 4 272 264" at bounding box center [291, 149] width 582 height 238
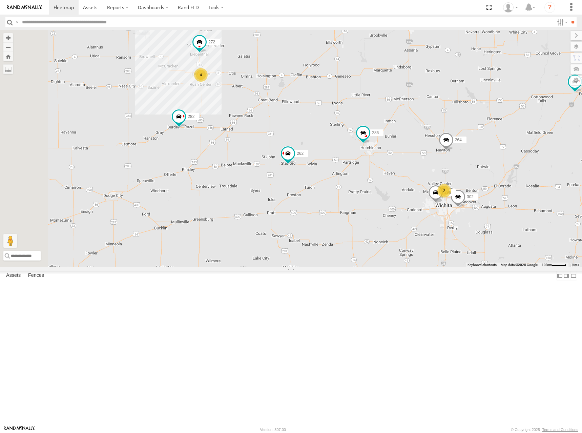
drag, startPoint x: 394, startPoint y: 161, endPoint x: 485, endPoint y: 210, distance: 103.7
click at [485, 210] on div "304 260 270 292 232 284 266 278 294 244 262 288 256 296 282 286 272 264 4 2 298…" at bounding box center [291, 149] width 582 height 238
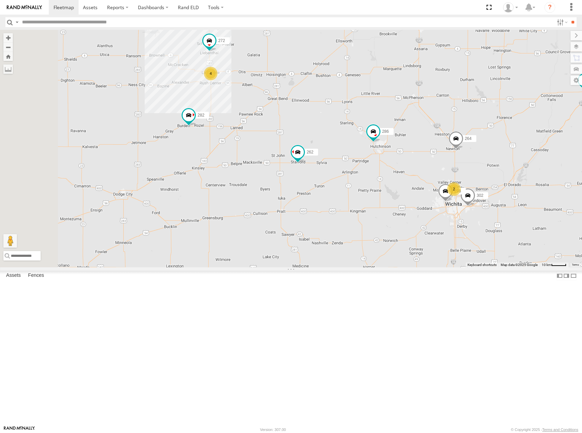
drag, startPoint x: 406, startPoint y: 195, endPoint x: 415, endPoint y: 192, distance: 10.0
click at [415, 192] on div "304 260 270 292 232 284 266 278 294 244 262 288 256 296 282 286 272 264 4 2 298…" at bounding box center [291, 149] width 582 height 238
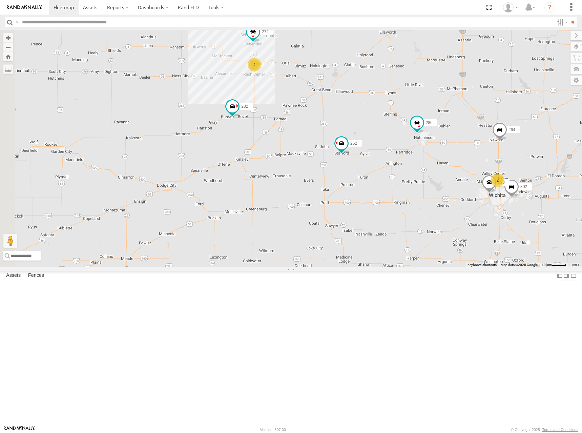
drag, startPoint x: 415, startPoint y: 192, endPoint x: 459, endPoint y: 183, distance: 45.0
click at [459, 183] on div "304 260 270 292 232 284 266 278 294 244 262 288 256 296 282 286 272 264 4 2 298…" at bounding box center [291, 149] width 582 height 238
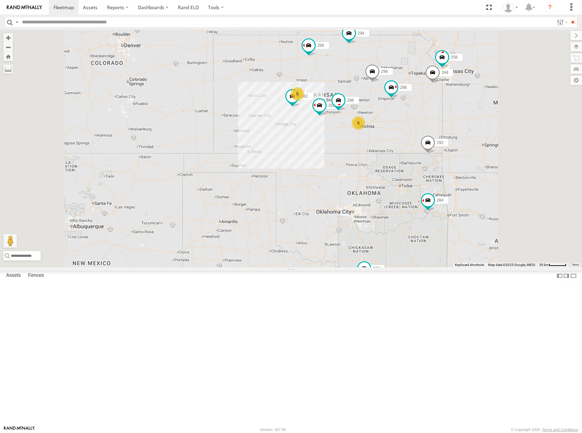
drag, startPoint x: 413, startPoint y: 68, endPoint x: 403, endPoint y: 115, distance: 48.6
click at [403, 115] on div "304 260 270 292 232 284 266 278 294 244 262 288 256 296 282 286 5 5" at bounding box center [291, 149] width 582 height 238
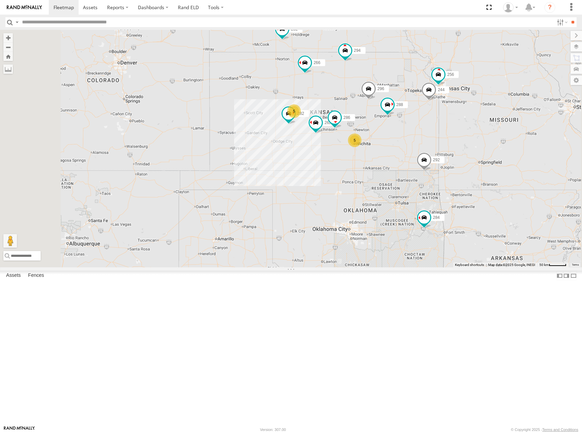
drag, startPoint x: 491, startPoint y: 134, endPoint x: 495, endPoint y: 124, distance: 10.9
click at [495, 124] on div "304 260 270 292 232 284 266 278 294 244 262 288 256 296 282 286 5 5" at bounding box center [291, 149] width 582 height 238
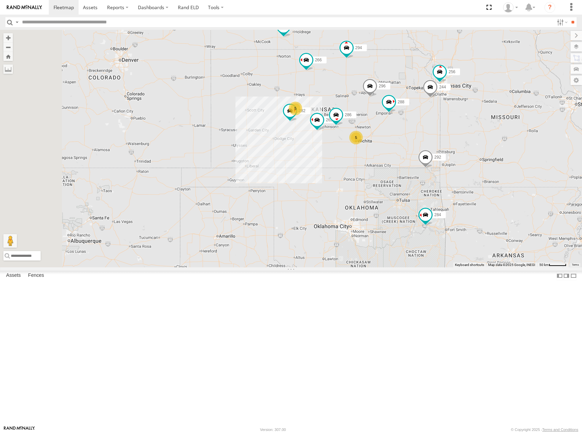
drag, startPoint x: 480, startPoint y: 134, endPoint x: 483, endPoint y: 130, distance: 4.6
click at [483, 130] on div "304 260 270 292 232 284 266 278 294 244 262 288 256 296 282 286 5 5" at bounding box center [291, 149] width 582 height 238
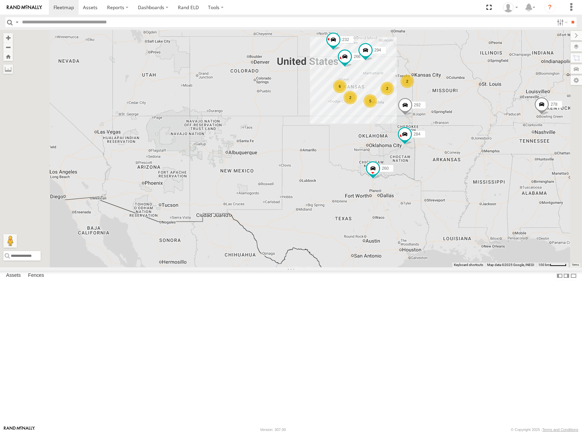
drag, startPoint x: 485, startPoint y: 98, endPoint x: 480, endPoint y: 105, distance: 8.4
click at [480, 105] on div "304 260 270 292 232 284 266 278 294 6 5 2 2 2" at bounding box center [291, 149] width 582 height 238
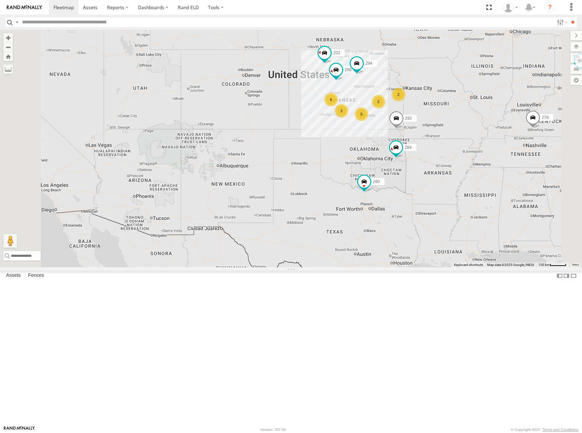
drag, startPoint x: 496, startPoint y: 139, endPoint x: 491, endPoint y: 148, distance: 9.9
click at [491, 148] on div "304 260 270 292 232 284 266 278 294 6 5 2 2 2" at bounding box center [291, 149] width 582 height 238
drag, startPoint x: 485, startPoint y: 142, endPoint x: 481, endPoint y: 147, distance: 7.0
click at [481, 147] on div "304 260 270 292 232 284 266 278 294 6 5 2 2 2" at bounding box center [291, 149] width 582 height 238
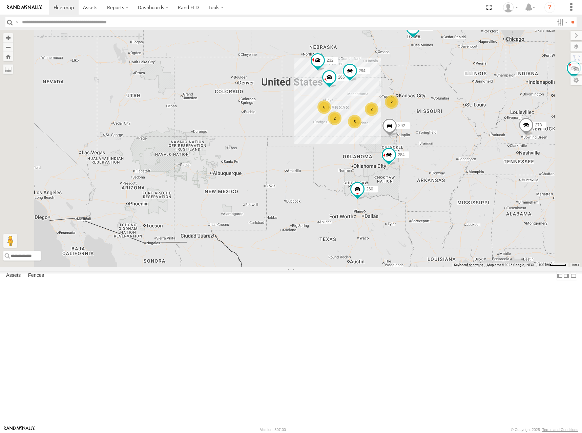
click at [475, 149] on div "304 260 270 292 232 284 266 278 294 6 5 2 2 2" at bounding box center [291, 149] width 582 height 238
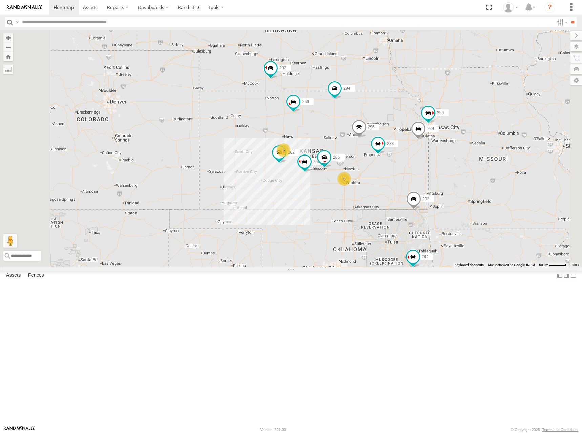
drag, startPoint x: 464, startPoint y: 153, endPoint x: 477, endPoint y: 163, distance: 17.4
click at [477, 163] on div "304 260 270 292 232 284 266 278 294 5 5 244 262 288 256 296 282 286" at bounding box center [291, 149] width 582 height 238
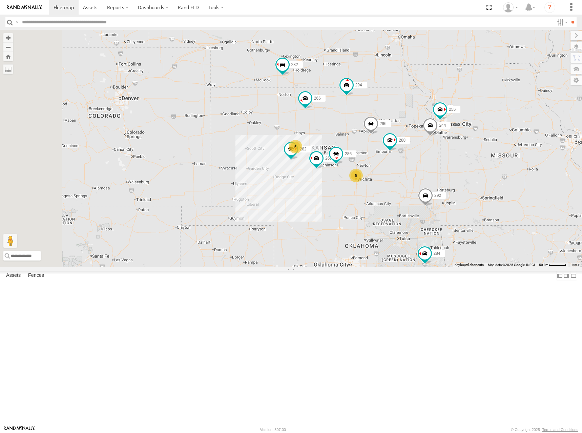
drag, startPoint x: 471, startPoint y: 180, endPoint x: 481, endPoint y: 174, distance: 11.6
click at [481, 174] on div "304 260 270 292 232 284 266 278 294 5 5 244 262 288 256 296 282 286" at bounding box center [291, 149] width 582 height 238
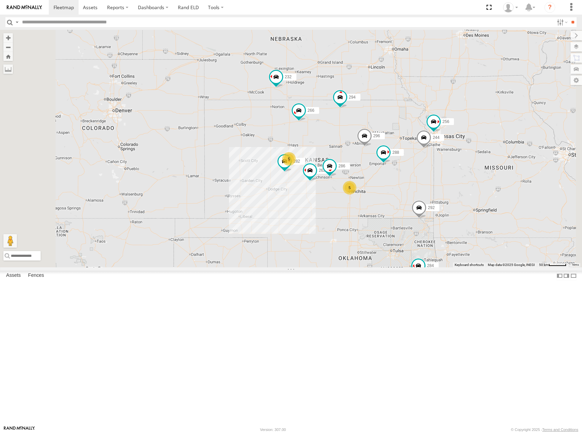
drag, startPoint x: 441, startPoint y: 102, endPoint x: 431, endPoint y: 119, distance: 19.3
click at [431, 119] on div "304 260 270 292 232 284 266 278 294 5 5 244 262 288 256 296 282 286" at bounding box center [291, 149] width 582 height 238
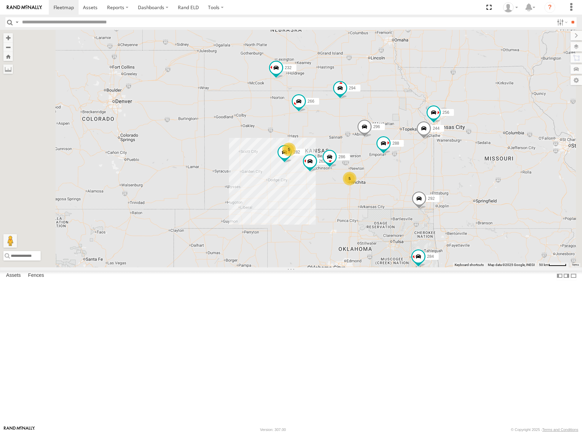
drag, startPoint x: 484, startPoint y: 175, endPoint x: 487, endPoint y: 162, distance: 13.5
click at [487, 162] on div "304 260 270 292 232 284 266 278 294 5 5 244 262 288 256 296 282 286" at bounding box center [291, 149] width 582 height 238
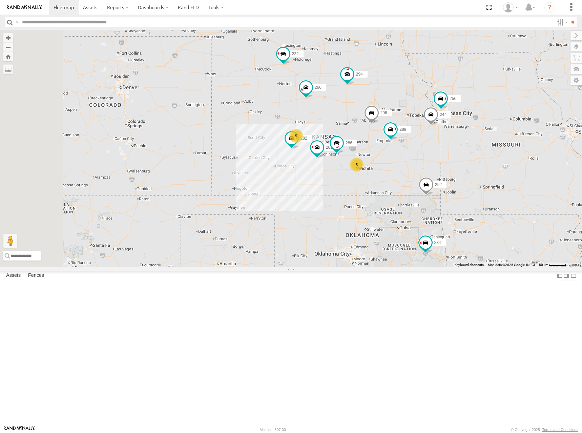
drag, startPoint x: 481, startPoint y: 158, endPoint x: 486, endPoint y: 150, distance: 10.0
click at [486, 150] on div "304 260 270 292 232 284 266 278 294 5 5 244 262 288 256 296 282 286" at bounding box center [291, 149] width 582 height 238
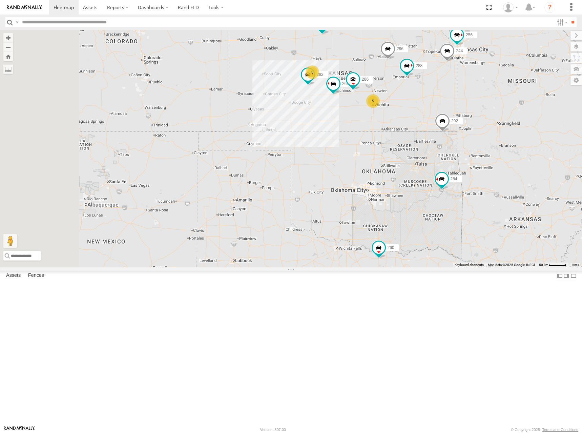
drag, startPoint x: 467, startPoint y: 312, endPoint x: 483, endPoint y: 247, distance: 67.1
click at [483, 247] on div "304 260 270 292 232 284 266 278 294 5 5 244 262 288 256 296 282 286" at bounding box center [291, 149] width 582 height 238
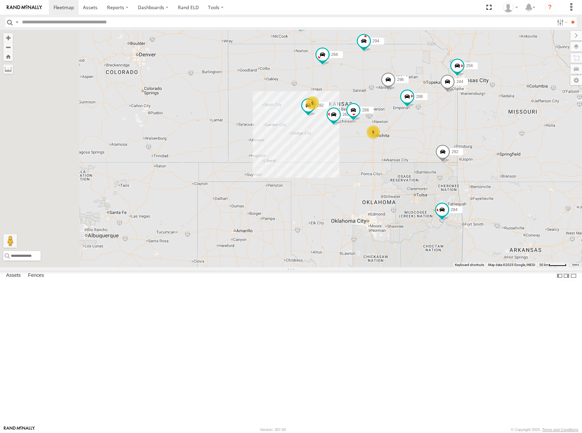
drag, startPoint x: 495, startPoint y: 169, endPoint x: 495, endPoint y: 205, distance: 35.2
click at [495, 205] on div "304 260 270 292 232 284 266 278 294 5 5 244 262 288 256 296 282 286" at bounding box center [291, 149] width 582 height 238
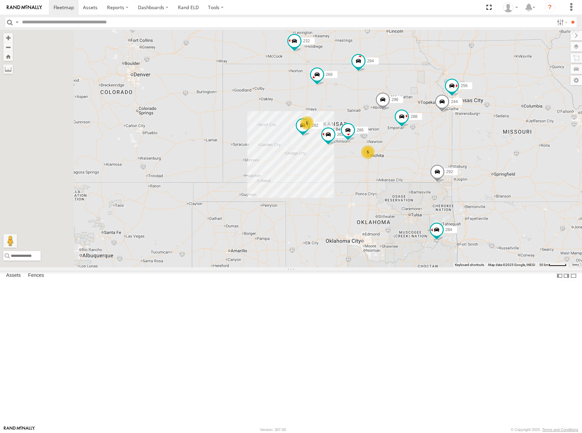
drag, startPoint x: 502, startPoint y: 136, endPoint x: 489, endPoint y: 158, distance: 26.0
click at [496, 157] on div "304 260 270 292 232 284 266 278 294 5 5 244 262 288 256 296 282 286" at bounding box center [291, 149] width 582 height 238
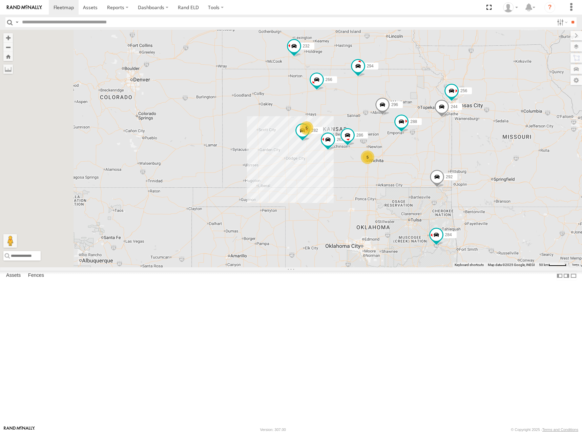
drag, startPoint x: 493, startPoint y: 156, endPoint x: 492, endPoint y: 162, distance: 6.1
click at [492, 162] on div "304 260 270 292 232 284 266 278 294 5 5 244 262 288 256 296 282 286" at bounding box center [291, 149] width 582 height 238
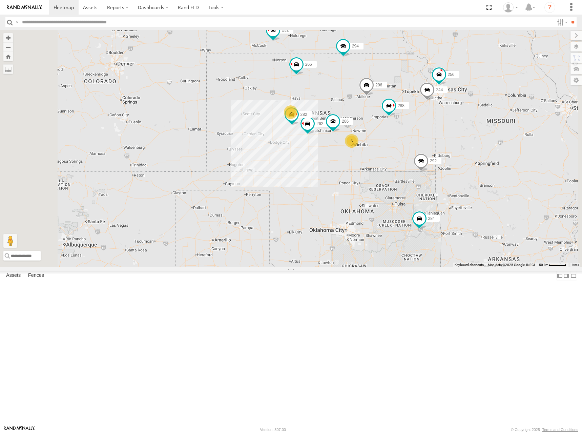
drag, startPoint x: 422, startPoint y: 184, endPoint x: 405, endPoint y: 164, distance: 25.9
click at [405, 164] on div "244 262 288 292 256 232 296 304 284 282 266 294 286 260 5 5" at bounding box center [291, 149] width 582 height 238
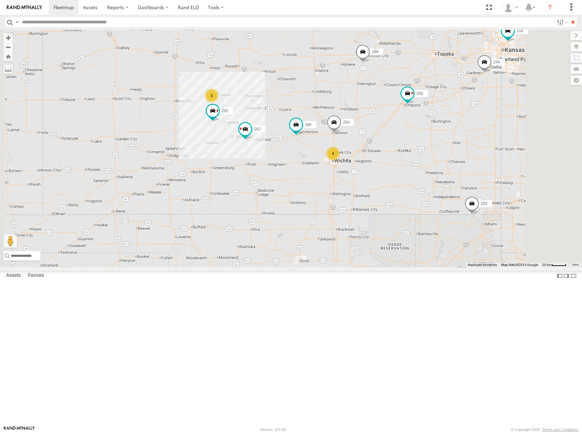
drag, startPoint x: 449, startPoint y: 179, endPoint x: 452, endPoint y: 183, distance: 4.9
click at [452, 183] on div "244 262 288 292 256 232 296 304 284 282 266 294 286 260 5 4 264" at bounding box center [291, 149] width 582 height 238
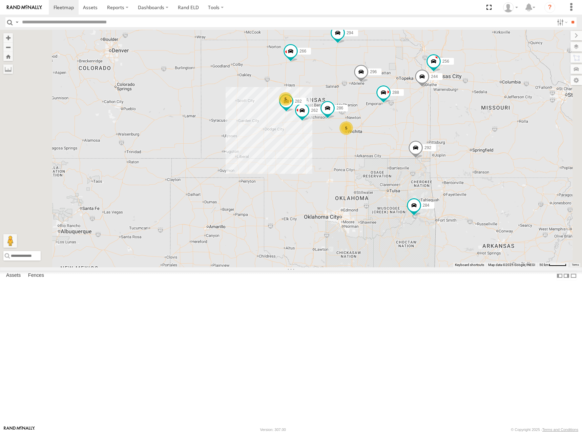
drag, startPoint x: 440, startPoint y: 165, endPoint x: 440, endPoint y: 171, distance: 5.5
click at [435, 164] on div "244 262 288 292 256 232 296 304 284 282 266 294 286 260 5 5" at bounding box center [291, 149] width 582 height 238
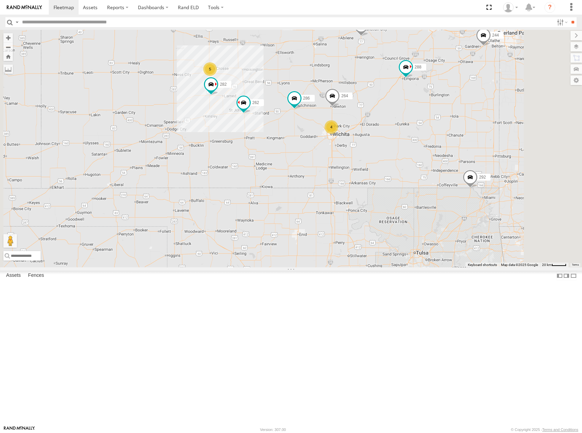
drag, startPoint x: 438, startPoint y: 195, endPoint x: 449, endPoint y: 191, distance: 11.0
click at [449, 191] on div "244 262 288 292 256 232 296 304 284 282 266 294 286 260 5 4 264" at bounding box center [291, 149] width 582 height 238
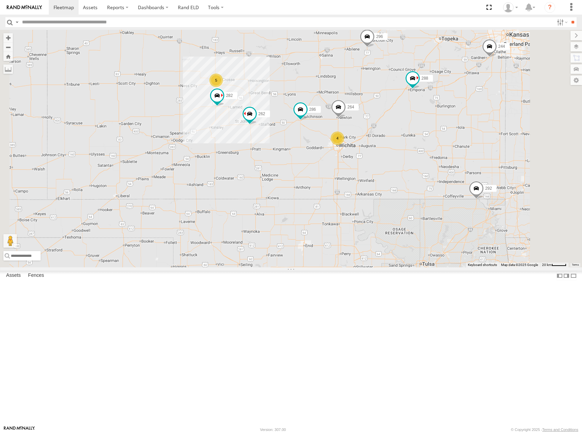
drag, startPoint x: 450, startPoint y: 152, endPoint x: 456, endPoint y: 164, distance: 13.3
click at [456, 164] on div "244 262 288 292 256 232 296 304 284 282 266 294 286 260 5 4 264" at bounding box center [291, 149] width 582 height 238
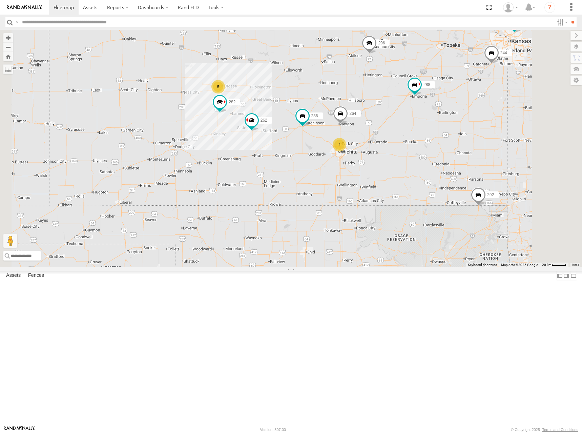
drag, startPoint x: 454, startPoint y: 162, endPoint x: 457, endPoint y: 170, distance: 8.8
click at [457, 170] on div "244 262 288 292 256 232 296 304 284 282 266 294 286 260 5 4 264" at bounding box center [291, 149] width 582 height 238
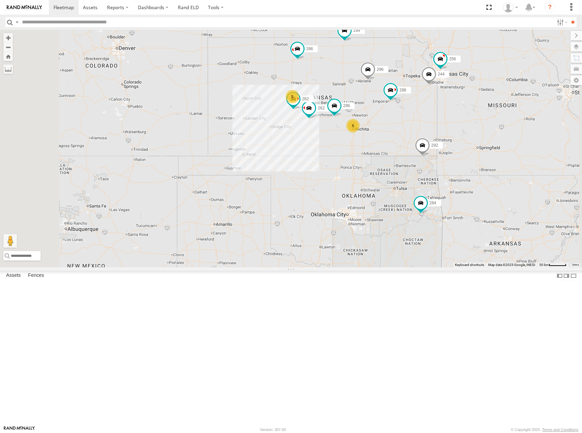
drag, startPoint x: 479, startPoint y: 106, endPoint x: 475, endPoint y: 116, distance: 11.1
click at [475, 116] on div "244 262 288 292 256 232 296 304 284 282 266 294 286 260 5 5" at bounding box center [291, 149] width 582 height 238
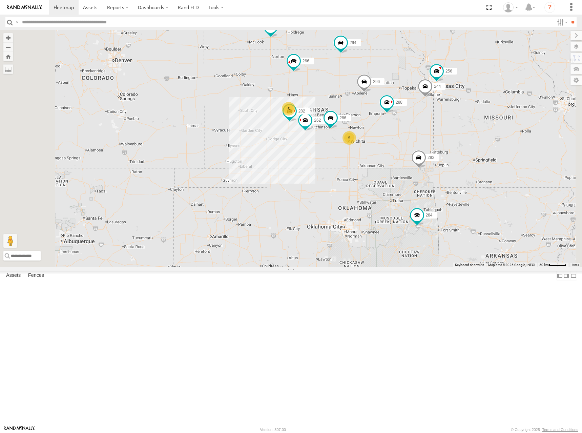
drag, startPoint x: 469, startPoint y: 120, endPoint x: 467, endPoint y: 133, distance: 13.0
click at [467, 133] on div "244 262 288 292 256 232 296 304 284 282 266 294 286 260 5 5" at bounding box center [291, 149] width 582 height 238
drag, startPoint x: 463, startPoint y: 144, endPoint x: 457, endPoint y: 155, distance: 13.0
click at [457, 155] on div "244 262 288 292 256 232 296 304 284 282 266 294 286 260 5 5" at bounding box center [291, 149] width 582 height 238
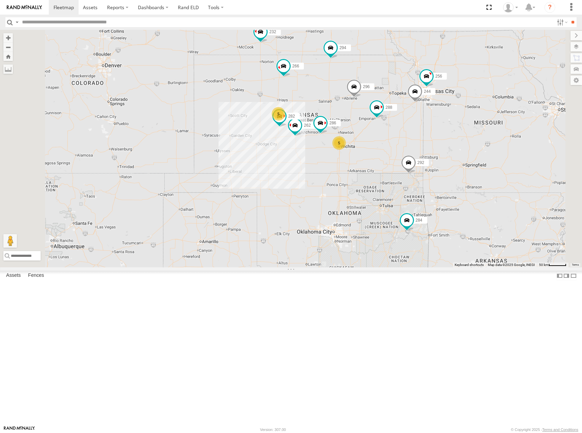
drag, startPoint x: 417, startPoint y: 189, endPoint x: 412, endPoint y: 177, distance: 13.4
click at [412, 177] on div "244 262 288 292 256 232 296 304 284 282 266 294 286 260 5 5" at bounding box center [291, 149] width 582 height 238
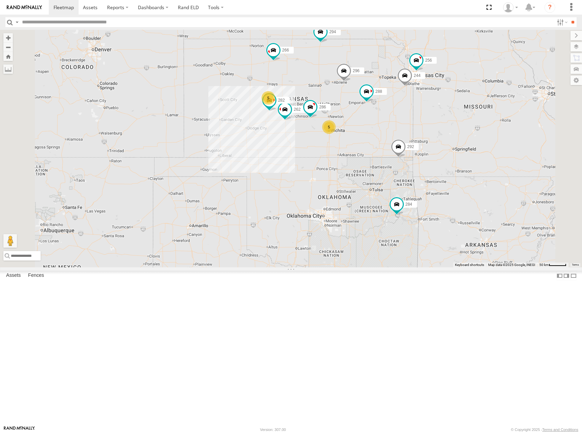
drag, startPoint x: 410, startPoint y: 163, endPoint x: 399, endPoint y: 150, distance: 17.3
click at [400, 150] on div "244 262 288 292 256 232 296 304 284 282 266 294 286 260 5 5" at bounding box center [291, 149] width 582 height 238
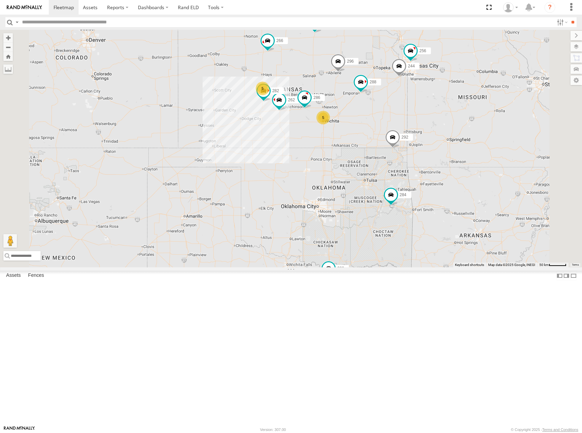
drag, startPoint x: 410, startPoint y: 149, endPoint x: 417, endPoint y: 161, distance: 13.5
click at [407, 143] on div "244 262 288 292 256 232 296 304 284 282 266 294 286 260 5 5" at bounding box center [291, 149] width 582 height 238
click at [420, 171] on div "244 262 288 292 256 232 296 304 284 282 266 294 286 260 5 5" at bounding box center [291, 149] width 582 height 238
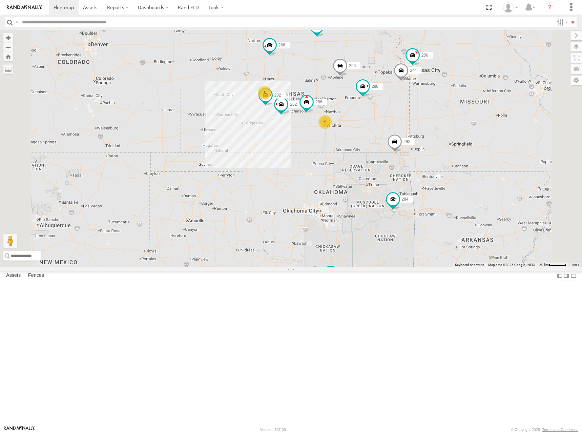
click at [422, 175] on div "244 262 288 292 256 232 296 304 284 282 266 294 286 260 5 5" at bounding box center [291, 149] width 582 height 238
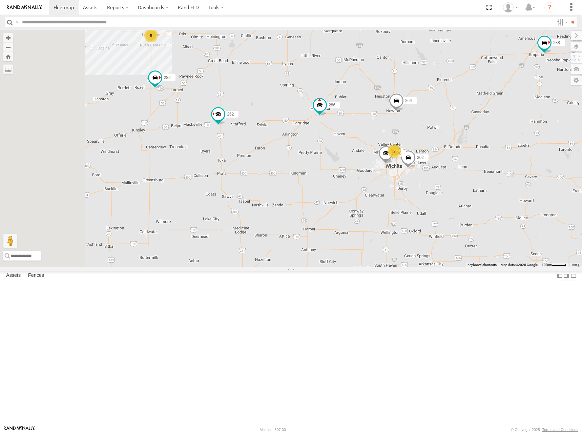
drag, startPoint x: 400, startPoint y: 177, endPoint x: 461, endPoint y: 168, distance: 60.9
click at [461, 168] on div "244 262 288 292 256 232 296 304 284 282 266 294 286 260 5 2 298 264 302" at bounding box center [291, 149] width 582 height 238
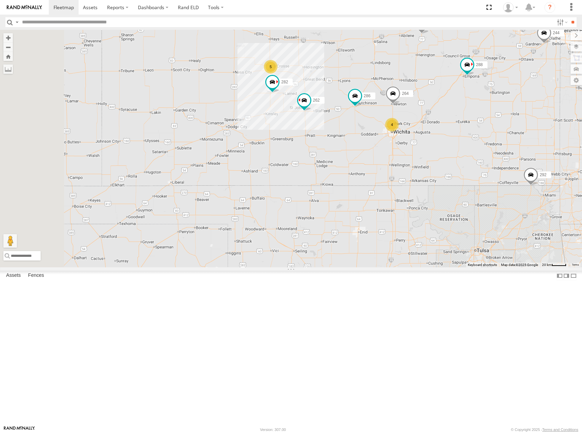
drag, startPoint x: 390, startPoint y: 148, endPoint x: 420, endPoint y: 151, distance: 30.1
click at [420, 151] on div "244 262 288 292 256 232 296 304 284 282 266 294 286 260 264 5 4" at bounding box center [291, 149] width 582 height 238
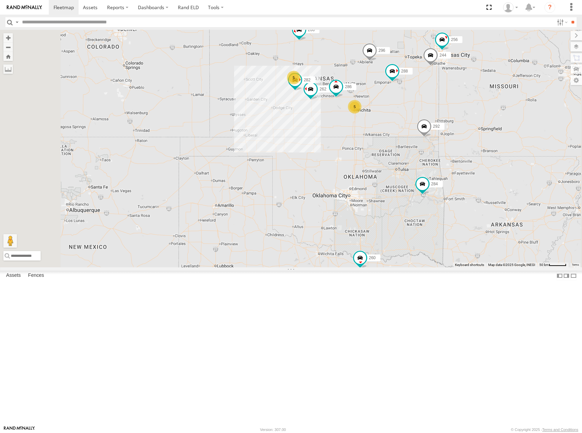
drag, startPoint x: 440, startPoint y: 129, endPoint x: 430, endPoint y: 138, distance: 12.7
click at [430, 138] on div "244 262 288 292 256 232 296 304 284 282 266 294 286 260 5 5" at bounding box center [291, 149] width 582 height 238
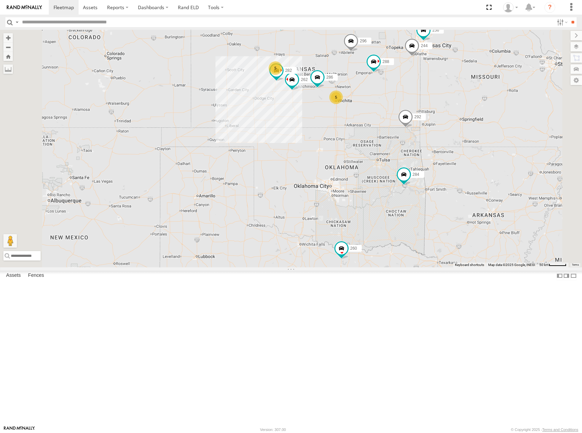
drag, startPoint x: 420, startPoint y: 148, endPoint x: 403, endPoint y: 139, distance: 19.3
click at [403, 139] on div "244 262 288 292 256 232 296 304 284 282 266 294 286 260 5 5" at bounding box center [291, 149] width 582 height 238
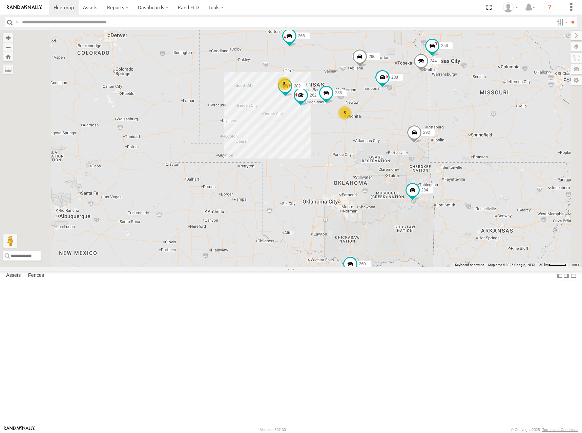
drag, startPoint x: 403, startPoint y: 139, endPoint x: 412, endPoint y: 156, distance: 18.8
click at [412, 156] on div "244 262 288 292 256 232 296 304 284 282 266 294 286 260 5 5" at bounding box center [291, 149] width 582 height 238
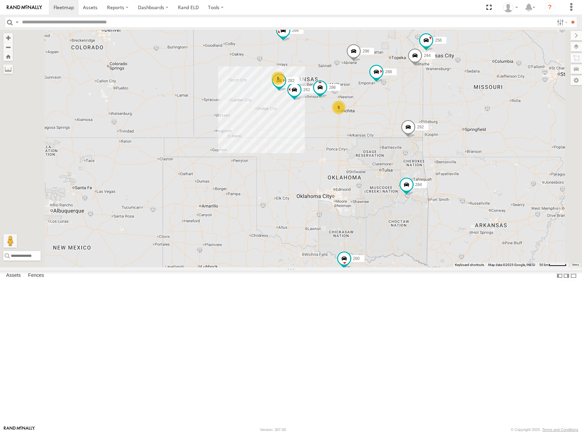
click at [406, 141] on div "244 262 288 292 256 232 296 304 284 282 266 294 286 260 5 5" at bounding box center [291, 149] width 582 height 238
drag, startPoint x: 406, startPoint y: 142, endPoint x: 411, endPoint y: 146, distance: 6.0
click at [411, 146] on div "244 262 288 292 256 232 296 304 284 282 266 294 286 260 5 5" at bounding box center [291, 149] width 582 height 238
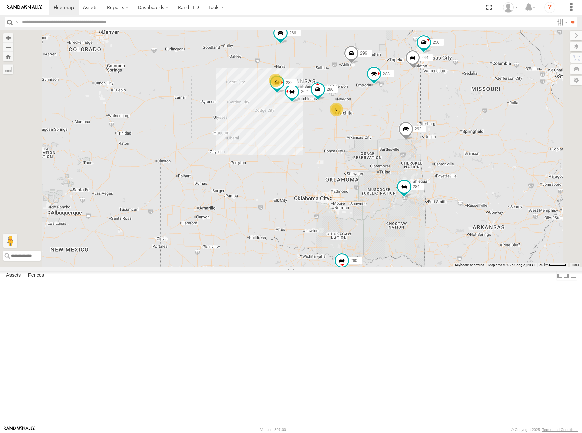
drag, startPoint x: 423, startPoint y: 143, endPoint x: 408, endPoint y: 142, distance: 14.6
click at [408, 142] on div "244 262 288 292 256 232 296 304 284 282 266 294 286 260 5 5" at bounding box center [291, 149] width 582 height 238
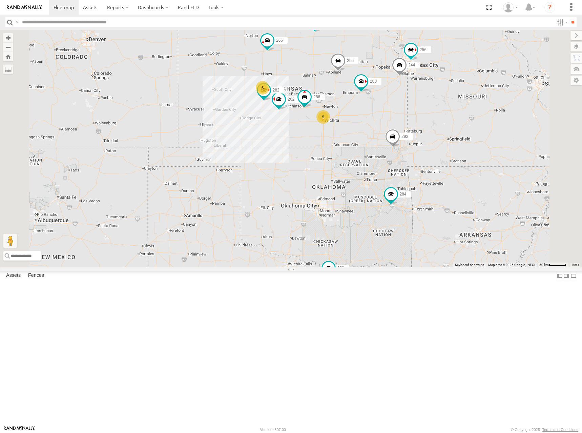
drag, startPoint x: 447, startPoint y: 105, endPoint x: 438, endPoint y: 116, distance: 14.4
click at [438, 116] on div "244 262 288 292 256 232 296 284 282 266 294 286 260 5 5" at bounding box center [291, 149] width 582 height 238
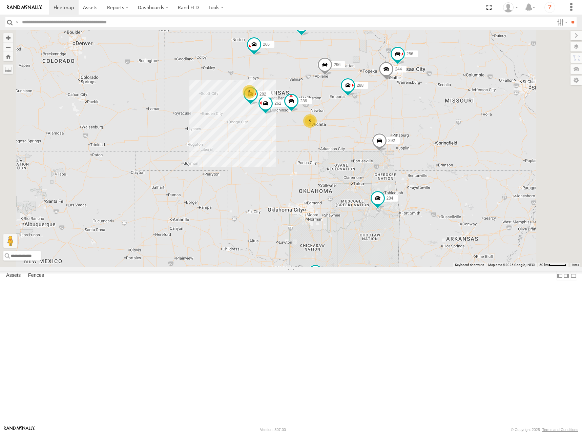
drag, startPoint x: 434, startPoint y: 122, endPoint x: 426, endPoint y: 118, distance: 8.8
click at [427, 118] on div "244 262 288 292 256 232 296 284 282 266 294 286 260 5 5" at bounding box center [291, 149] width 582 height 238
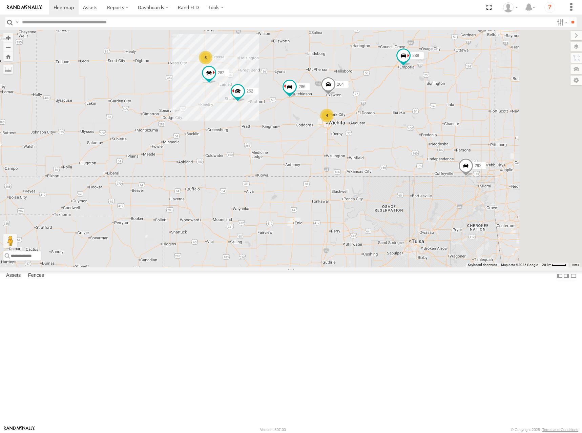
drag, startPoint x: 399, startPoint y: 175, endPoint x: 408, endPoint y: 164, distance: 14.7
click at [336, 95] on span at bounding box center [328, 86] width 15 height 18
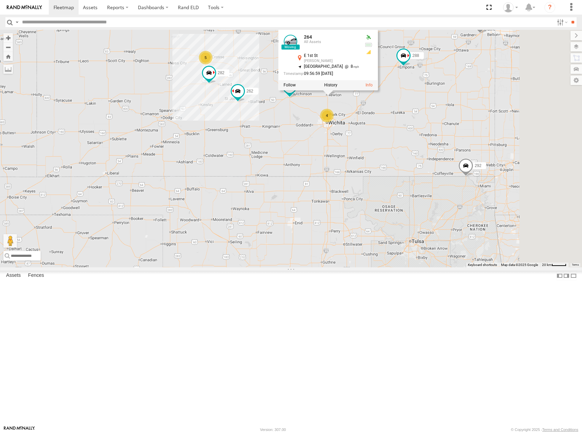
click at [455, 187] on div "244 262 288 292 256 232 296 284 282 266 294 286 260 5 4 264 264 All Assets E 1s…" at bounding box center [291, 149] width 582 height 238
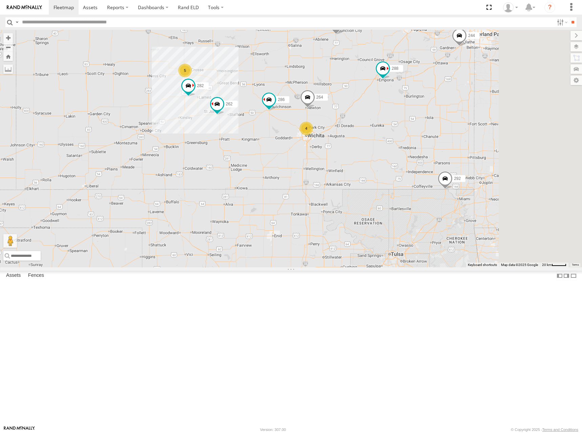
drag, startPoint x: 478, startPoint y: 178, endPoint x: 456, endPoint y: 191, distance: 25.4
click at [456, 191] on div "244 262 288 292 256 232 296 284 282 266 294 286 260 5 4 264" at bounding box center [291, 149] width 582 height 238
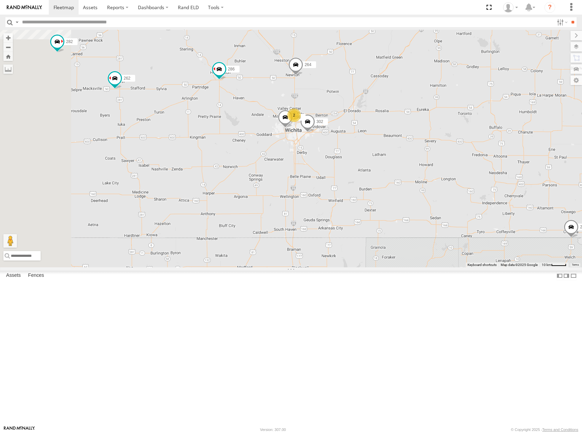
drag, startPoint x: 385, startPoint y: 217, endPoint x: 416, endPoint y: 175, distance: 52.6
click at [416, 175] on div "244 262 288 292 256 232 296 284 282 266 294 286 260 264 2 298 302" at bounding box center [291, 149] width 582 height 238
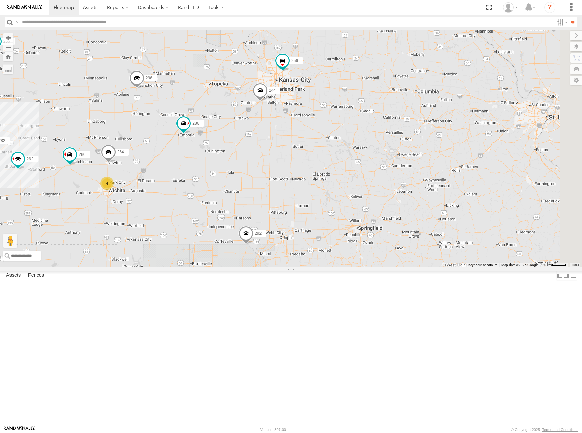
drag, startPoint x: 510, startPoint y: 78, endPoint x: 250, endPoint y: 225, distance: 299.1
click at [250, 225] on div "244 262 288 292 256 232 296 284 282 266 294 286 260 264 5 4" at bounding box center [291, 149] width 582 height 238
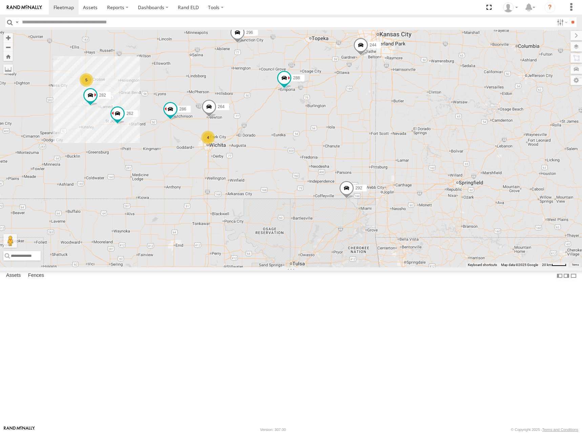
drag, startPoint x: 317, startPoint y: 186, endPoint x: 417, endPoint y: 141, distance: 110.4
click at [417, 141] on div "244 262 288 292 256 232 296 284 282 266 294 286 260 264 5 4" at bounding box center [291, 149] width 582 height 238
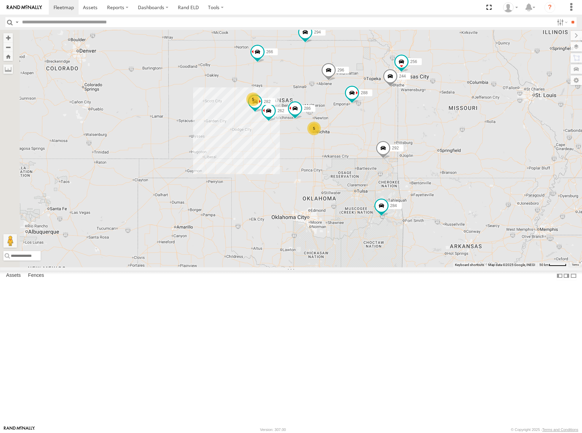
drag, startPoint x: 401, startPoint y: 128, endPoint x: 445, endPoint y: 157, distance: 52.4
click at [445, 157] on div "244 262 288 292 256 232 296 284 282 266 294 286 260 304 5 5" at bounding box center [291, 149] width 582 height 238
drag, startPoint x: 460, startPoint y: 117, endPoint x: 463, endPoint y: 115, distance: 4.0
click at [463, 115] on div "244 262 288 292 256 232 296 284 282 266 294 286 260 304 5 5" at bounding box center [291, 149] width 582 height 238
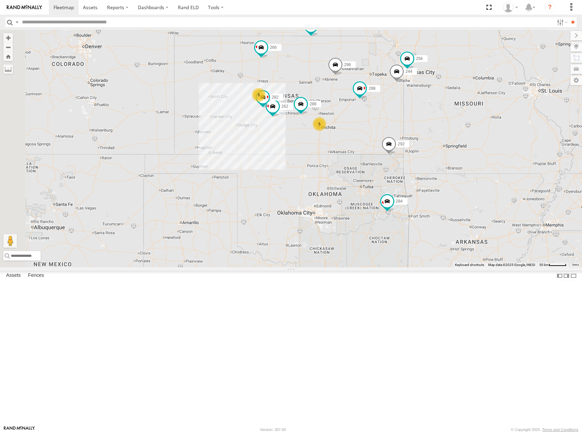
click at [449, 126] on div "244 262 288 292 256 232 296 284 282 266 294 286 260 304 5 5" at bounding box center [291, 149] width 582 height 238
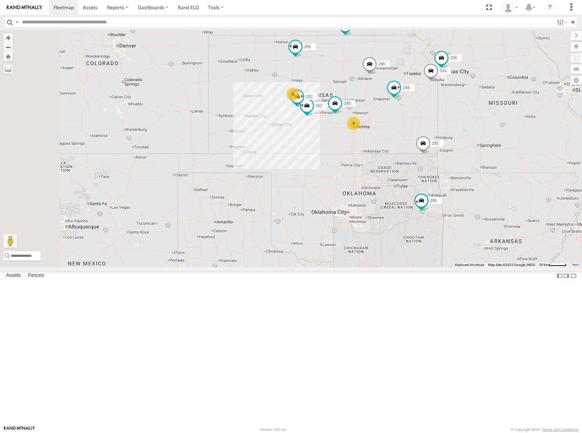
drag, startPoint x: 449, startPoint y: 126, endPoint x: 485, endPoint y: 125, distance: 35.6
click at [485, 125] on div "244 262 288 292 256 232 296 284 282 266 294 286 260 304 5 5" at bounding box center [291, 149] width 582 height 238
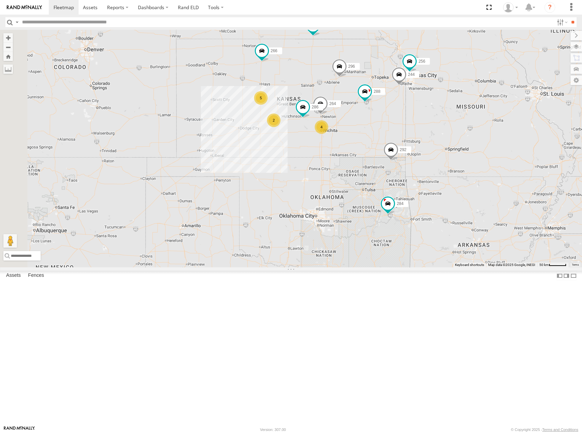
drag, startPoint x: 459, startPoint y: 119, endPoint x: 425, endPoint y: 122, distance: 34.4
click at [425, 122] on div "244 288 292 256 232 296 284 264 266 294 286 260 5 4 2" at bounding box center [291, 149] width 582 height 238
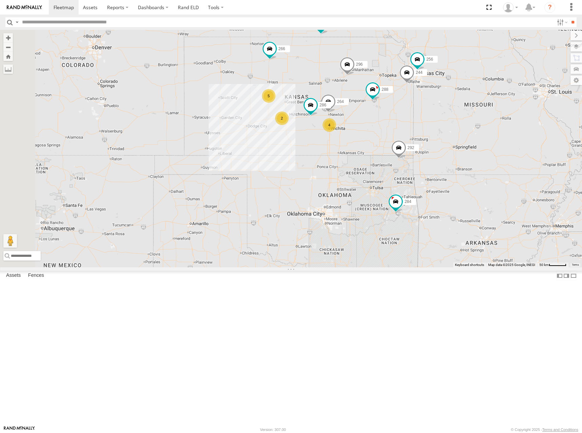
drag, startPoint x: 453, startPoint y: 128, endPoint x: 464, endPoint y: 126, distance: 11.1
click at [464, 126] on div "244 288 292 256 232 296 284 264 266 294 286 260 5 4 2" at bounding box center [291, 149] width 582 height 238
click at [453, 137] on div "244 288 292 256 232 296 284 264 266 294 286 260 5 4 2" at bounding box center [291, 149] width 582 height 238
drag, startPoint x: 396, startPoint y: 137, endPoint x: 405, endPoint y: 142, distance: 10.5
click at [405, 142] on div "244 288 292 256 232 296 284 264 266 294 286 260 5 4 2" at bounding box center [291, 149] width 582 height 238
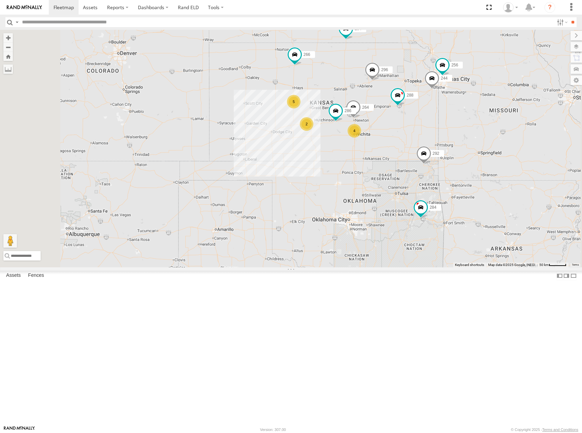
drag, startPoint x: 428, startPoint y: 130, endPoint x: 443, endPoint y: 130, distance: 14.6
click at [443, 130] on div "244 288 292 256 232 296 304 284 264 266 294 286 260 5 4 2" at bounding box center [291, 149] width 582 height 238
click at [488, 134] on div "244 288 292 256 232 296 304 284 264 266 294 286 260 5 4 2" at bounding box center [291, 149] width 582 height 238
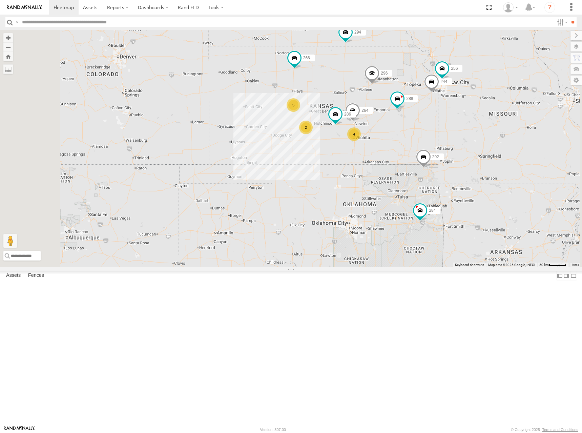
click at [470, 134] on div "244 288 292 256 232 296 304 284 264 266 294 286 260 5 4 2" at bounding box center [291, 149] width 582 height 238
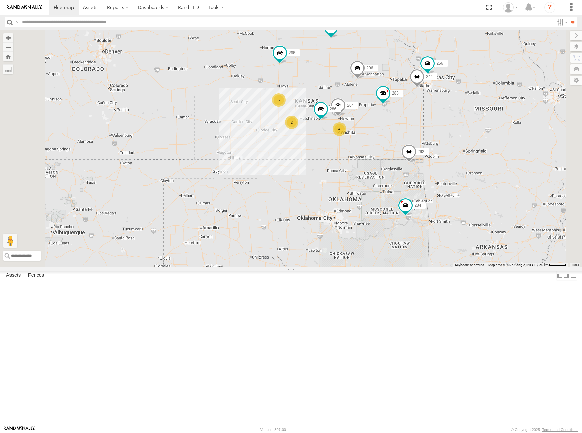
drag, startPoint x: 473, startPoint y: 132, endPoint x: 464, endPoint y: 127, distance: 10.5
click at [464, 127] on div "244 288 292 256 232 296 304 284 264 266 294 286 260 5 4 2" at bounding box center [291, 149] width 582 height 238
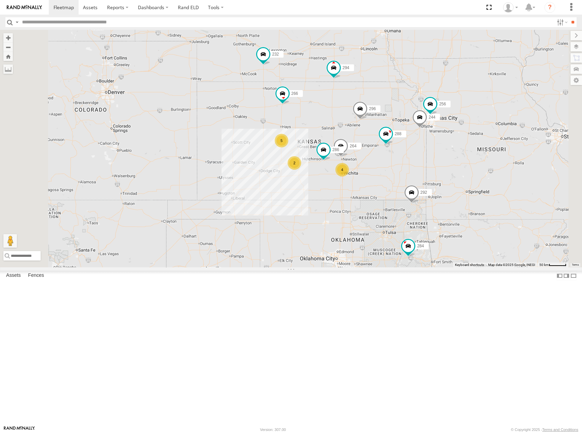
drag, startPoint x: 445, startPoint y: 97, endPoint x: 458, endPoint y: 153, distance: 57.6
click at [458, 153] on div "244 288 292 256 232 296 304 284 264 266 294 286 260 5 4 2" at bounding box center [291, 149] width 582 height 238
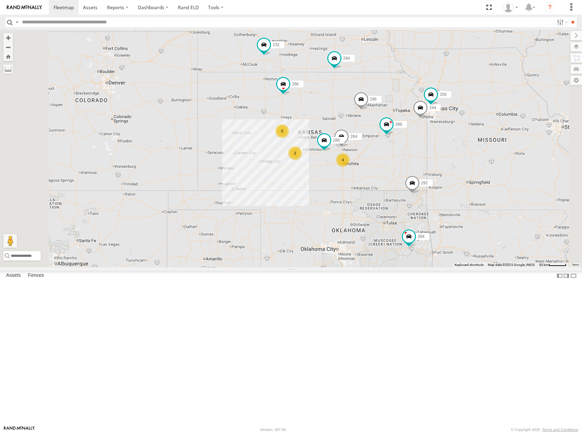
click at [468, 154] on div "244 288 292 256 232 296 304 284 264 266 294 286 260 5 4 2" at bounding box center [291, 149] width 582 height 238
drag, startPoint x: 469, startPoint y: 159, endPoint x: 469, endPoint y: 150, distance: 8.8
click at [469, 150] on div "244 288 292 256 232 296 304 284 264 266 294 286 260 5 4 2" at bounding box center [291, 149] width 582 height 238
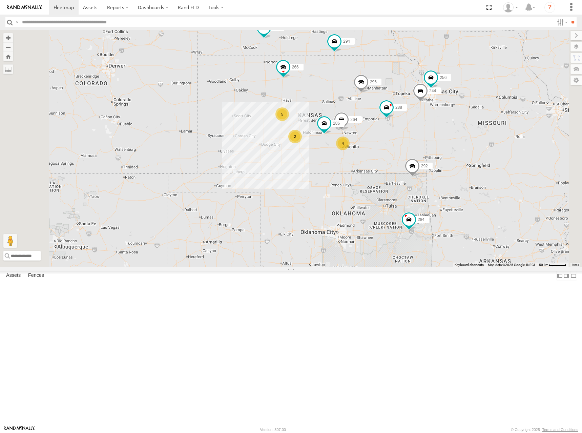
drag, startPoint x: 455, startPoint y: 139, endPoint x: 455, endPoint y: 131, distance: 7.1
click at [455, 131] on div "244 288 292 256 232 296 304 284 264 266 294 286 260 5 4 2" at bounding box center [291, 149] width 582 height 238
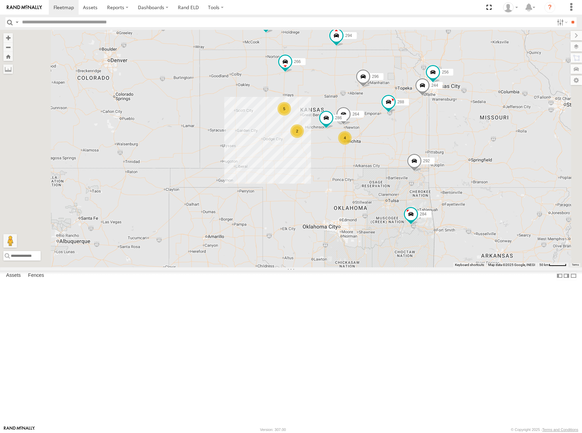
drag, startPoint x: 462, startPoint y: 145, endPoint x: 464, endPoint y: 140, distance: 5.6
click at [464, 140] on div "244 288 292 256 232 296 304 284 264 266 294 286 260 5 4 2" at bounding box center [291, 149] width 582 height 238
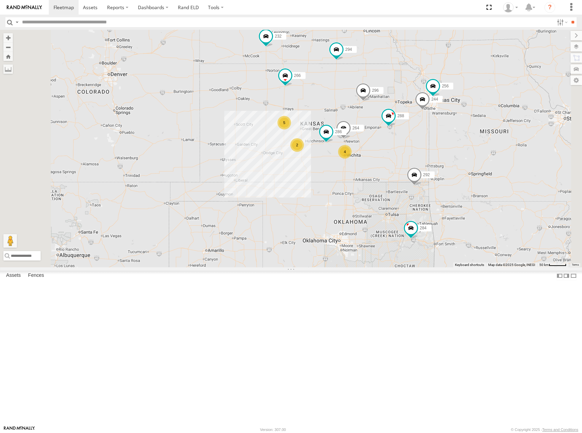
drag, startPoint x: 473, startPoint y: 126, endPoint x: 473, endPoint y: 140, distance: 14.6
click at [473, 140] on div "244 288 292 256 232 296 304 284 264 266 294 286 260 5 4 2" at bounding box center [291, 149] width 582 height 238
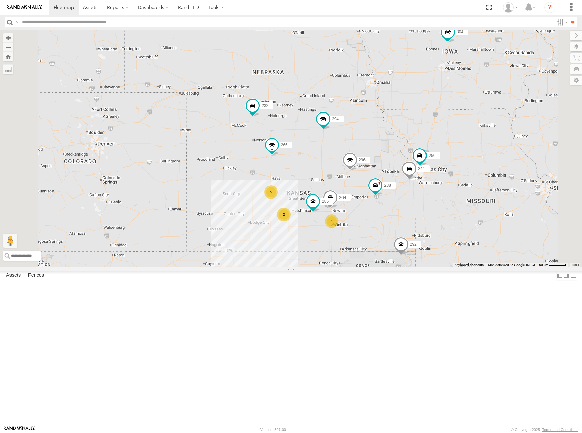
drag, startPoint x: 462, startPoint y: 144, endPoint x: 449, endPoint y: 214, distance: 70.7
click at [449, 214] on div "244 288 292 256 232 296 304 284 264 266 294 286 260 5 4 2" at bounding box center [291, 149] width 582 height 238
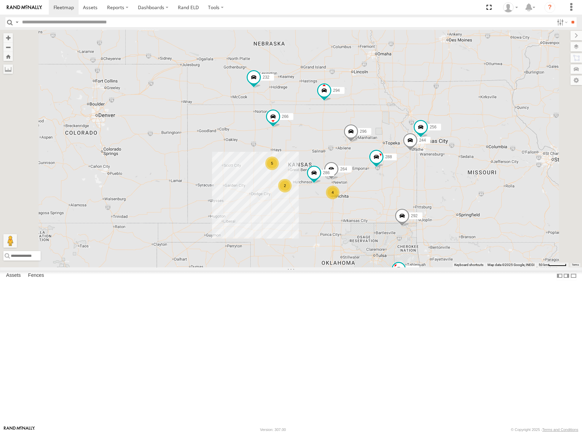
drag, startPoint x: 451, startPoint y: 190, endPoint x: 452, endPoint y: 160, distance: 30.2
click at [452, 160] on div "244 288 292 256 232 296 304 284 264 266 294 286 260 5 4 2" at bounding box center [291, 149] width 582 height 238
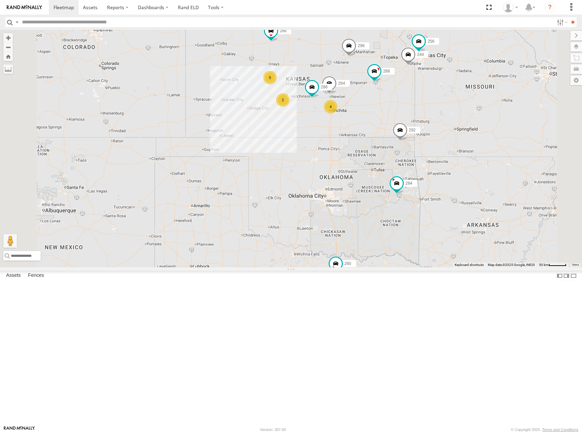
drag, startPoint x: 467, startPoint y: 175, endPoint x: 467, endPoint y: 99, distance: 75.6
click at [467, 99] on div "244 288 292 256 232 296 304 284 264 266 294 286 260 5 4 2" at bounding box center [291, 149] width 582 height 238
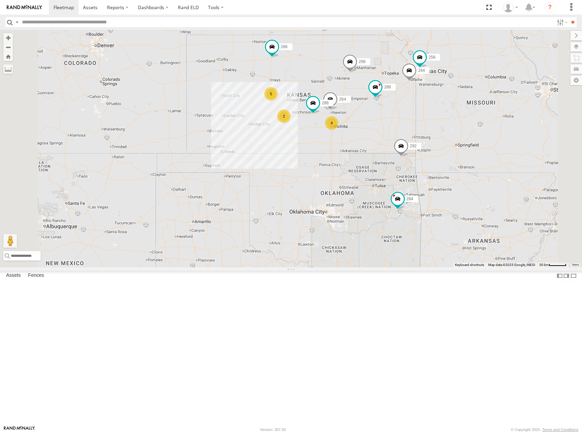
drag, startPoint x: 471, startPoint y: 98, endPoint x: 474, endPoint y: 121, distance: 22.9
click at [474, 121] on div "244 288 292 256 232 296 304 284 264 266 294 286 260 5 4 2" at bounding box center [291, 149] width 582 height 238
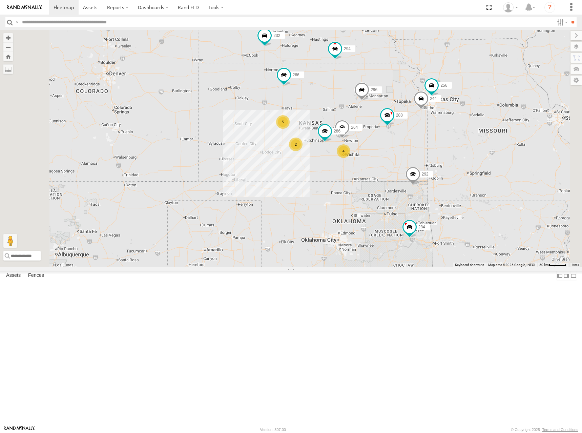
drag, startPoint x: 448, startPoint y: 124, endPoint x: 460, endPoint y: 144, distance: 23.2
click at [460, 144] on div "244 288 292 256 232 296 304 284 264 266 294 286 260 5 4 2" at bounding box center [291, 149] width 582 height 238
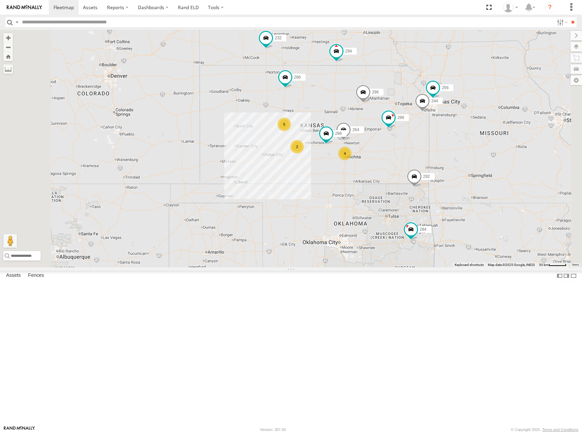
click at [460, 140] on div "244 288 292 256 232 296 304 284 264 266 294 286 260 5 4 2" at bounding box center [291, 149] width 582 height 238
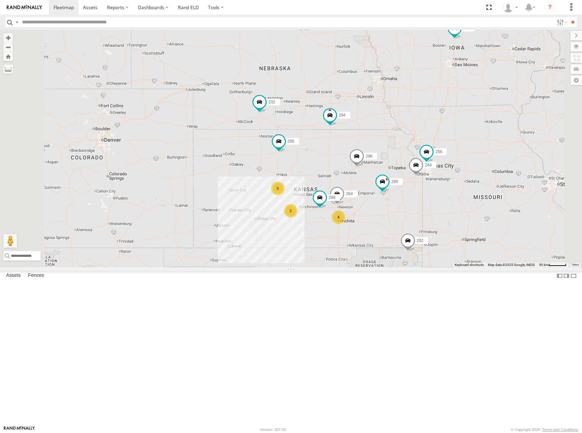
drag, startPoint x: 403, startPoint y: 101, endPoint x: 400, endPoint y: 156, distance: 55.3
click at [400, 156] on div "244 288 292 256 232 296 304 284 264 266 294 286 260 5 4 2" at bounding box center [291, 149] width 582 height 238
drag, startPoint x: 463, startPoint y: 189, endPoint x: 462, endPoint y: 182, distance: 6.8
click at [462, 182] on div "244 288 292 256 232 296 304 284 264 266 294 286 260 5 4 2" at bounding box center [291, 149] width 582 height 238
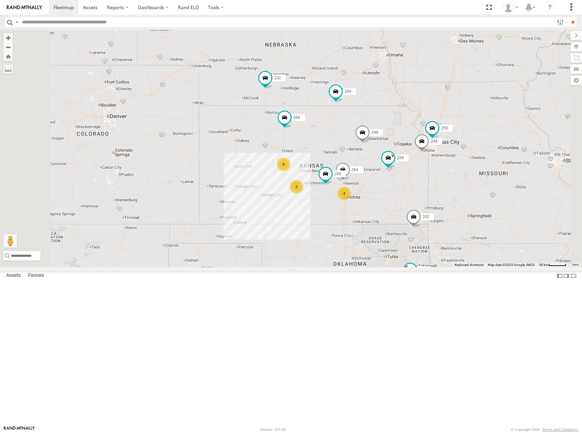
drag, startPoint x: 475, startPoint y: 200, endPoint x: 481, endPoint y: 186, distance: 15.2
click at [481, 186] on div "244 288 292 256 232 296 304 284 264 266 294 286 260 5 4 2" at bounding box center [291, 149] width 582 height 238
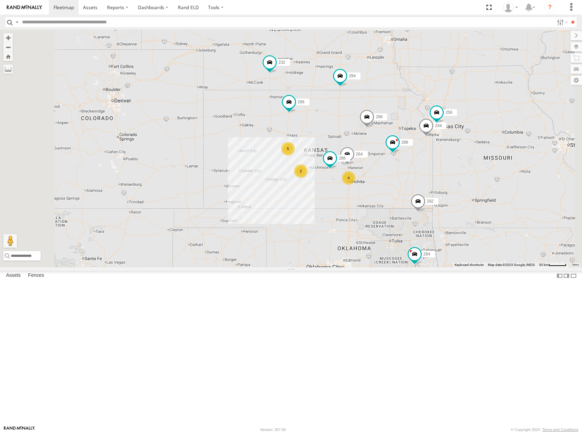
drag, startPoint x: 474, startPoint y: 194, endPoint x: 480, endPoint y: 179, distance: 16.2
click at [480, 179] on div "244 288 292 256 232 296 304 284 264 266 294 286 260 5 4 2" at bounding box center [291, 149] width 582 height 238
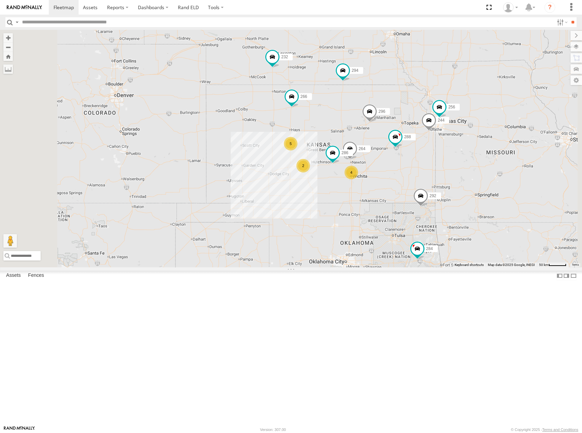
click at [482, 175] on div "244 288 292 256 232 296 304 284 264 266 294 286 260 5 4 2" at bounding box center [291, 149] width 582 height 238
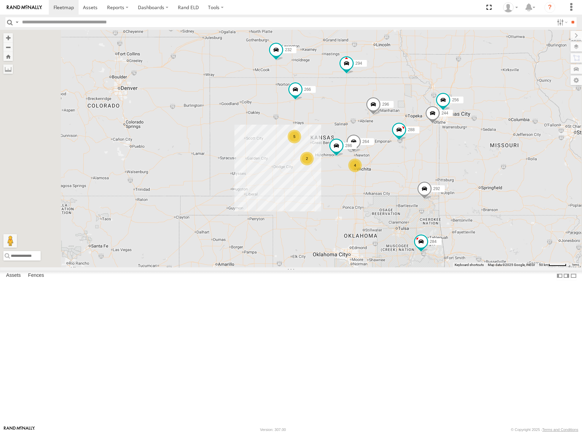
drag, startPoint x: 470, startPoint y: 175, endPoint x: 477, endPoint y: 163, distance: 13.5
click at [477, 163] on div "244 288 292 256 232 296 304 284 264 266 294 286 260 5 4 2" at bounding box center [291, 149] width 582 height 238
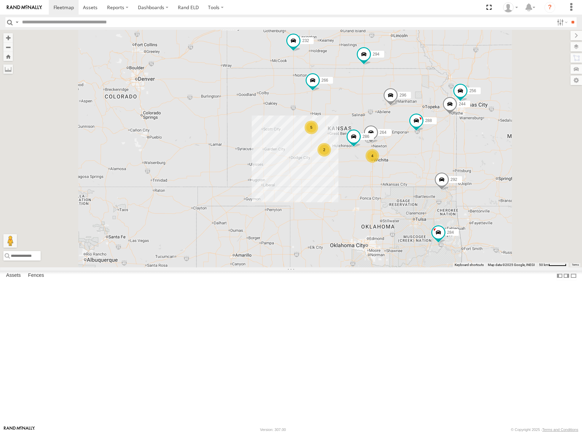
drag, startPoint x: 454, startPoint y: 181, endPoint x: 440, endPoint y: 176, distance: 14.8
click at [440, 176] on div "244 288 292 256 232 296 304 284 264 266 294 286 260 5 4 2" at bounding box center [291, 149] width 582 height 238
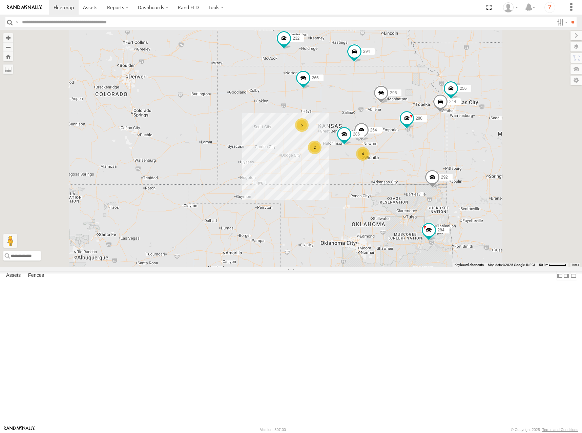
drag, startPoint x: 438, startPoint y: 192, endPoint x: 410, endPoint y: 210, distance: 32.9
click at [410, 210] on div "244 288 292 256 232 296 304 284 264 266 294 286 260 5 4 2" at bounding box center [291, 149] width 582 height 238
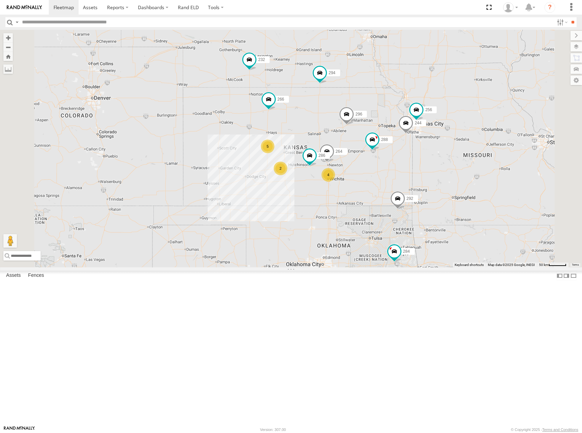
drag, startPoint x: 446, startPoint y: 164, endPoint x: 449, endPoint y: 159, distance: 5.4
click at [449, 159] on div "244 288 292 256 232 296 304 284 264 266 294 286 260 5 4 2" at bounding box center [291, 149] width 582 height 238
drag, startPoint x: 475, startPoint y: 161, endPoint x: 473, endPoint y: 151, distance: 9.5
click at [473, 151] on div "244 288 292 256 232 296 304 284 264 266 294 286 260 5 4 2" at bounding box center [291, 149] width 582 height 238
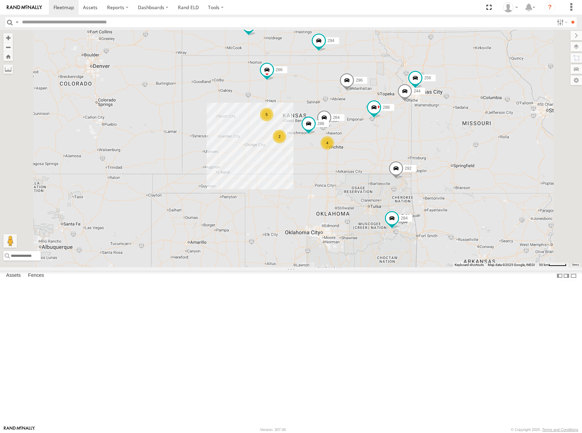
drag, startPoint x: 475, startPoint y: 159, endPoint x: 476, endPoint y: 135, distance: 24.4
click at [476, 135] on div "244 288 292 256 232 296 304 284 264 266 294 286 260 5 4 2" at bounding box center [291, 149] width 582 height 238
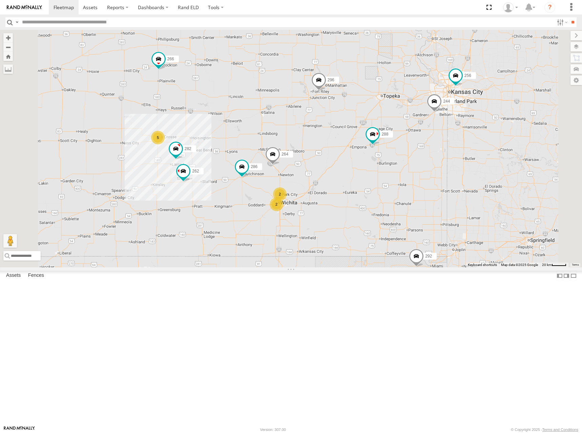
drag, startPoint x: 474, startPoint y: 150, endPoint x: 481, endPoint y: 141, distance: 11.2
click at [481, 141] on div "244 288 292 256 232 296 304 284 264 266 294 286 260 5 2 2 262 282" at bounding box center [291, 149] width 582 height 238
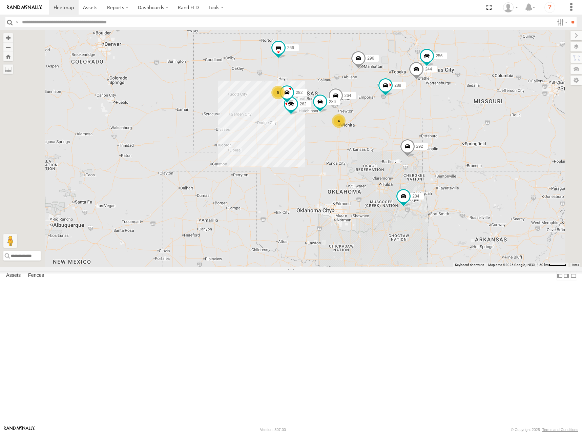
click at [492, 139] on div "244 288 292 256 232 296 304 284 264 266 294 286 260 262 282 5 4" at bounding box center [291, 149] width 582 height 238
click at [488, 137] on div "244 288 292 256 232 296 304 284 264 266 294 286 260 262 282 5 4" at bounding box center [291, 149] width 582 height 238
drag, startPoint x: 475, startPoint y: 127, endPoint x: 478, endPoint y: 124, distance: 5.0
click at [478, 124] on div "244 288 292 256 232 296 304 284 264 266 294 286 260 262 282 5 4" at bounding box center [291, 149] width 582 height 238
click at [481, 125] on div "244 288 292 256 232 296 304 284 264 266 294 286 260 262 282 5 4" at bounding box center [291, 149] width 582 height 238
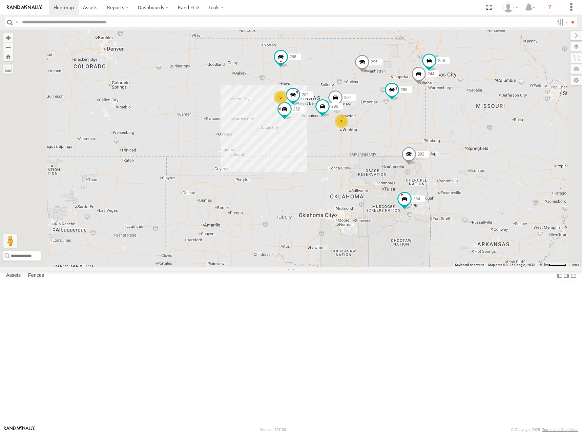
drag, startPoint x: 331, startPoint y: 122, endPoint x: 327, endPoint y: 118, distance: 5.6
click at [331, 123] on div "244 262 288 292 256 232 296 284 264 282 266 294 286 260 5 4" at bounding box center [291, 149] width 582 height 238
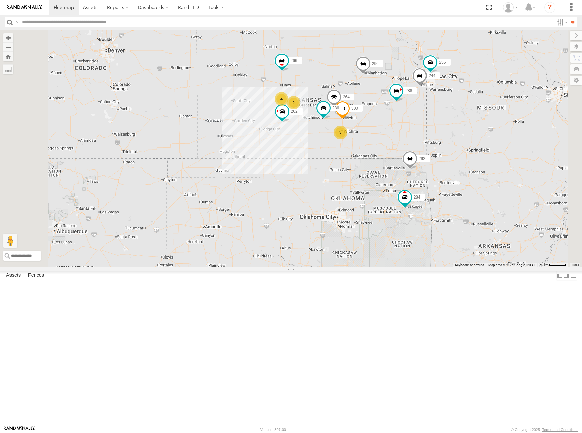
drag, startPoint x: 452, startPoint y: 176, endPoint x: 454, endPoint y: 181, distance: 5.0
click at [454, 181] on div "300 244 262 288 292 256 232 296 284 264 266 294 286 260 4 3 2" at bounding box center [291, 149] width 582 height 238
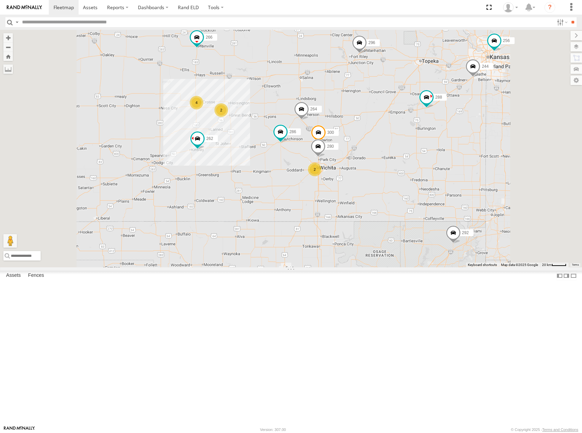
click at [455, 177] on div "300 244 262 288 292 256 232 296 284 264 266 294 286 260 4 2 2 280" at bounding box center [291, 149] width 582 height 238
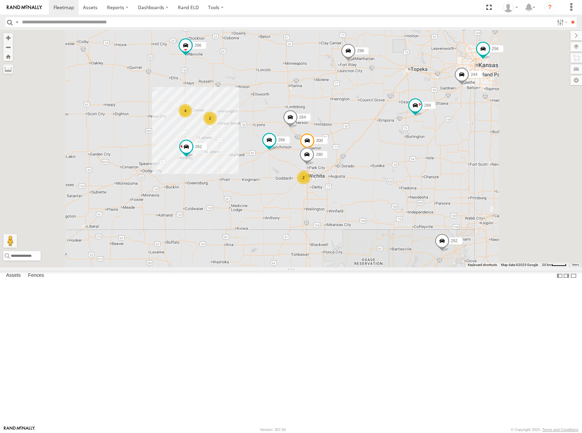
drag, startPoint x: 465, startPoint y: 162, endPoint x: 452, endPoint y: 171, distance: 15.8
click at [452, 171] on div "300 244 262 288 292 256 232 296 284 264 266 294 286 260 4 2 2 280" at bounding box center [291, 149] width 582 height 238
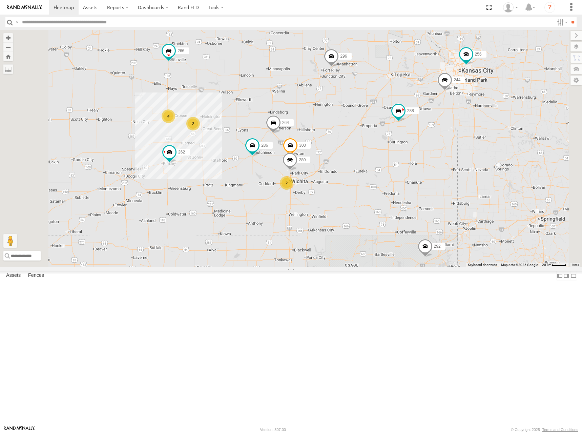
drag, startPoint x: 486, startPoint y: 172, endPoint x: 469, endPoint y: 177, distance: 16.9
click at [469, 177] on div "300 244 262 288 292 256 232 296 284 264 266 294 286 260 4 2 2 280" at bounding box center [291, 149] width 582 height 238
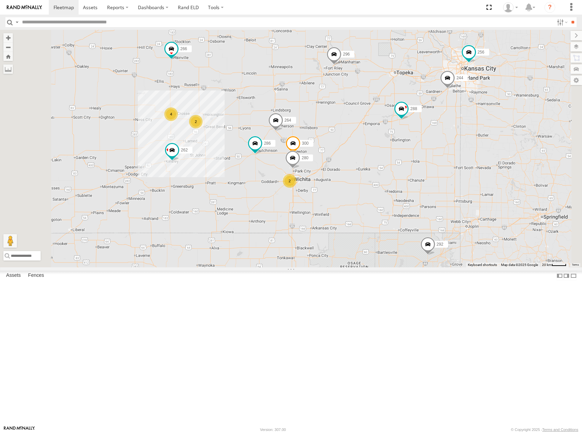
drag, startPoint x: 451, startPoint y: 174, endPoint x: 455, endPoint y: 171, distance: 5.4
click at [455, 171] on div "300 244 262 288 292 256 232 296 284 264 266 294 286 260 4 2 2 280" at bounding box center [291, 149] width 582 height 238
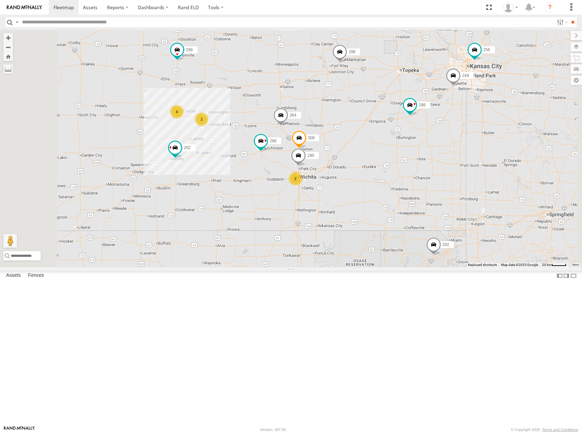
drag, startPoint x: 341, startPoint y: 121, endPoint x: 348, endPoint y: 118, distance: 7.7
click at [348, 118] on div "300 244 262 288 292 256 232 296 284 264 266 294 286 260 4 2 2 280" at bounding box center [291, 149] width 582 height 238
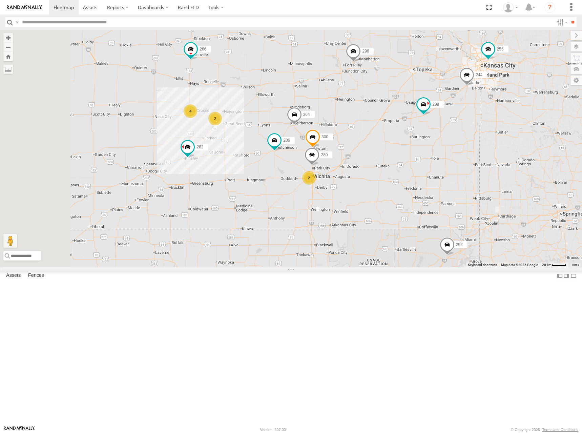
drag, startPoint x: 299, startPoint y: 131, endPoint x: 319, endPoint y: 126, distance: 21.1
click at [319, 127] on div "300 244 262 288 292 256 232 296 284 264 266 294 286 260 4 2 2 280" at bounding box center [291, 149] width 582 height 238
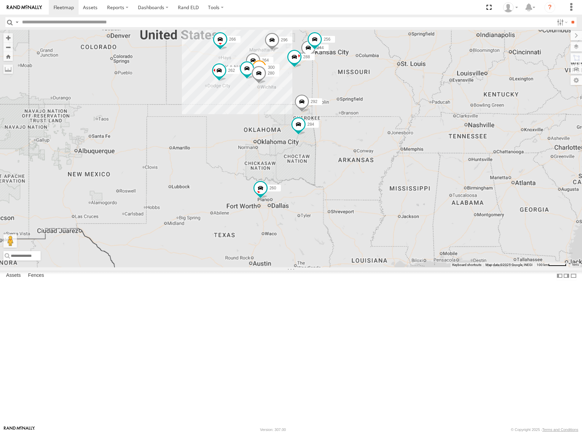
drag, startPoint x: 344, startPoint y: 94, endPoint x: 346, endPoint y: 103, distance: 9.6
click at [262, 20] on span at bounding box center [254, 11] width 15 height 18
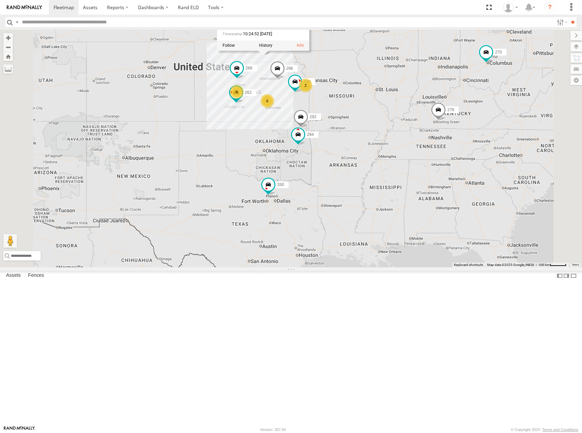
click at [290, 39] on div "294 All Assets Highway 81 Bruning 40.3268 , -97.57661 North 73 10:24:52 09/15/2…" at bounding box center [257, 17] width 68 height 44
click at [290, 29] on div "North 73" at bounding box center [263, 26] width 56 height 4
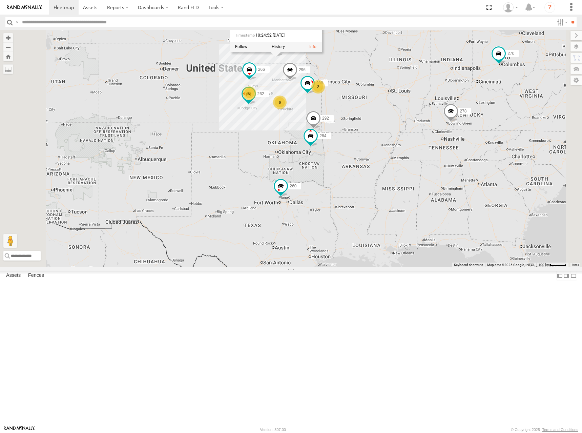
drag, startPoint x: 435, startPoint y: 154, endPoint x: 449, endPoint y: 158, distance: 13.9
click at [449, 158] on div "262 288 292 232 296 284 266 294 260 304 294 All Assets Highway 81 Bruning 40.32…" at bounding box center [291, 149] width 582 height 238
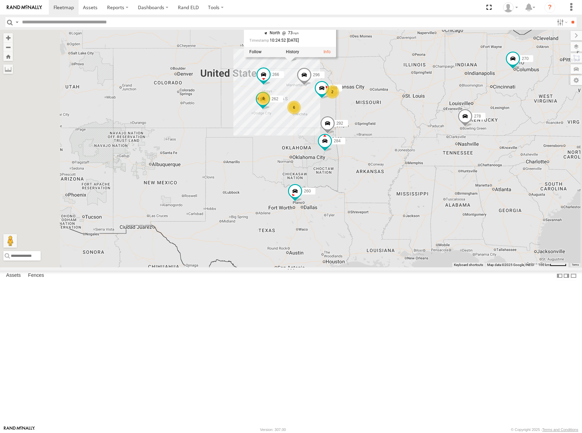
click at [380, 165] on div "262 288 292 232 296 284 266 294 260 304 294 All Assets Highway 81 Bruning 40.32…" at bounding box center [291, 149] width 582 height 238
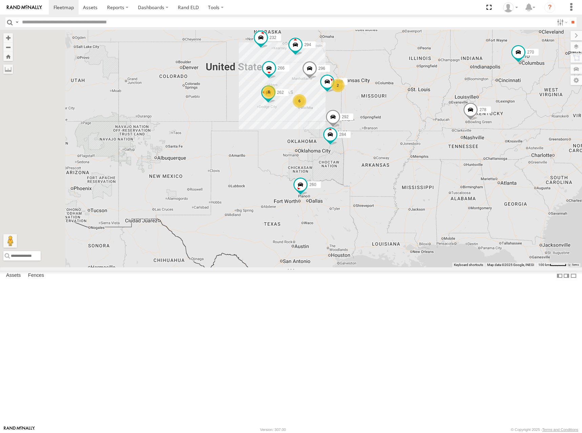
drag, startPoint x: 380, startPoint y: 162, endPoint x: 402, endPoint y: 145, distance: 27.7
click at [402, 145] on div "262 288 292 232 296 284 266 294 260 304 6 6 2 270 278" at bounding box center [291, 149] width 582 height 238
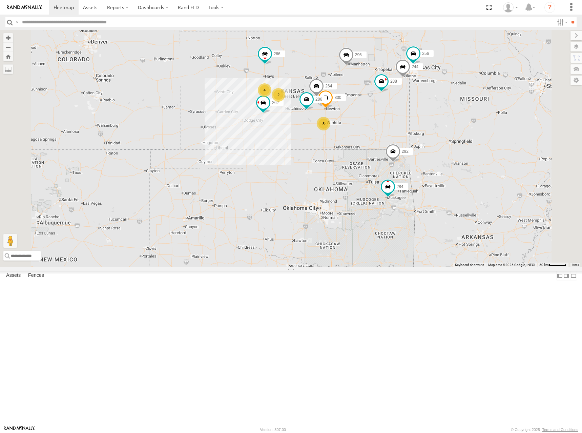
drag, startPoint x: 401, startPoint y: 147, endPoint x: 407, endPoint y: 149, distance: 6.1
click at [407, 149] on div "262 288 292 232 296 284 266 294 260 304 270 278 4 300 244 3 2 256 264 286" at bounding box center [291, 149] width 582 height 238
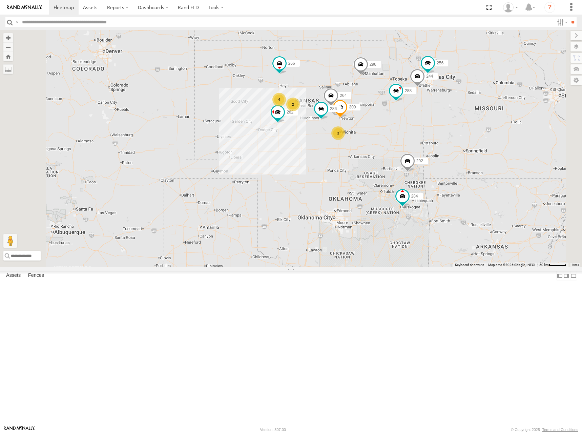
drag, startPoint x: 407, startPoint y: 135, endPoint x: 421, endPoint y: 146, distance: 17.4
click at [421, 146] on div "262 288 292 232 296 284 266 294 260 304 270 278 4 300 244 3 2 256 264 286" at bounding box center [291, 149] width 582 height 238
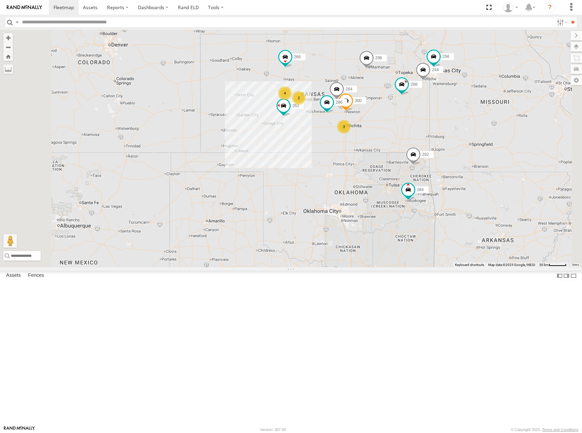
drag, startPoint x: 410, startPoint y: 140, endPoint x: 413, endPoint y: 137, distance: 5.0
click at [413, 137] on div "262 288 292 232 296 284 266 294 260 304 270 278 4 300 244 3 2 256 264 286" at bounding box center [291, 149] width 582 height 238
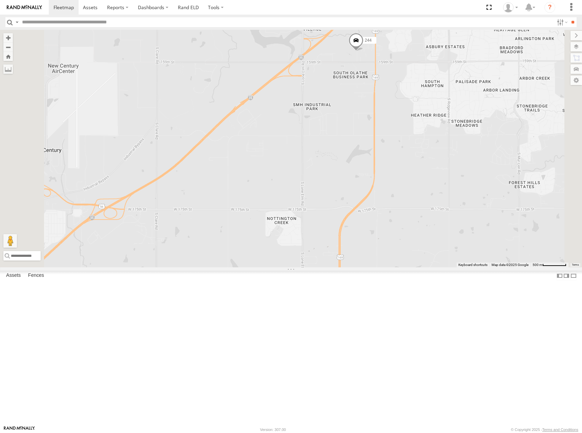
click at [364, 51] on span at bounding box center [356, 42] width 15 height 18
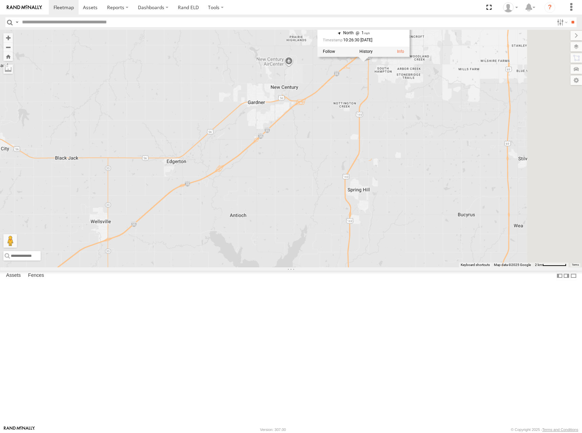
click at [500, 151] on div "300 244 262 288 292 280 256 296 284 264 266 286 244 All Assets W 157th St Olath…" at bounding box center [291, 149] width 582 height 238
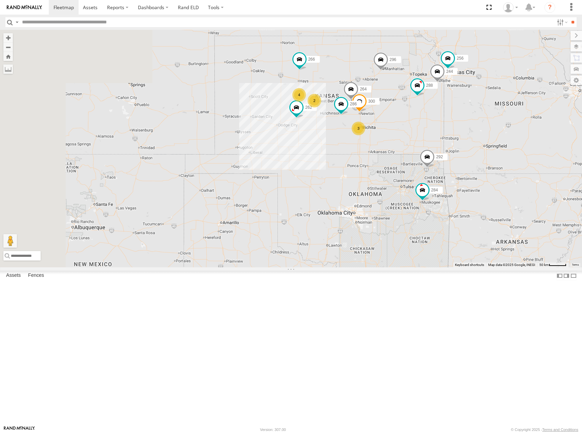
drag, startPoint x: 432, startPoint y: 164, endPoint x: 480, endPoint y: 166, distance: 48.2
click at [480, 166] on div "300 244 262 288 292 256 296 284 264 266 294 286 4 3 2 232 260" at bounding box center [291, 149] width 582 height 238
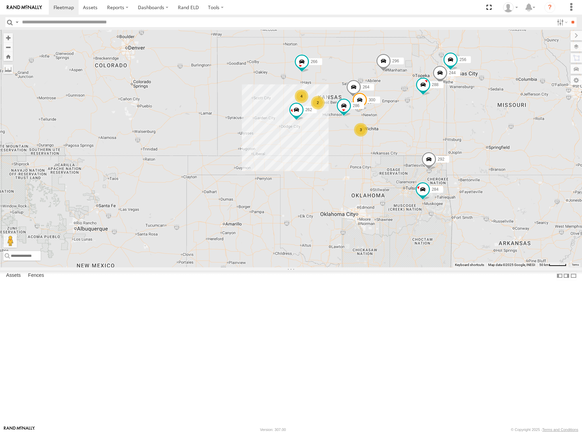
drag, startPoint x: 477, startPoint y: 128, endPoint x: 432, endPoint y: 126, distance: 44.8
click at [432, 126] on div "300 244 262 288 292 256 232 296 284 264 266 294 286 260 4 3 2" at bounding box center [291, 149] width 582 height 238
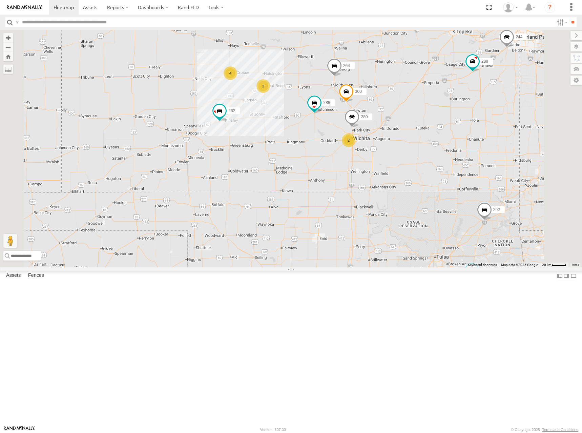
drag, startPoint x: 452, startPoint y: 173, endPoint x: 462, endPoint y: 178, distance: 10.9
click at [462, 178] on div "300 244 262 288 292 256 232 296 284 264 266 294 286 260 4 2 2 280" at bounding box center [291, 149] width 582 height 238
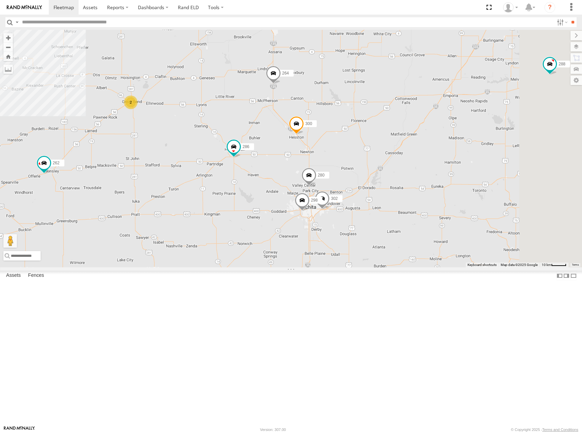
drag, startPoint x: 471, startPoint y: 145, endPoint x: 472, endPoint y: 141, distance: 4.4
click at [472, 141] on div "300 244 262 288 292 256 232 296 284 264 266 294 286 260 280 298 2 302" at bounding box center [291, 149] width 582 height 238
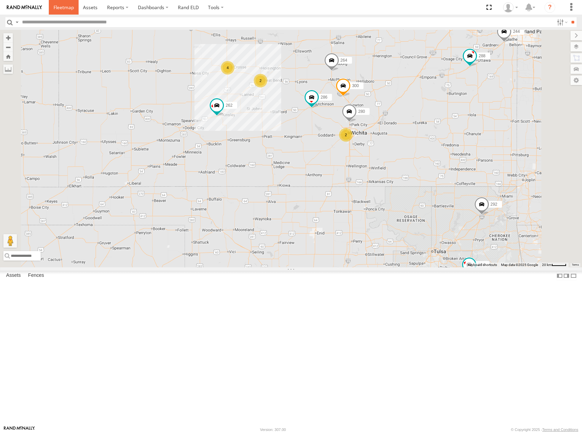
click at [65, 8] on span at bounding box center [64, 7] width 20 height 6
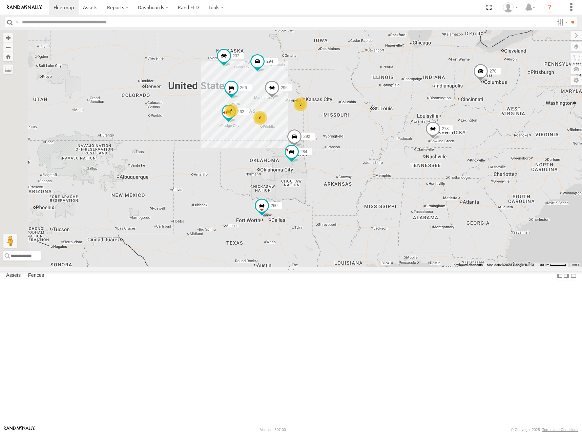
drag, startPoint x: 381, startPoint y: 197, endPoint x: 443, endPoint y: 169, distance: 68.5
click at [443, 169] on div "304 260 6 6 3 270 262 292 232 296 284 266 278 294" at bounding box center [291, 149] width 582 height 238
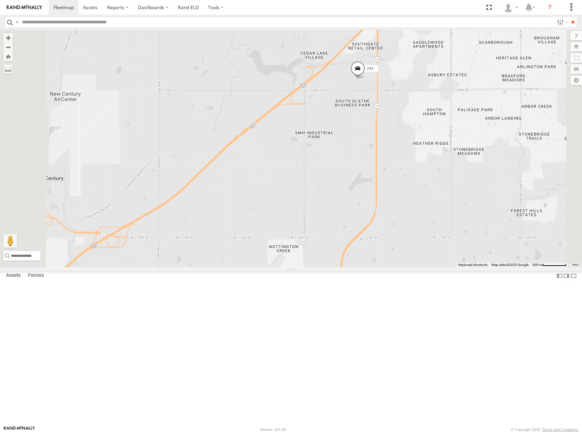
click at [365, 79] on span at bounding box center [357, 70] width 15 height 18
click at [522, 129] on div "304 260 270 262 292 232 296 284 266 278 294 300 244 288 280 256 264 286 244 All…" at bounding box center [291, 149] width 582 height 238
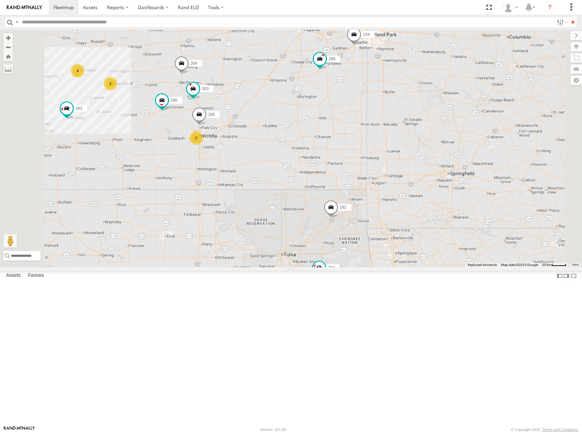
drag, startPoint x: 334, startPoint y: 120, endPoint x: 391, endPoint y: 122, distance: 56.7
click at [391, 122] on div "304 260 270 262 292 232 296 284 266 278 294 300 244 288 280 256 264 286 4 2 2" at bounding box center [291, 149] width 582 height 238
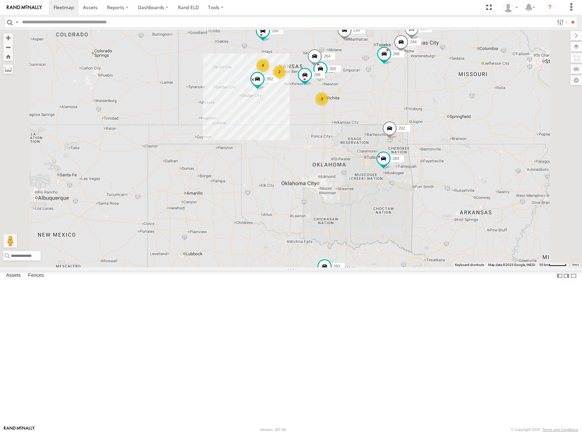
drag, startPoint x: 381, startPoint y: 101, endPoint x: 386, endPoint y: 108, distance: 8.7
click at [386, 108] on div "304 260 270 262 292 232 296 284 266 278 294 300 244 288 256 264 286 4 3 2" at bounding box center [291, 149] width 582 height 238
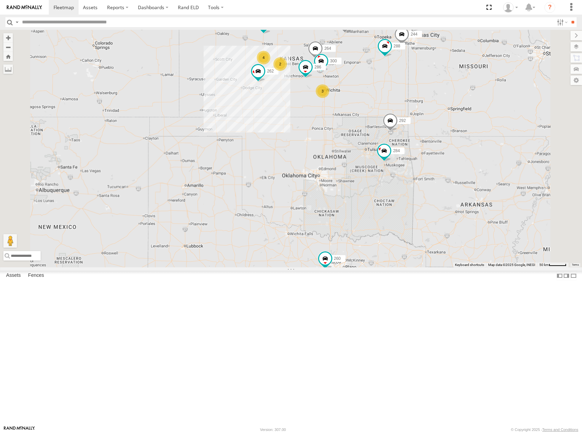
drag, startPoint x: 429, startPoint y: 279, endPoint x: 431, endPoint y: 253, distance: 25.1
click at [431, 253] on div "304 260 270 262 292 232 296 284 266 278 294 300 244 288 256 264 286 4 3 2" at bounding box center [291, 149] width 582 height 238
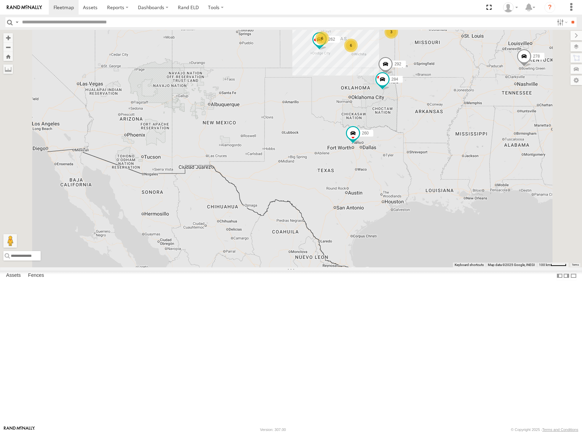
drag, startPoint x: 429, startPoint y: 75, endPoint x: 451, endPoint y: 113, distance: 43.8
click at [433, 117] on div "304 260 270 262 292 232 296 284 266 278 294 6 6 3" at bounding box center [291, 149] width 582 height 238
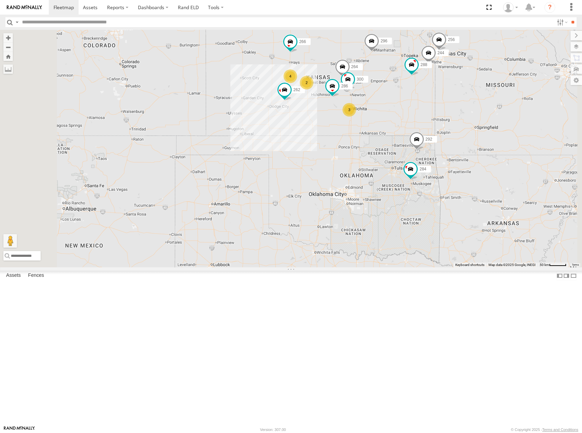
drag, startPoint x: 424, startPoint y: 97, endPoint x: 429, endPoint y: 132, distance: 35.9
click at [429, 132] on div "304 260 270 262 292 232 296 284 266 278 294 4 300 244 3 288 2 256 264 286" at bounding box center [291, 149] width 582 height 238
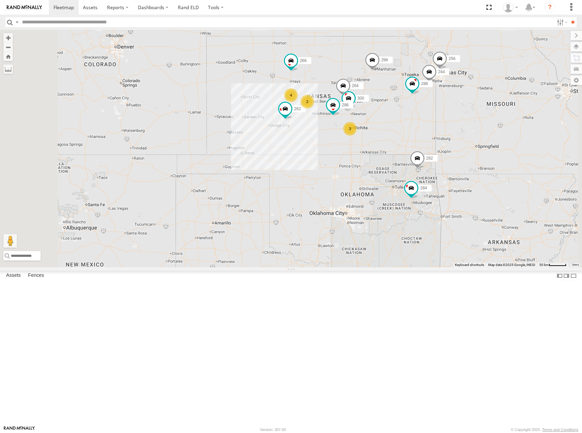
drag, startPoint x: 466, startPoint y: 104, endPoint x: 467, endPoint y: 148, distance: 44.1
click at [467, 148] on div "304 260 270 262 292 232 296 284 266 278 294 4 300 244 3 288 2 256 264 286" at bounding box center [291, 149] width 582 height 238
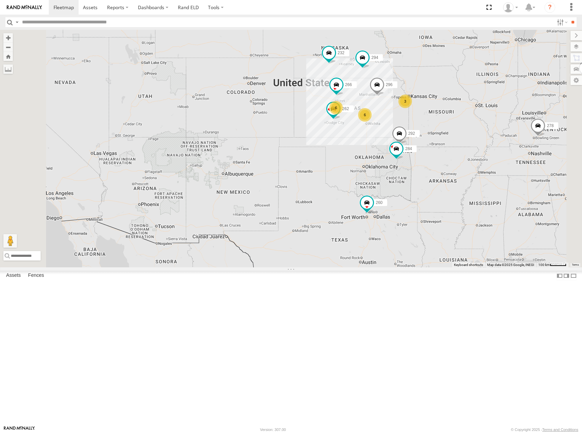
drag, startPoint x: 472, startPoint y: 131, endPoint x: 472, endPoint y: 140, distance: 8.8
click at [472, 140] on div "304 260 270 262 292 232 296 284 266 278 294 6 6 3" at bounding box center [291, 149] width 582 height 238
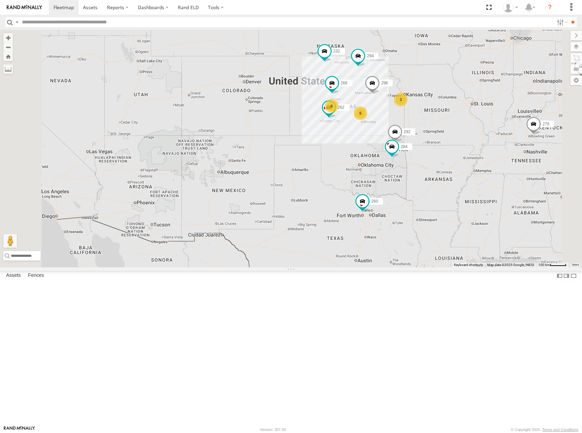
drag, startPoint x: 422, startPoint y: 100, endPoint x: 417, endPoint y: 98, distance: 5.0
click at [417, 98] on div "304 260 270 262 292 232 296 284 266 278 294 6 6 3" at bounding box center [291, 149] width 582 height 238
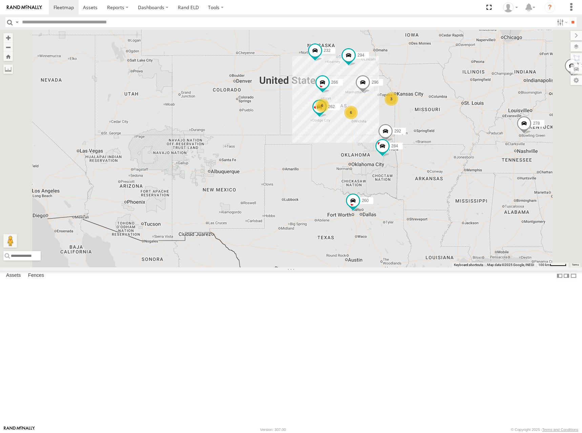
drag, startPoint x: 433, startPoint y: 108, endPoint x: 429, endPoint y: 112, distance: 6.0
click at [429, 112] on div "304 260 270 262 292 232 296 284 266 278 294 6 6 3" at bounding box center [291, 149] width 582 height 238
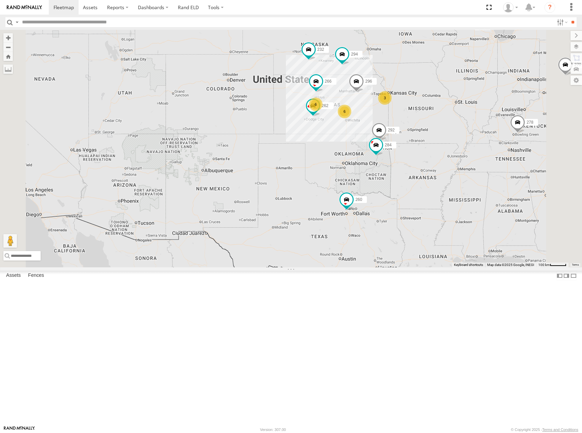
drag, startPoint x: 454, startPoint y: 94, endPoint x: 442, endPoint y: 88, distance: 13.8
click at [442, 88] on div "304 260 270 262 292 232 296 284 266 278 294 6 6 3" at bounding box center [291, 149] width 582 height 238
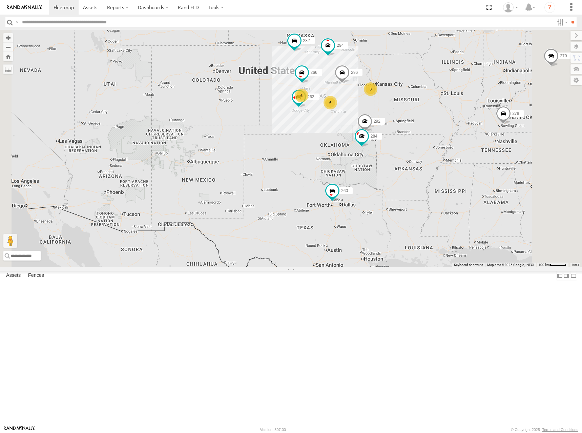
click at [404, 105] on div "304 260 270 262 292 232 296 284 266 278 294 6 6 3" at bounding box center [291, 149] width 582 height 238
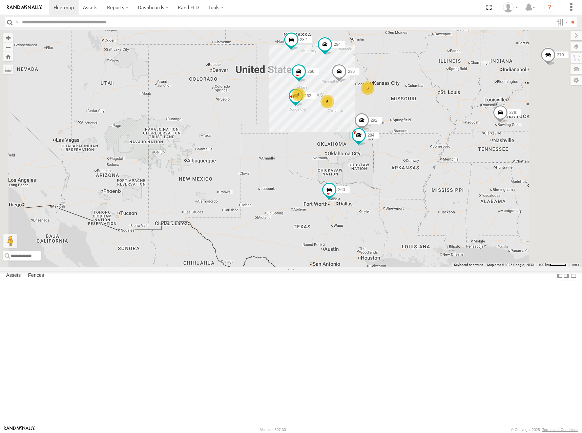
click at [427, 93] on div "304 260 270 262 292 232 296 284 266 278 294 6 6 3" at bounding box center [291, 149] width 582 height 238
drag, startPoint x: 414, startPoint y: 85, endPoint x: 415, endPoint y: 89, distance: 4.9
click at [415, 89] on div "304 260 270 262 292 232 296 284 266 278 294 6 6 3" at bounding box center [291, 149] width 582 height 238
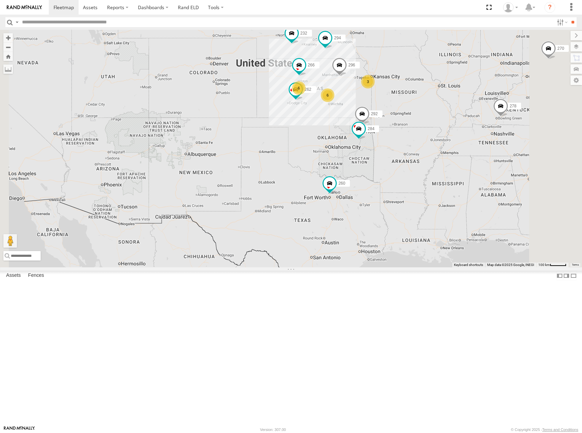
drag, startPoint x: 335, startPoint y: 119, endPoint x: 335, endPoint y: 107, distance: 11.9
click at [335, 107] on div "304 260 270 262 292 232 296 284 266 278 294 6 6 3" at bounding box center [291, 149] width 582 height 238
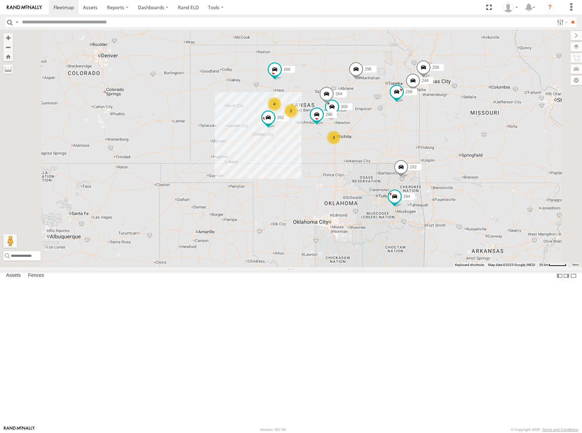
drag, startPoint x: 463, startPoint y: 124, endPoint x: 419, endPoint y: 131, distance: 44.2
click at [419, 131] on div "304 260 270 262 292 232 296 284 266 278 294 4 300 244 3 288 2 256 264 286" at bounding box center [291, 149] width 582 height 238
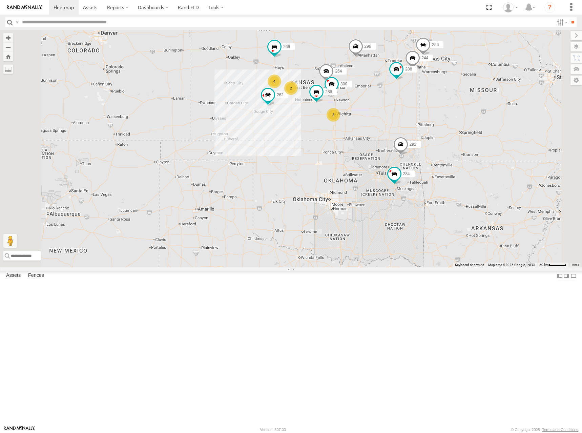
drag, startPoint x: 409, startPoint y: 122, endPoint x: 415, endPoint y: 118, distance: 7.5
click at [415, 118] on div "304 260 270 262 292 232 296 284 266 278 294 300 244 288 256 264 286 4 3 2" at bounding box center [291, 149] width 582 height 238
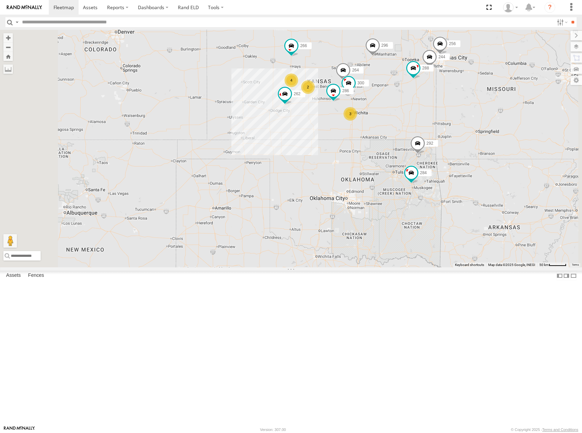
drag, startPoint x: 462, startPoint y: 108, endPoint x: 477, endPoint y: 108, distance: 14.9
click at [477, 108] on div "304 260 270 262 292 232 296 284 266 278 294 300 244 288 256 264 286 4 3 2" at bounding box center [291, 149] width 582 height 238
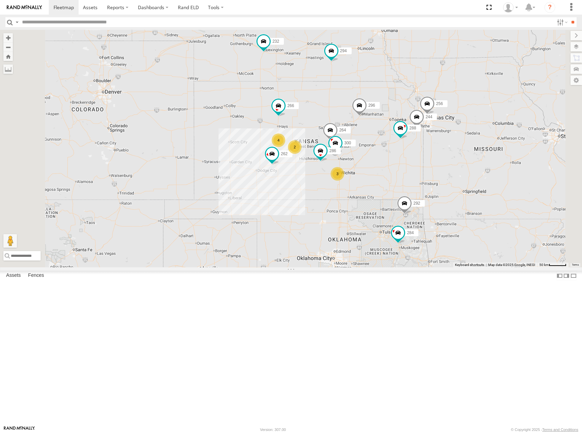
drag, startPoint x: 472, startPoint y: 74, endPoint x: 457, endPoint y: 157, distance: 84.7
click at [457, 157] on div "304 260 270 262 292 232 296 284 266 278 294 300 244 288 256 264 286 4 3 2" at bounding box center [291, 149] width 582 height 238
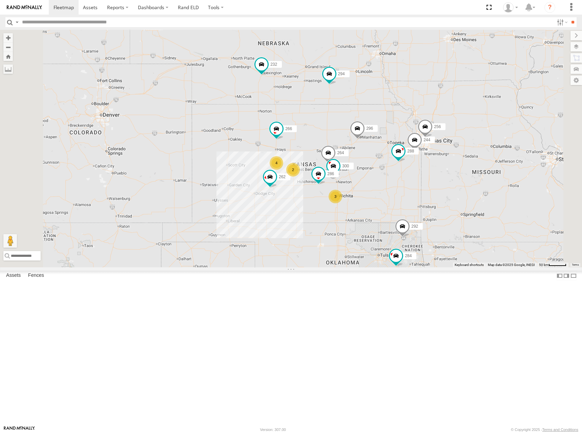
drag, startPoint x: 461, startPoint y: 137, endPoint x: 465, endPoint y: 139, distance: 4.2
click at [465, 139] on div "304 260 270 262 292 232 296 284 266 278 294 300 244 288 256 264 286 4 3 2" at bounding box center [291, 149] width 582 height 238
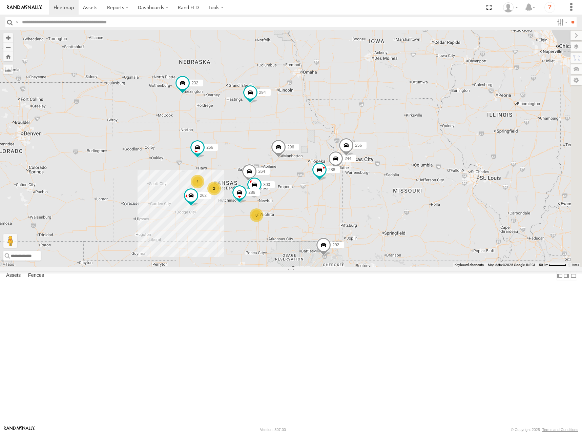
drag, startPoint x: 461, startPoint y: 130, endPoint x: 381, endPoint y: 149, distance: 81.9
click at [381, 149] on div "304 260 270 262 292 232 296 284 266 278 294 300 244 288 256 264 286 4 3 2" at bounding box center [291, 149] width 582 height 238
drag, startPoint x: 276, startPoint y: 119, endPoint x: 291, endPoint y: 152, distance: 36.7
click at [291, 152] on div "304 260 270 262 292 232 296 284 266 278 294 300 244 288 256 264 286 4 3 2" at bounding box center [291, 149] width 582 height 238
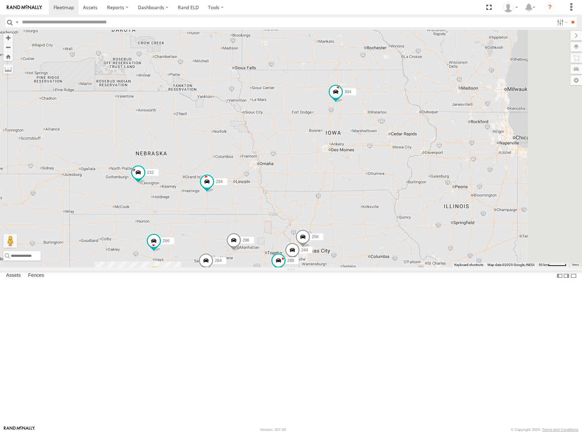
drag, startPoint x: 465, startPoint y: 103, endPoint x: 380, endPoint y: 197, distance: 127.2
click at [380, 197] on div "300 244 262 288 292 256 232 296 304 284 264 266 294 286 4 3 2" at bounding box center [291, 149] width 582 height 238
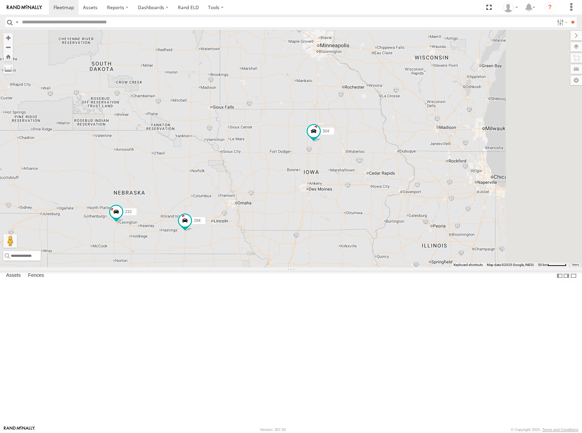
drag, startPoint x: 457, startPoint y: 125, endPoint x: 460, endPoint y: 129, distance: 4.6
click at [460, 129] on div "300 244 262 288 292 256 232 296 304 284 264 266 294 286 4 3 2" at bounding box center [291, 149] width 582 height 238
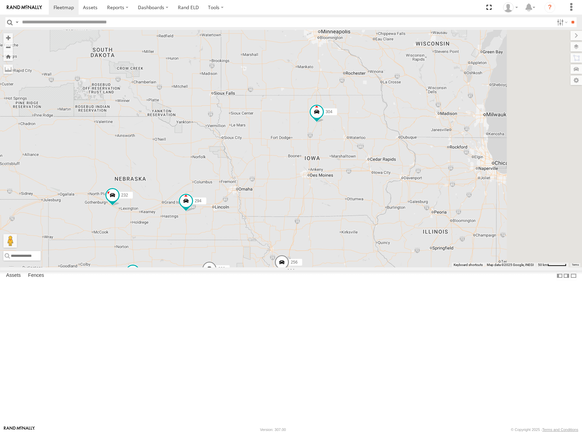
drag, startPoint x: 415, startPoint y: 136, endPoint x: 457, endPoint y: 90, distance: 62.4
click at [457, 90] on div "300 262 256 232 296 304 264 266 294 286 4 2 3 2" at bounding box center [291, 149] width 582 height 238
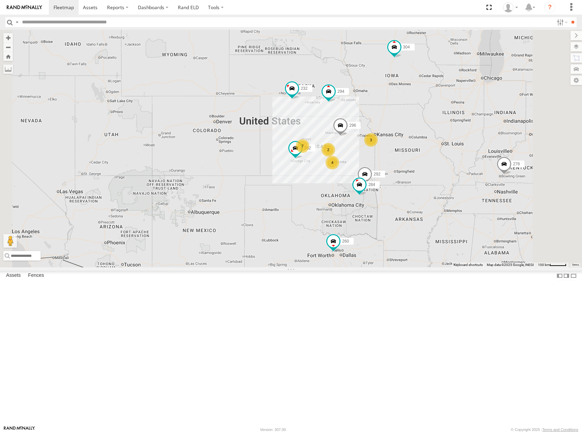
drag, startPoint x: 423, startPoint y: 83, endPoint x: 443, endPoint y: 102, distance: 27.1
click at [443, 102] on div "262 232 296 304 294 292 284 7 2 3 4 278 260" at bounding box center [291, 149] width 582 height 238
click at [65, 11] on link at bounding box center [64, 7] width 30 height 15
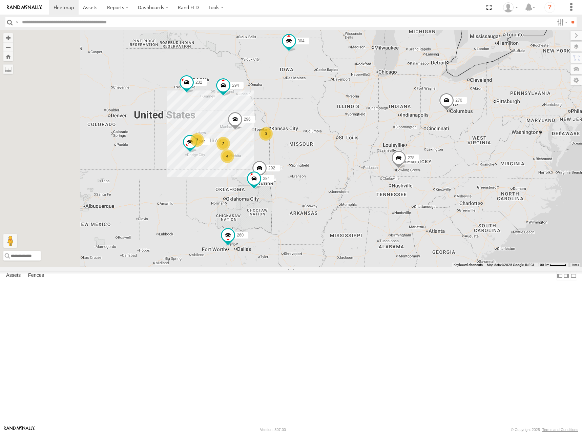
drag, startPoint x: 330, startPoint y: 179, endPoint x: 338, endPoint y: 179, distance: 8.1
click at [338, 179] on div "304 260 7 2 3 4 270 262 292 232 296 284 278 294" at bounding box center [291, 149] width 582 height 238
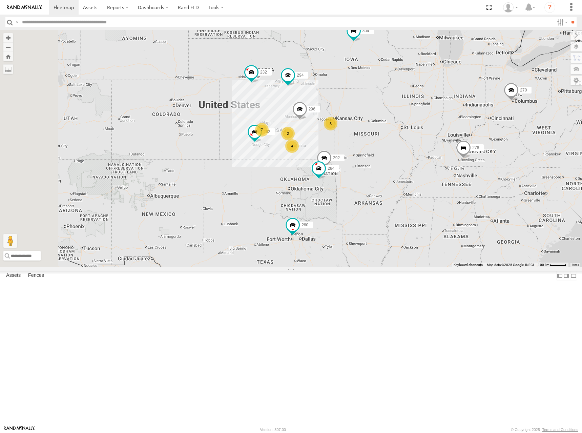
drag, startPoint x: 347, startPoint y: 178, endPoint x: 402, endPoint y: 169, distance: 56.4
click at [402, 169] on div "304 260 7 2 3 4 270 262 292 232 296 284 278 294" at bounding box center [291, 149] width 582 height 238
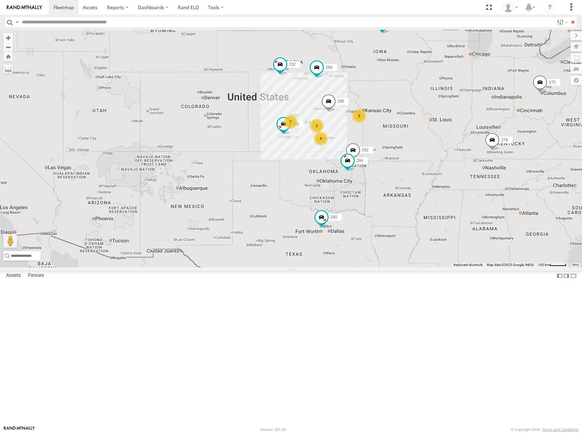
drag, startPoint x: 422, startPoint y: 157, endPoint x: 444, endPoint y: 151, distance: 22.4
click at [444, 151] on div "304 260 7 2 3 4 270 262 292 232 296 284 278 294" at bounding box center [291, 149] width 582 height 238
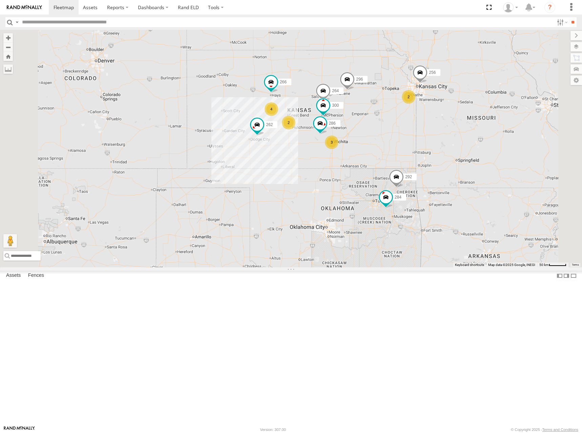
click at [433, 197] on div "304 260 270 262 292 232 296 284 278 294 300 256 264 266 286 4 2 3 2" at bounding box center [291, 149] width 582 height 238
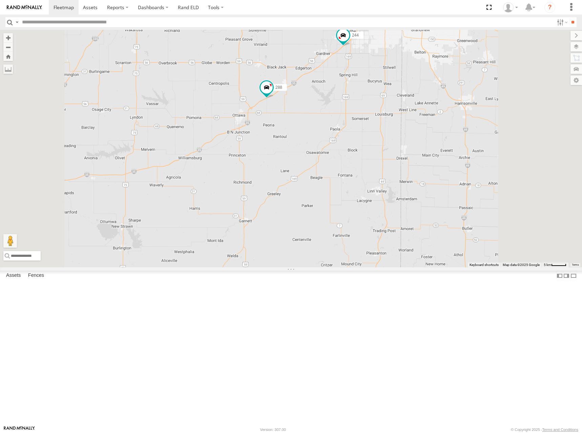
drag, startPoint x: 444, startPoint y: 141, endPoint x: 445, endPoint y: 146, distance: 5.1
click at [445, 146] on div "304 260 270 262 292 232 296 284 278 294 300 256 264 266 286 244 288 272 280 282" at bounding box center [291, 149] width 582 height 238
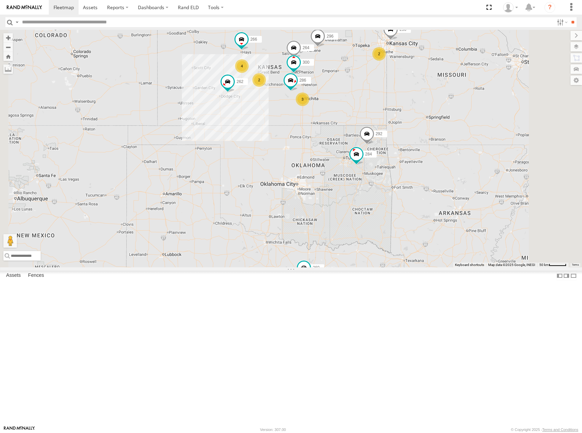
drag, startPoint x: 408, startPoint y: 161, endPoint x: 443, endPoint y: 151, distance: 36.0
click at [443, 151] on div "304 260 270 262 292 232 296 284 278 294 300 256 264 266 286 4 2 3 2" at bounding box center [291, 149] width 582 height 238
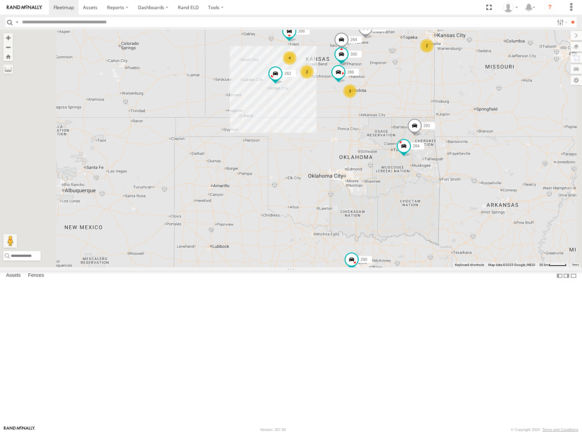
drag, startPoint x: 439, startPoint y: 127, endPoint x: 460, endPoint y: 124, distance: 20.8
click at [460, 124] on div "304 260 270 262 292 232 296 284 278 294 300 256 264 266 286 4 2 3 2" at bounding box center [291, 149] width 582 height 238
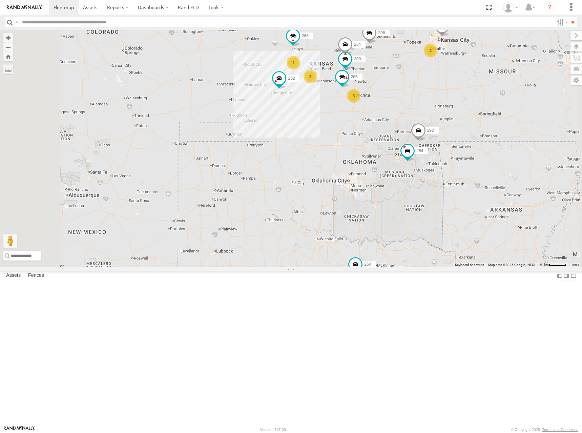
click at [487, 136] on div "304 260 270 262 292 232 296 284 278 294 300 256 264 266 286 4 2 3 2" at bounding box center [291, 149] width 582 height 238
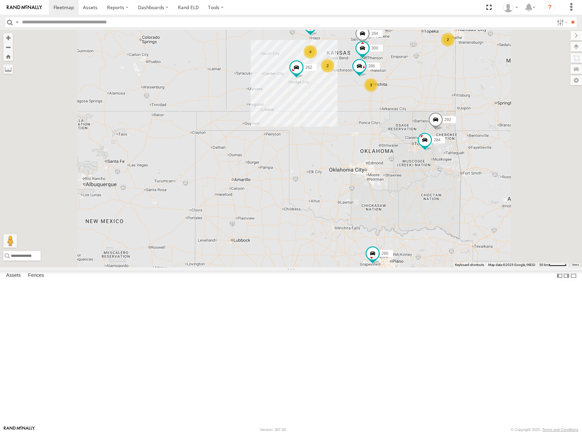
click at [504, 112] on div "304 260 270 262 292 232 296 284 278 294 300 256 264 266 286 4 2 3 2" at bounding box center [291, 149] width 582 height 238
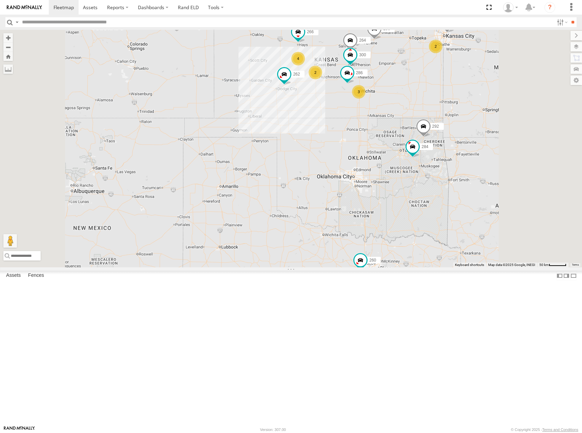
drag, startPoint x: 499, startPoint y: 101, endPoint x: 493, endPoint y: 105, distance: 6.7
click at [493, 105] on div "304 260 270 262 292 232 296 284 278 294 300 256 264 266 286 4 2 3 2" at bounding box center [291, 149] width 582 height 238
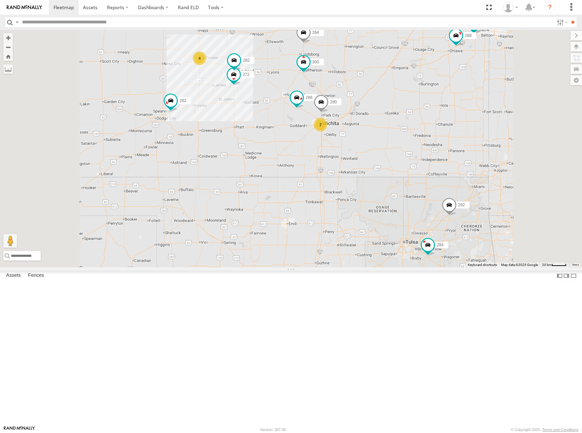
drag, startPoint x: 436, startPoint y: 133, endPoint x: 450, endPoint y: 132, distance: 14.6
click at [449, 130] on div "304 260 270 262 292 232 296 284 278 294 300 256 264 266 286 4 244 2 288 272 280…" at bounding box center [291, 149] width 582 height 238
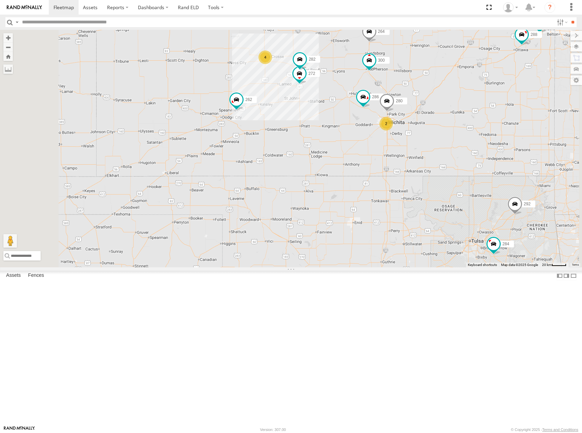
drag, startPoint x: 348, startPoint y: 190, endPoint x: 368, endPoint y: 191, distance: 20.4
click at [368, 191] on div "304 260 270 262 292 232 296 284 278 294 300 256 264 266 286 244 288 272 280 282…" at bounding box center [291, 149] width 582 height 238
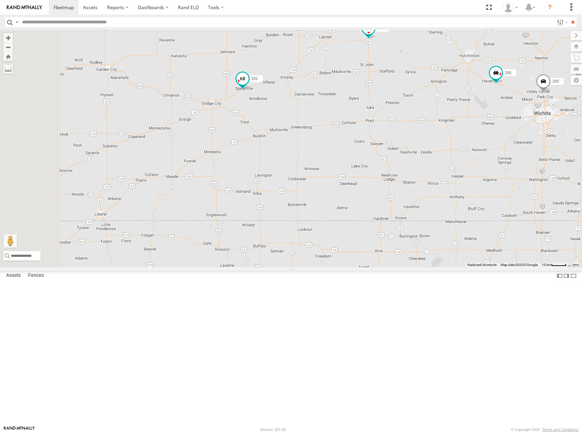
click at [250, 89] on span at bounding box center [242, 80] width 15 height 18
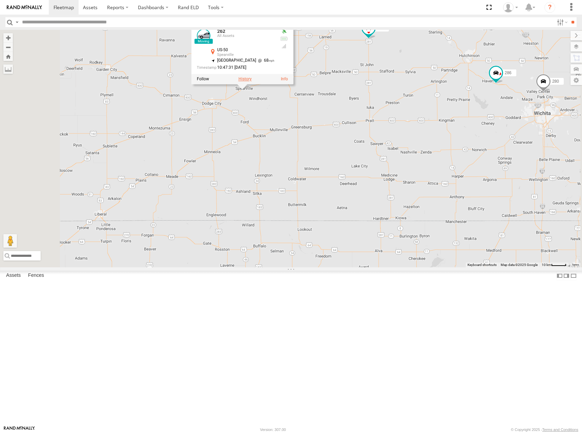
click at [252, 81] on label at bounding box center [245, 79] width 13 height 5
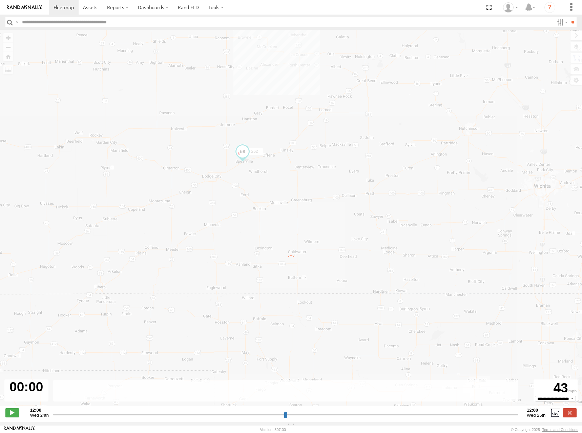
type input "**********"
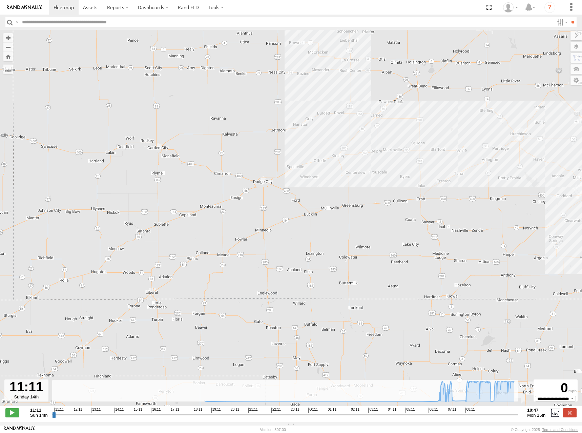
drag, startPoint x: 311, startPoint y: 223, endPoint x: 478, endPoint y: 191, distance: 169.7
click at [478, 191] on div "262 19:09 Sun 20:04 Sun 21:17 Sun" at bounding box center [291, 222] width 582 height 384
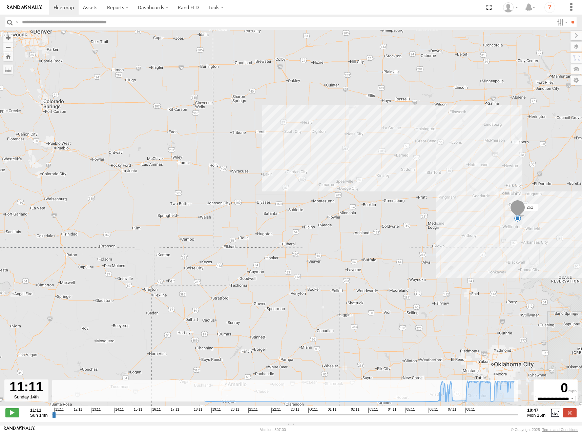
click at [442, 195] on div "262 19:09 Sun 20:04 Sun 21:17 Sun" at bounding box center [291, 222] width 582 height 384
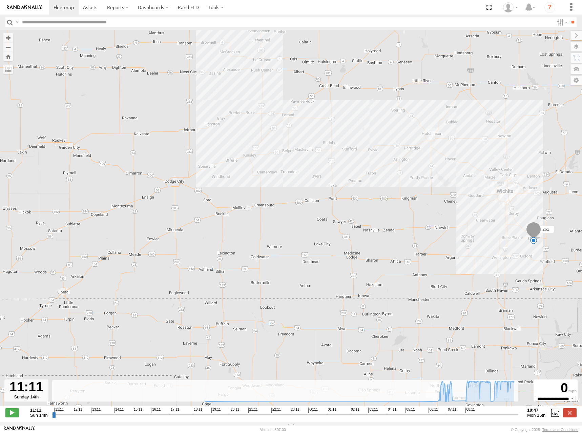
drag, startPoint x: 364, startPoint y: 192, endPoint x: 278, endPoint y: 189, distance: 85.8
click at [278, 189] on div "262 19:09 Sun 20:04 Sun 21:17 Sun" at bounding box center [291, 222] width 582 height 384
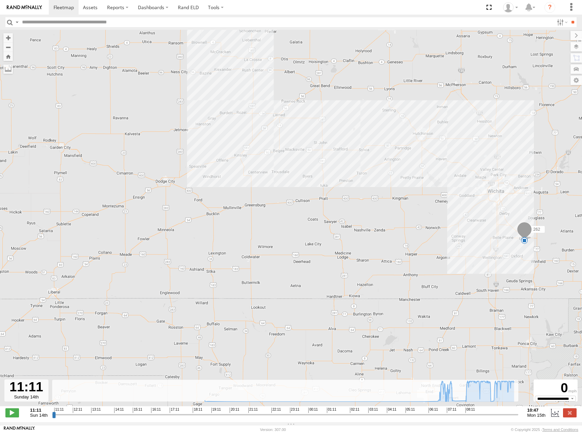
drag, startPoint x: 278, startPoint y: 188, endPoint x: 268, endPoint y: 188, distance: 9.8
click at [268, 188] on div "262 19:09 Sun 20:04 Sun 21:17 Sun" at bounding box center [291, 222] width 582 height 384
click at [63, 4] on span at bounding box center [64, 7] width 20 height 6
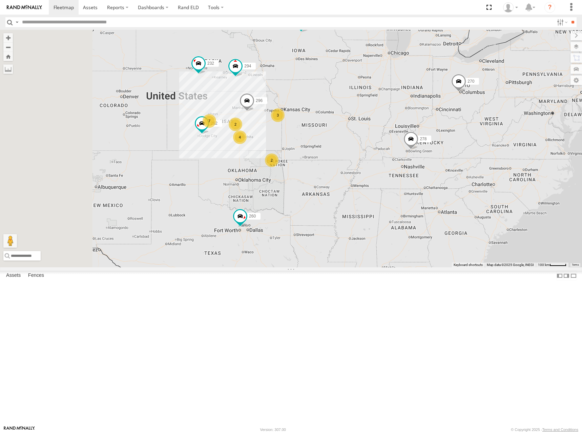
drag, startPoint x: 279, startPoint y: 186, endPoint x: 346, endPoint y: 155, distance: 73.4
click at [346, 155] on div "304 260 7 2 3 4 270 262 2 232 296 278 294" at bounding box center [291, 149] width 582 height 238
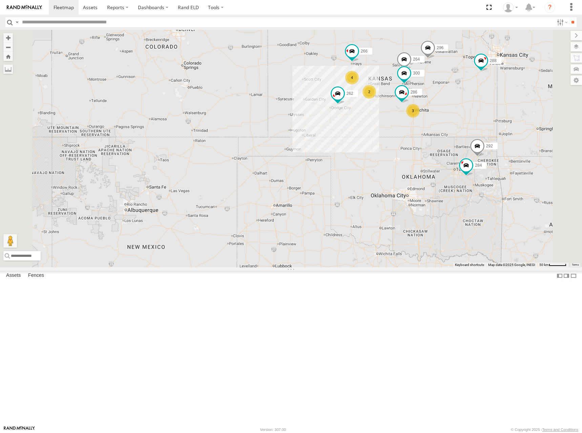
drag, startPoint x: 496, startPoint y: 113, endPoint x: 457, endPoint y: 119, distance: 39.4
click at [457, 119] on div "304 260 270 262 232 296 278 294 300 292 284 264 266 286 4 3 288 2" at bounding box center [291, 149] width 582 height 238
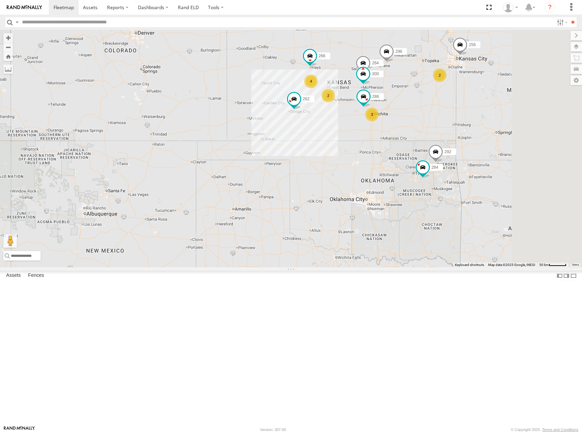
drag, startPoint x: 514, startPoint y: 233, endPoint x: 496, endPoint y: 232, distance: 17.3
click at [496, 232] on div "304 260 270 262 232 296 278 294 300 292 284 264 266 286 4 3 2 2 256" at bounding box center [291, 149] width 582 height 238
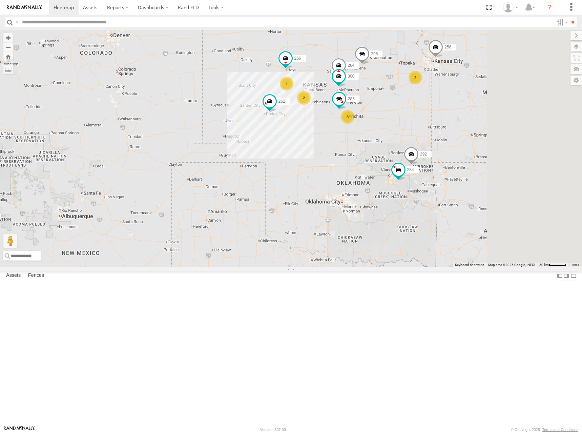
drag, startPoint x: 482, startPoint y: 212, endPoint x: 466, endPoint y: 215, distance: 15.4
click at [466, 215] on div "304 260 270 262 232 296 278 294 300 292 284 264 266 286 4 3 2 2 256" at bounding box center [291, 149] width 582 height 238
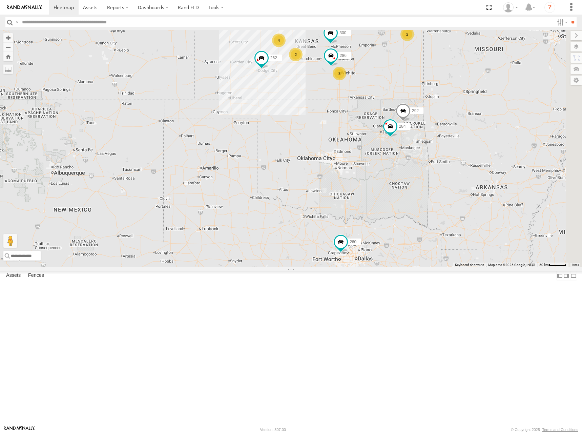
drag, startPoint x: 452, startPoint y: 230, endPoint x: 442, endPoint y: 201, distance: 30.1
click at [445, 180] on div "304 260 270 262 232 296 278 294 300 292 284 264 266 286 4 3 2 2 256" at bounding box center [291, 149] width 582 height 238
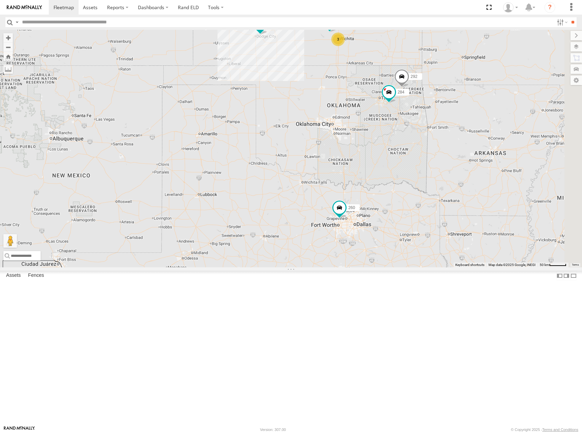
drag, startPoint x: 440, startPoint y: 275, endPoint x: 438, endPoint y: 259, distance: 16.7
click at [439, 246] on div "304 260 270 262 232 296 278 294 300 292 284 264 266 286 4 3 2 2 256" at bounding box center [291, 149] width 582 height 238
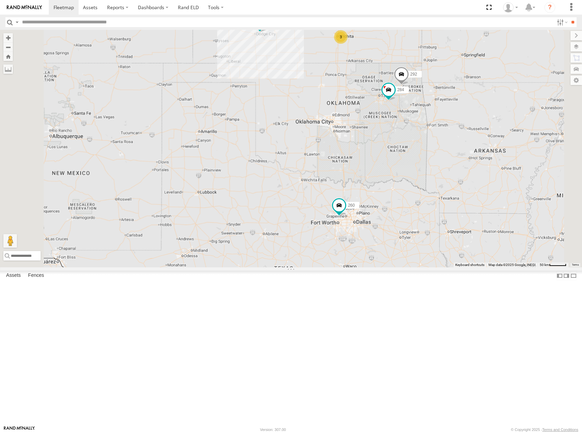
drag, startPoint x: 448, startPoint y: 199, endPoint x: 448, endPoint y: 216, distance: 17.6
click at [448, 216] on div "292 284 260 4 300 2 3 262 272 256 296 264 282 266 286" at bounding box center [291, 149] width 582 height 238
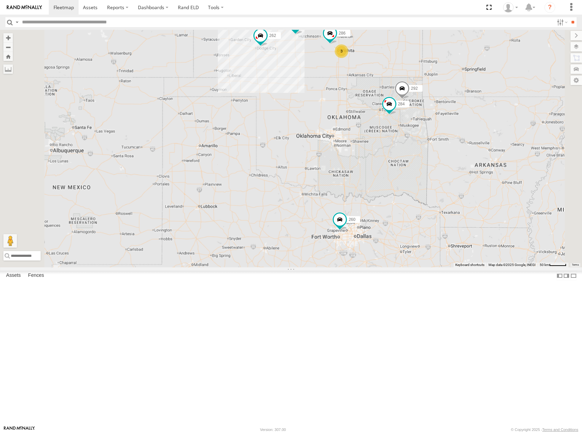
click at [433, 216] on div "292 284 260 4 300 2 3 262 272 256 296 264 282 266 286" at bounding box center [291, 149] width 582 height 238
click at [408, 190] on div "292 284 260 4 300 2 3 262 272 256 296 264 282 266 286" at bounding box center [291, 149] width 582 height 238
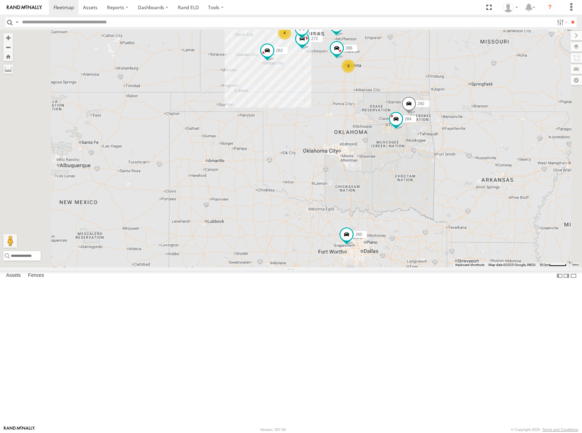
drag, startPoint x: 466, startPoint y: 251, endPoint x: 473, endPoint y: 261, distance: 11.9
click at [473, 261] on div "292 284 260 4 300 2 3 262 272 256 296 264 282 266 286" at bounding box center [291, 149] width 582 height 238
click at [443, 187] on div "292 284 260 4 300 2 3 262 272 256 296 264 282 266 286" at bounding box center [291, 149] width 582 height 238
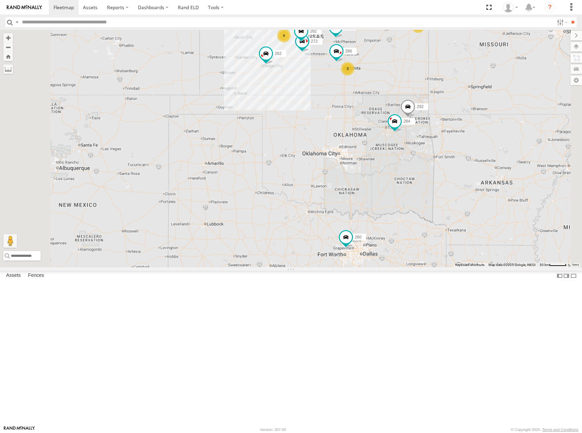
drag, startPoint x: 469, startPoint y: 104, endPoint x: 468, endPoint y: 109, distance: 5.2
click at [468, 109] on div "292 284 260 4 300 2 3 262 272 256 296 264 282 266 286" at bounding box center [291, 149] width 582 height 238
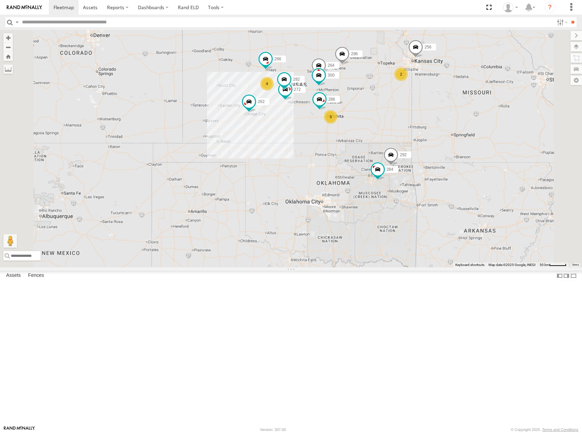
drag, startPoint x: 541, startPoint y: 101, endPoint x: 524, endPoint y: 154, distance: 55.1
click at [524, 154] on div "292 284 260 4 300 2 3 262 272 256 296 264 282 266 286 294" at bounding box center [291, 149] width 582 height 238
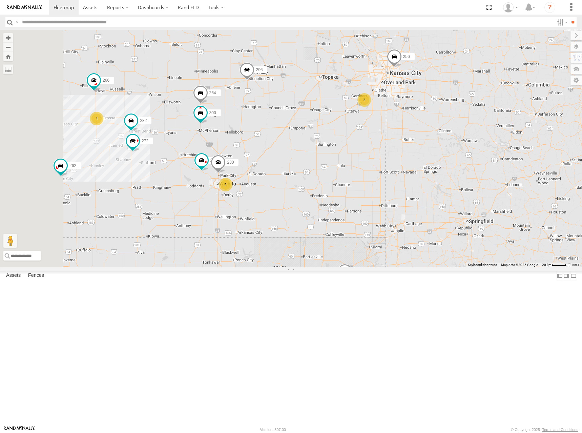
drag, startPoint x: 420, startPoint y: 111, endPoint x: 421, endPoint y: 124, distance: 13.2
click at [421, 124] on div "292 284 260 300 262 272 256 296 264 282 266 286 294 232 4 2 2 280" at bounding box center [291, 149] width 582 height 238
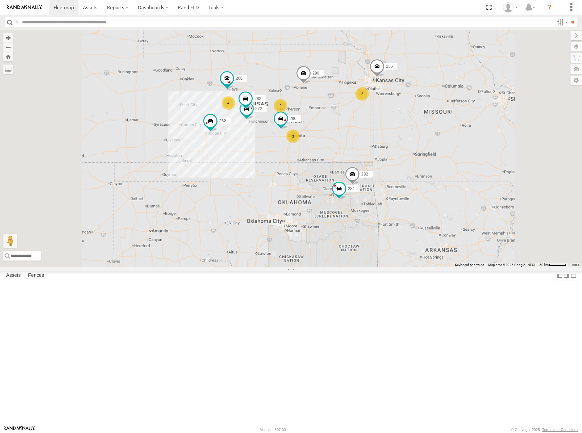
drag, startPoint x: 408, startPoint y: 113, endPoint x: 421, endPoint y: 136, distance: 25.9
click at [421, 136] on div "292 284 260 262 272 256 296 282 266 286 294 232 4 2 2 3" at bounding box center [291, 149] width 582 height 238
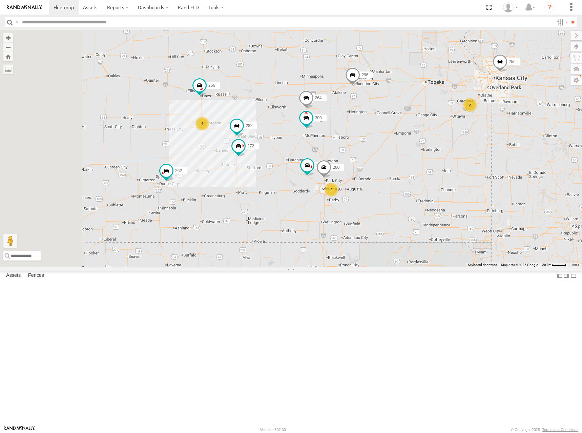
drag, startPoint x: 389, startPoint y: 140, endPoint x: 509, endPoint y: 144, distance: 120.3
click at [509, 144] on div "292 284 260 262 272 256 296 282 266 286 294 232 4 300 2 2 280 264" at bounding box center [291, 149] width 582 height 238
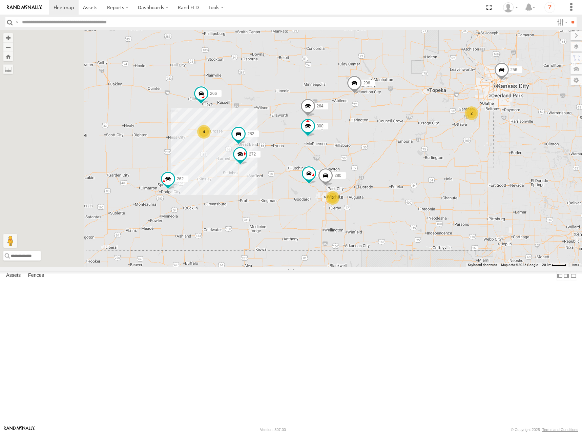
drag, startPoint x: 320, startPoint y: 114, endPoint x: 323, endPoint y: 126, distance: 13.1
click at [323, 126] on div "292 284 260 262 272 256 296 282 266 286 294 232 4 300 2 2 280 264" at bounding box center [291, 149] width 582 height 238
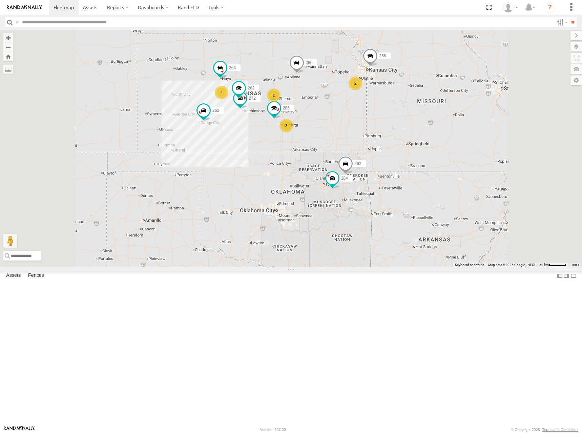
drag, startPoint x: 402, startPoint y: 184, endPoint x: 404, endPoint y: 168, distance: 15.6
click at [404, 168] on div "292 284 260 262 272 256 296 282 266 286 294 232 4 2 2 3" at bounding box center [291, 149] width 582 height 238
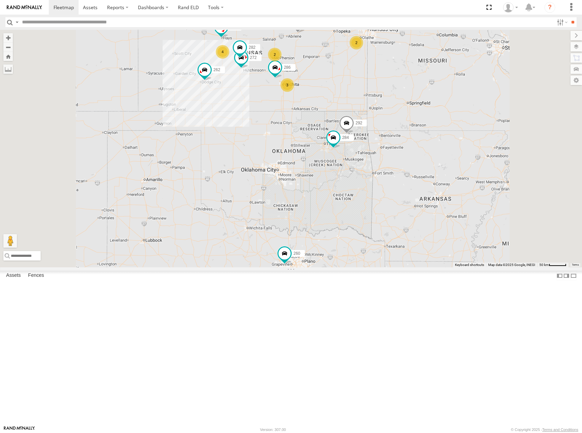
drag, startPoint x: 406, startPoint y: 284, endPoint x: 405, endPoint y: 278, distance: 6.5
click at [405, 267] on div "292 284 260 262 272 256 296 282 266 286 294 232 4 2 2 3" at bounding box center [291, 149] width 582 height 238
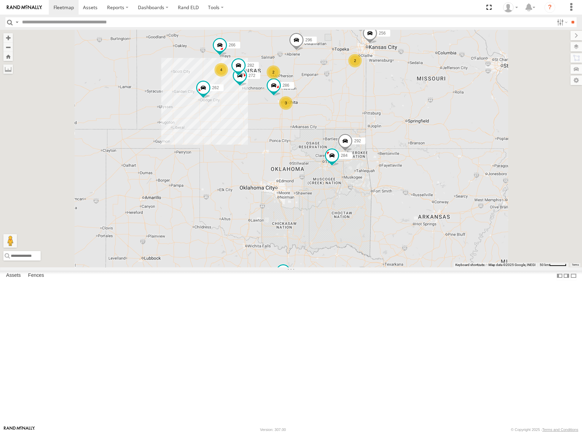
drag, startPoint x: 399, startPoint y: 152, endPoint x: 396, endPoint y: 192, distance: 39.4
click at [396, 192] on div "292 284 260 262 272 256 296 282 266 286 294 232 4 2 2 3" at bounding box center [291, 149] width 582 height 238
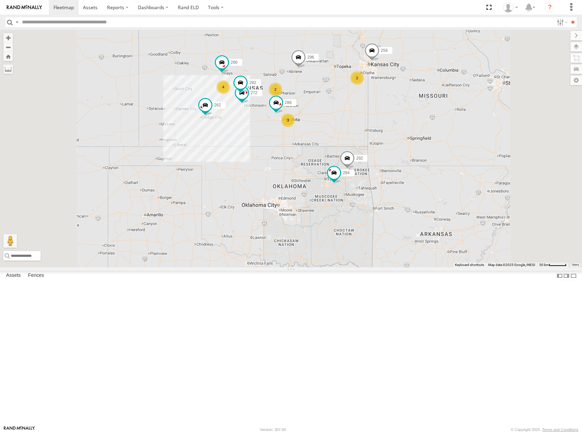
drag, startPoint x: 410, startPoint y: 111, endPoint x: 413, endPoint y: 126, distance: 15.8
click at [413, 126] on div "292 284 260 262 272 256 296 282 266 286 294 232 4 2 2 3" at bounding box center [291, 149] width 582 height 238
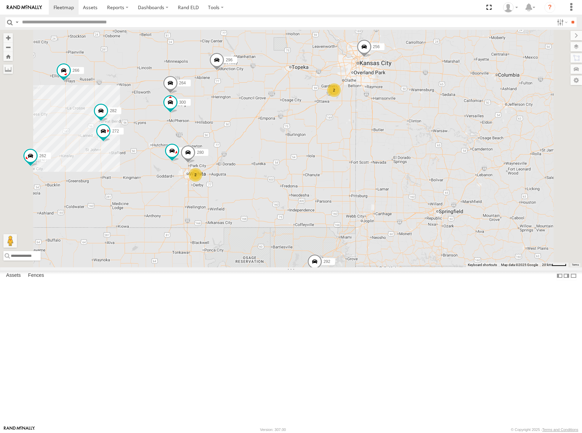
drag, startPoint x: 410, startPoint y: 115, endPoint x: 411, endPoint y: 123, distance: 8.5
click at [411, 123] on div "292 284 260 262 272 256 296 282 266 286 294 232 300 2 2 280 264" at bounding box center [291, 149] width 582 height 238
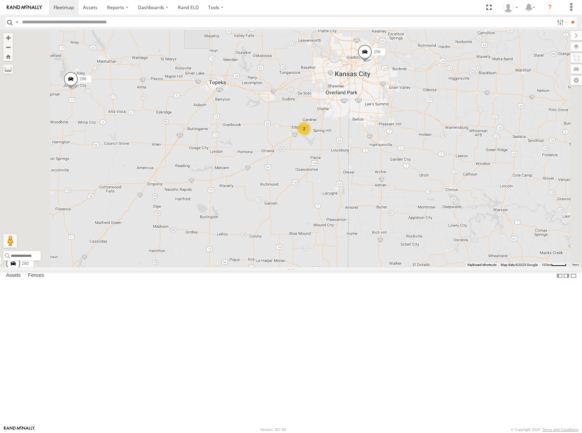
drag, startPoint x: 419, startPoint y: 129, endPoint x: 425, endPoint y: 141, distance: 13.8
click at [425, 141] on div "292 284 260 262 272 256 296 282 266 286 294 232 300 280 264 2" at bounding box center [291, 149] width 582 height 238
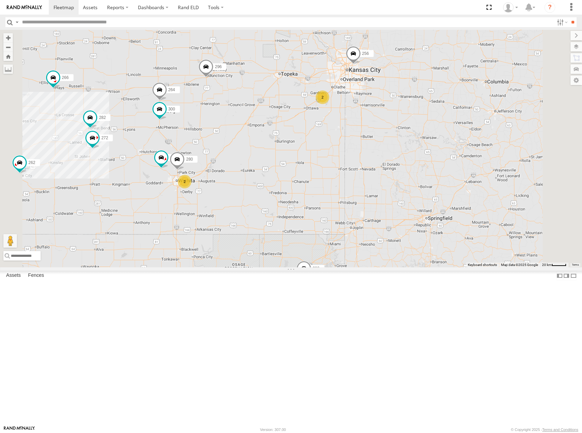
drag, startPoint x: 385, startPoint y: 125, endPoint x: 393, endPoint y: 127, distance: 8.4
click at [393, 127] on div "292 284 260 262 272 256 296 282 266 286 294 232 300 280 264 2 2" at bounding box center [291, 149] width 582 height 238
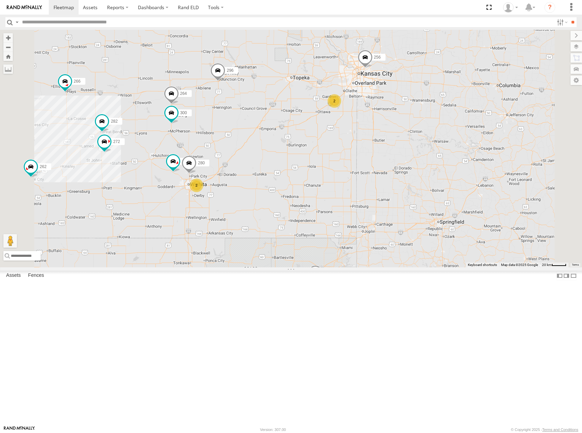
drag, startPoint x: 393, startPoint y: 136, endPoint x: 403, endPoint y: 135, distance: 9.6
click at [403, 135] on div "292 284 260 262 272 256 296 282 266 286 294 232 300 280 264 2 2" at bounding box center [291, 149] width 582 height 238
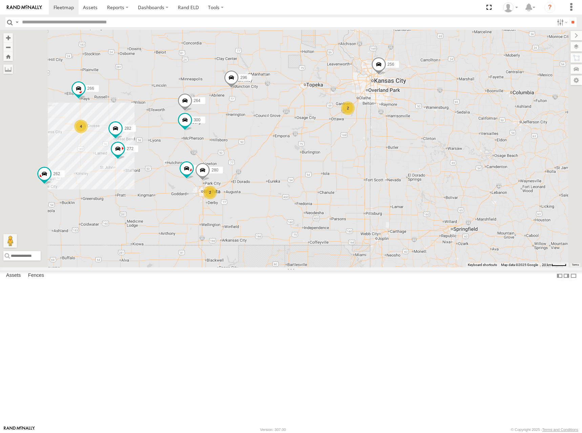
drag, startPoint x: 405, startPoint y: 136, endPoint x: 410, endPoint y: 146, distance: 10.8
click at [410, 146] on div "292 284 260 262 272 256 296 282 266 286 294 232 300 280 264 2 2 4" at bounding box center [291, 149] width 582 height 238
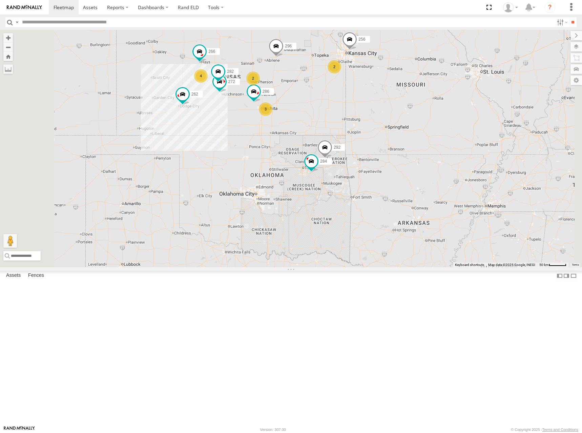
drag, startPoint x: 340, startPoint y: 106, endPoint x: 384, endPoint y: 109, distance: 44.2
click at [384, 109] on div "292 284 260 262 272 256 296 282 266 286 294 232 4 2 2 3" at bounding box center [291, 149] width 582 height 238
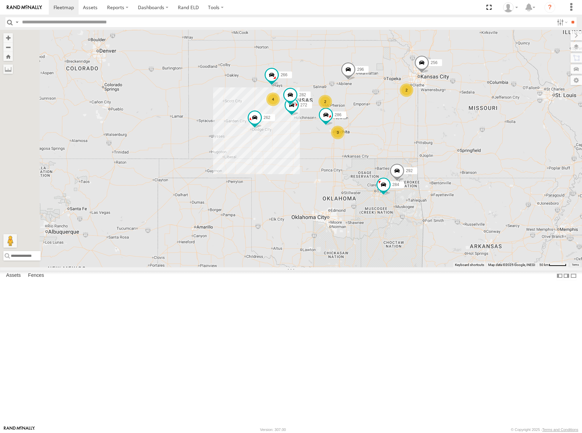
drag, startPoint x: 342, startPoint y: 108, endPoint x: 401, endPoint y: 131, distance: 63.7
click at [401, 131] on div "292 284 260 262 272 256 296 282 266 286 294 232 4 2 2 3" at bounding box center [291, 149] width 582 height 238
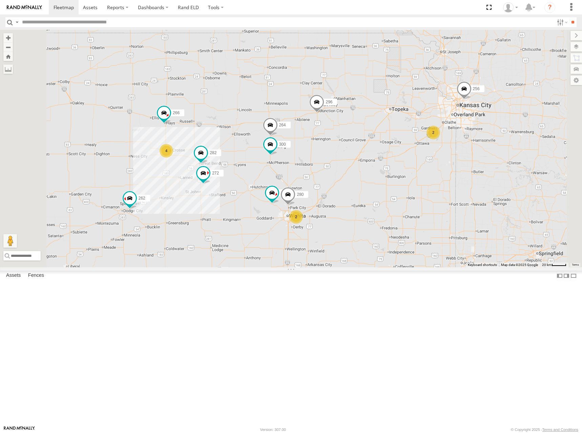
click at [441, 135] on div "292 284 260 262 272 256 296 282 266 286 294 232 4 300 2 2 280 264" at bounding box center [291, 149] width 582 height 238
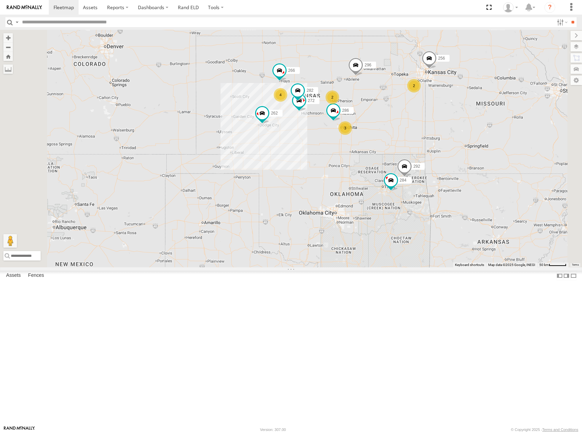
drag, startPoint x: 445, startPoint y: 127, endPoint x: 461, endPoint y: 130, distance: 15.6
click at [461, 130] on div "292 284 260 262 272 256 296 282 266 286 294 232 4 2 2 3" at bounding box center [291, 149] width 582 height 238
click at [477, 133] on div "292 284 260 262 272 256 296 282 266 286 294 232 4 2 2 3" at bounding box center [291, 149] width 582 height 238
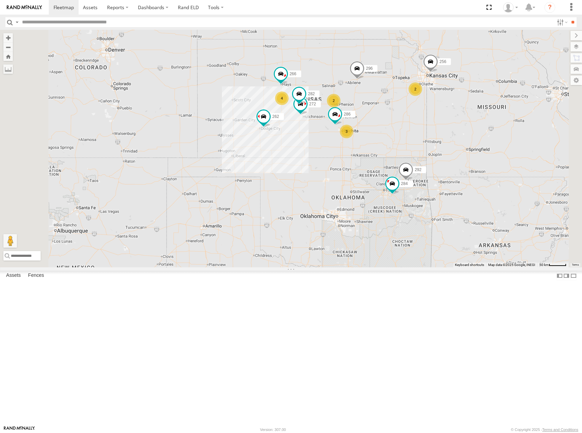
click at [479, 127] on div "292 284 260 262 272 256 296 282 266 286 294 232 4 2 2 3" at bounding box center [291, 149] width 582 height 238
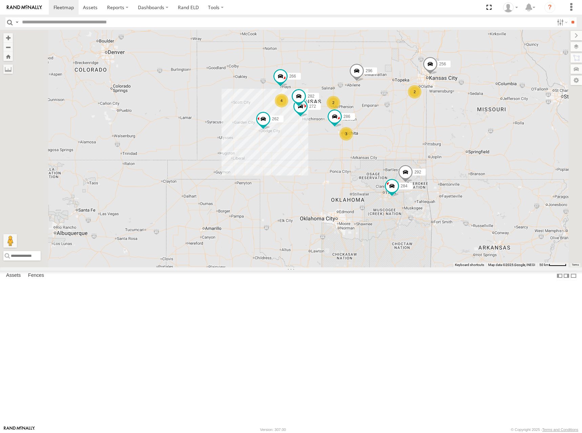
drag, startPoint x: 469, startPoint y: 133, endPoint x: 470, endPoint y: 137, distance: 3.7
click at [470, 137] on div "292 284 260 262 272 256 296 282 266 286 294 232 4 2 2 3" at bounding box center [291, 149] width 582 height 238
drag, startPoint x: 464, startPoint y: 143, endPoint x: 465, endPoint y: 135, distance: 8.5
click at [465, 135] on div "292 284 260 262 272 256 296 282 266 286 294 232 4 2 2 3" at bounding box center [291, 149] width 582 height 238
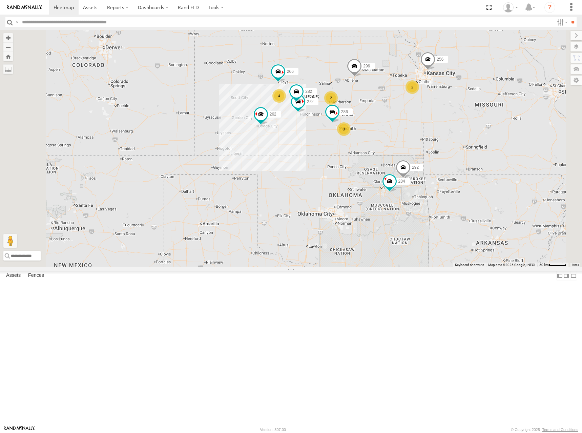
click at [467, 105] on div "292 284 260 262 272 256 296 282 266 286 294 232 4 2 2 3" at bounding box center [291, 149] width 582 height 238
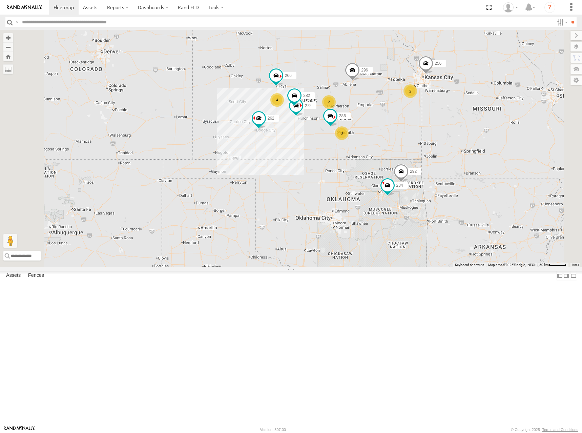
drag, startPoint x: 457, startPoint y: 114, endPoint x: 455, endPoint y: 117, distance: 3.8
click at [455, 117] on div "292 284 260 262 272 256 296 282 266 286 294 232 4 2 2 3" at bounding box center [291, 149] width 582 height 238
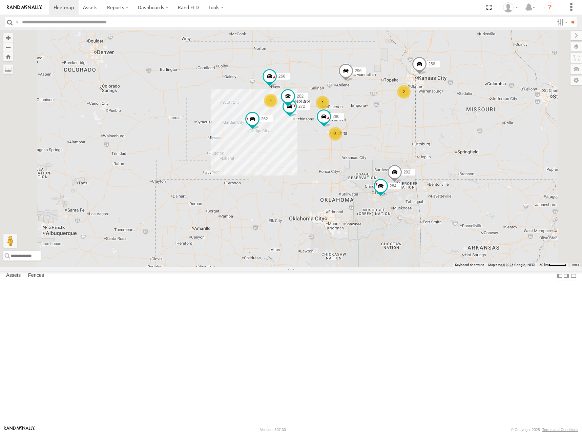
drag, startPoint x: 460, startPoint y: 127, endPoint x: 465, endPoint y: 123, distance: 6.5
click at [460, 127] on div "292 284 260 262 272 256 296 282 266 286 294 232 4 2 2 3" at bounding box center [291, 149] width 582 height 238
drag, startPoint x: 468, startPoint y: 142, endPoint x: 468, endPoint y: 147, distance: 5.1
click at [468, 147] on div "292 284 260 262 272 256 296 282 266 286 294 232 4 2 2 3" at bounding box center [291, 149] width 582 height 238
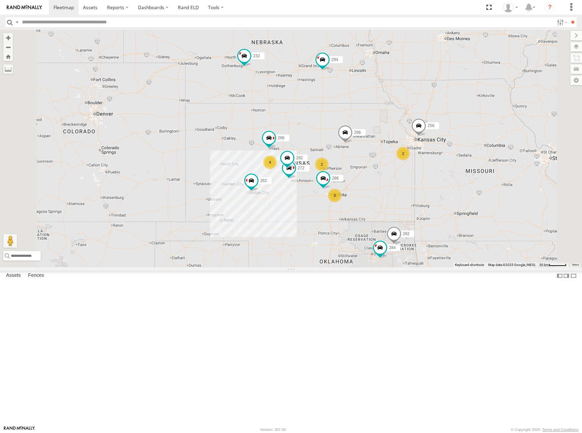
drag, startPoint x: 471, startPoint y: 104, endPoint x: 471, endPoint y: 161, distance: 56.6
click at [471, 161] on div "292 284 260 262 272 256 296 282 266 286 294 232 4 2 2 3" at bounding box center [291, 149] width 582 height 238
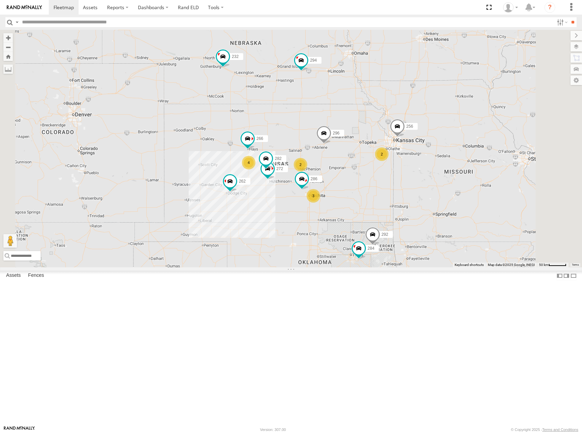
drag, startPoint x: 471, startPoint y: 166, endPoint x: 475, endPoint y: 156, distance: 10.9
click at [448, 168] on div "292 284 260 262 272 256 296 282 266 286 294 232 4 2 2 3 304" at bounding box center [291, 149] width 582 height 238
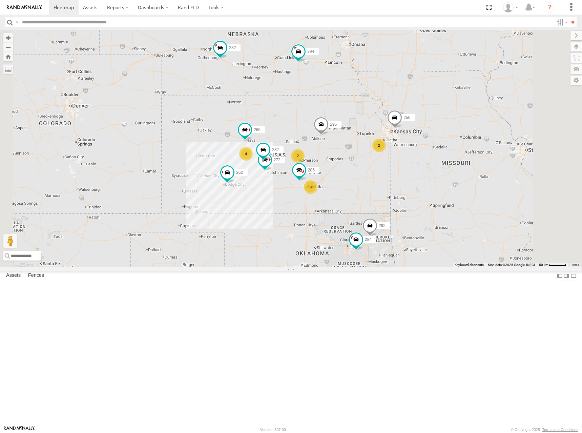
drag, startPoint x: 425, startPoint y: 186, endPoint x: 425, endPoint y: 176, distance: 10.8
click at [425, 176] on div "292 284 260 262 272 256 296 282 266 286 294 232 4 2 2 3 304" at bounding box center [291, 149] width 582 height 238
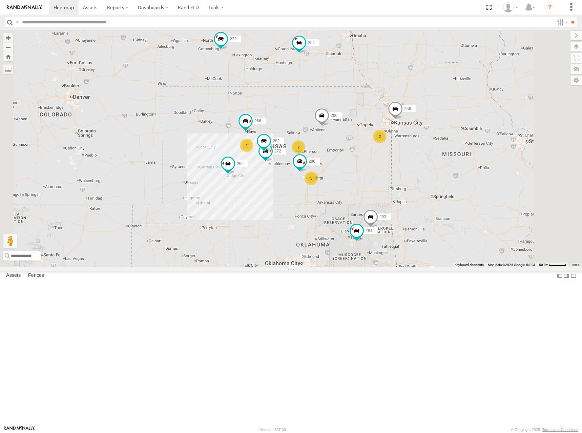
drag, startPoint x: 425, startPoint y: 180, endPoint x: 426, endPoint y: 169, distance: 11.6
click at [426, 169] on div "292 284 260 262 272 256 296 282 266 286 294 232 4 2 2 3 304" at bounding box center [291, 149] width 582 height 238
drag, startPoint x: 426, startPoint y: 167, endPoint x: 425, endPoint y: 160, distance: 7.1
click at [425, 160] on div "292 284 260 262 272 256 296 282 266 286 294 232 4 2 2 3 304" at bounding box center [291, 149] width 582 height 238
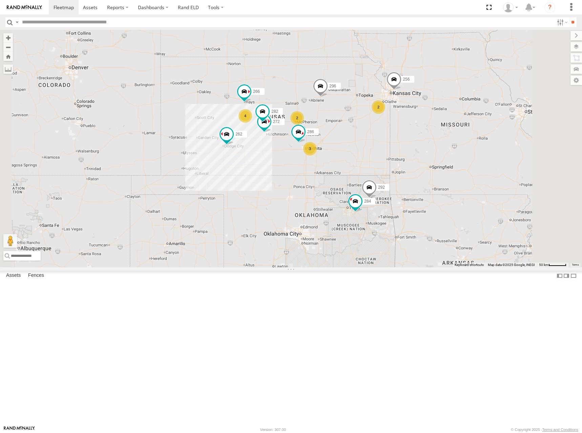
drag, startPoint x: 425, startPoint y: 160, endPoint x: 440, endPoint y: 132, distance: 31.8
click at [424, 137] on div "292 284 260 262 272 256 296 282 266 286 294 232 4 2 2 3 304" at bounding box center [291, 149] width 582 height 238
drag, startPoint x: 459, startPoint y: 128, endPoint x: 475, endPoint y: 115, distance: 20.9
click at [475, 115] on div "292 284 260 262 272 256 296 282 266 286 294 232 4 2 2 3 304" at bounding box center [291, 149] width 582 height 238
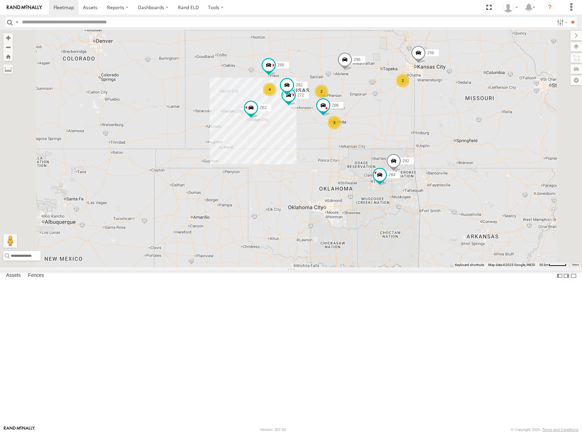
drag, startPoint x: 439, startPoint y: 117, endPoint x: 447, endPoint y: 101, distance: 18.0
click at [447, 101] on div "292 284 260 262 272 256 296 282 266 286 294 232 4 2 2 3 304" at bounding box center [291, 149] width 582 height 238
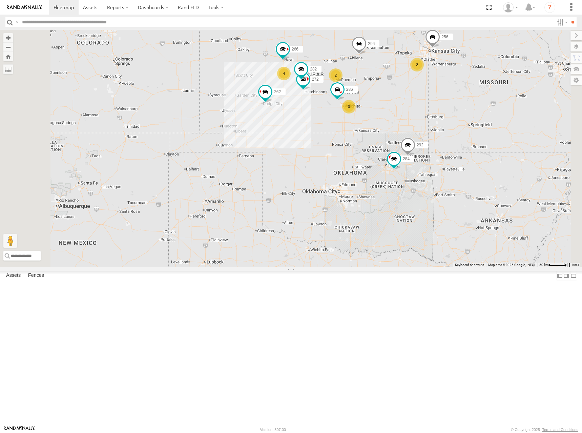
drag, startPoint x: 478, startPoint y: 148, endPoint x: 477, endPoint y: 156, distance: 8.3
click at [477, 156] on div "292 284 260 262 272 256 296 282 266 286 294 232 304 4 2 2 3" at bounding box center [291, 149] width 582 height 238
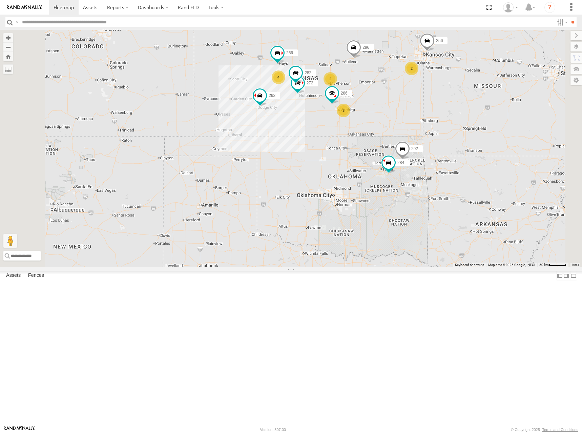
click at [465, 156] on div "292 284 260 262 272 256 296 282 266 286 294 232 304 4 2 2 3" at bounding box center [291, 149] width 582 height 238
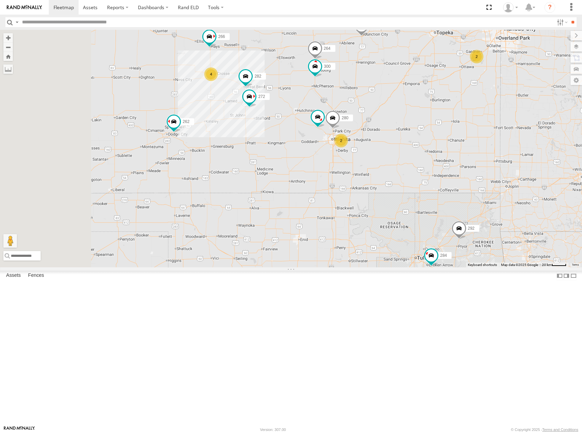
drag, startPoint x: 477, startPoint y: 148, endPoint x: 519, endPoint y: 141, distance: 42.3
click at [519, 141] on div "292 284 260 262 272 256 296 282 266 286 294 232 304 4 300 2 2 280 264" at bounding box center [291, 149] width 582 height 238
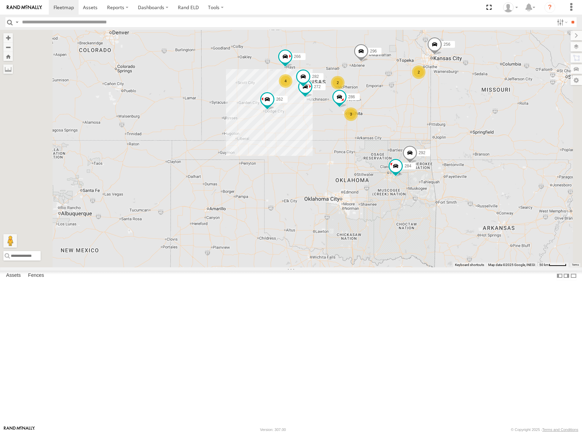
drag, startPoint x: 460, startPoint y: 98, endPoint x: 430, endPoint y: 112, distance: 32.9
click at [430, 112] on div "292 284 260 262 272 256 296 282 266 286 294 232 304 4 2 2 3" at bounding box center [291, 149] width 582 height 238
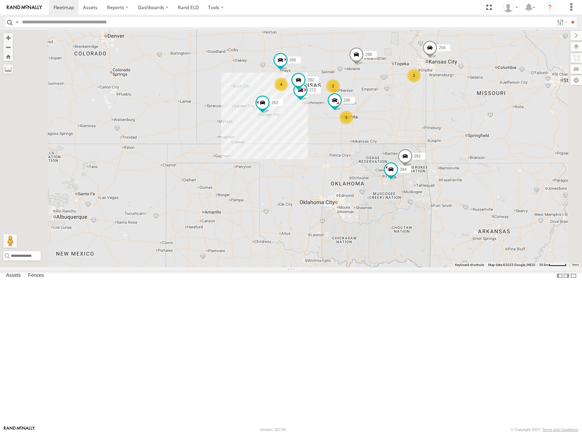
drag, startPoint x: 473, startPoint y: 114, endPoint x: 460, endPoint y: 123, distance: 15.5
click at [460, 123] on div "292 284 260 262 272 256 296 282 266 286 294 232 304 4 2 2 3" at bounding box center [291, 149] width 582 height 238
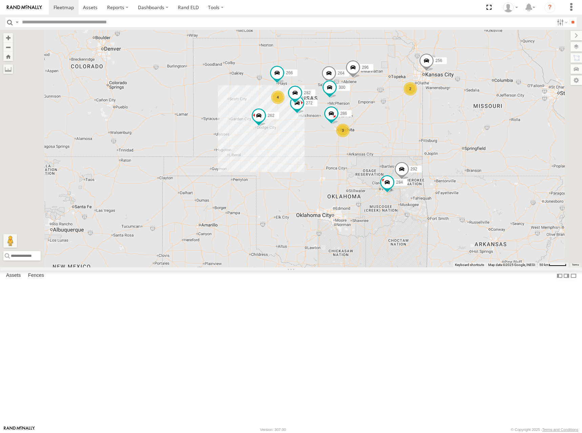
drag, startPoint x: 461, startPoint y: 137, endPoint x: 461, endPoint y: 143, distance: 6.5
click at [461, 143] on div "292 284 260 262 272 256 296 282 266 286 294 232 304 300 264 4 2 3" at bounding box center [291, 149] width 582 height 238
drag, startPoint x: 460, startPoint y: 205, endPoint x: 473, endPoint y: 201, distance: 13.8
click at [473, 201] on div "292 284 260 262 272 256 296 282 266 286 294 232 304 300 264 4 2 3" at bounding box center [291, 149] width 582 height 238
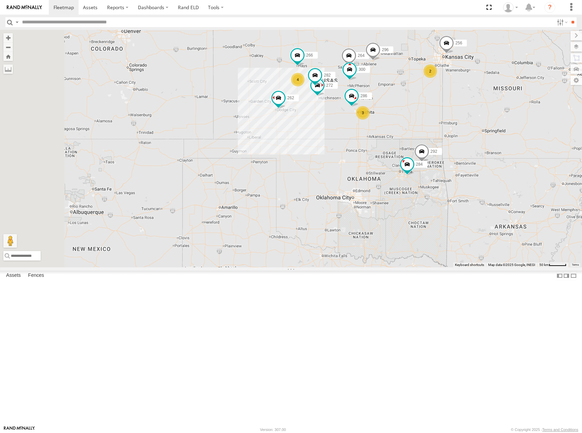
drag, startPoint x: 465, startPoint y: 137, endPoint x: 470, endPoint y: 118, distance: 20.1
click at [470, 118] on div "292 284 260 262 272 256 296 282 266 286 294 232 304 300 264 4 2 3" at bounding box center [291, 149] width 582 height 238
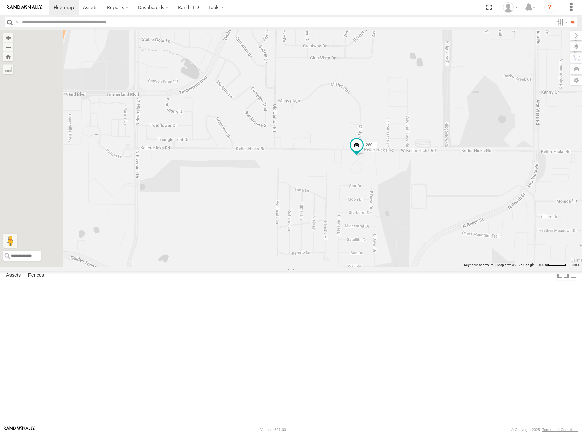
drag, startPoint x: 439, startPoint y: 290, endPoint x: 462, endPoint y: 265, distance: 33.9
click at [462, 265] on div "292 284 260 262 272 256 296 282 266 286 294 232 304 300 264" at bounding box center [291, 149] width 582 height 238
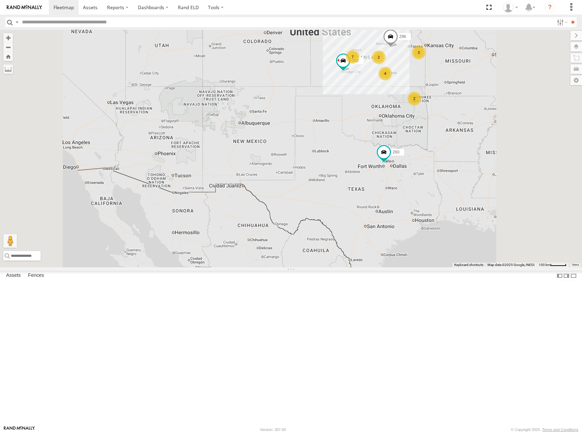
drag, startPoint x: 499, startPoint y: 147, endPoint x: 496, endPoint y: 154, distance: 7.4
click at [496, 154] on div "260 262 296 294 232 304 7 2 3 4 2" at bounding box center [291, 149] width 582 height 238
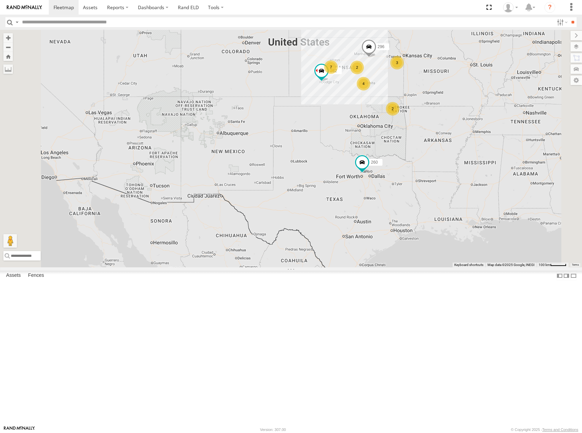
drag, startPoint x: 527, startPoint y: 108, endPoint x: 504, endPoint y: 116, distance: 24.2
click at [504, 116] on div "260 262 296 294 232 304 7 2 3 4 2" at bounding box center [291, 149] width 582 height 238
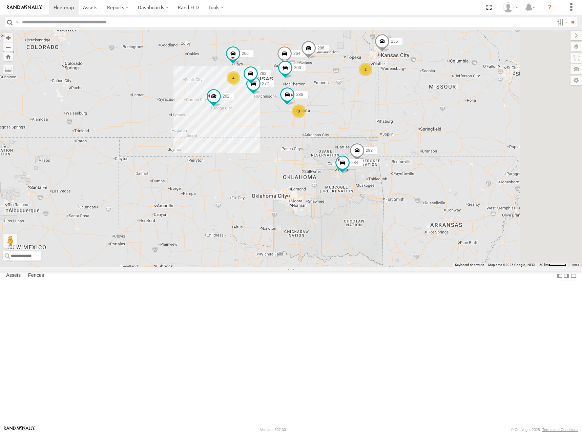
drag, startPoint x: 437, startPoint y: 179, endPoint x: 443, endPoint y: 184, distance: 8.2
click at [443, 184] on div "260 262 296 294 232 304 4 300 2 3 292 272 256 284 264 282 266 286" at bounding box center [291, 149] width 582 height 238
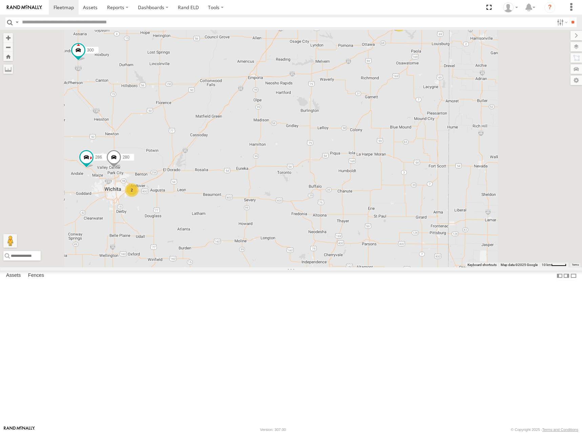
drag, startPoint x: 484, startPoint y: 144, endPoint x: 447, endPoint y: 196, distance: 63.3
click at [447, 196] on div "260 262 296 294 232 304 300 292 272 256 284 264 282 266 286 2 2 280" at bounding box center [291, 149] width 582 height 238
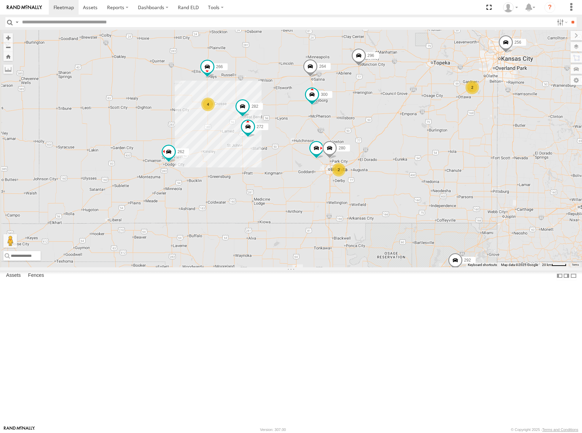
drag, startPoint x: 404, startPoint y: 150, endPoint x: 509, endPoint y: 160, distance: 106.2
click at [509, 160] on div "260 262 296 294 232 304 300 292 272 256 284 264 282 266 286 280 4 2 2" at bounding box center [291, 149] width 582 height 238
